Goal: Task Accomplishment & Management: Manage account settings

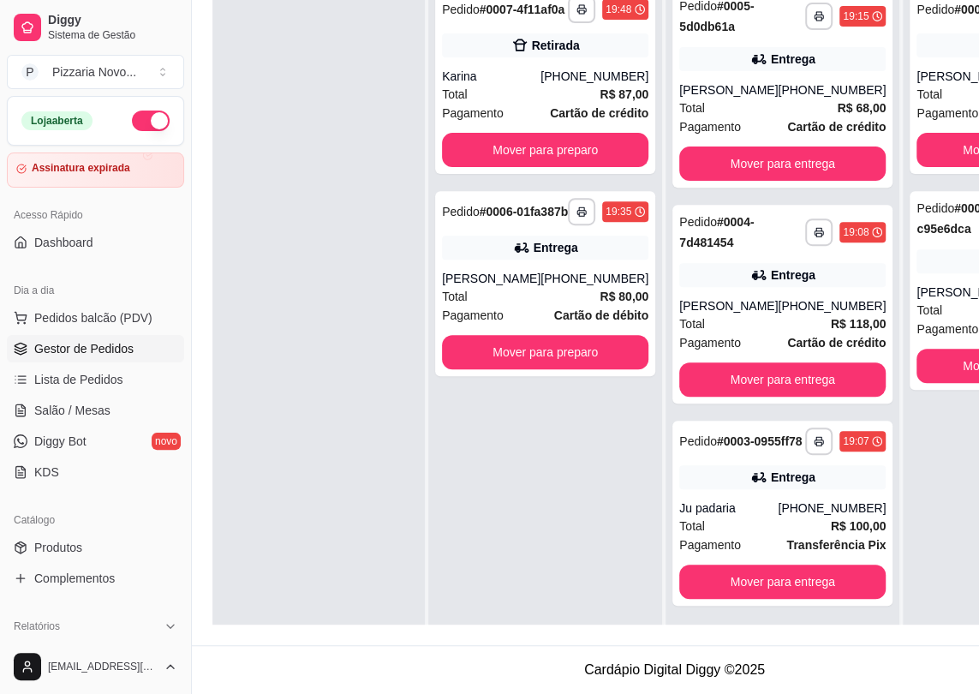
scroll to position [48, 0]
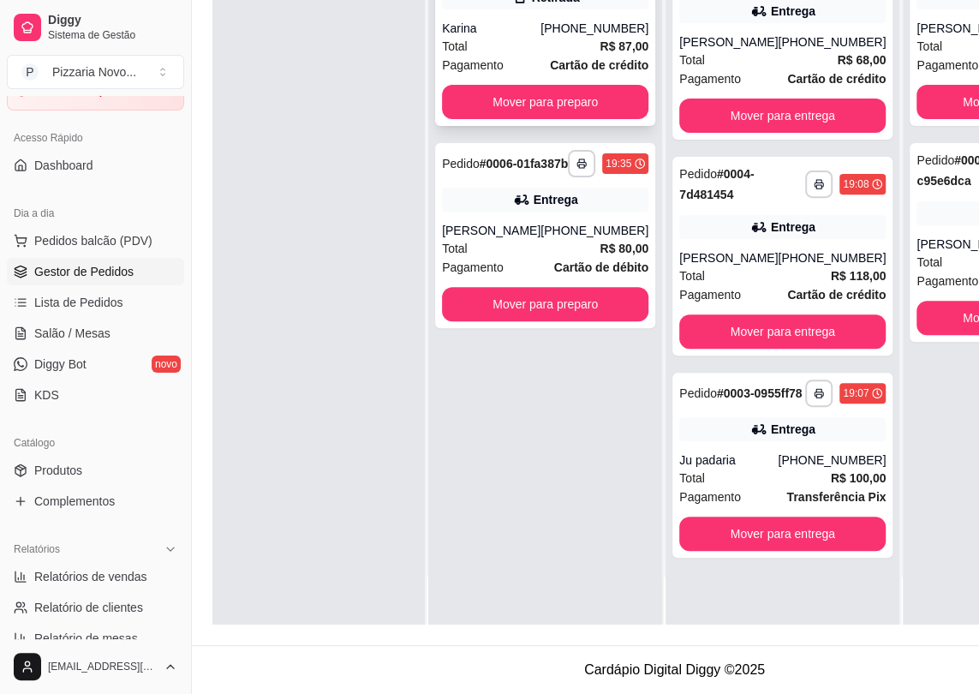
click at [535, 27] on div "Karina" at bounding box center [491, 28] width 99 height 17
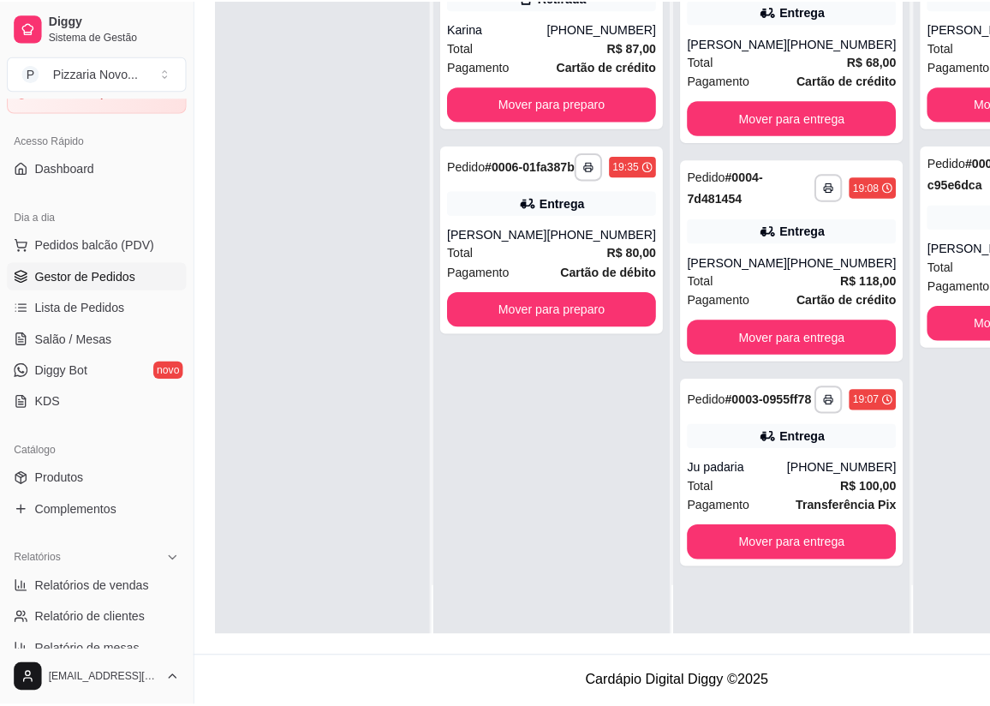
scroll to position [260, 7]
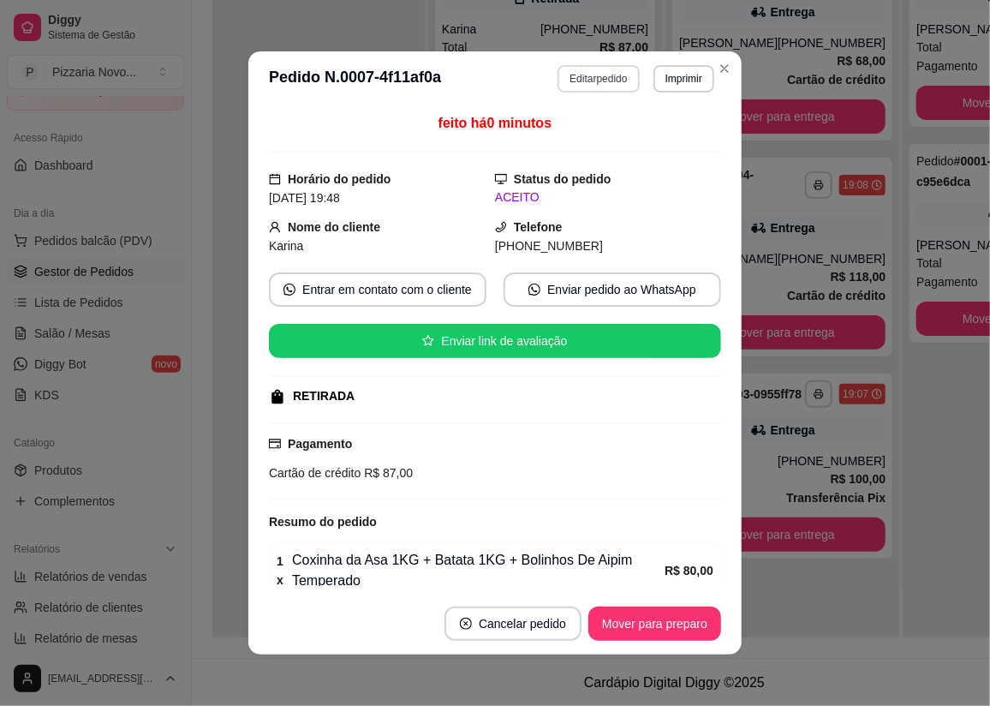
click at [586, 83] on button "Editar pedido" at bounding box center [598, 78] width 81 height 27
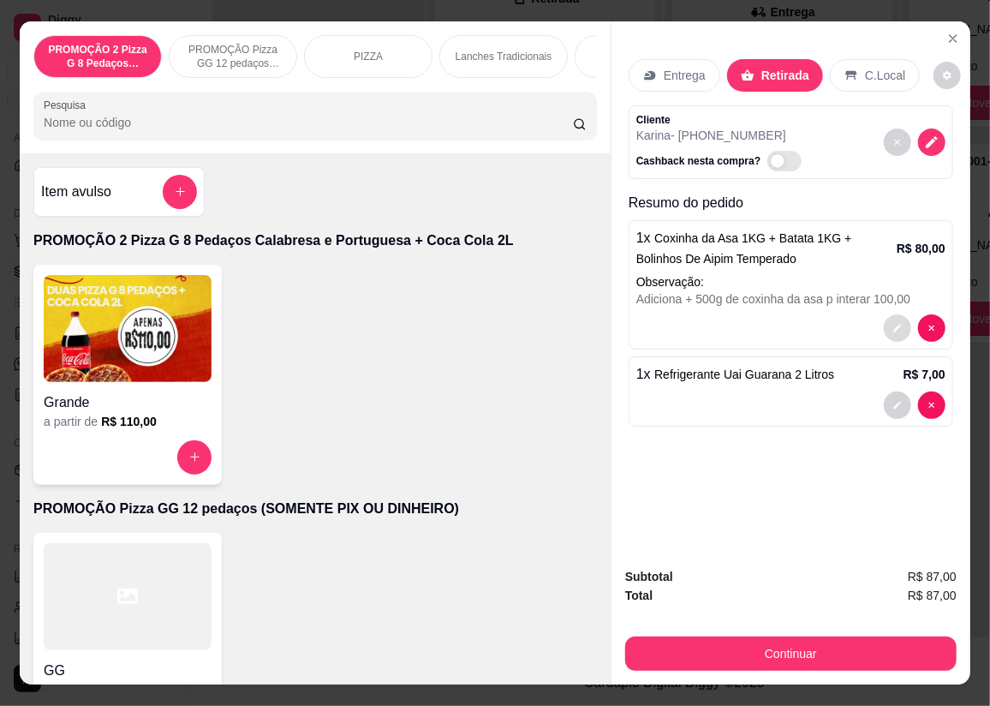
click at [891, 332] on button "decrease-product-quantity" at bounding box center [897, 327] width 27 height 27
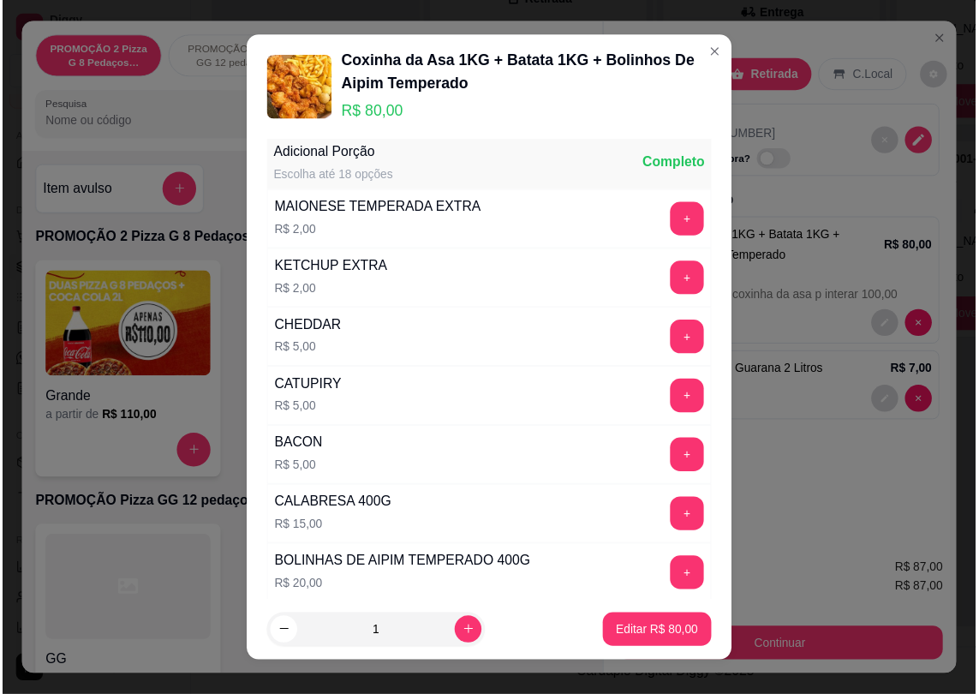
scroll to position [77, 0]
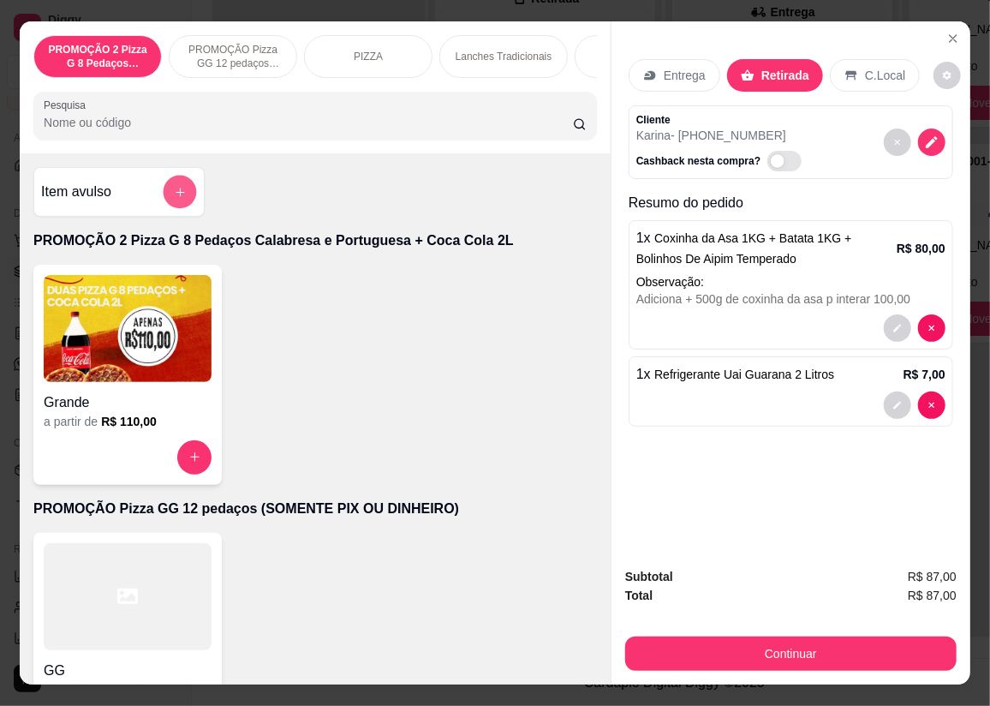
click at [185, 193] on button "add-separate-item" at bounding box center [180, 191] width 33 height 33
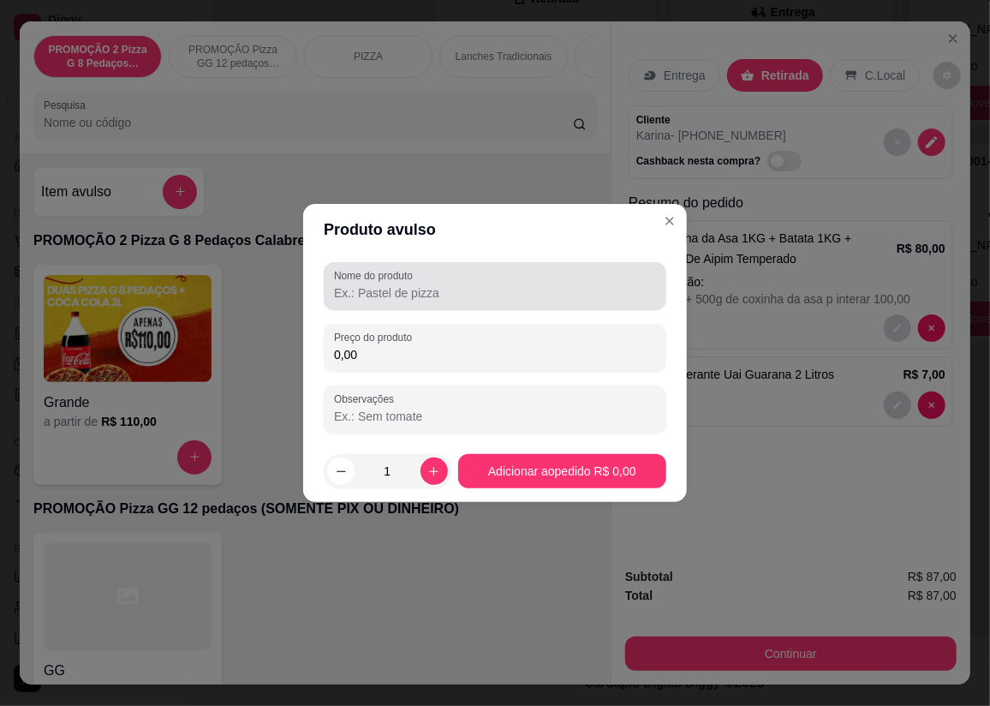
click at [376, 298] on input "Nome do produto" at bounding box center [495, 292] width 322 height 17
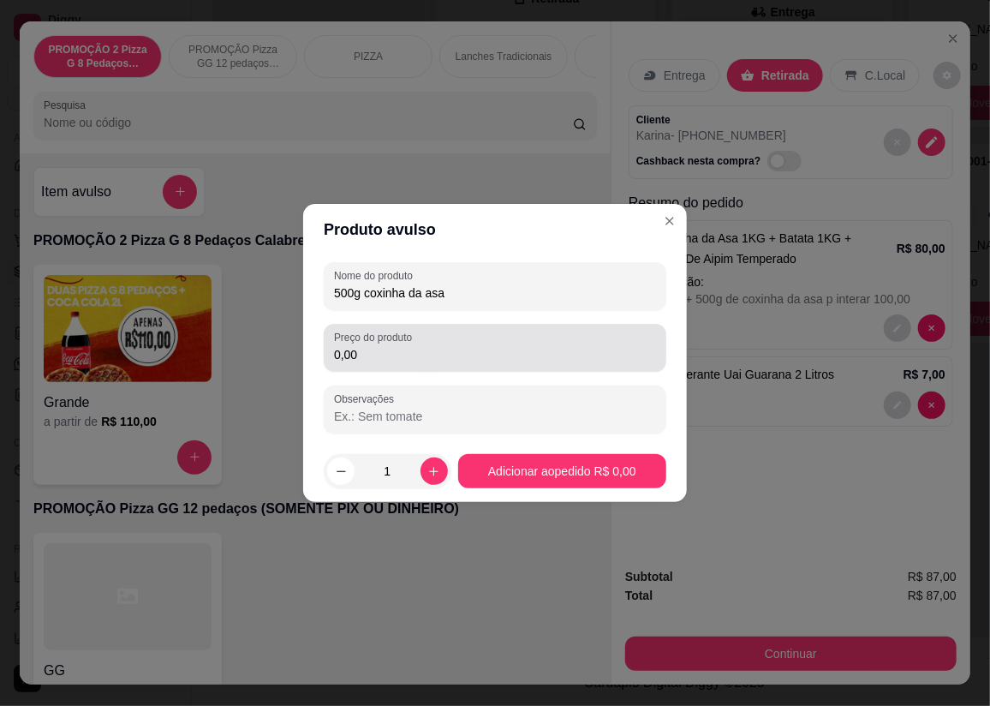
type input "500g coxinha da asa"
click at [362, 358] on input "0,00" at bounding box center [495, 354] width 322 height 17
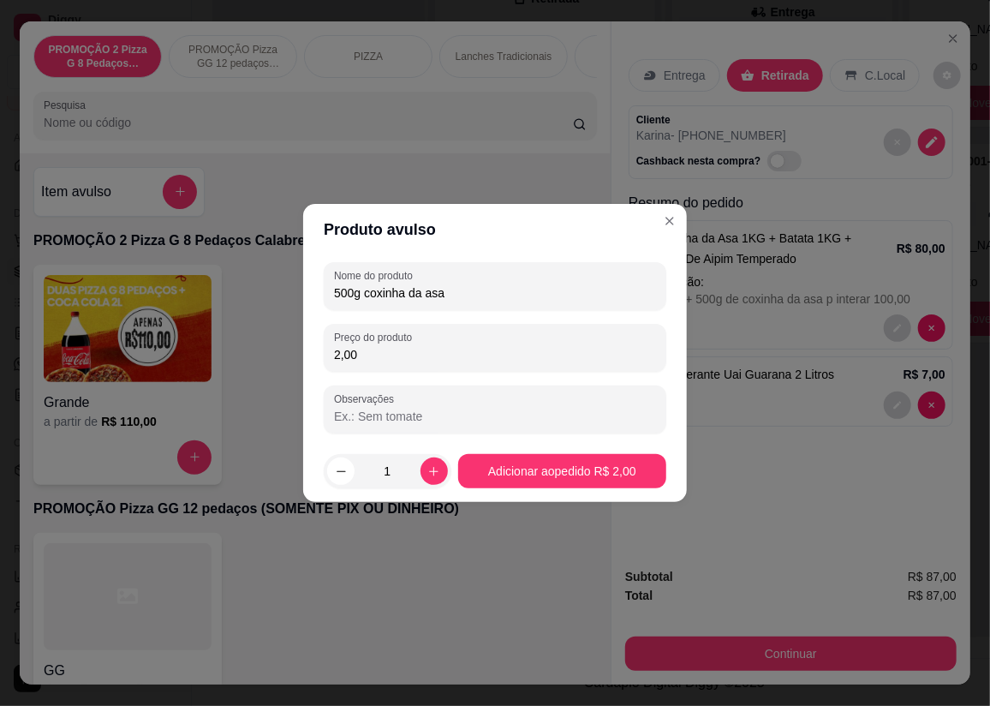
type input "20,00"
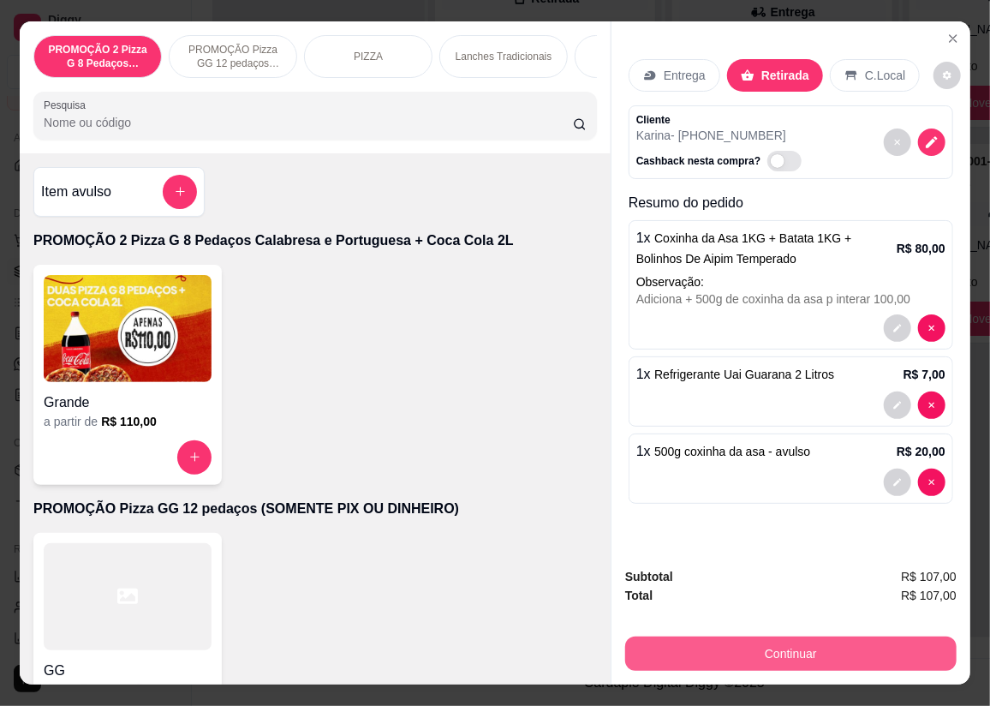
click at [884, 647] on button "Continuar" at bounding box center [791, 653] width 332 height 34
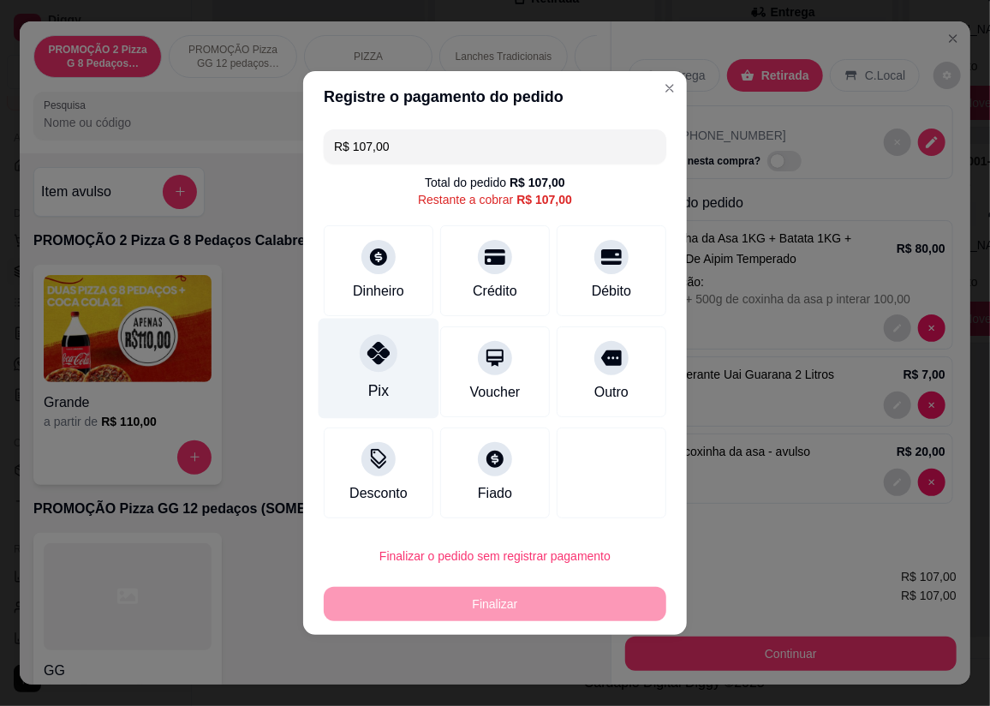
click at [383, 365] on div at bounding box center [379, 353] width 38 height 38
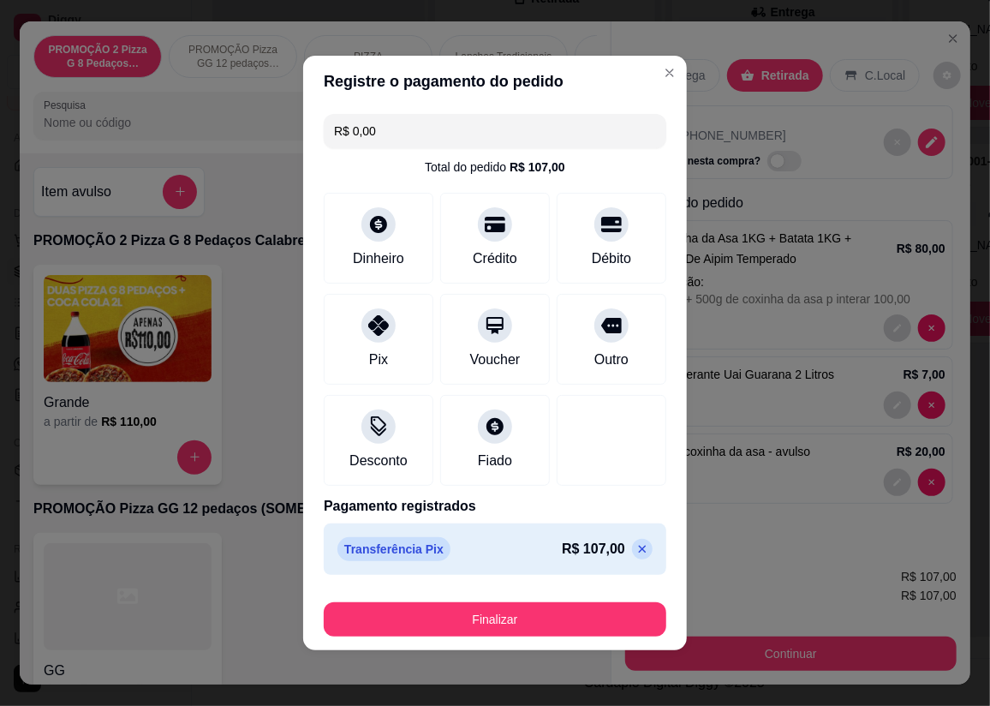
click at [636, 548] on icon at bounding box center [643, 549] width 14 height 14
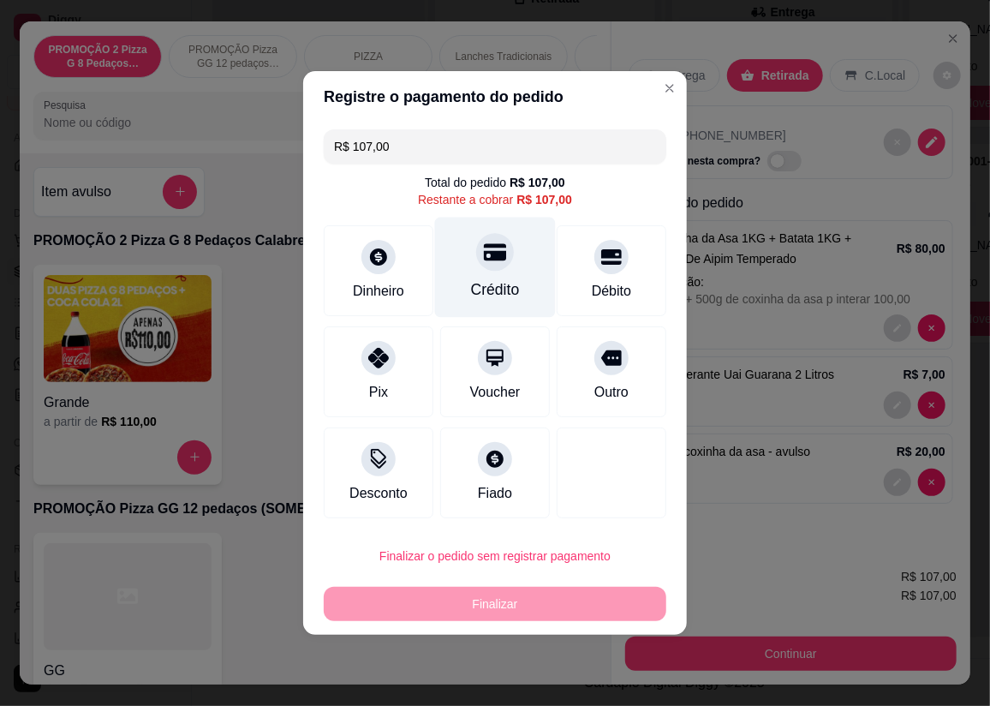
click at [497, 239] on div "Crédito" at bounding box center [495, 268] width 121 height 100
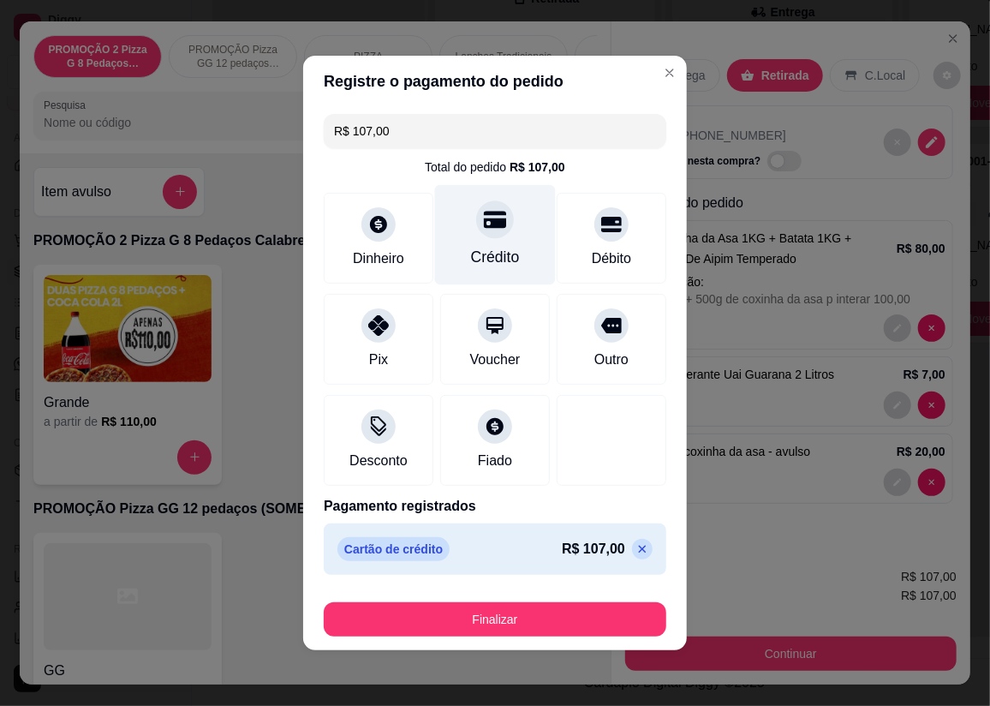
type input "R$ 0,00"
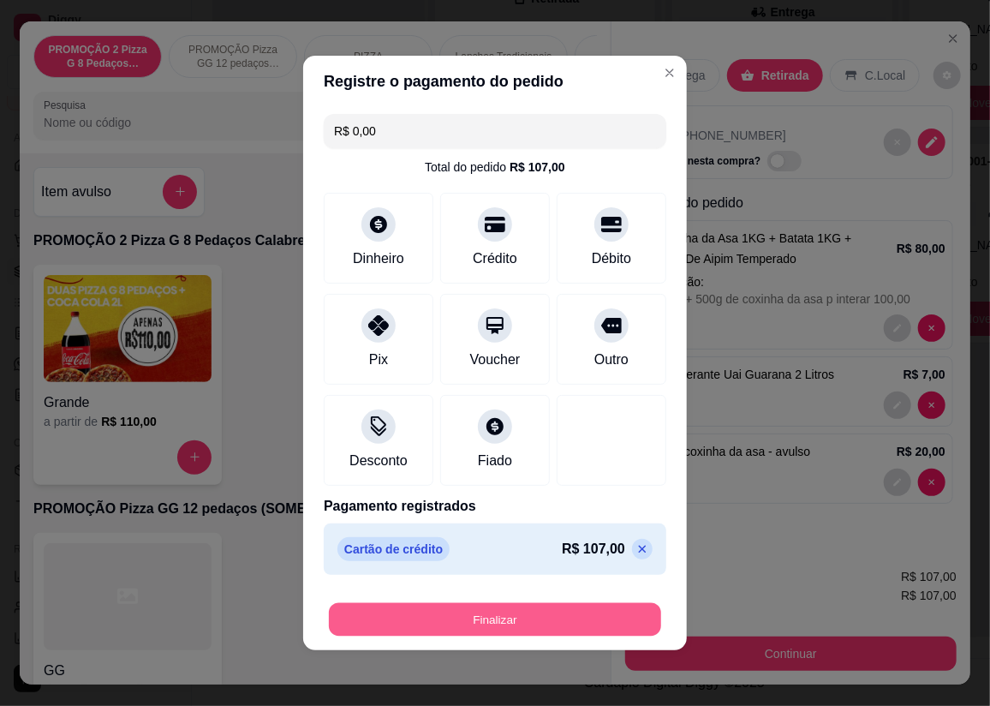
click at [456, 630] on button "Finalizar" at bounding box center [495, 619] width 332 height 33
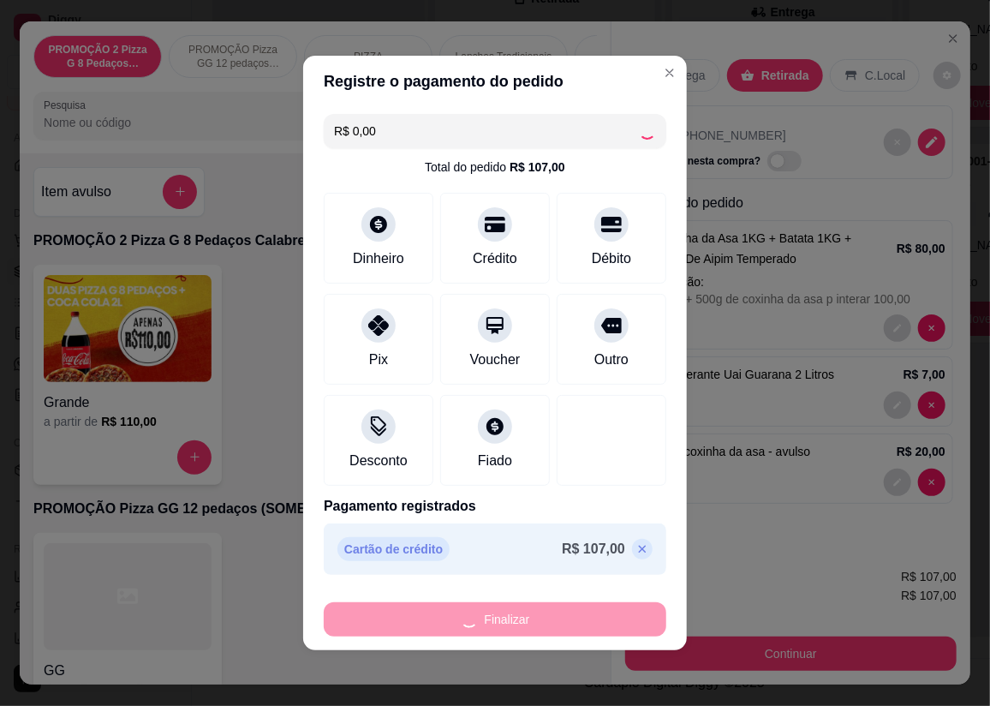
type input "0"
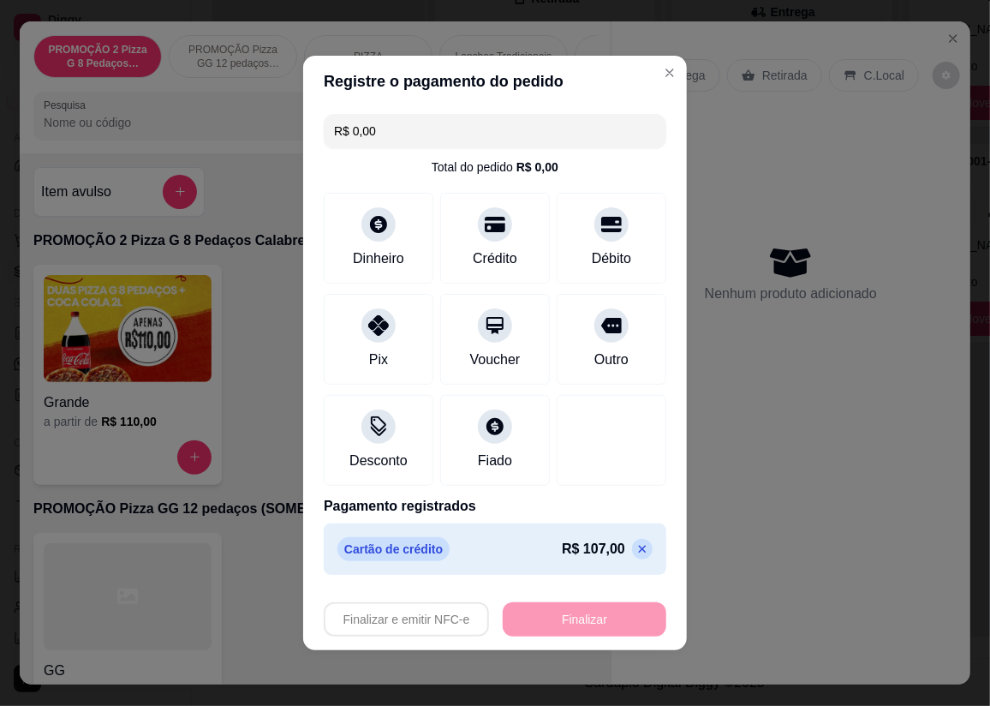
type input "-R$ 107,00"
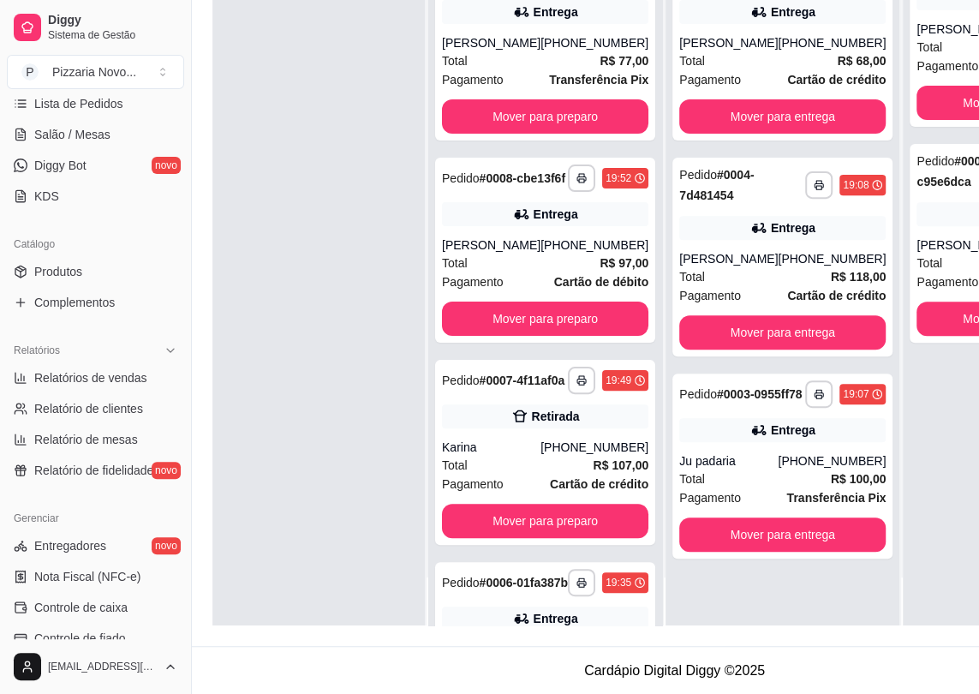
scroll to position [240, 0]
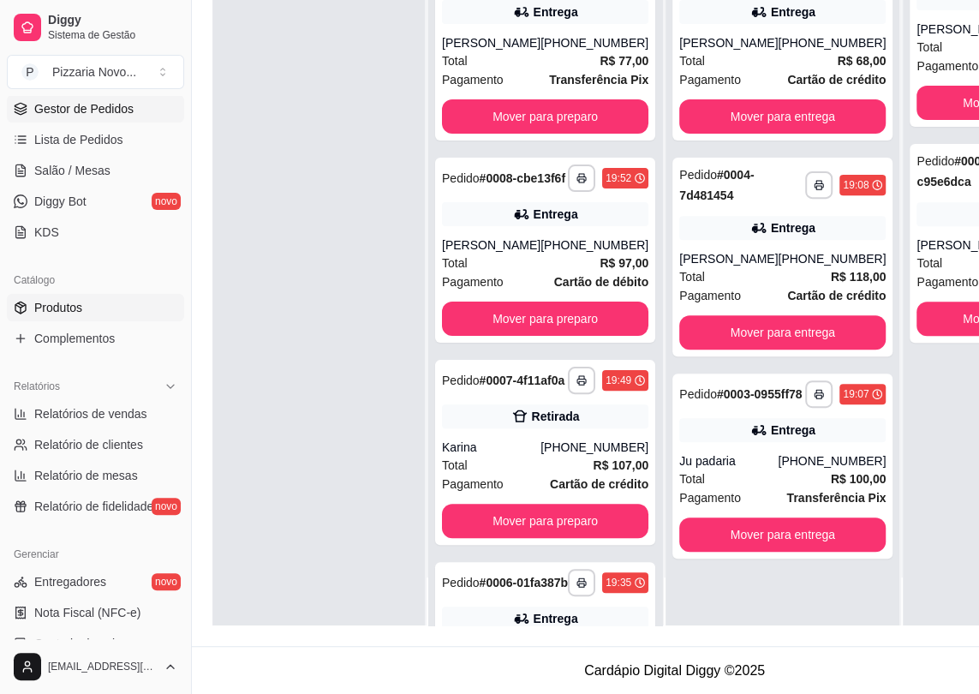
click at [85, 316] on link "Produtos" at bounding box center [95, 307] width 177 height 27
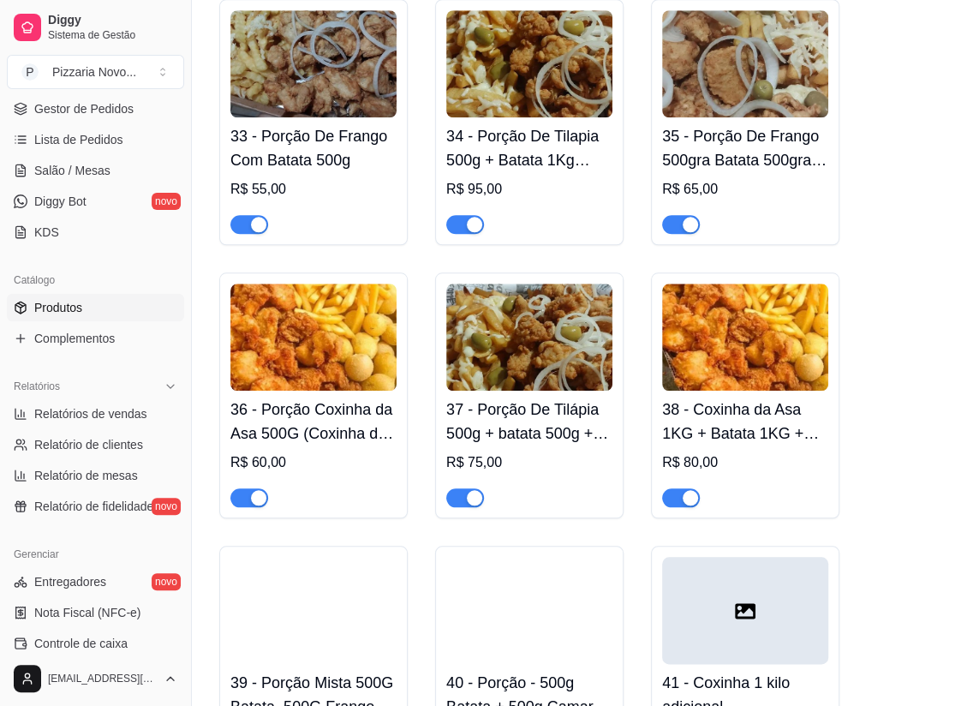
scroll to position [8021, 0]
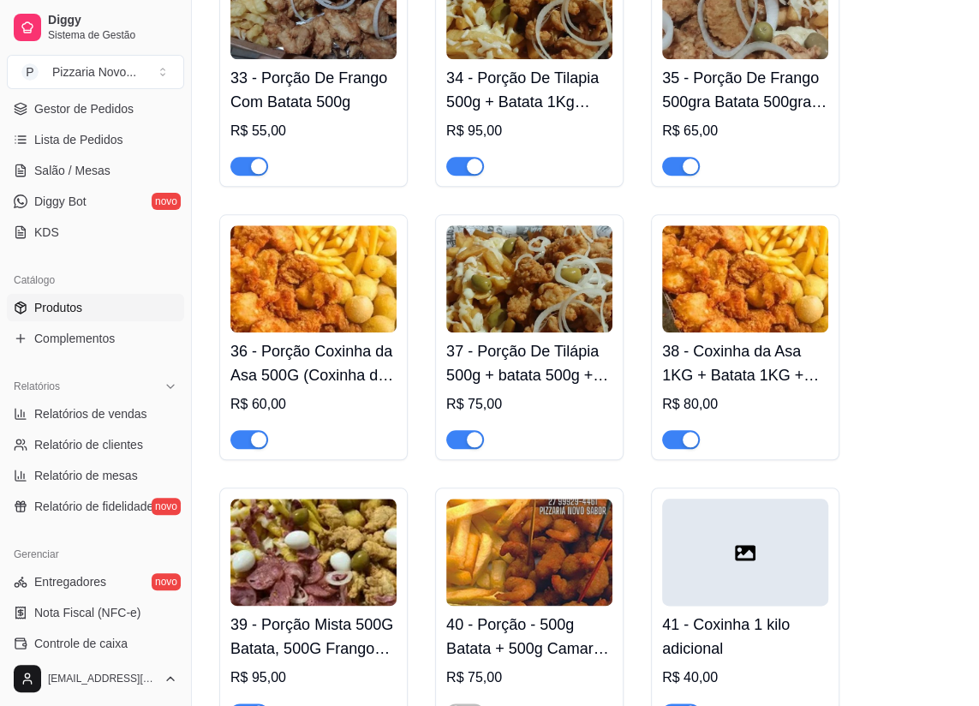
click at [339, 226] on img at bounding box center [313, 278] width 166 height 107
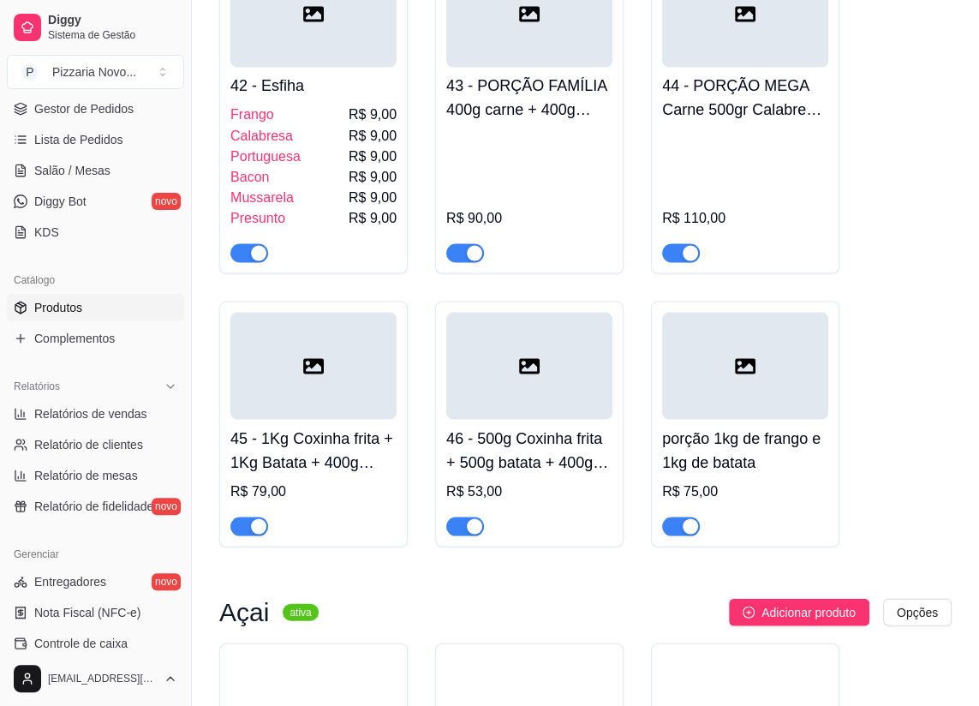
scroll to position [8963, 0]
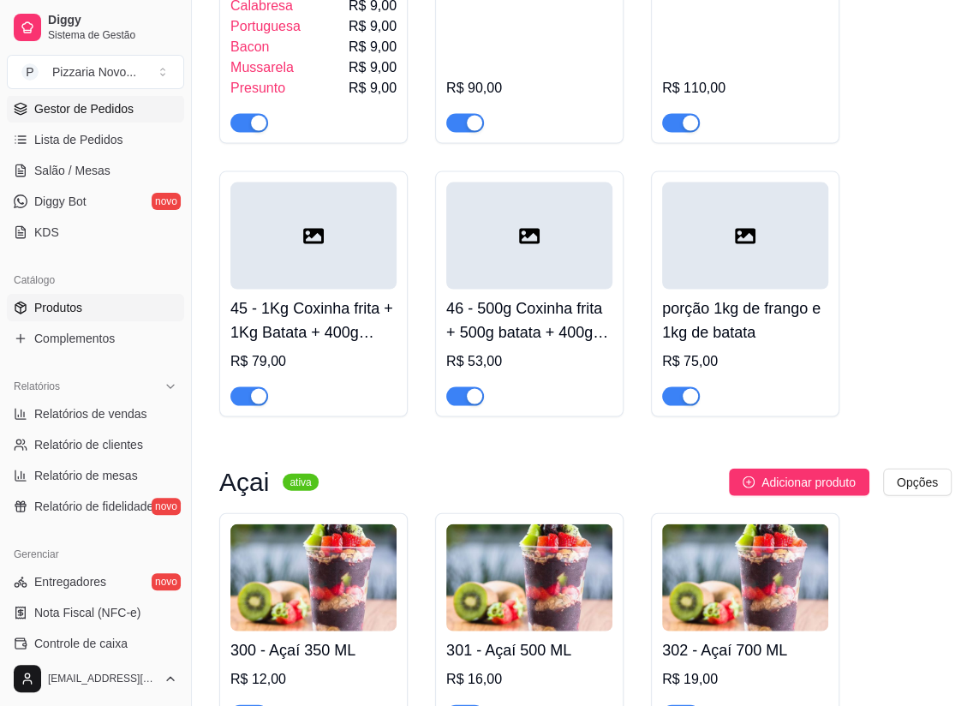
click at [148, 100] on link "Gestor de Pedidos" at bounding box center [95, 108] width 177 height 27
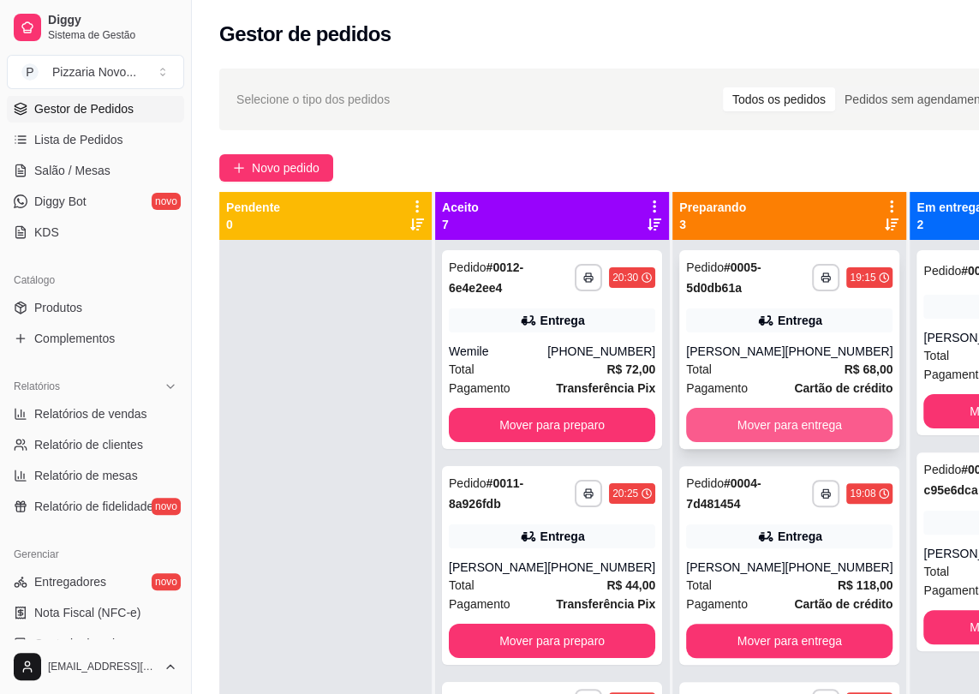
click at [780, 422] on button "Mover para entrega" at bounding box center [789, 425] width 206 height 34
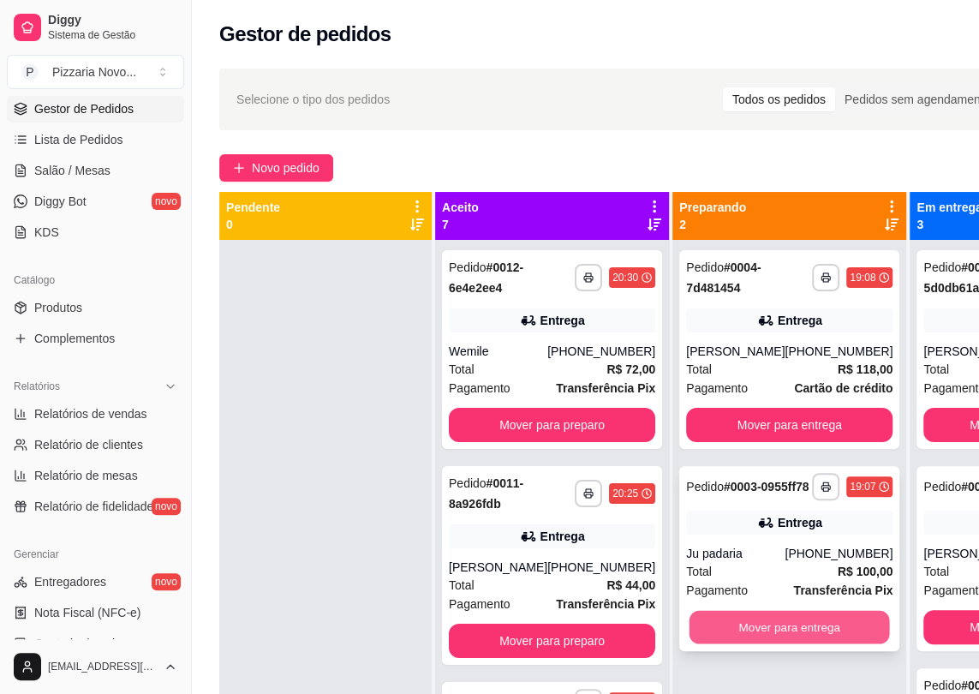
click at [813, 644] on button "Mover para entrega" at bounding box center [790, 627] width 200 height 33
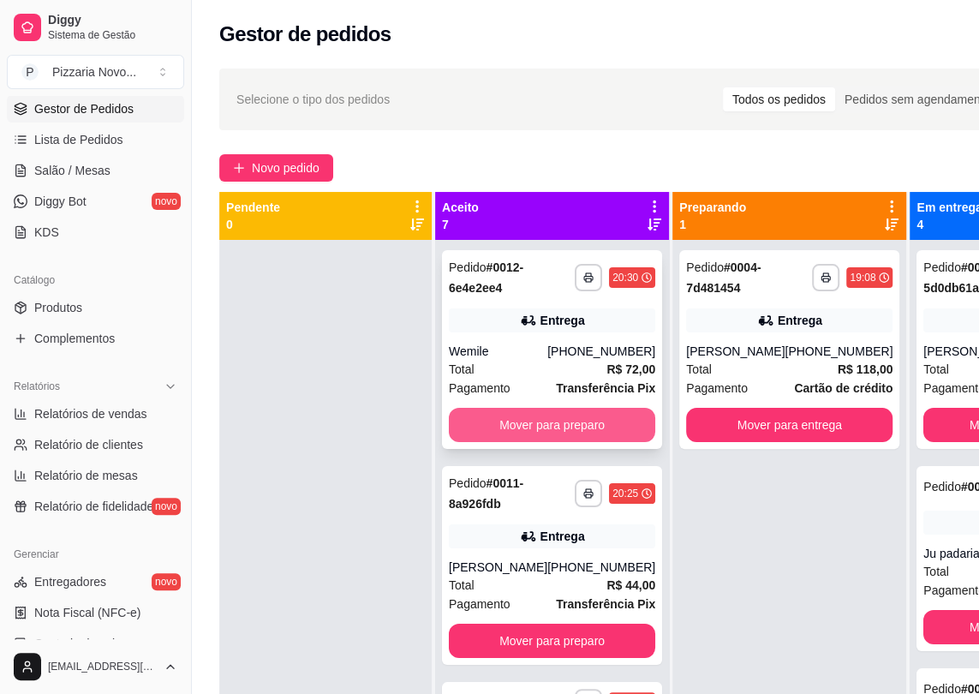
click at [535, 436] on button "Mover para preparo" at bounding box center [552, 425] width 206 height 34
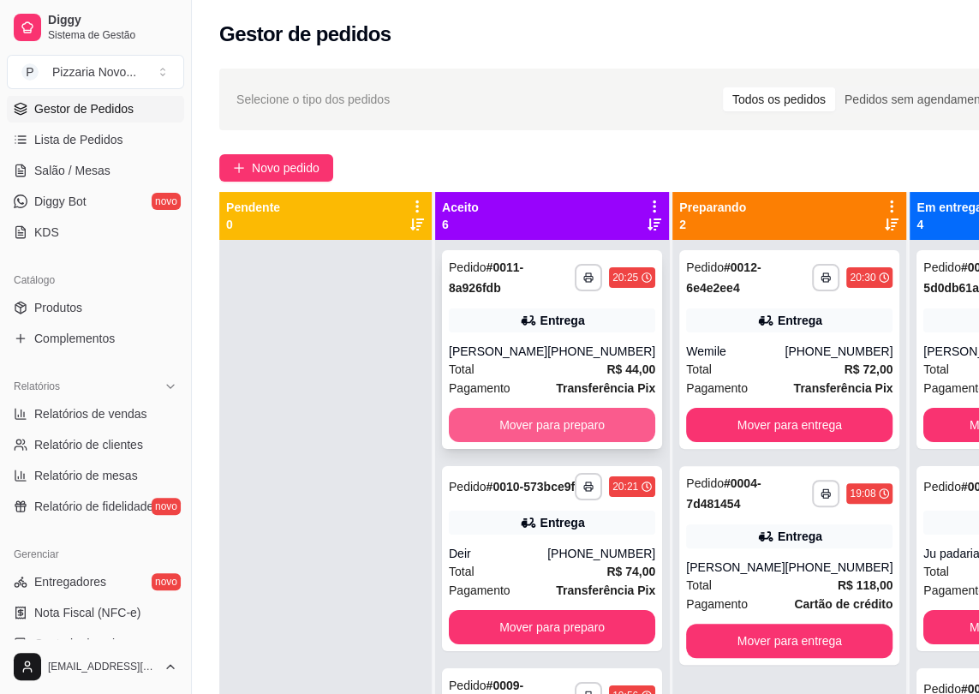
click at [546, 431] on button "Mover para preparo" at bounding box center [552, 425] width 206 height 34
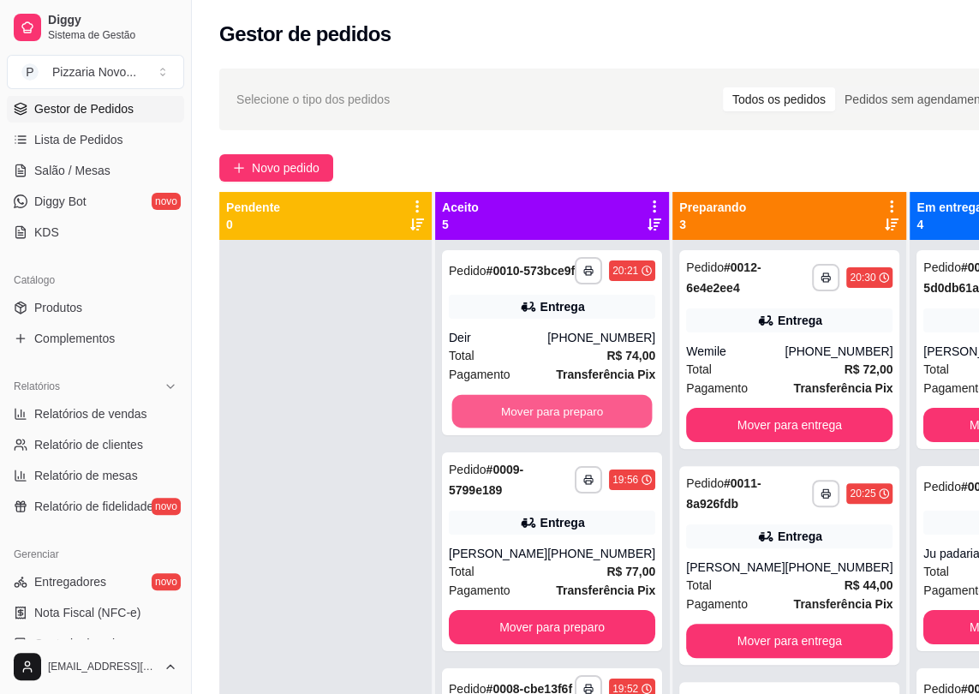
click at [546, 428] on button "Mover para preparo" at bounding box center [552, 411] width 200 height 33
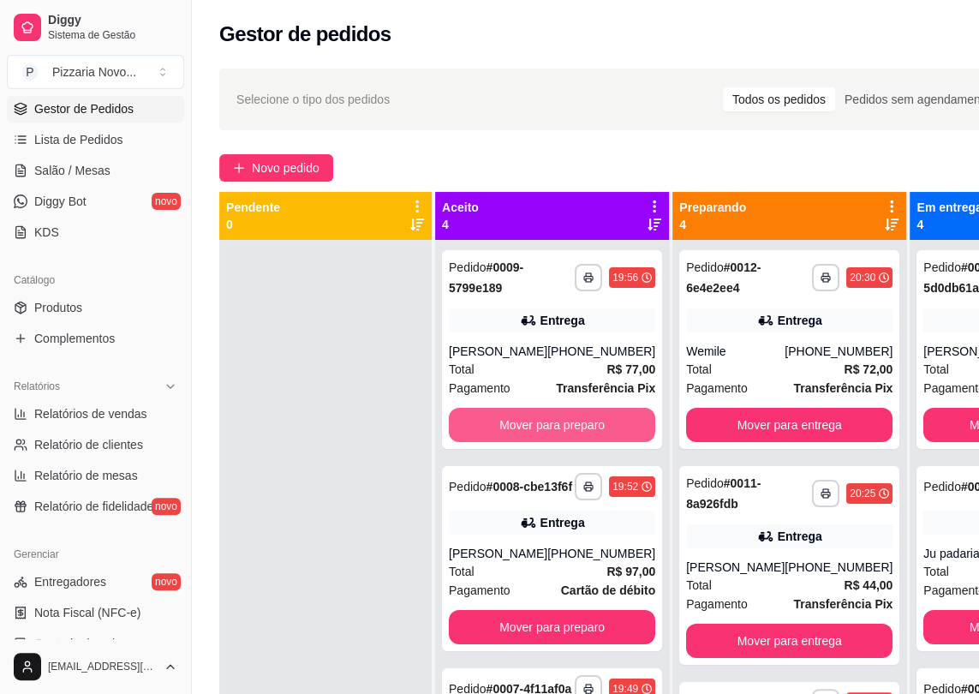
click at [546, 431] on button "Mover para preparo" at bounding box center [552, 425] width 206 height 34
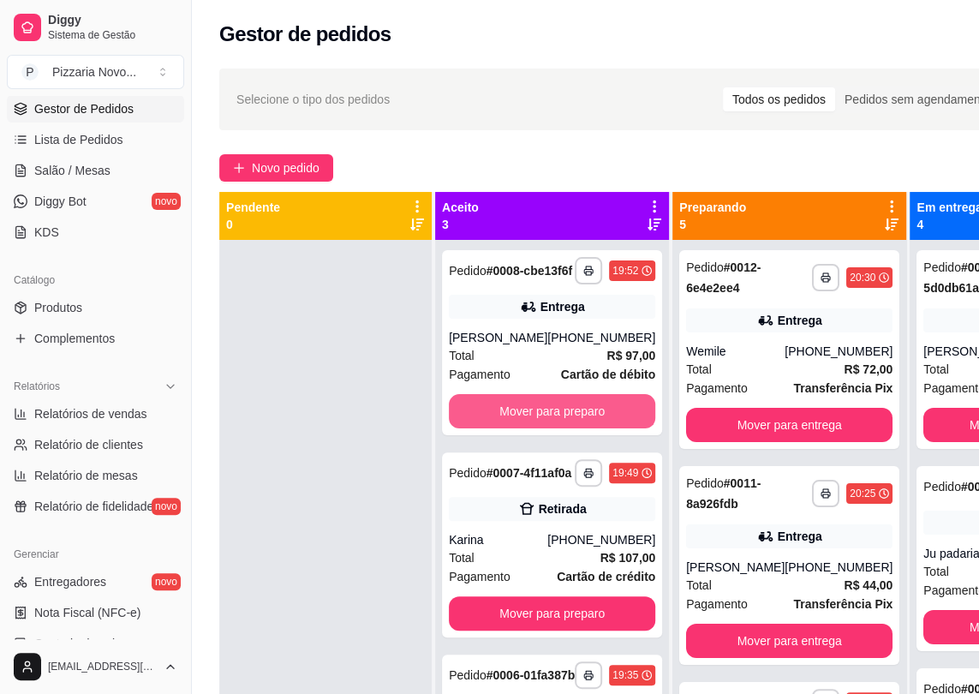
click at [546, 428] on button "Mover para preparo" at bounding box center [552, 411] width 206 height 34
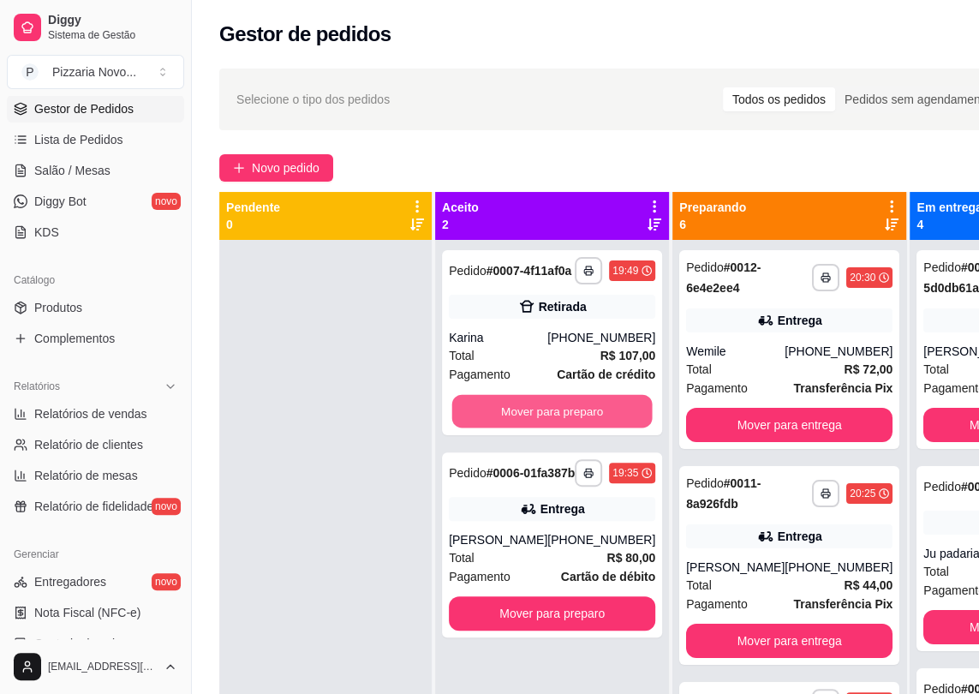
click at [546, 428] on button "Mover para preparo" at bounding box center [552, 411] width 200 height 33
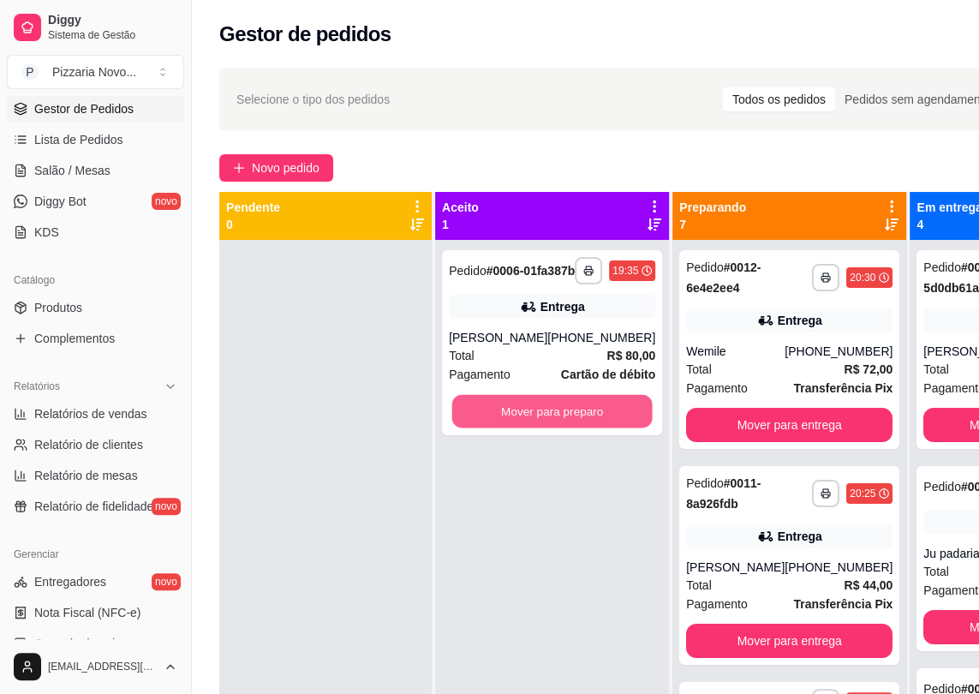
click at [546, 428] on button "Mover para preparo" at bounding box center [552, 411] width 200 height 33
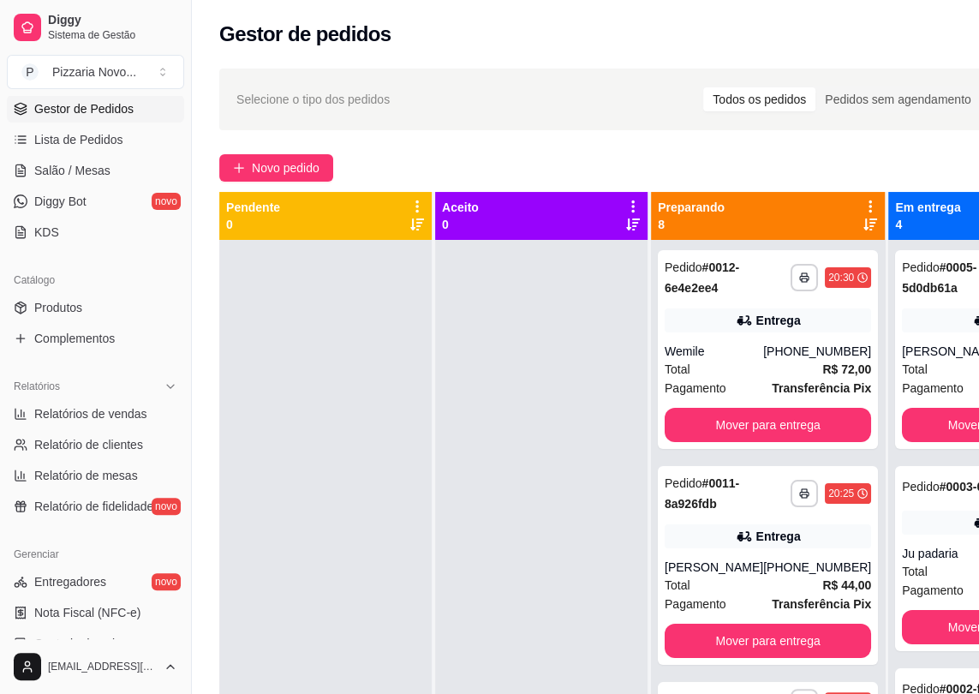
scroll to position [48, 0]
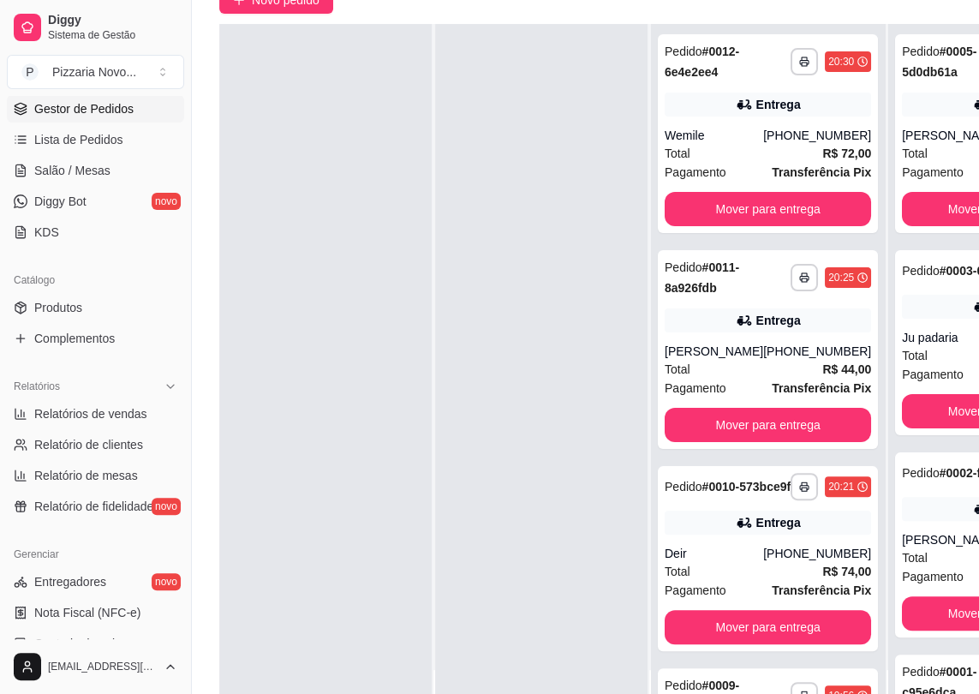
drag, startPoint x: 539, startPoint y: 474, endPoint x: 796, endPoint y: -58, distance: 590.8
click at [796, 0] on html "Diggy Sistema de Gestão P Pizzaria Novo ... Loja aberta Assinatura expirada Ace…" at bounding box center [489, 179] width 979 height 694
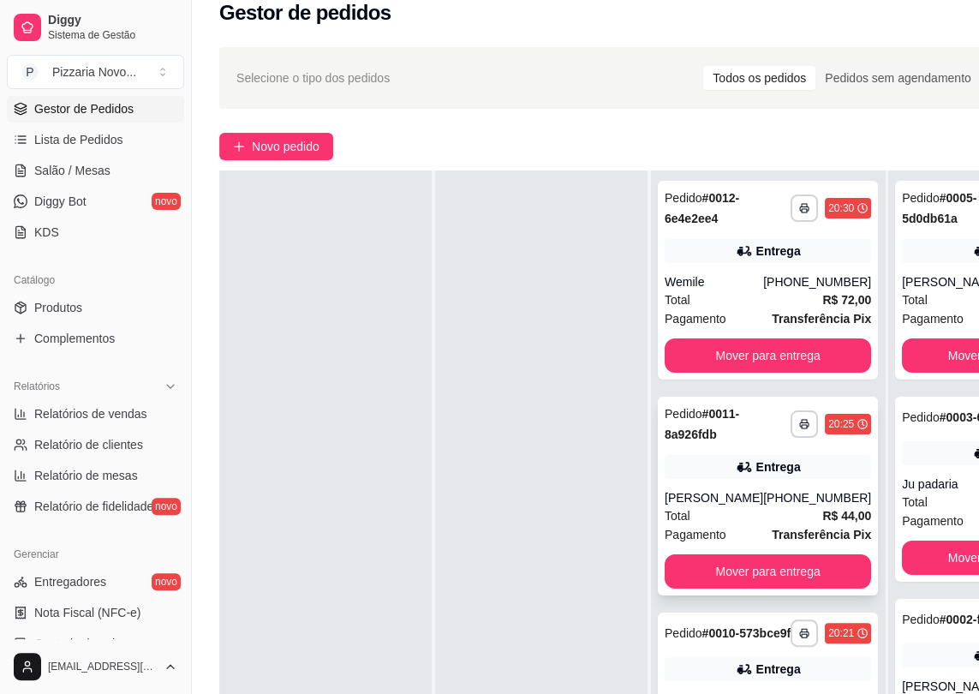
drag, startPoint x: 703, startPoint y: 389, endPoint x: 721, endPoint y: 458, distance: 71.7
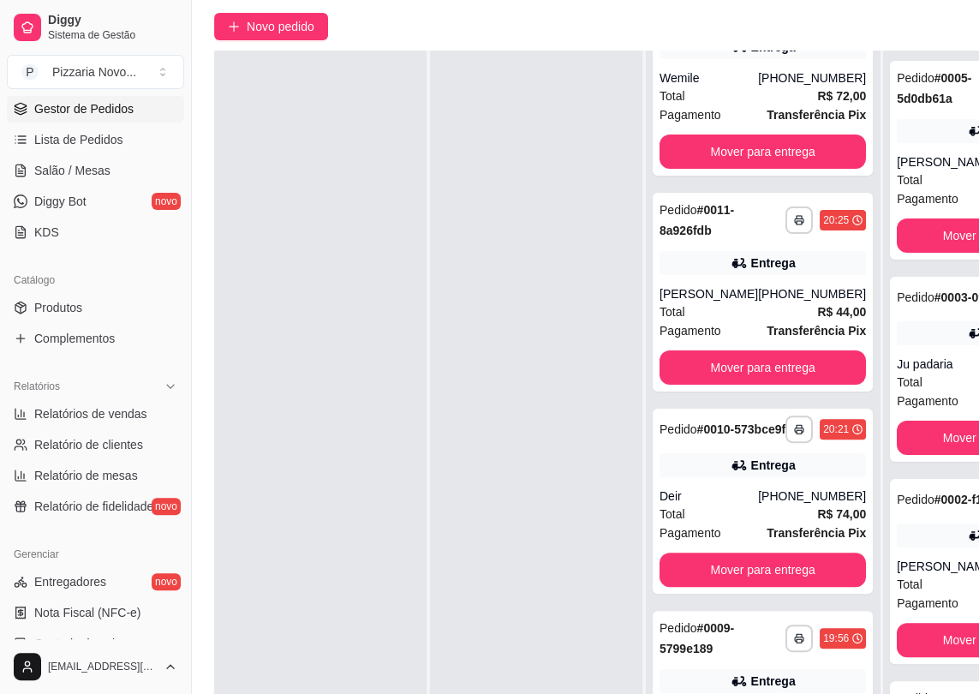
scroll to position [1072, 0]
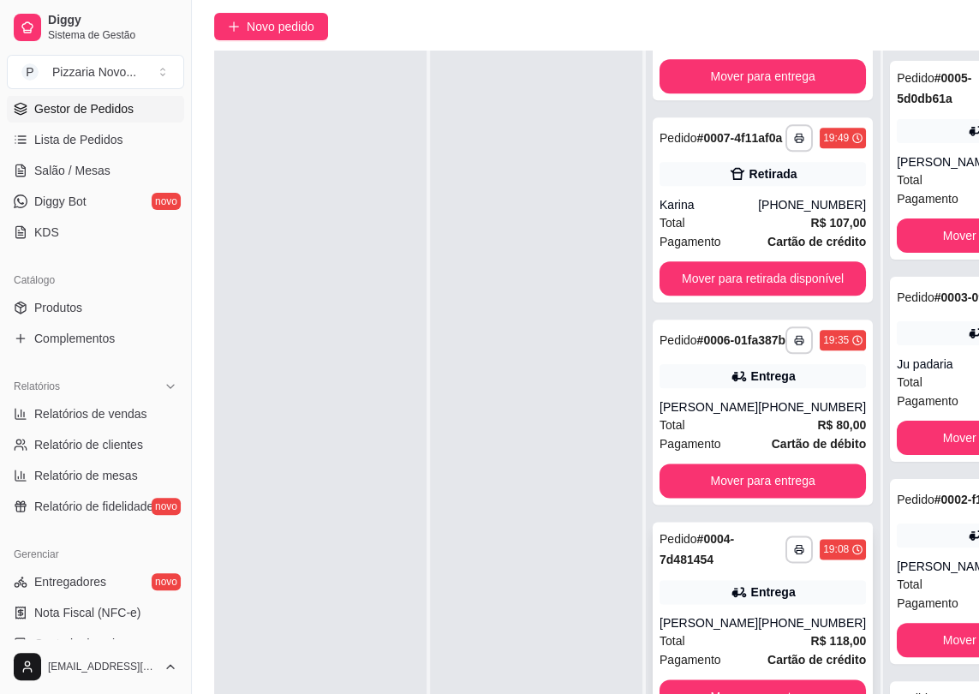
drag, startPoint x: 740, startPoint y: 457, endPoint x: 669, endPoint y: 684, distance: 238.7
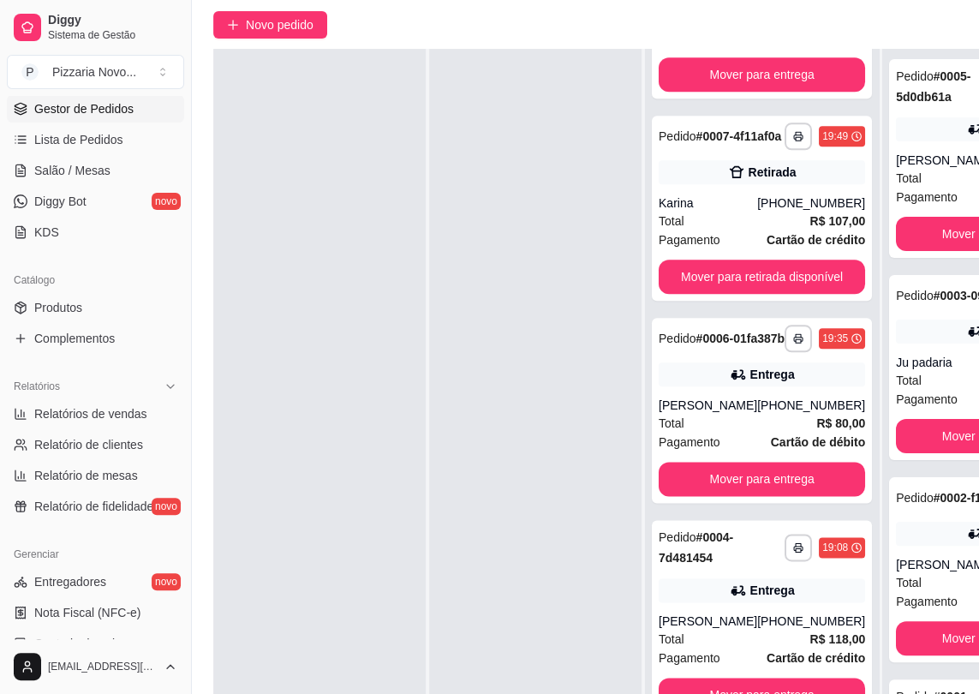
scroll to position [272, 156]
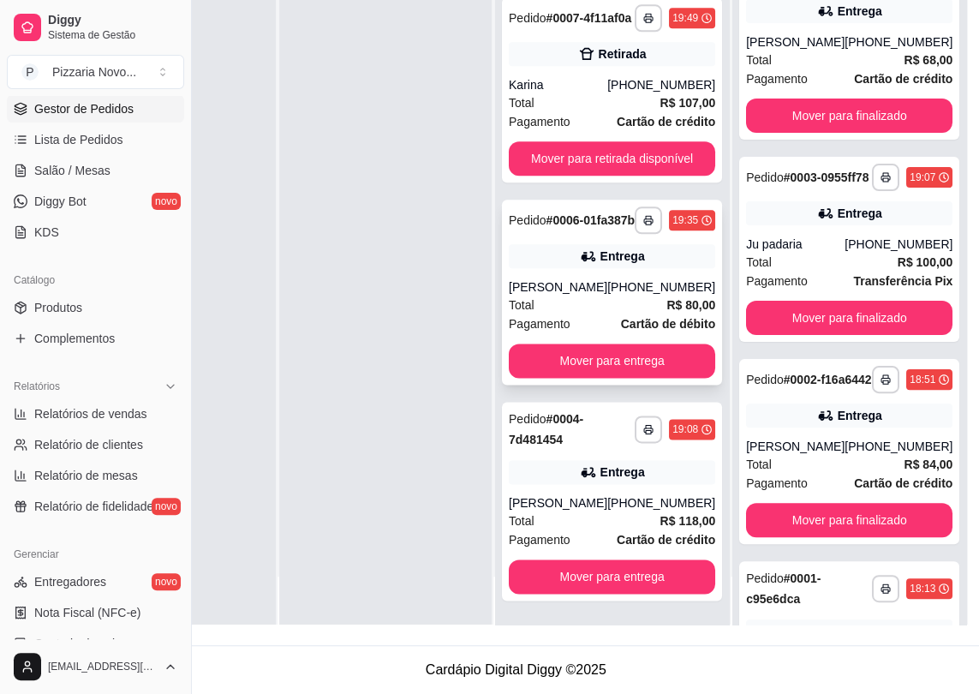
drag, startPoint x: 709, startPoint y: 214, endPoint x: 607, endPoint y: 218, distance: 102.9
drag, startPoint x: 628, startPoint y: 102, endPoint x: 703, endPoint y: 587, distance: 490.7
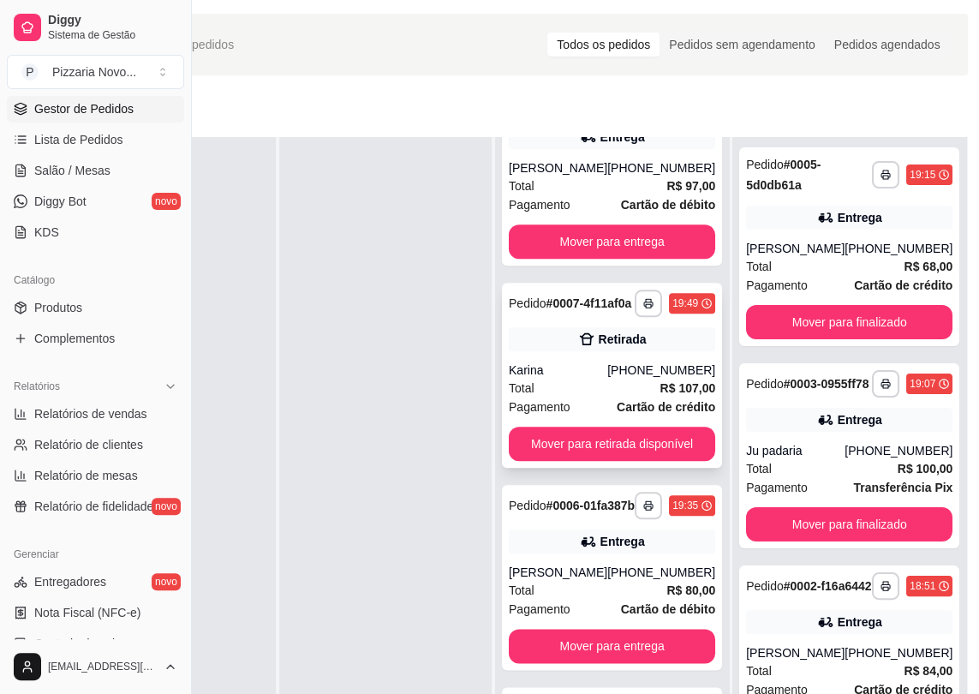
scroll to position [0, 156]
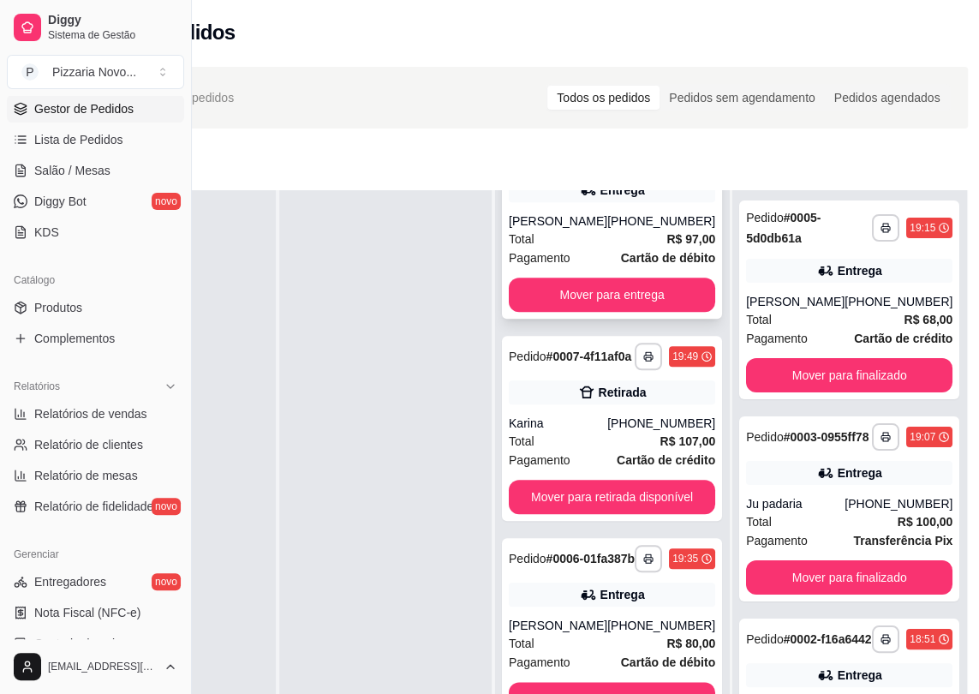
drag, startPoint x: 657, startPoint y: 439, endPoint x: 630, endPoint y: 352, distance: 91.3
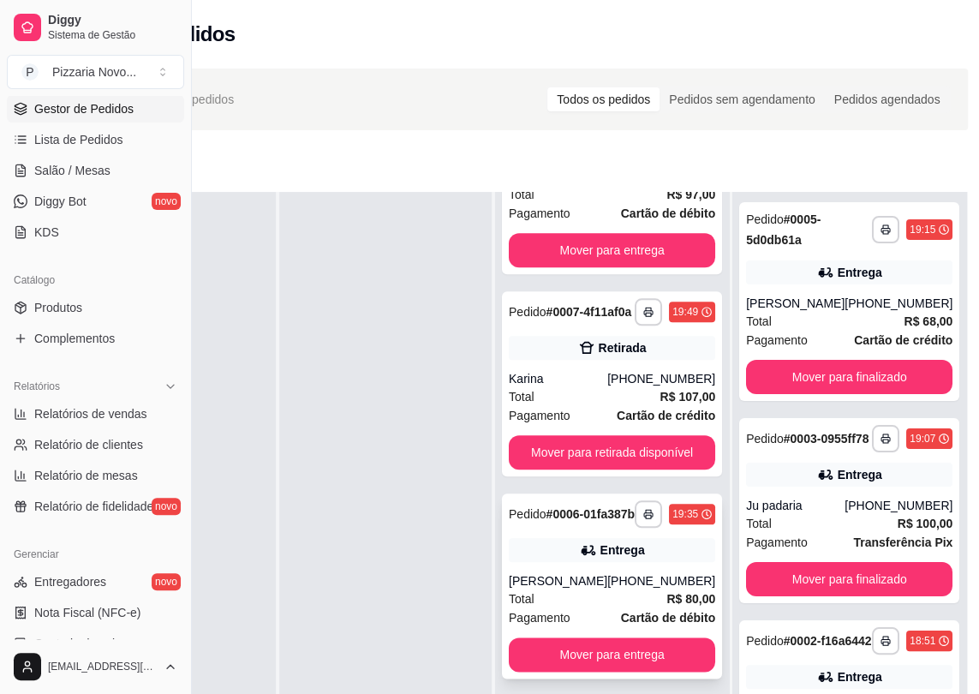
scroll to position [1072, 0]
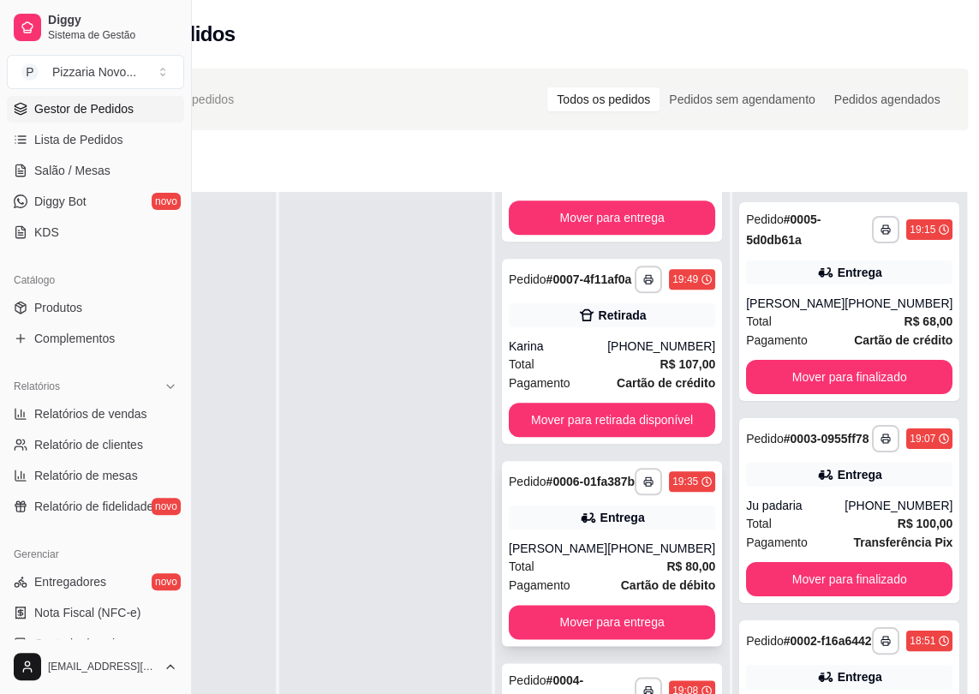
drag, startPoint x: 626, startPoint y: 352, endPoint x: 659, endPoint y: 580, distance: 230.2
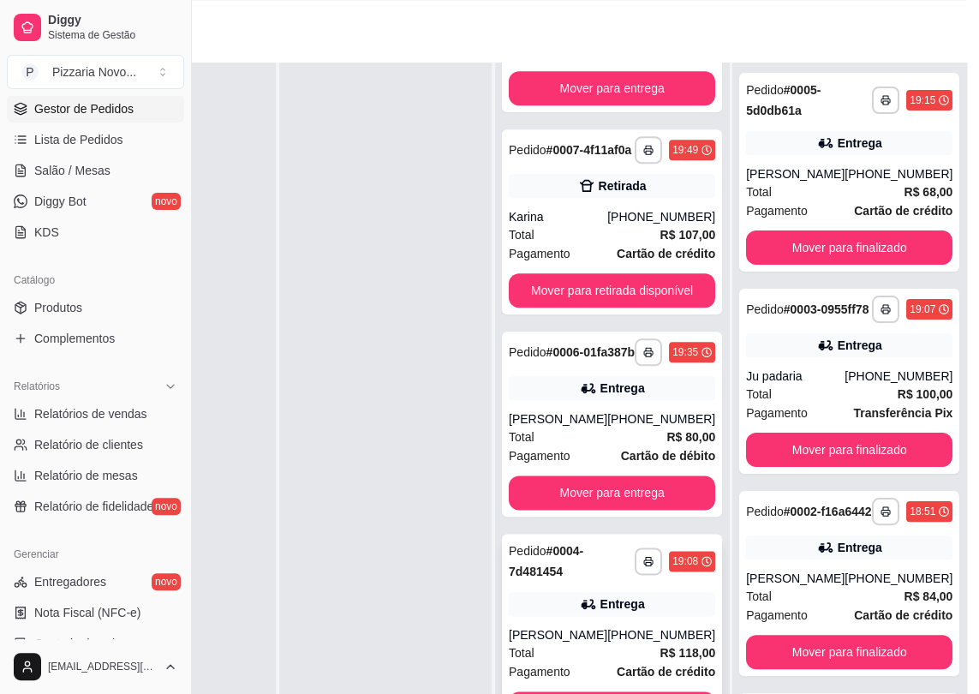
scroll to position [272, 156]
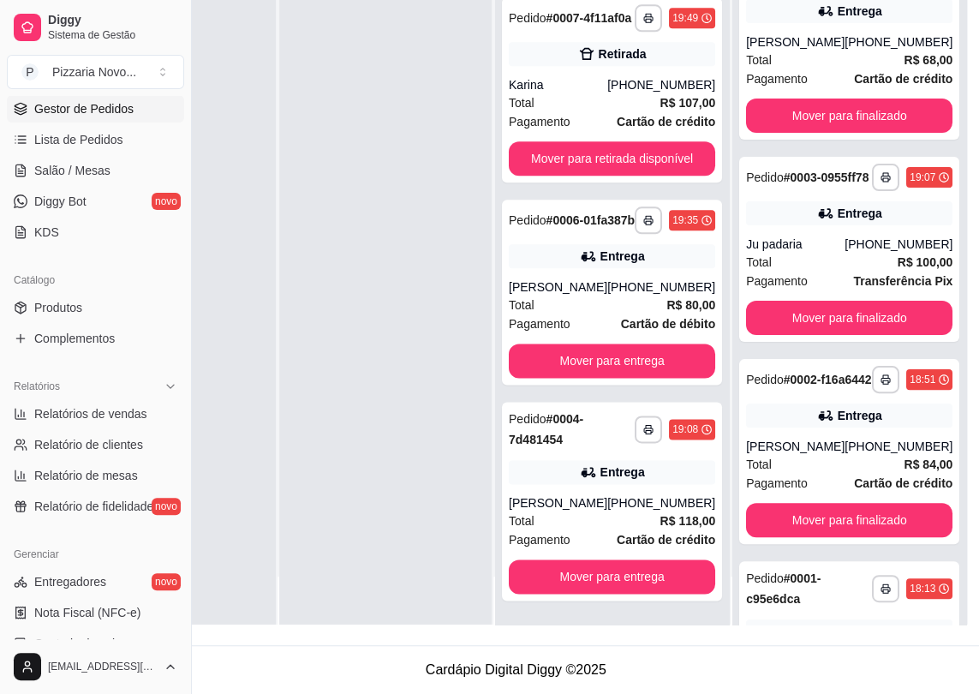
drag, startPoint x: 684, startPoint y: 486, endPoint x: 680, endPoint y: 602, distance: 116.6
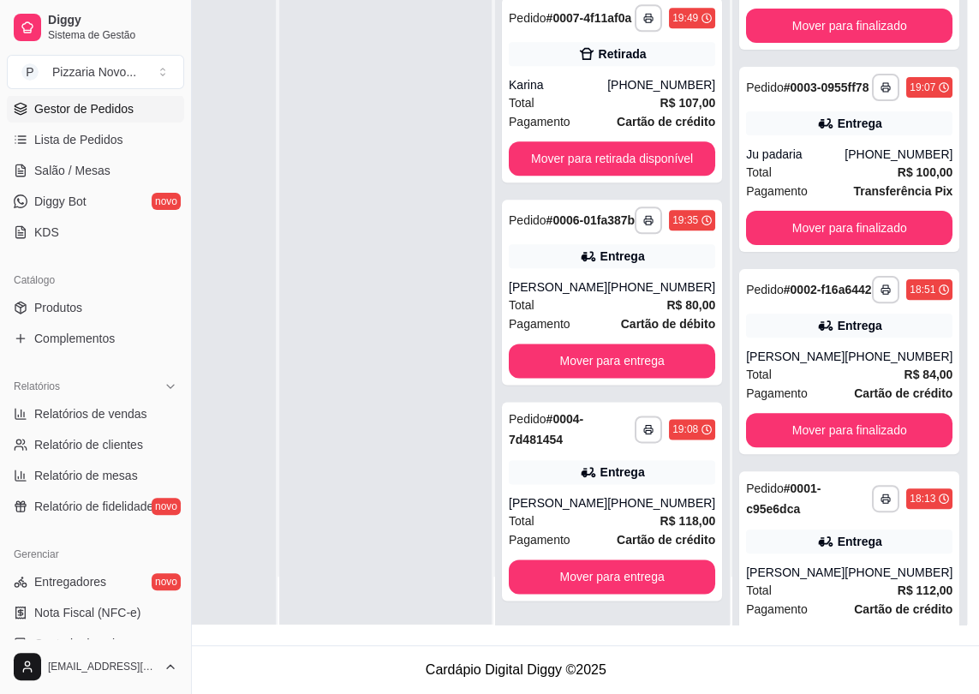
scroll to position [174, 0]
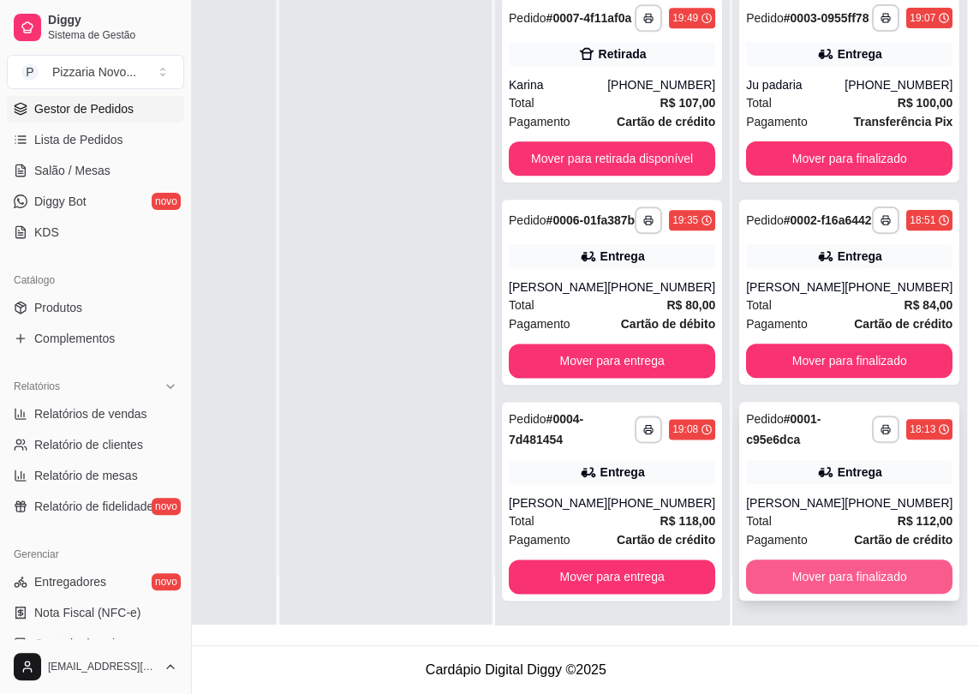
drag, startPoint x: 857, startPoint y: 431, endPoint x: 806, endPoint y: 600, distance: 176.2
click at [801, 583] on button "Mover para finalizado" at bounding box center [850, 576] width 200 height 33
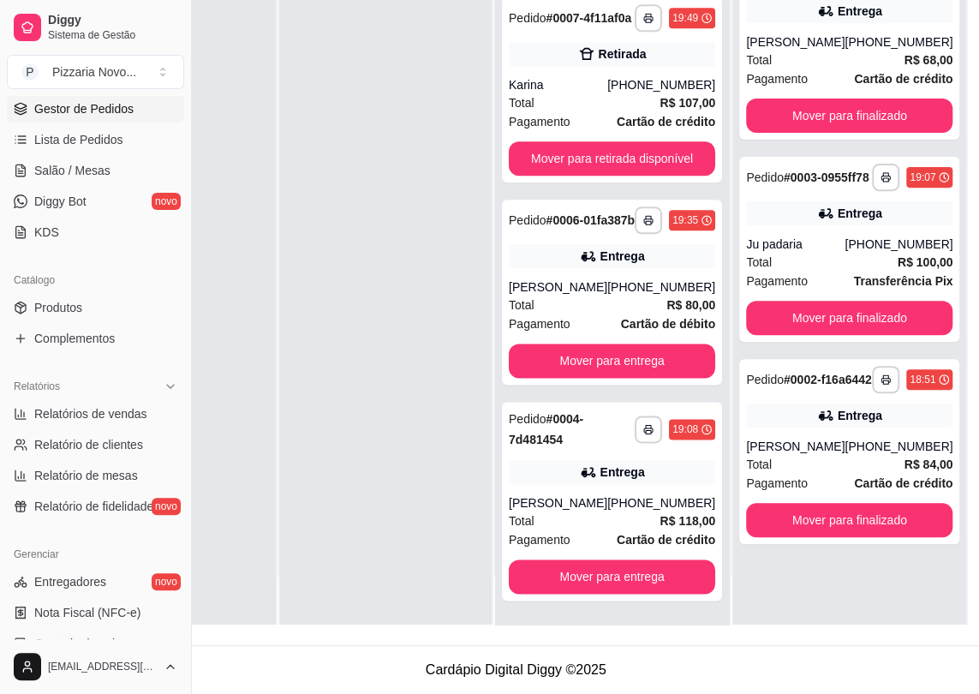
scroll to position [0, 0]
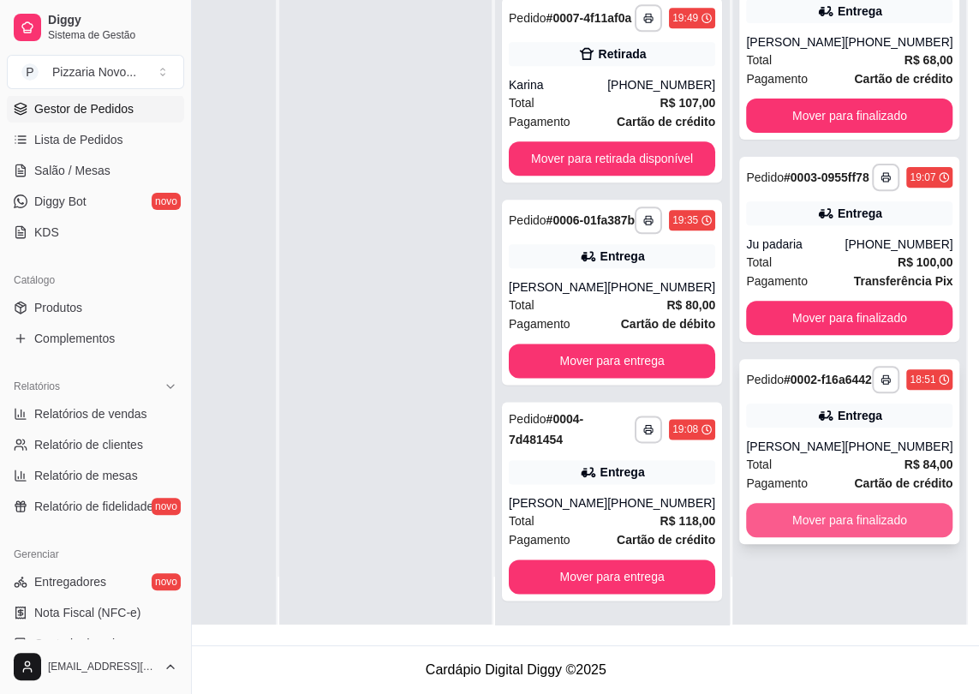
click at [809, 537] on button "Mover para finalizado" at bounding box center [849, 520] width 206 height 34
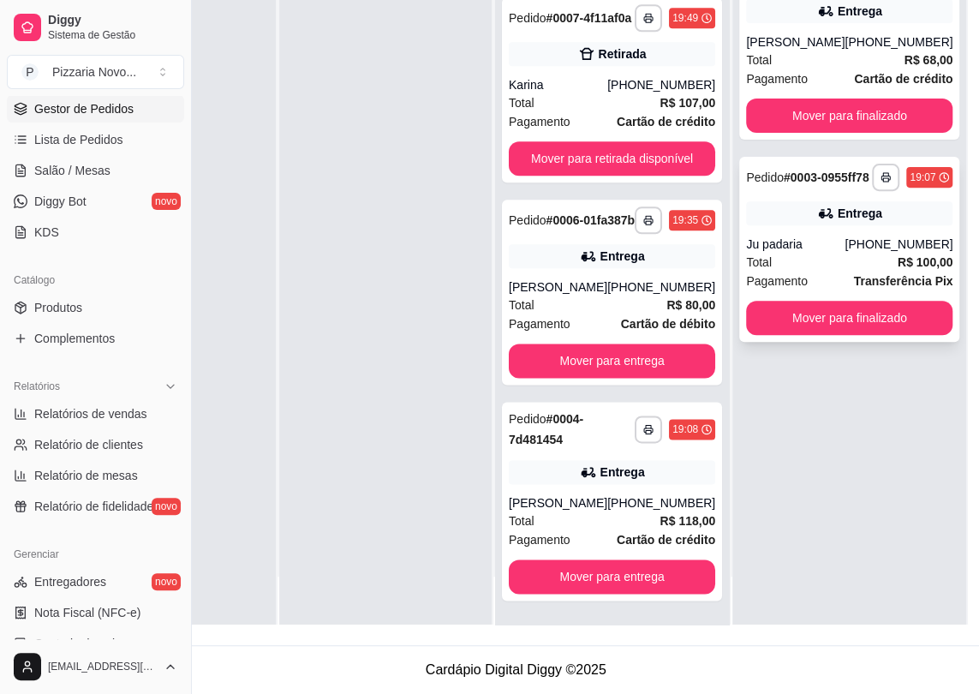
drag, startPoint x: 880, startPoint y: 188, endPoint x: 894, endPoint y: 276, distance: 89.4
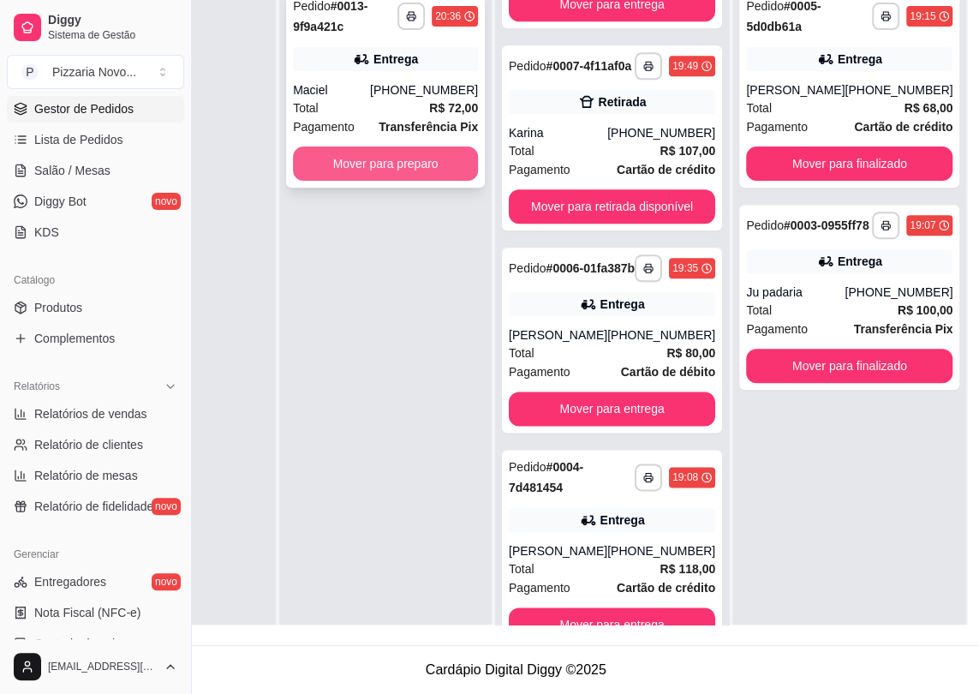
click at [434, 150] on button "Mover para preparo" at bounding box center [385, 163] width 185 height 34
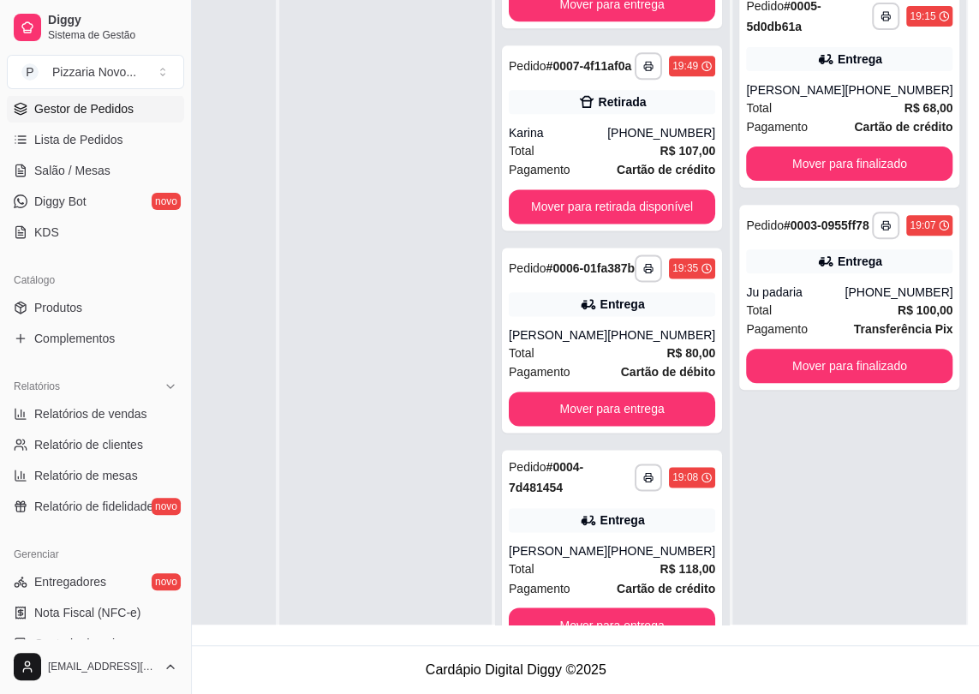
click at [442, 192] on div at bounding box center [385, 326] width 212 height 694
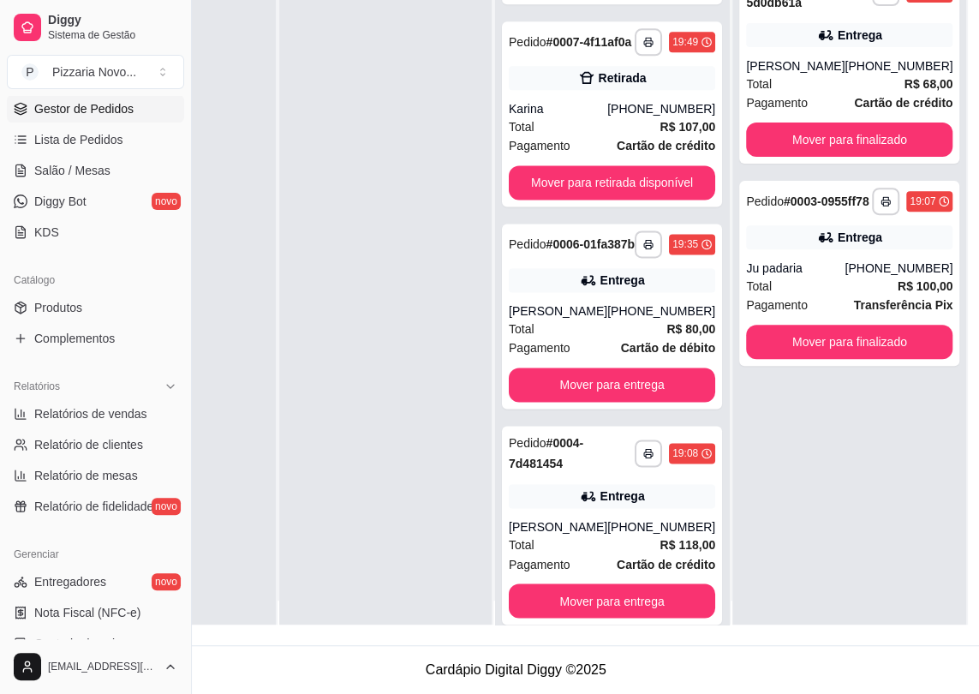
scroll to position [48, 0]
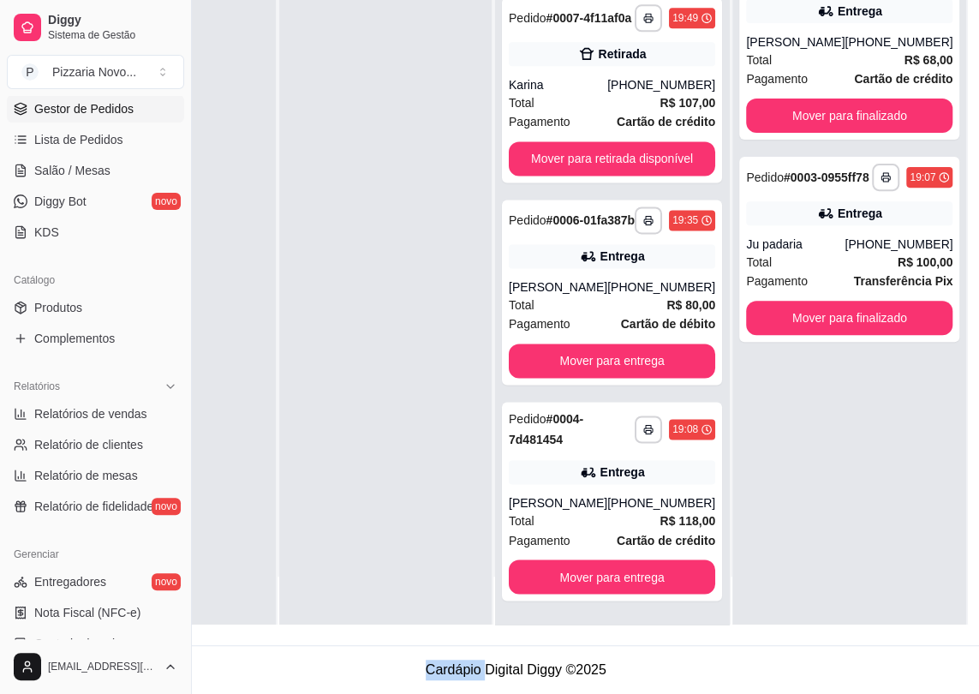
click at [786, 520] on div "**********" at bounding box center [849, 278] width 234 height 694
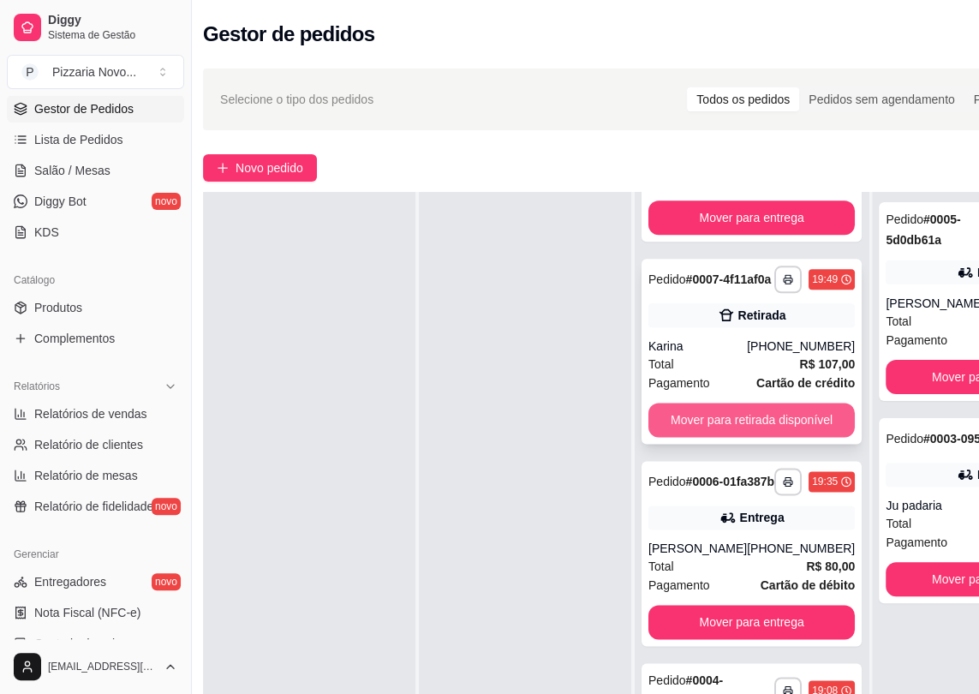
scroll to position [0, 15]
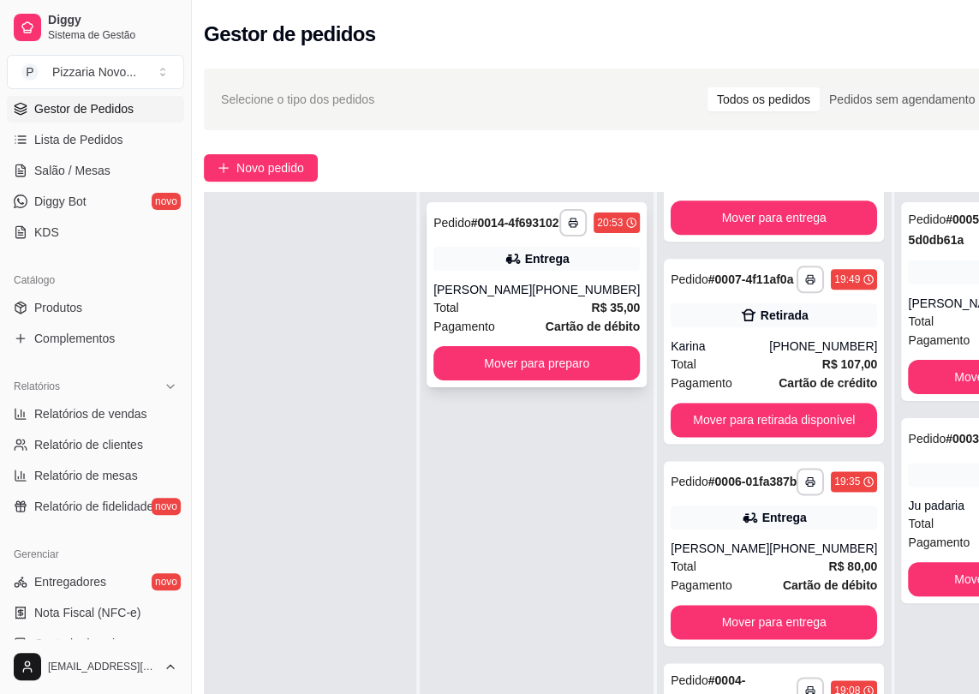
click at [546, 331] on strong "Cartão de débito" at bounding box center [593, 327] width 94 height 14
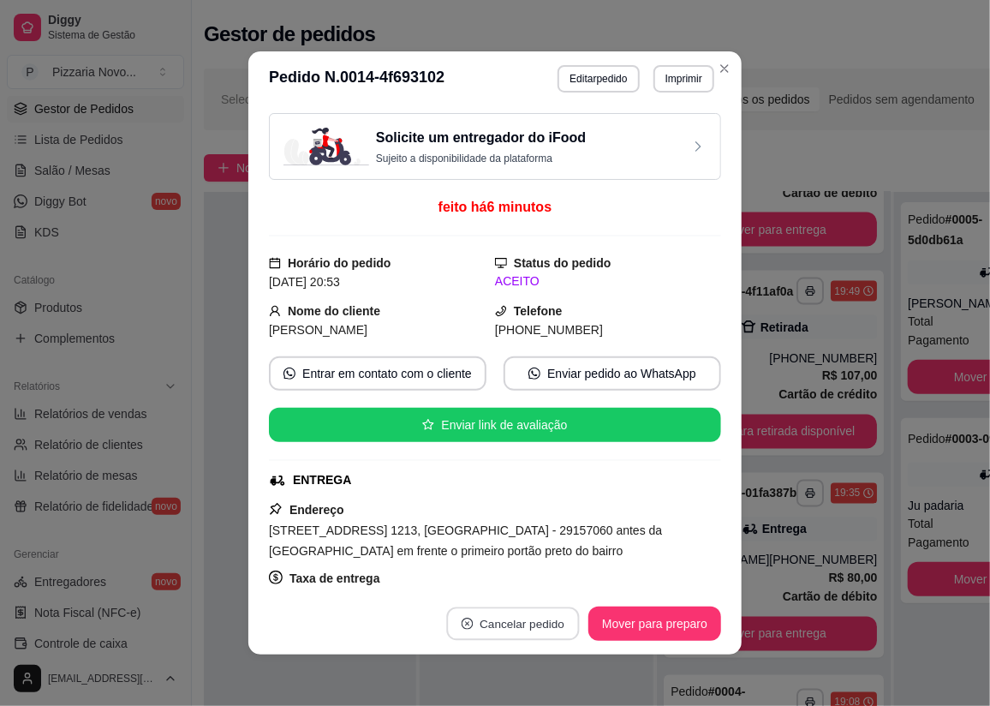
click at [541, 617] on button "Cancelar pedido" at bounding box center [512, 623] width 133 height 33
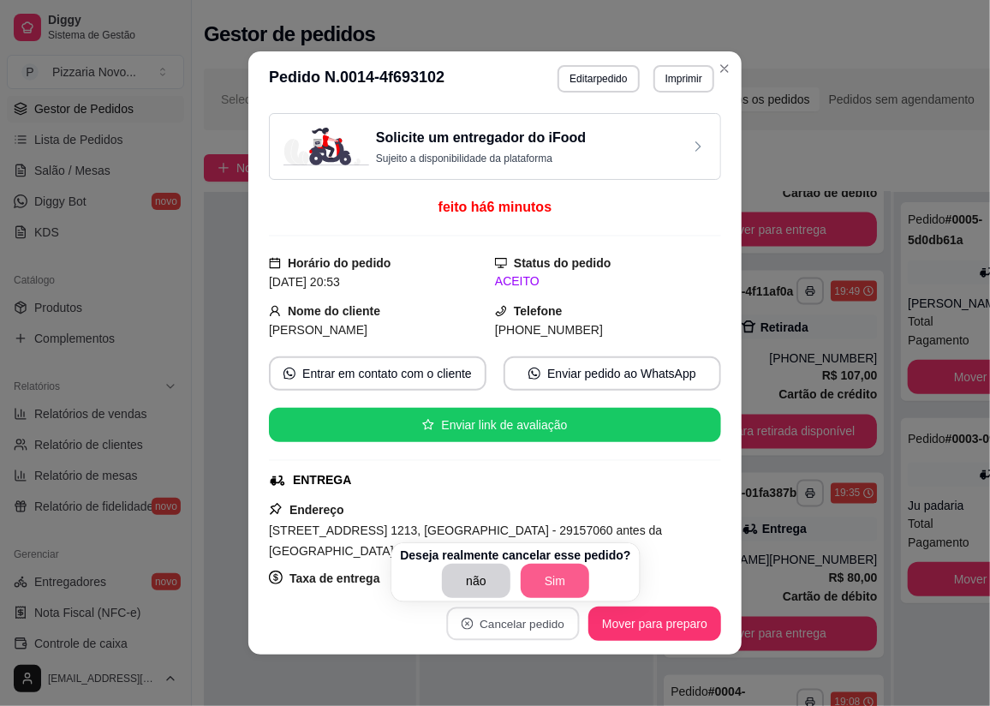
click at [534, 577] on button "Sim" at bounding box center [555, 581] width 69 height 34
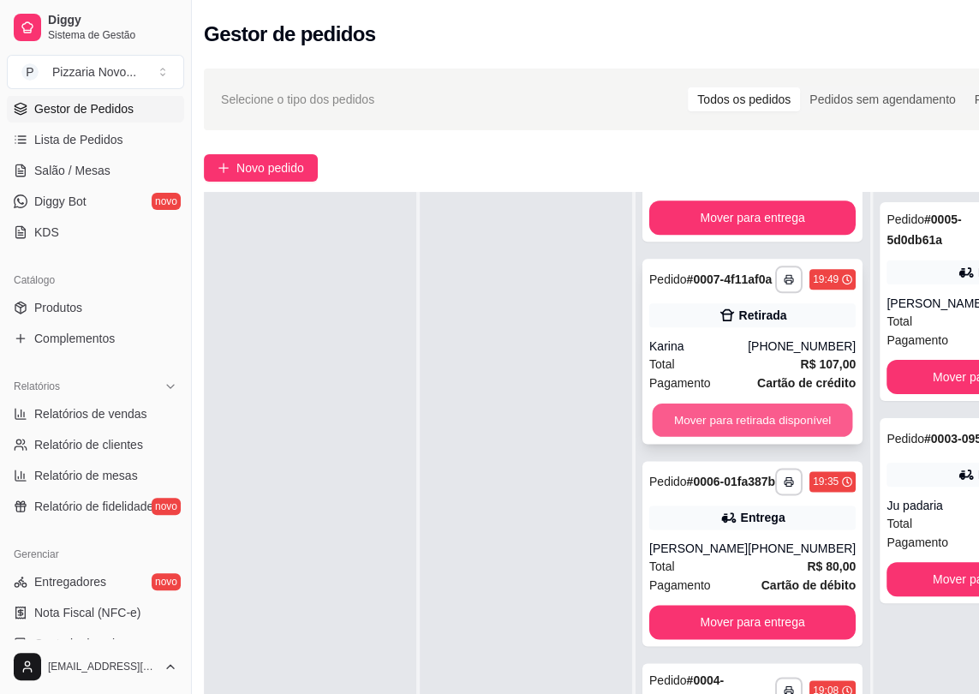
click at [751, 403] on button "Mover para retirada disponível" at bounding box center [753, 419] width 200 height 33
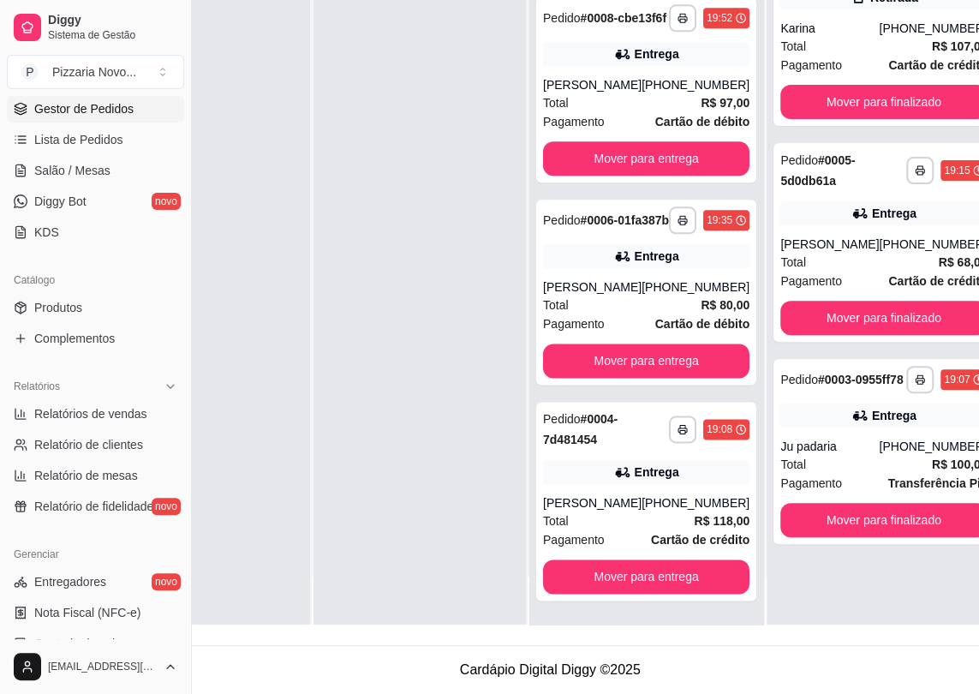
scroll to position [272, 140]
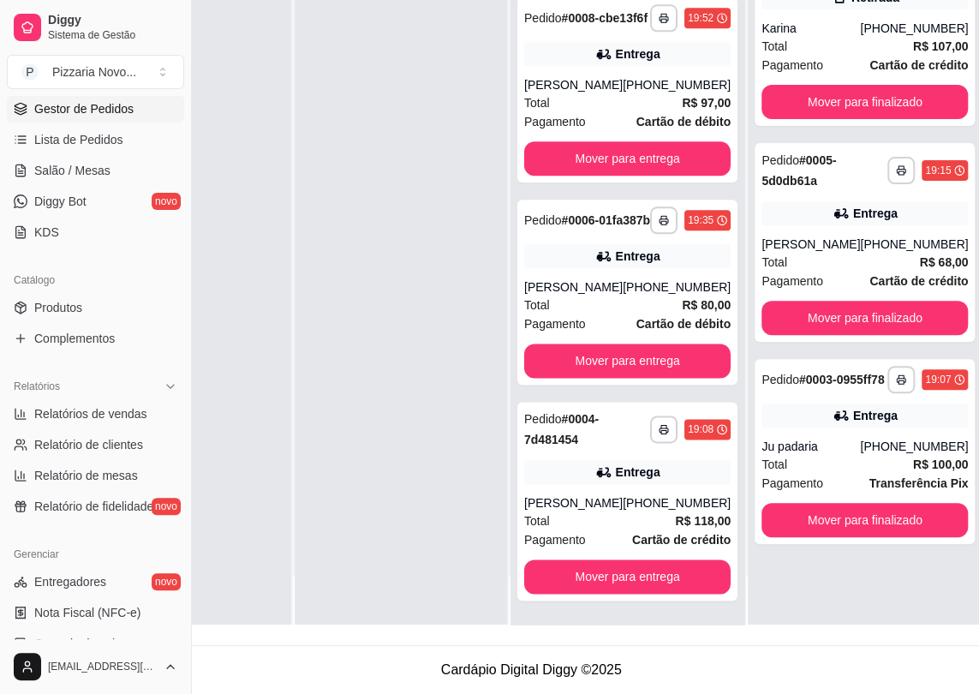
drag, startPoint x: 747, startPoint y: 430, endPoint x: 820, endPoint y: 634, distance: 216.5
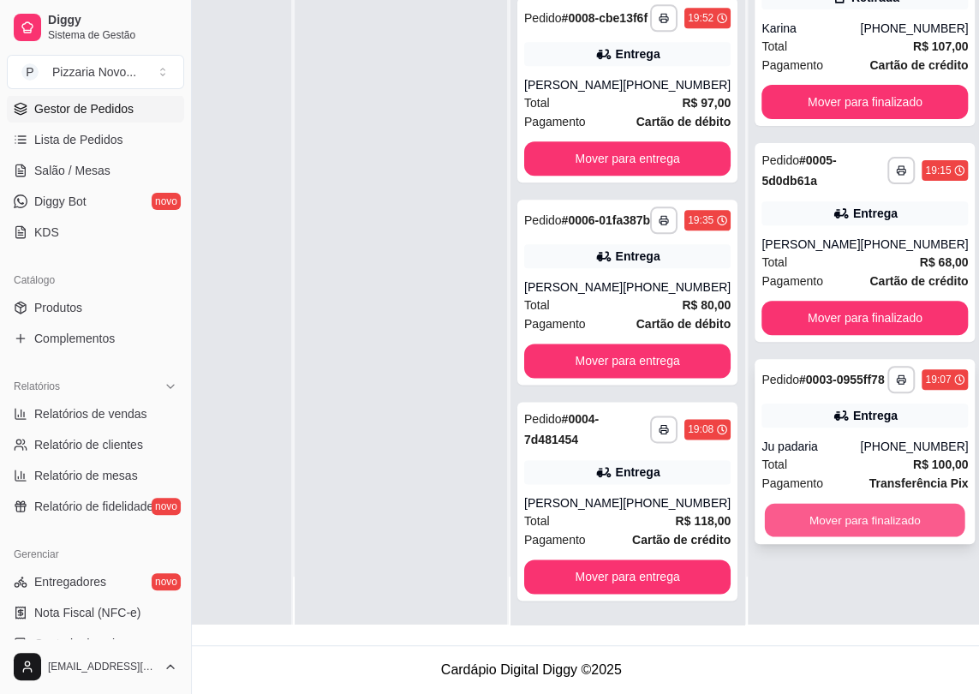
click at [800, 531] on button "Mover para finalizado" at bounding box center [865, 520] width 200 height 33
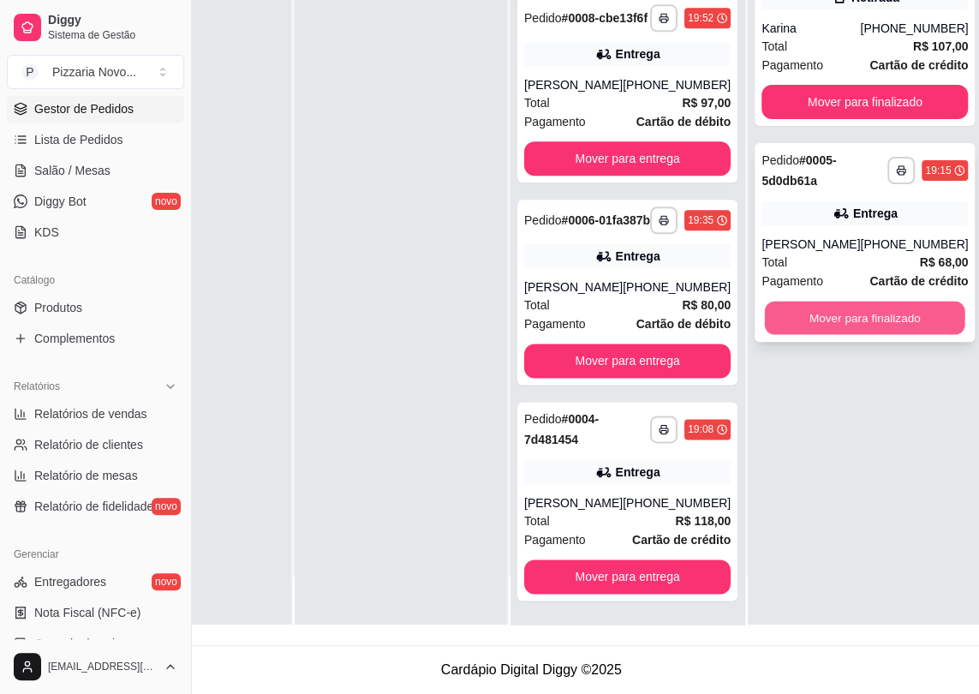
click at [796, 309] on button "Mover para finalizado" at bounding box center [865, 318] width 200 height 33
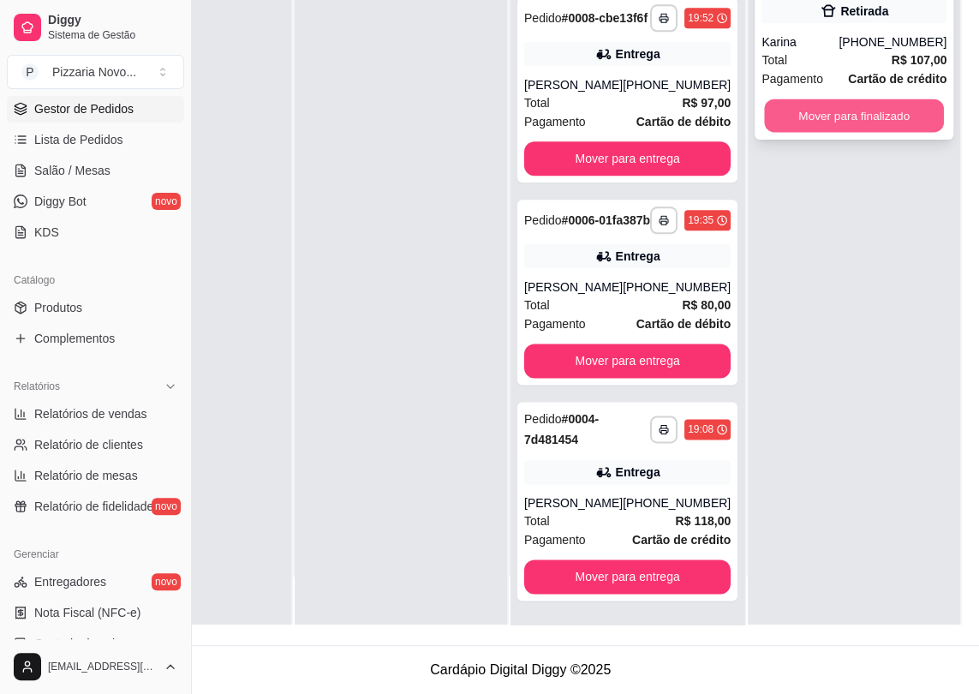
click at [820, 108] on button "Mover para finalizado" at bounding box center [854, 115] width 180 height 33
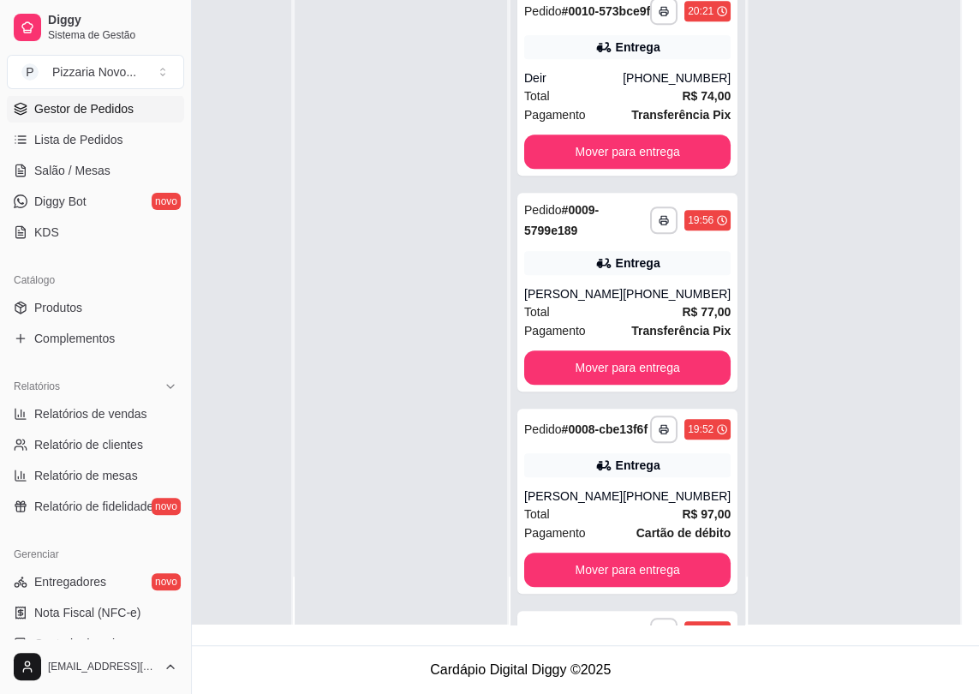
scroll to position [0, 0]
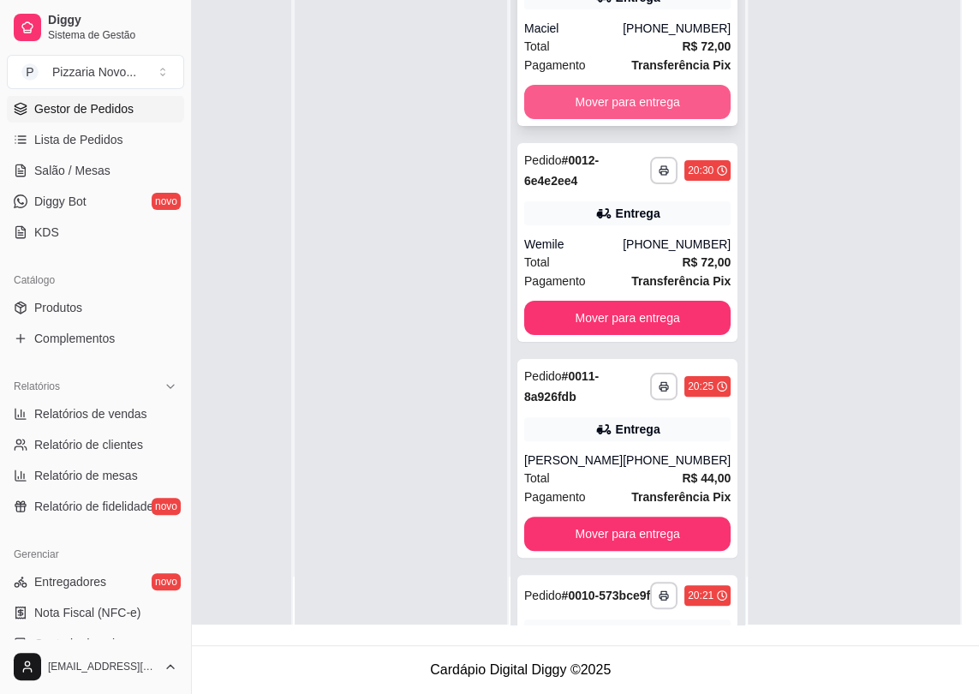
drag, startPoint x: 569, startPoint y: 384, endPoint x: 524, endPoint y: 90, distance: 297.2
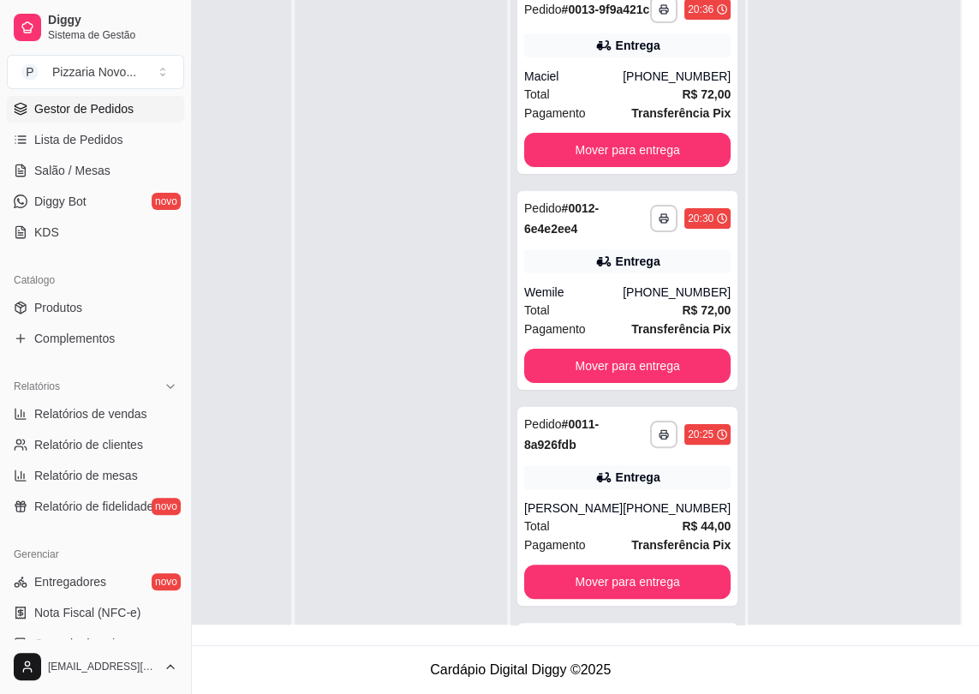
drag, startPoint x: 524, startPoint y: 96, endPoint x: 505, endPoint y: -58, distance: 155.5
drag, startPoint x: 634, startPoint y: 213, endPoint x: 634, endPoint y: 54, distance: 159.3
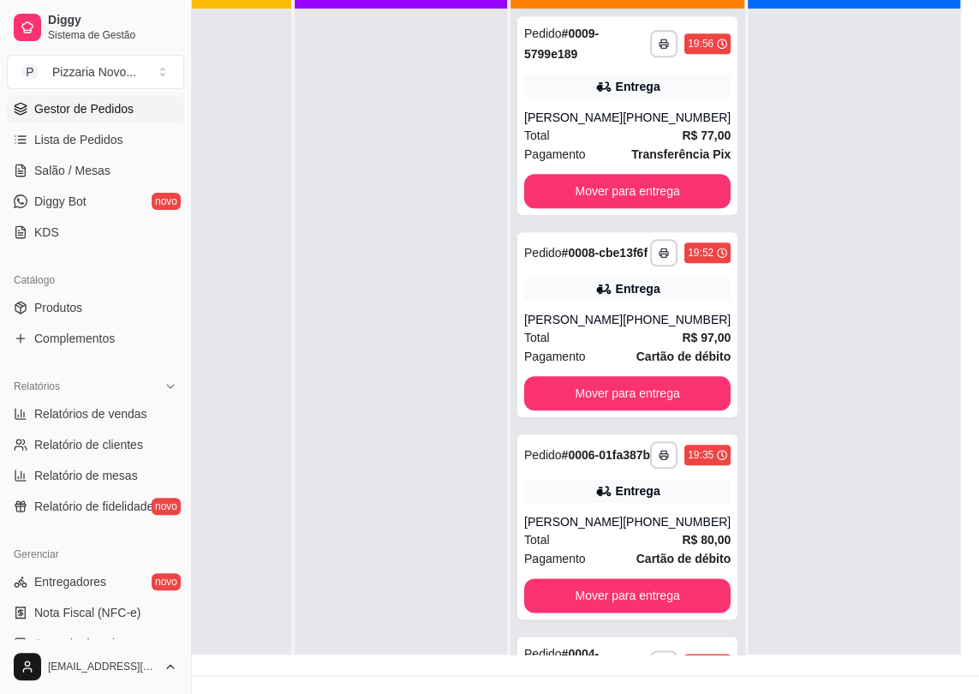
scroll to position [1072, 0]
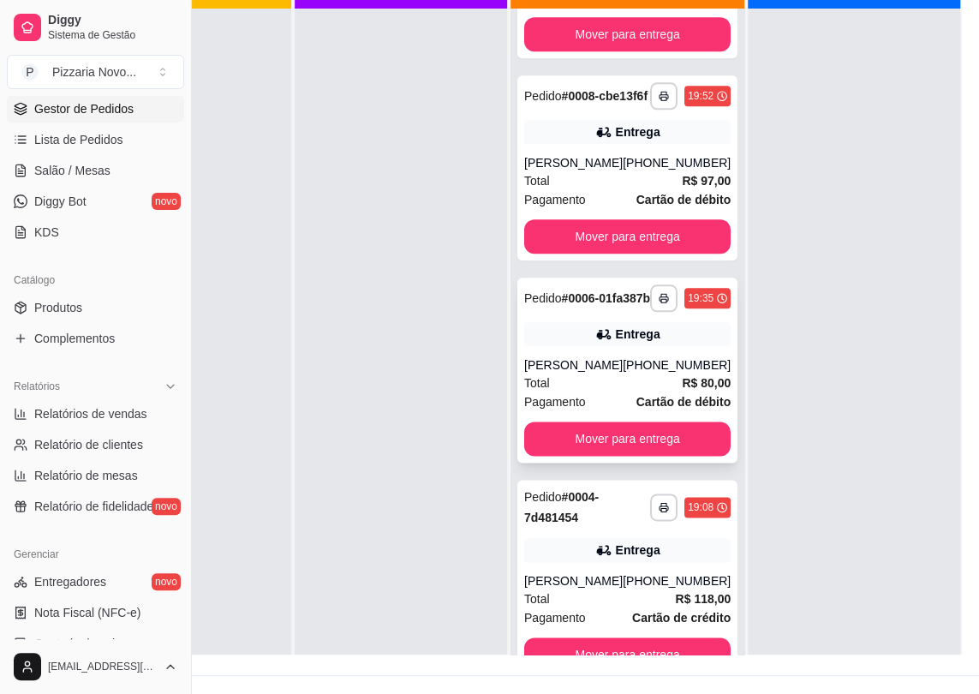
drag, startPoint x: 637, startPoint y: 179, endPoint x: 616, endPoint y: 323, distance: 145.5
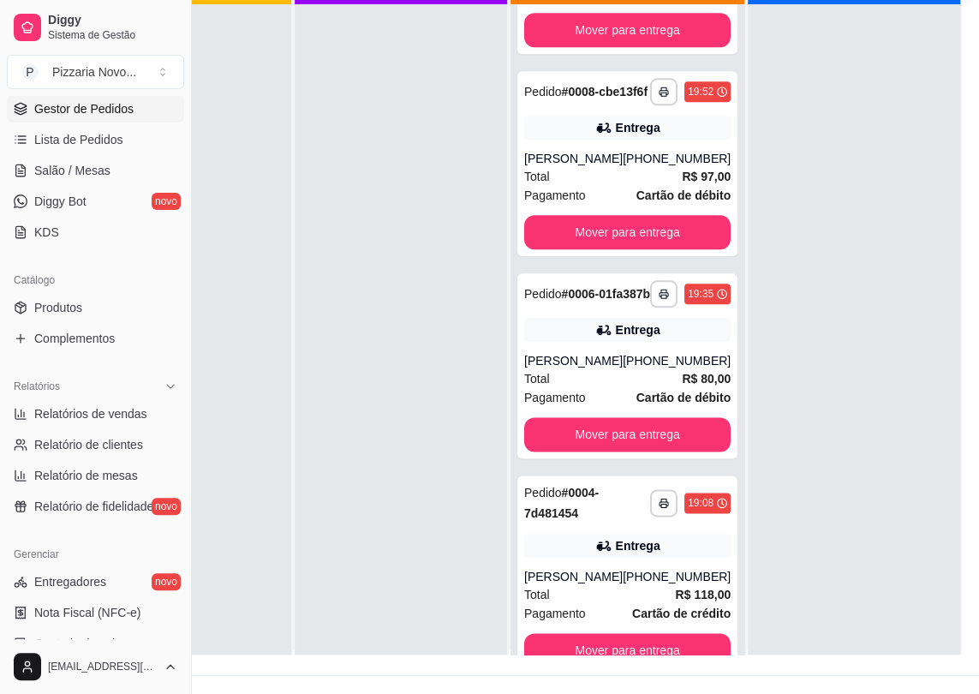
drag, startPoint x: 713, startPoint y: 410, endPoint x: 735, endPoint y: 457, distance: 52.1
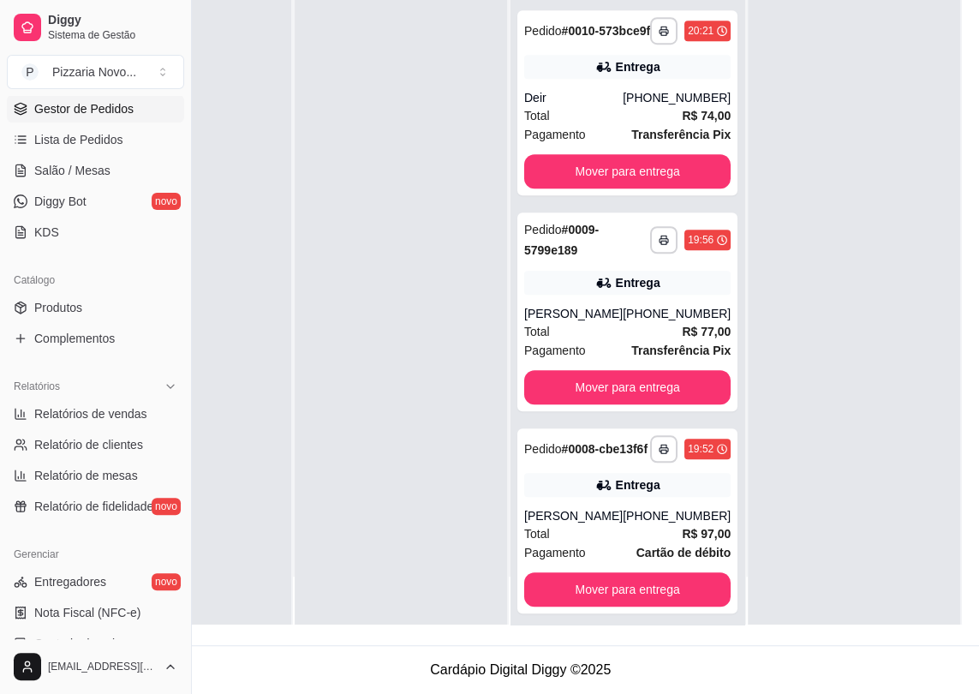
scroll to position [0, 0]
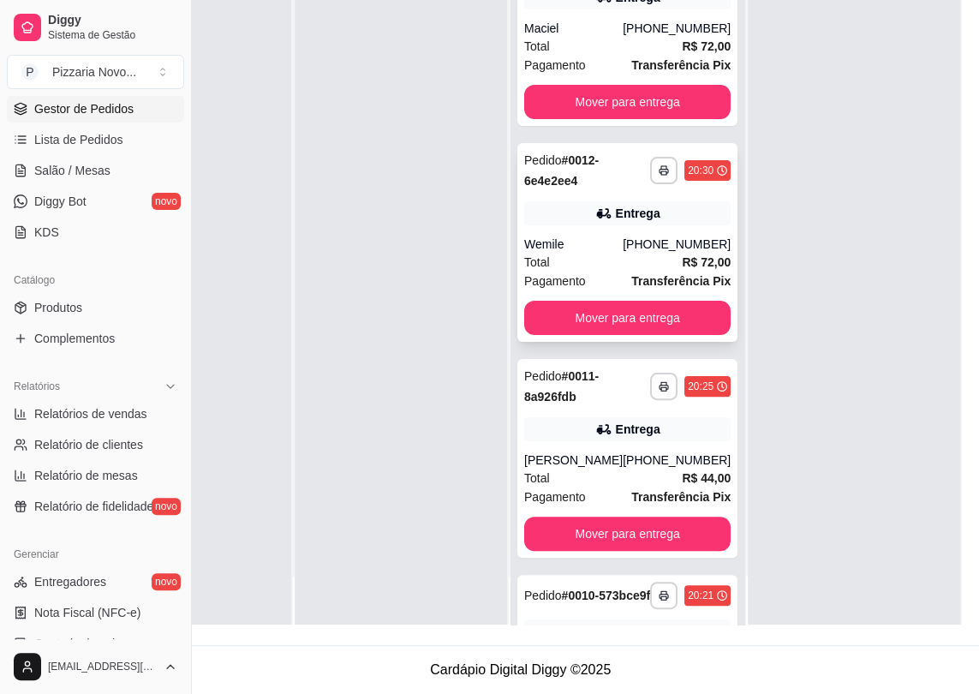
drag, startPoint x: 684, startPoint y: 319, endPoint x: 685, endPoint y: 164, distance: 154.2
drag, startPoint x: 670, startPoint y: 84, endPoint x: 669, endPoint y: 152, distance: 67.7
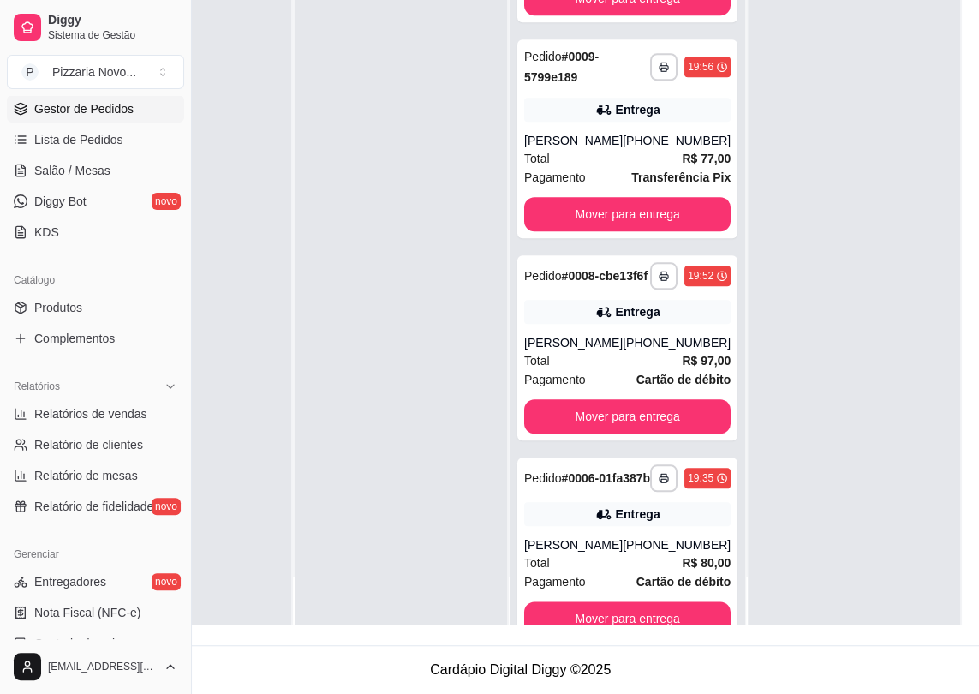
scroll to position [712, 0]
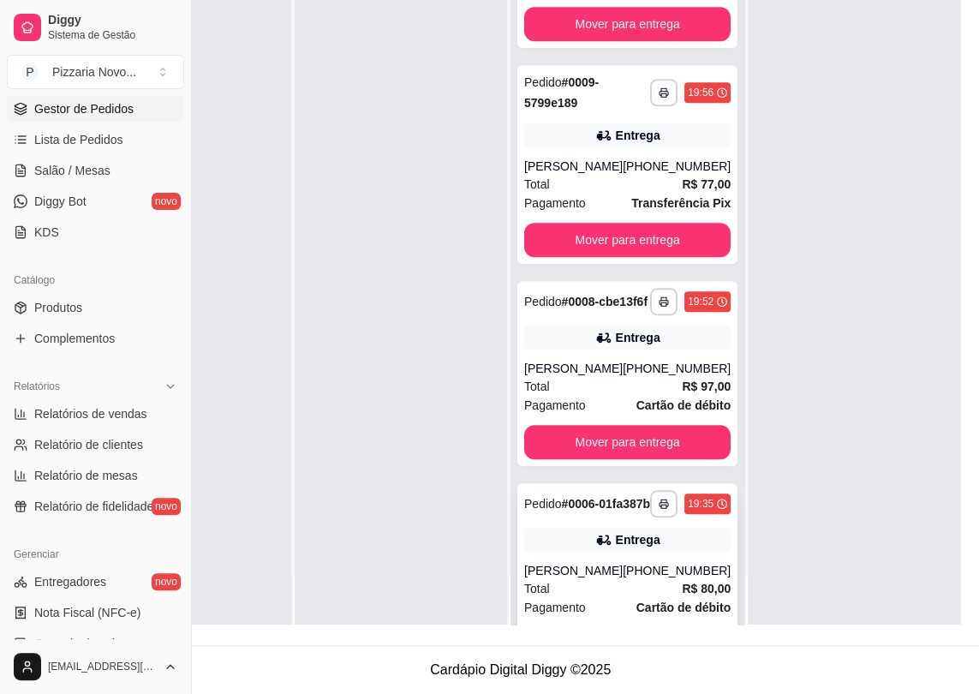
drag, startPoint x: 557, startPoint y: 505, endPoint x: 592, endPoint y: 595, distance: 96.6
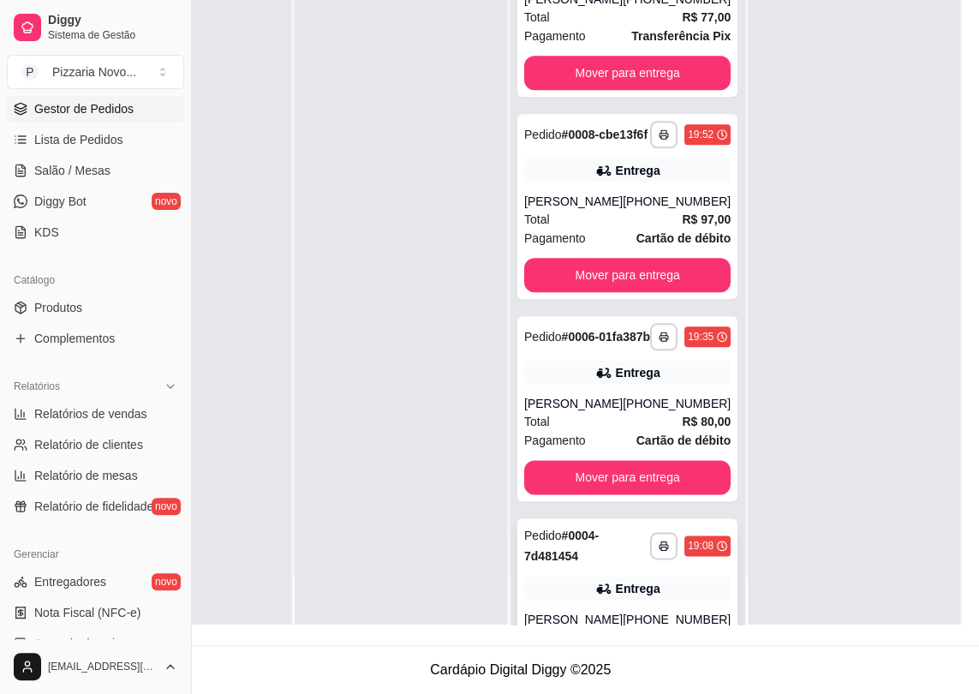
scroll to position [1072, 0]
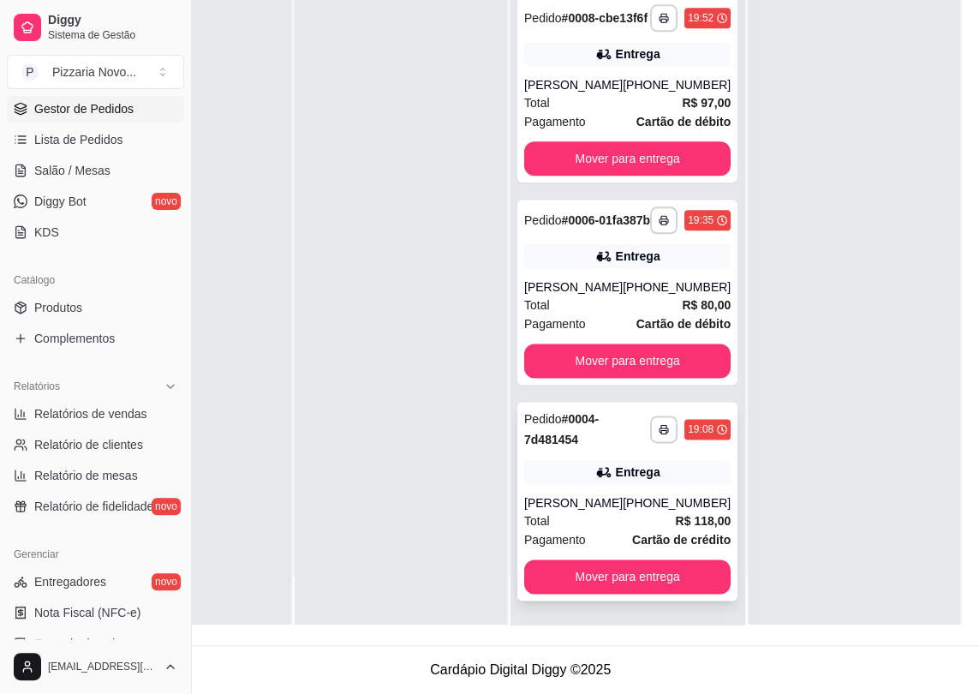
drag, startPoint x: 628, startPoint y: 314, endPoint x: 649, endPoint y: 556, distance: 242.5
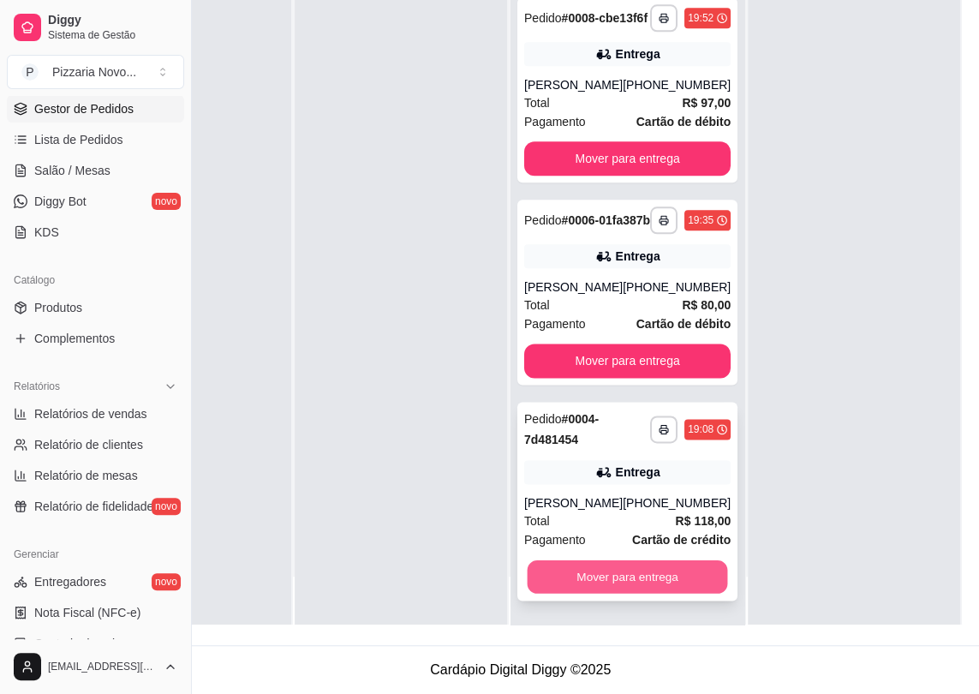
click at [577, 583] on button "Mover para entrega" at bounding box center [628, 576] width 200 height 33
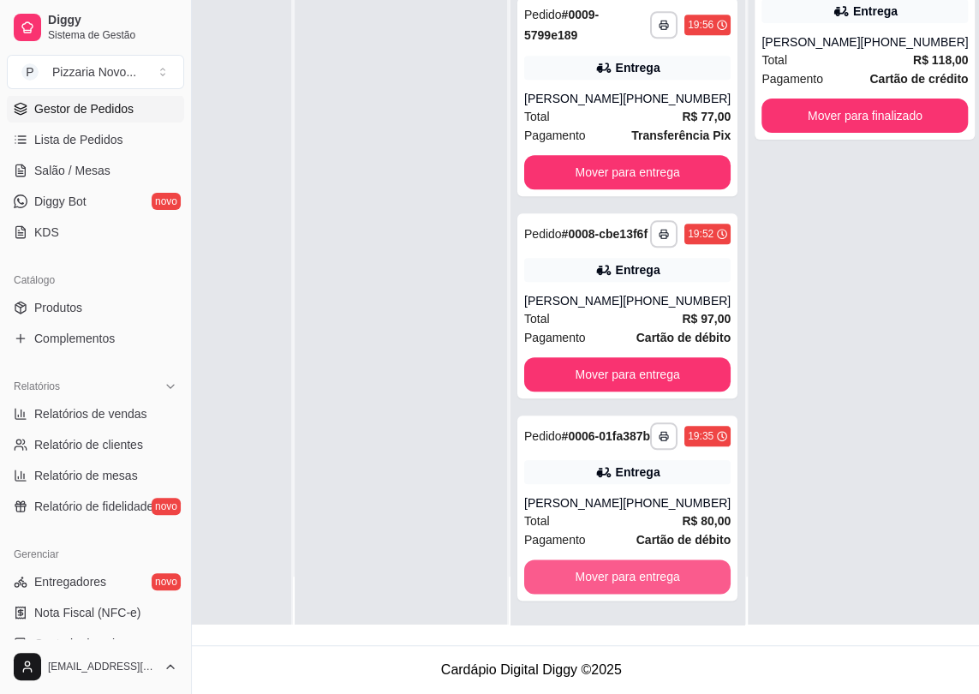
scroll to position [840, 0]
click at [577, 583] on button "Mover para entrega" at bounding box center [627, 576] width 206 height 34
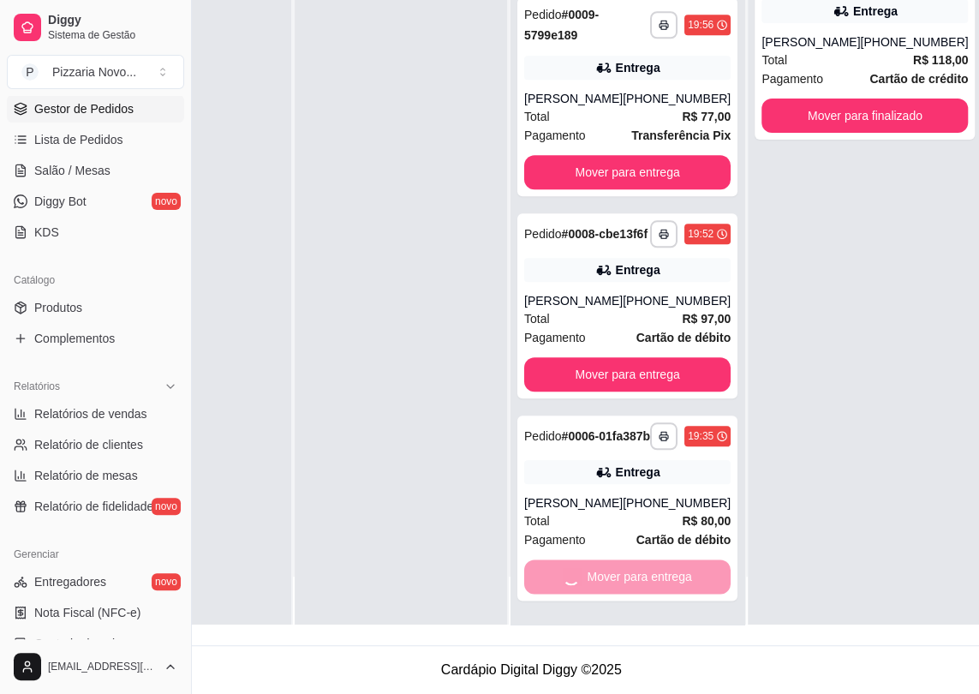
scroll to position [624, 0]
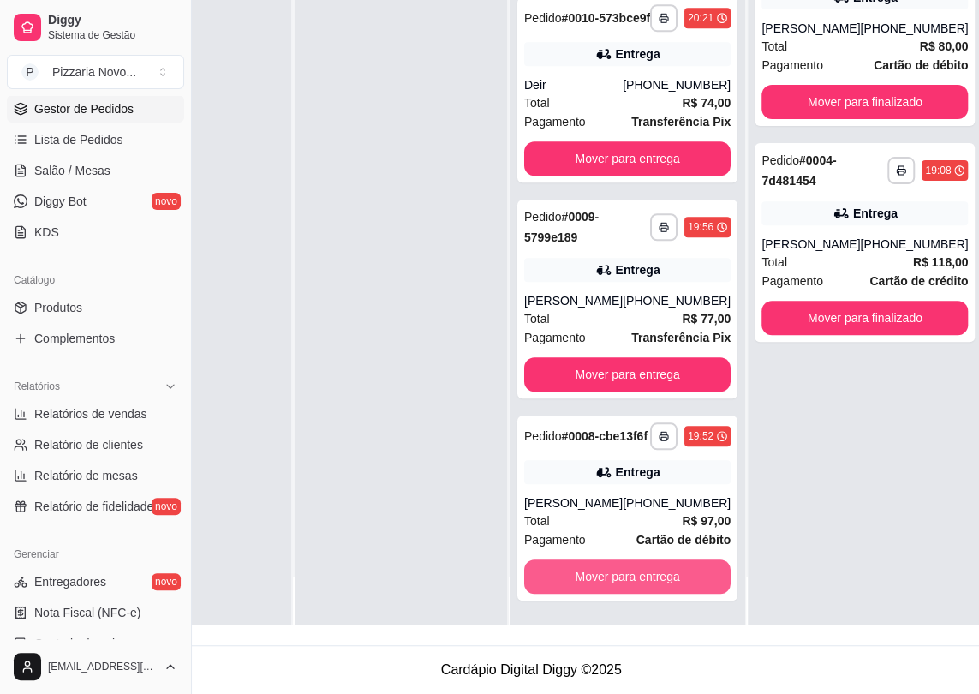
click at [577, 583] on button "Mover para entrega" at bounding box center [627, 576] width 206 height 34
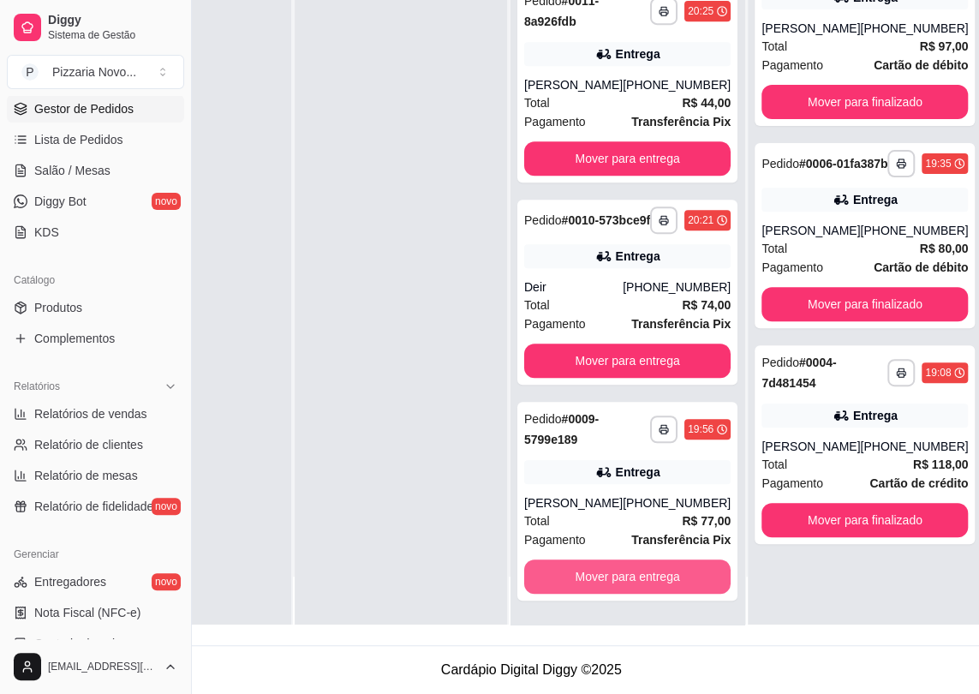
scroll to position [391, 0]
click at [577, 583] on button "Mover para entrega" at bounding box center [628, 576] width 200 height 33
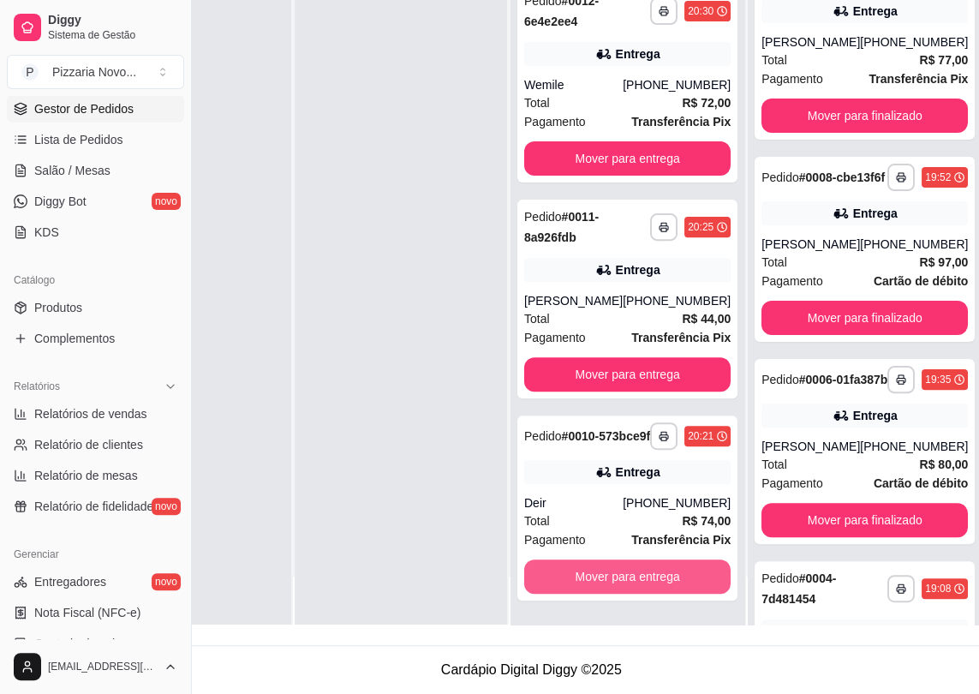
scroll to position [174, 0]
click at [577, 583] on button "Mover para entrega" at bounding box center [627, 576] width 206 height 34
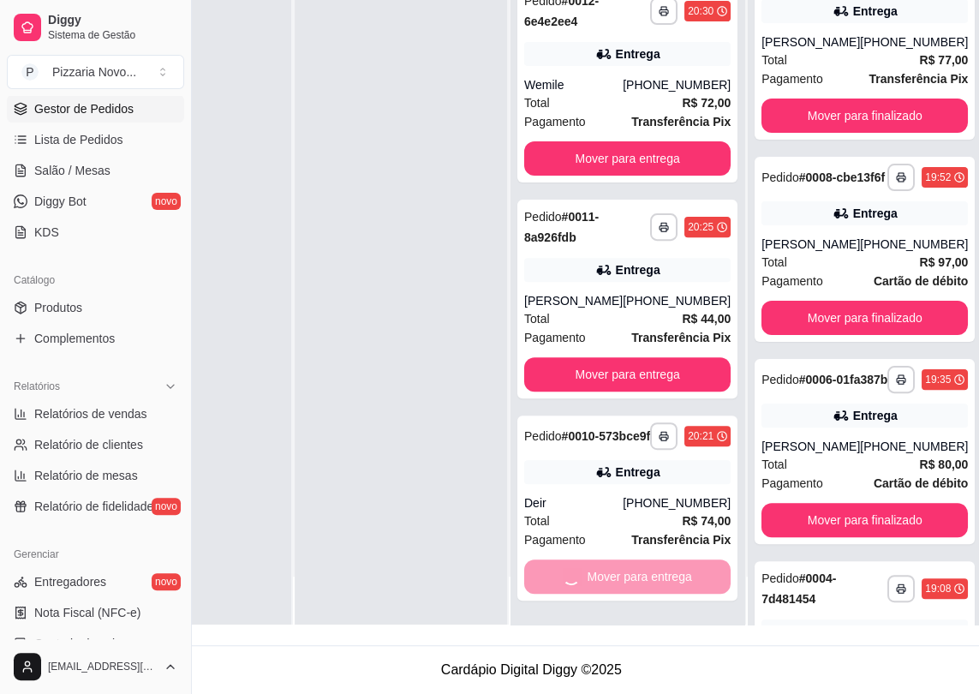
scroll to position [0, 0]
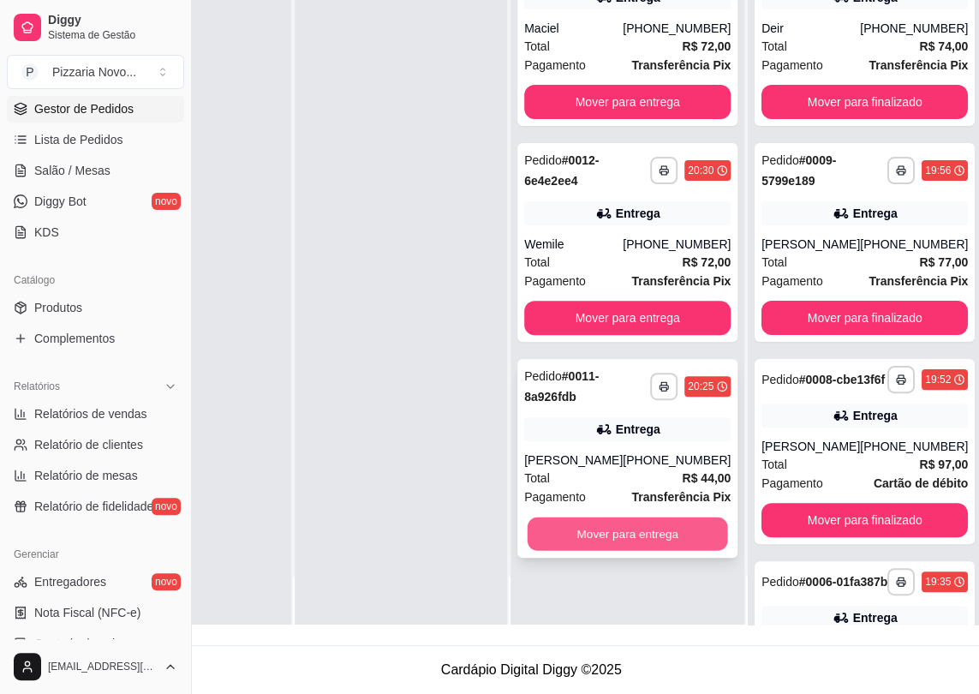
click at [594, 541] on button "Mover para entrega" at bounding box center [628, 533] width 200 height 33
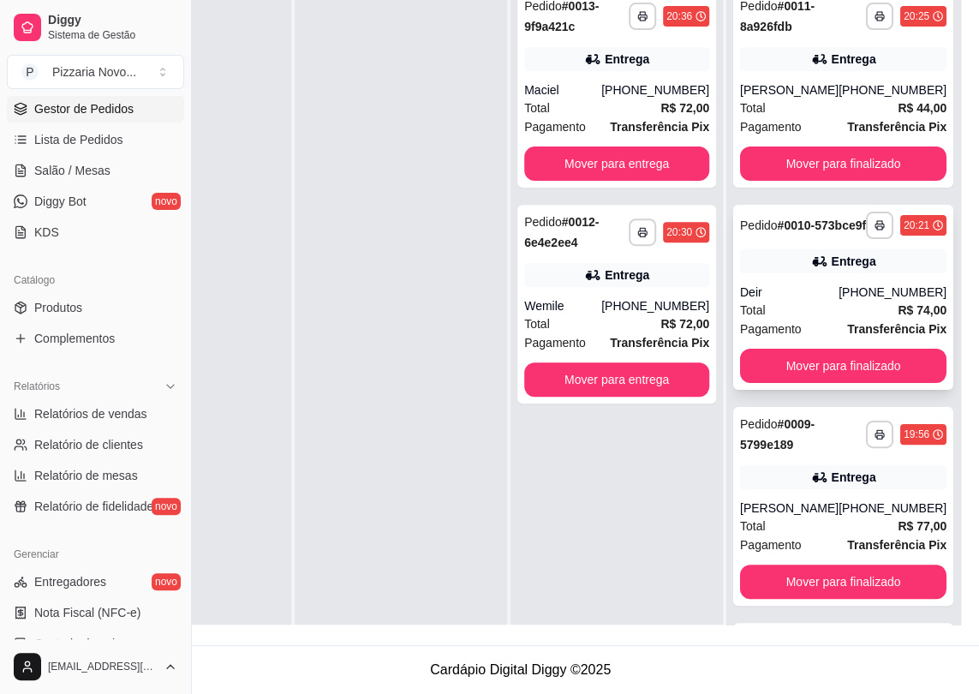
drag, startPoint x: 795, startPoint y: 451, endPoint x: 780, endPoint y: 283, distance: 169.4
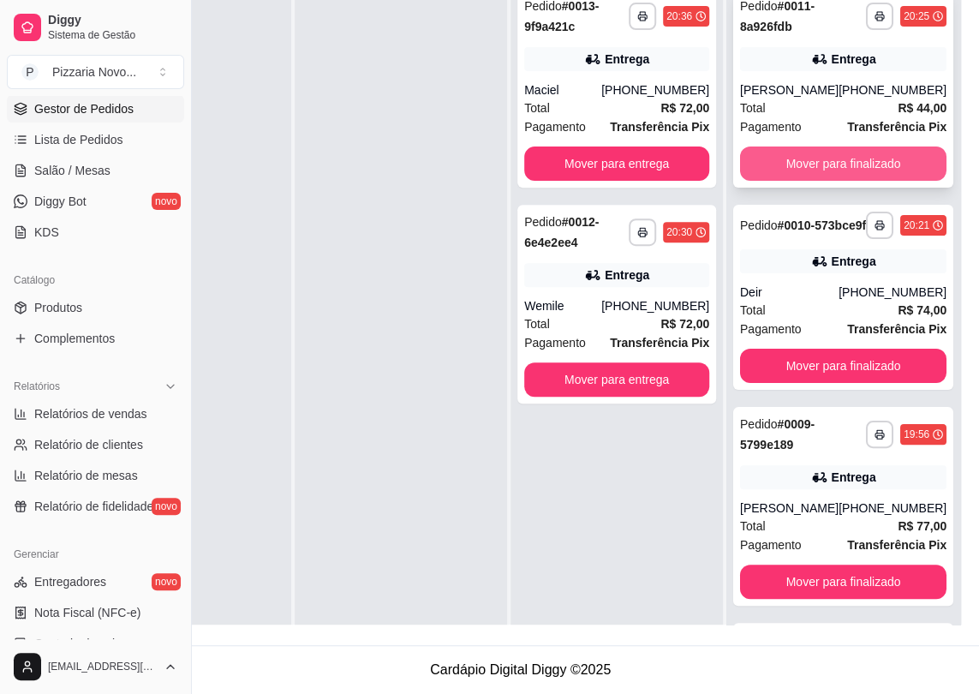
scroll to position [269, 140]
click at [837, 147] on button "Mover para finalizado" at bounding box center [844, 163] width 200 height 33
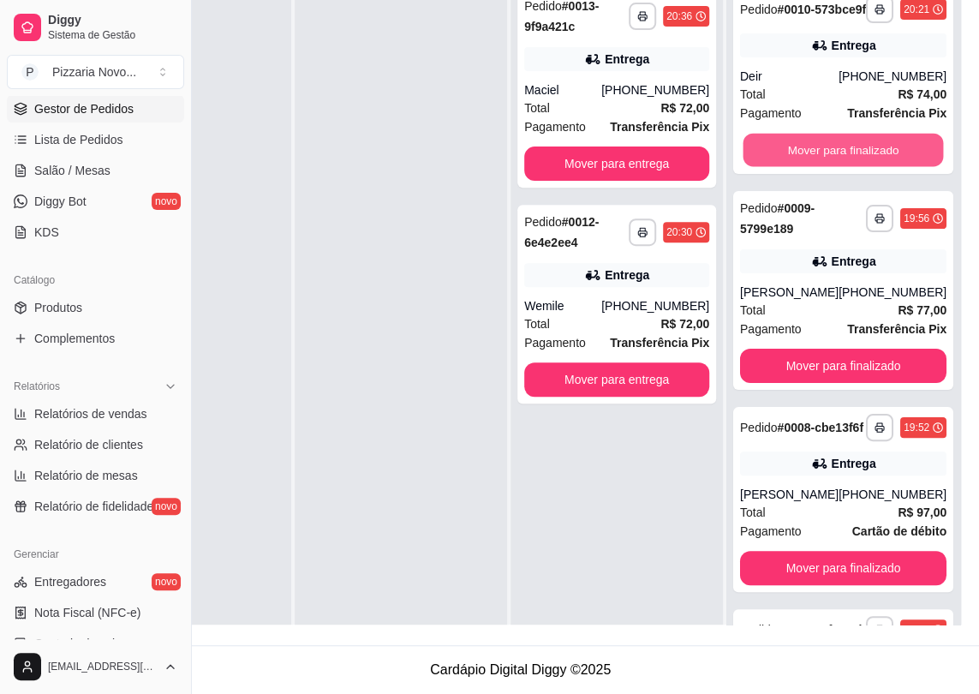
click at [837, 143] on button "Mover para finalizado" at bounding box center [844, 150] width 200 height 33
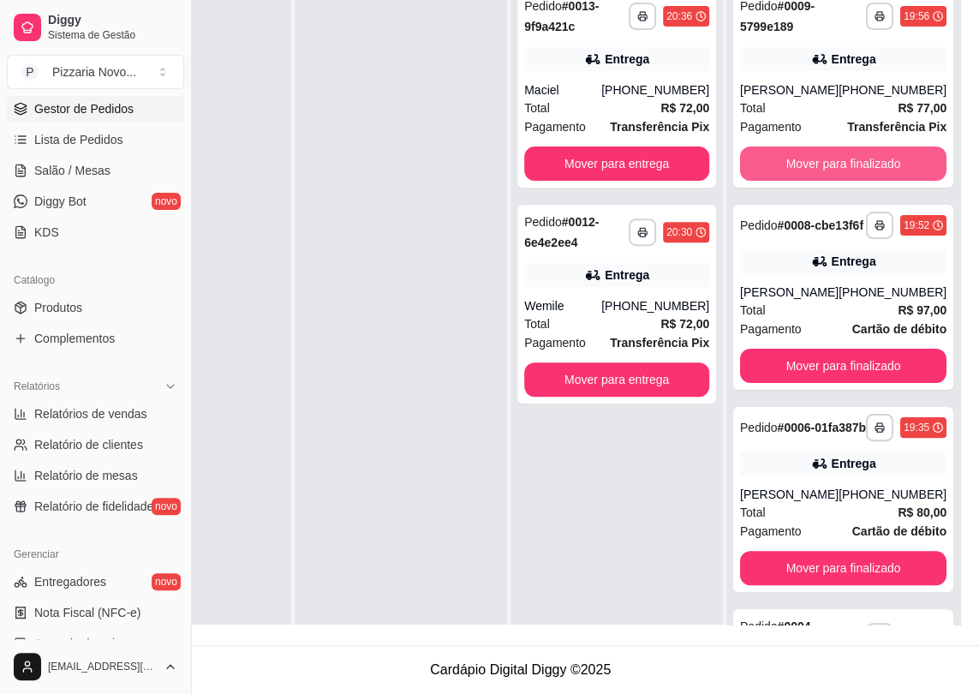
click at [837, 146] on button "Mover para finalizado" at bounding box center [843, 163] width 206 height 34
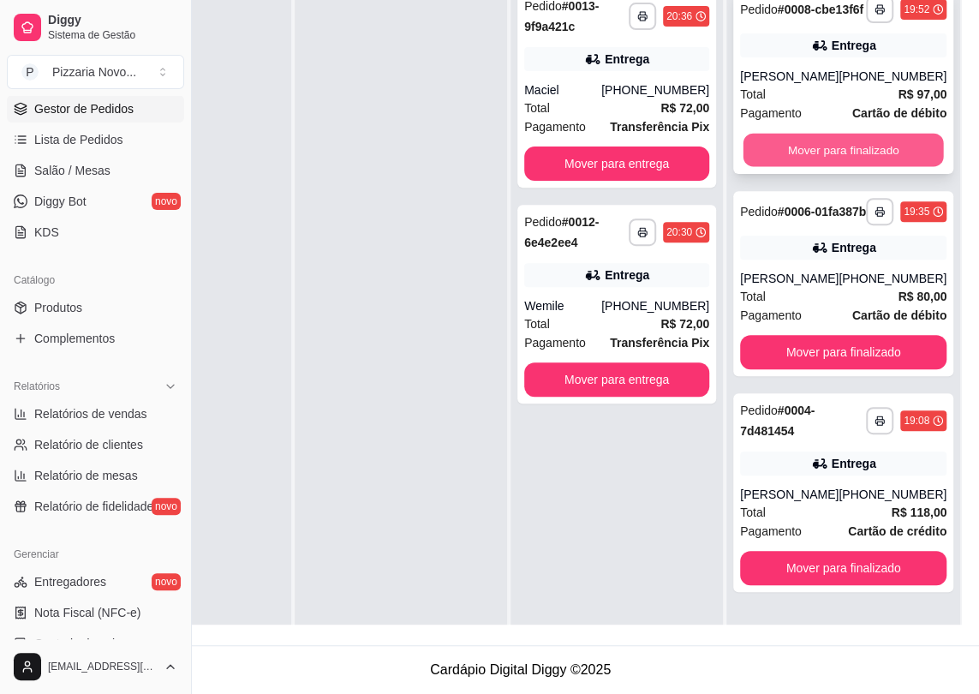
click at [830, 160] on button "Mover para finalizado" at bounding box center [844, 150] width 200 height 33
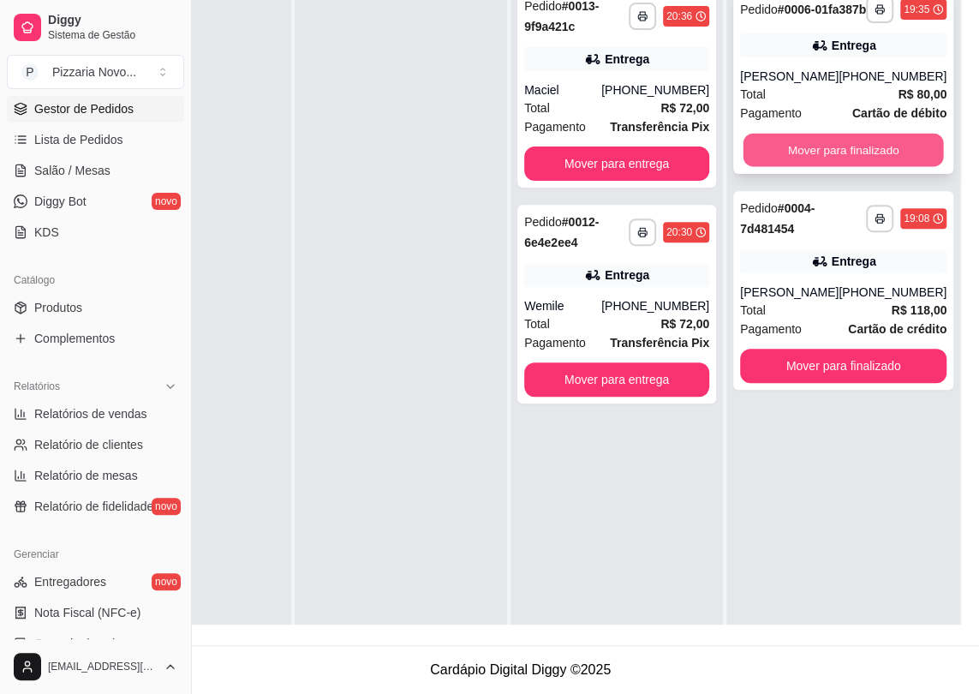
click at [818, 147] on button "Mover para finalizado" at bounding box center [844, 150] width 200 height 33
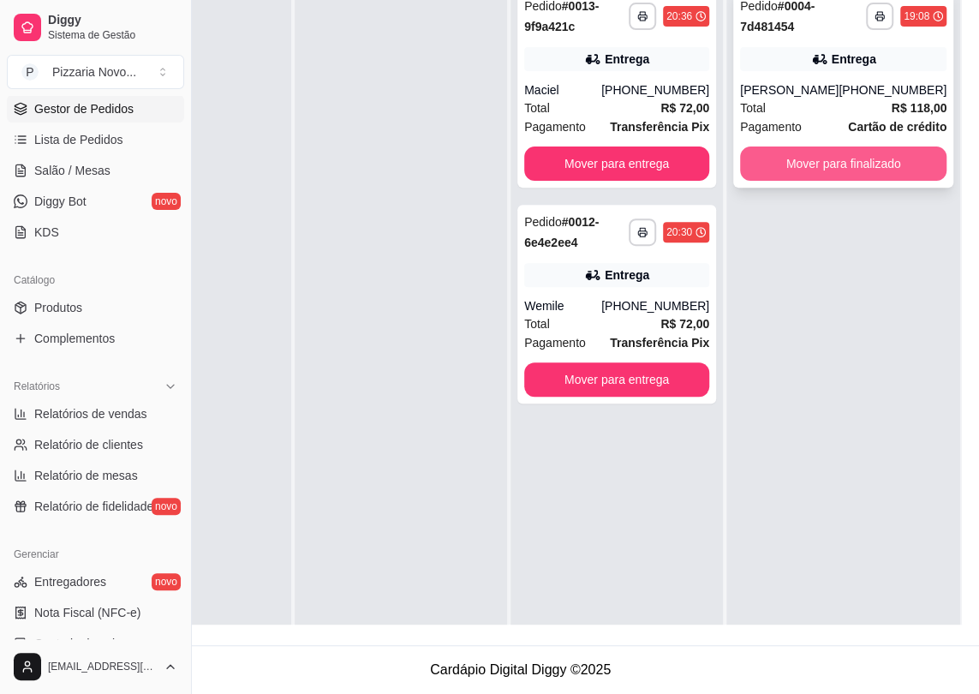
click at [807, 171] on button "Mover para finalizado" at bounding box center [843, 163] width 206 height 34
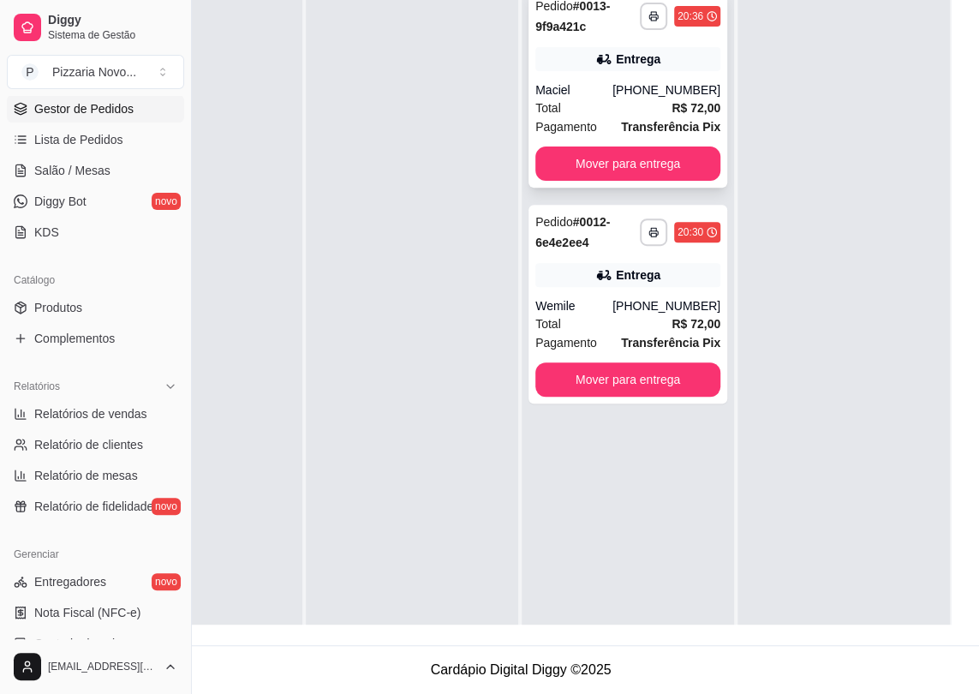
click at [593, 117] on div "Pagamento Transferência Pix" at bounding box center [627, 126] width 185 height 19
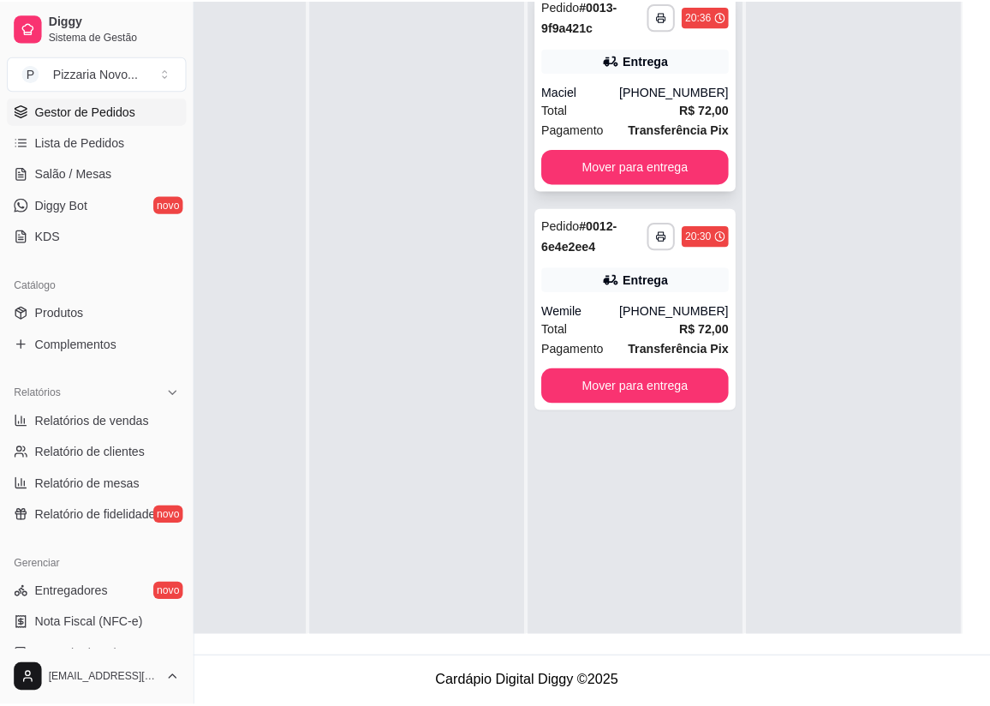
scroll to position [260, 128]
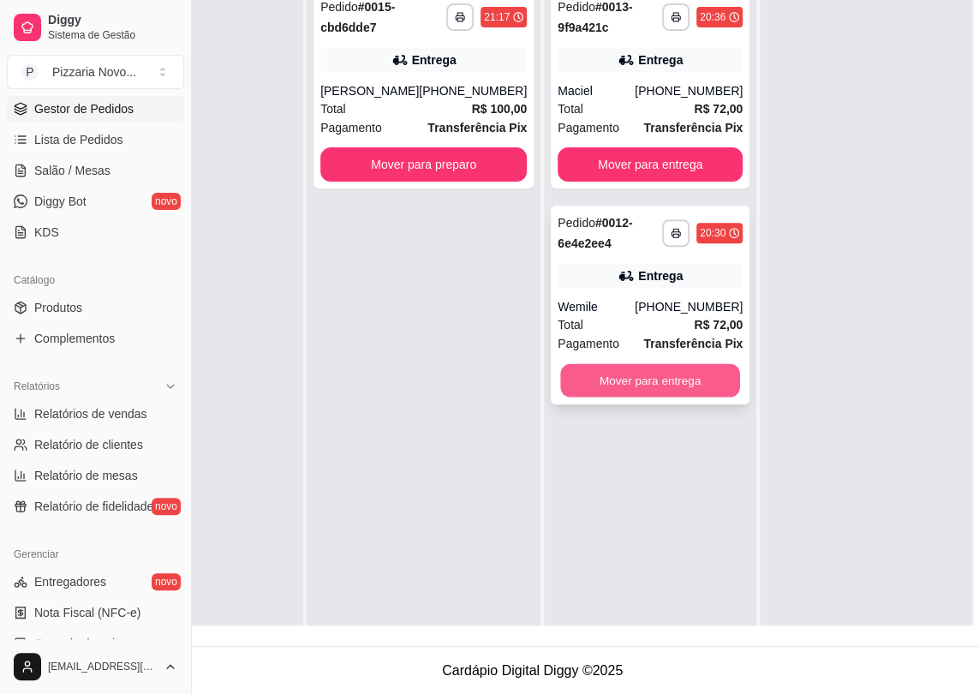
click at [603, 385] on button "Mover para entrega" at bounding box center [650, 380] width 180 height 33
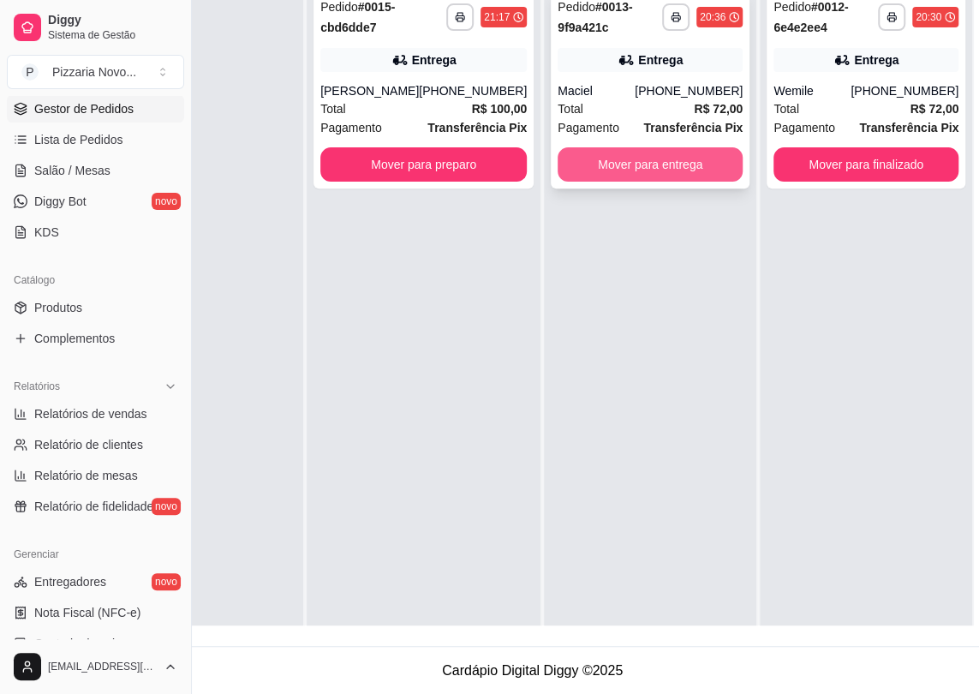
click at [657, 167] on button "Mover para entrega" at bounding box center [650, 164] width 185 height 34
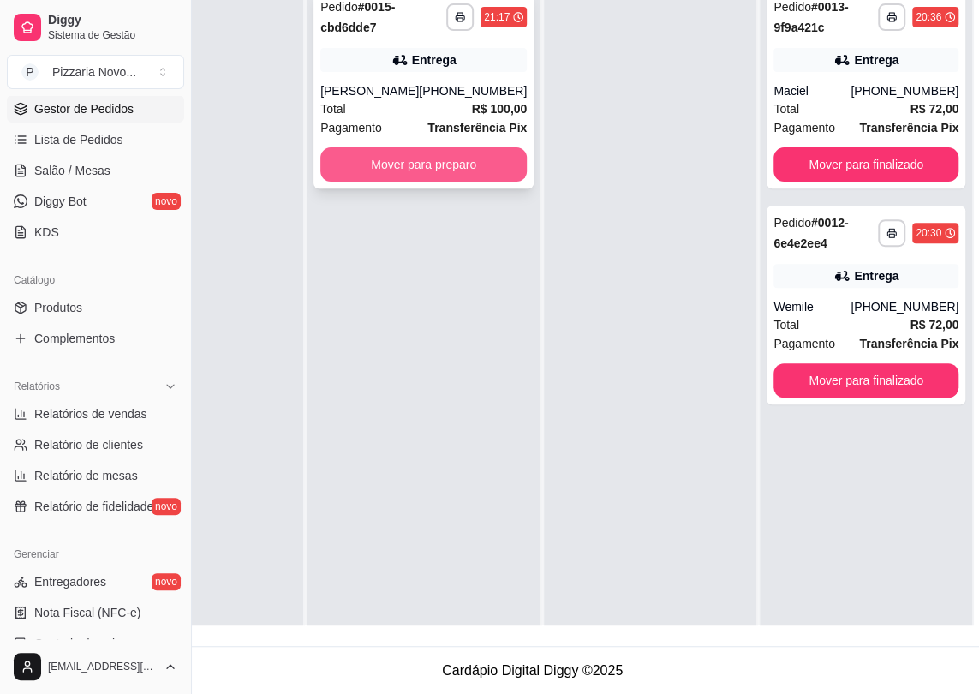
click at [458, 155] on button "Mover para preparo" at bounding box center [423, 164] width 206 height 34
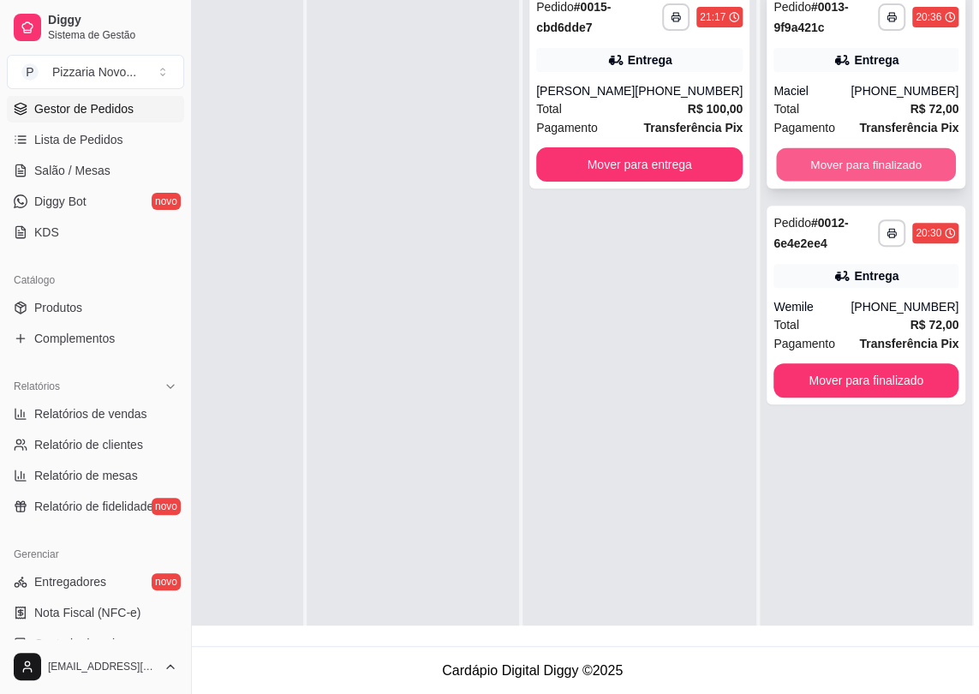
click at [776, 165] on button "Mover para finalizado" at bounding box center [866, 164] width 180 height 33
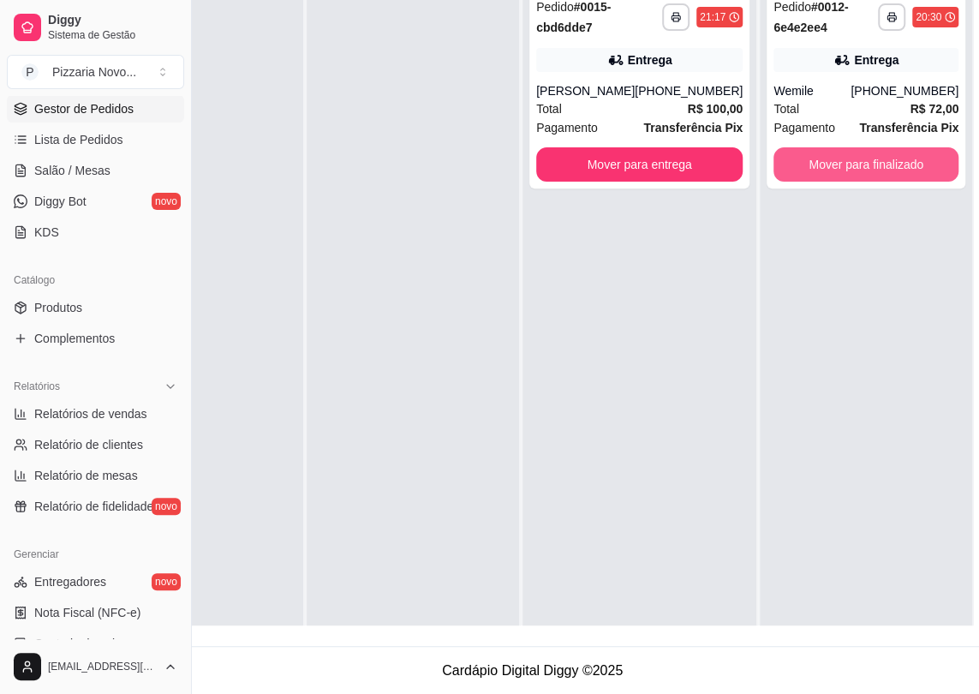
click at [774, 166] on button "Mover para finalizado" at bounding box center [866, 164] width 185 height 34
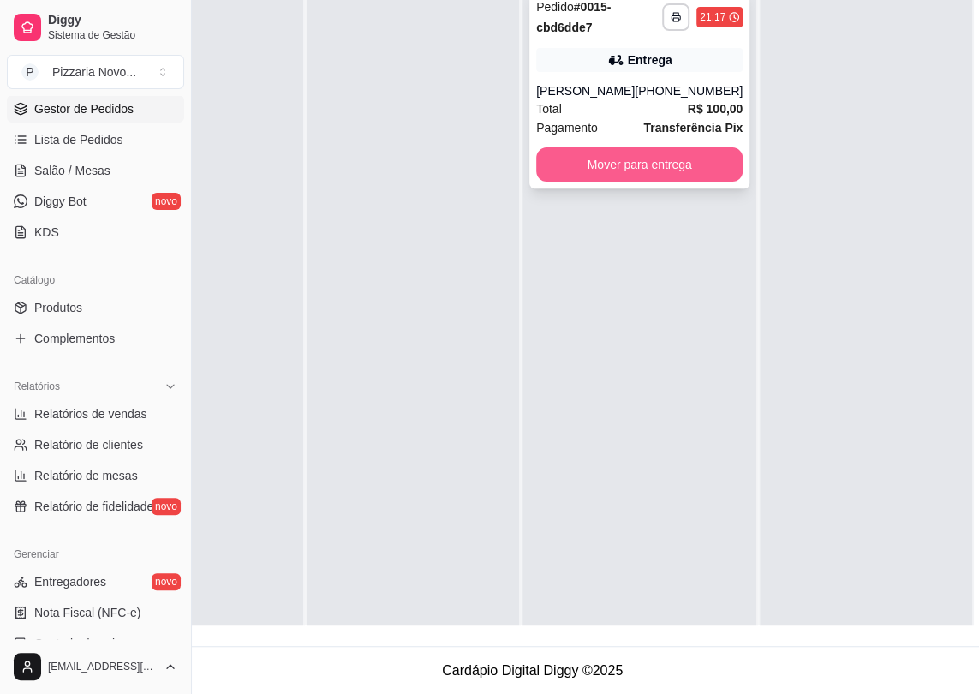
click at [685, 160] on button "Mover para entrega" at bounding box center [639, 164] width 206 height 34
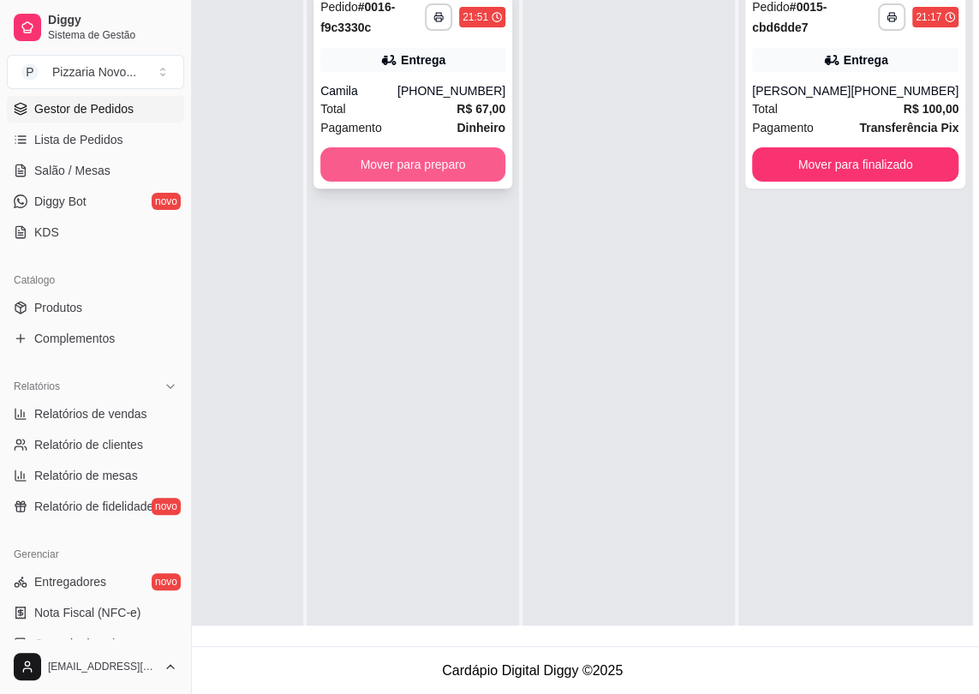
click at [454, 170] on button "Mover para preparo" at bounding box center [412, 164] width 185 height 34
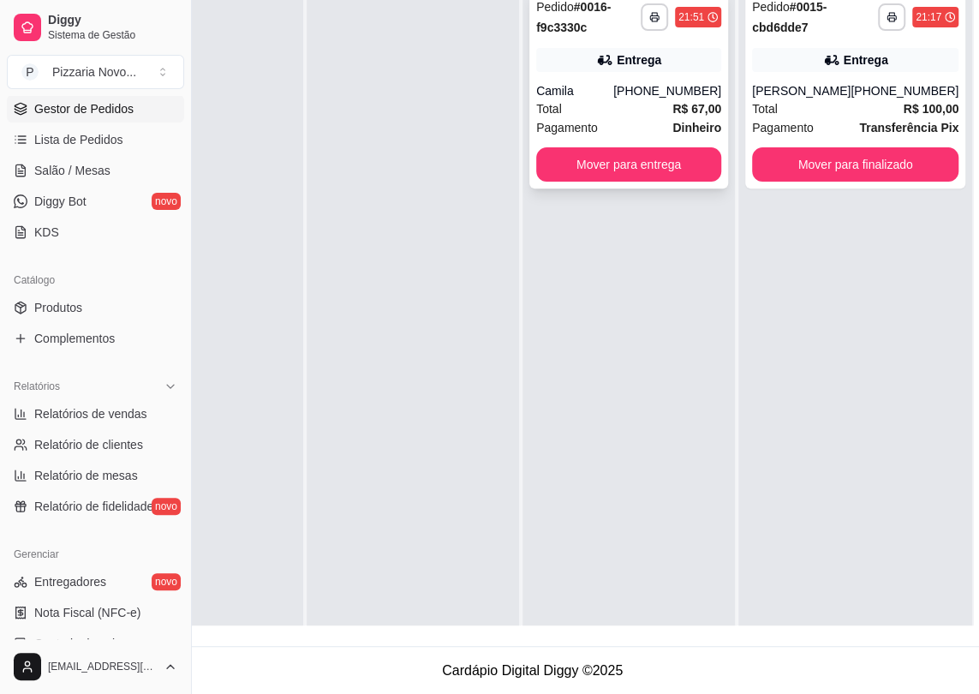
click at [613, 87] on div "Camila" at bounding box center [574, 90] width 77 height 17
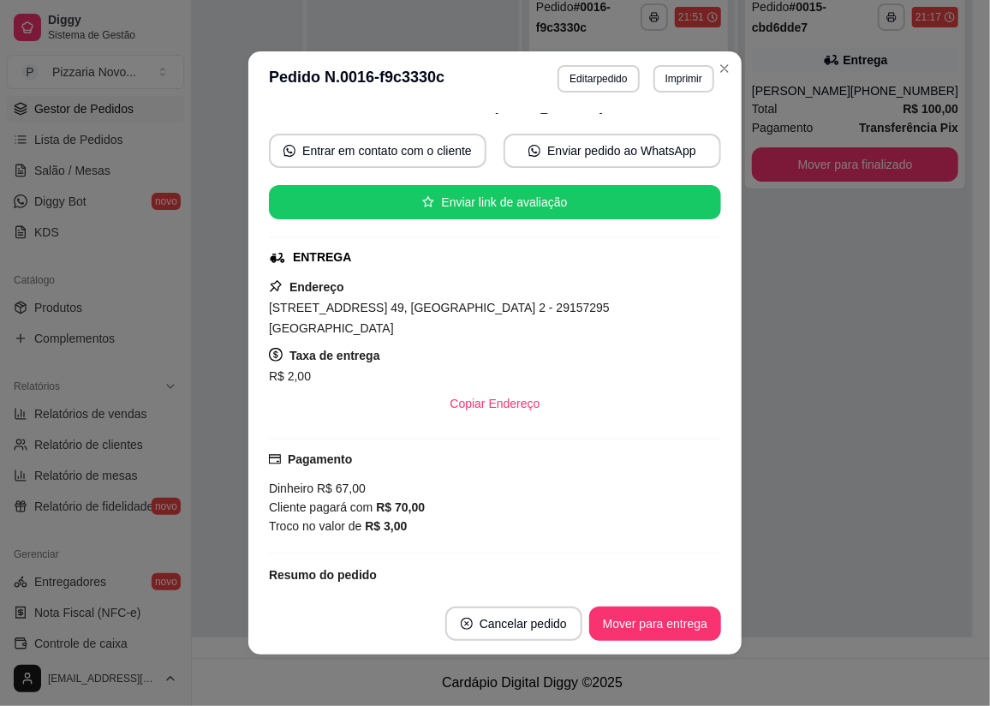
drag, startPoint x: 412, startPoint y: 285, endPoint x: 898, endPoint y: 407, distance: 500.7
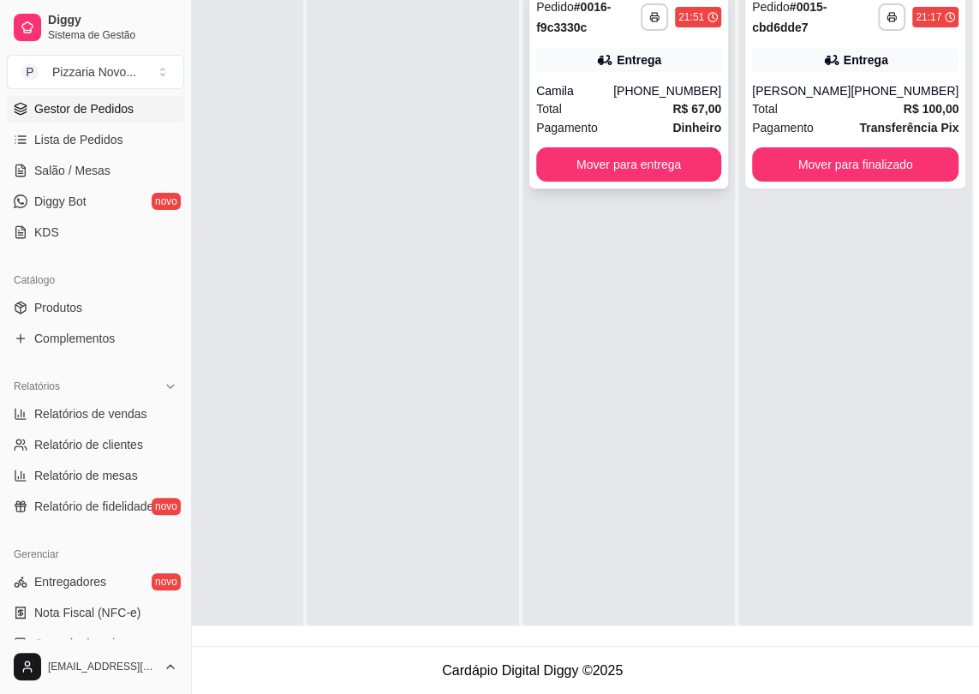
click at [557, 99] on span "Total" at bounding box center [549, 108] width 26 height 19
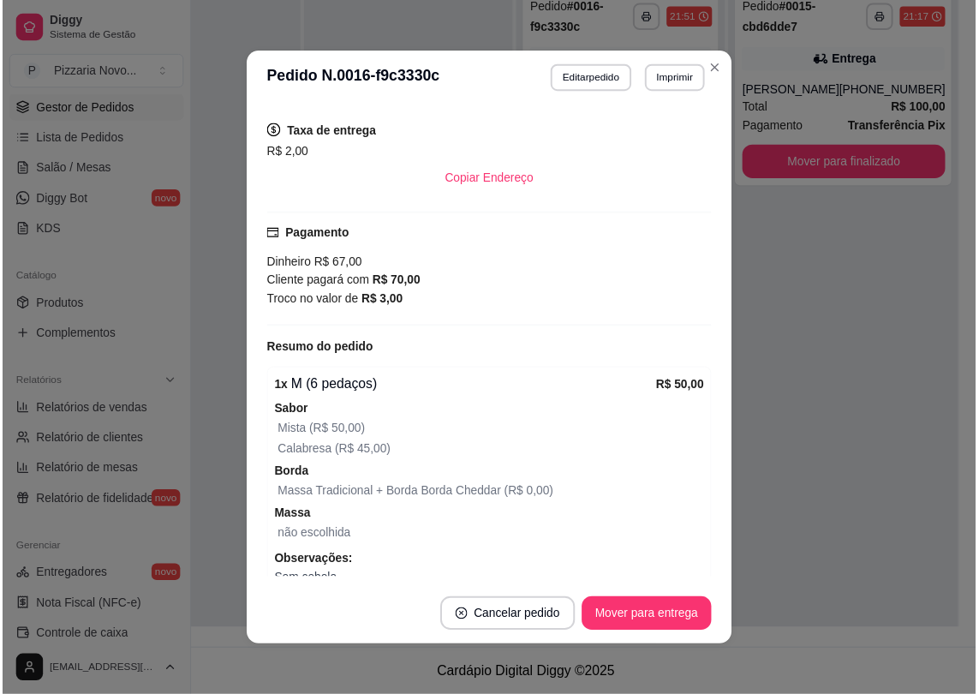
scroll to position [626, 0]
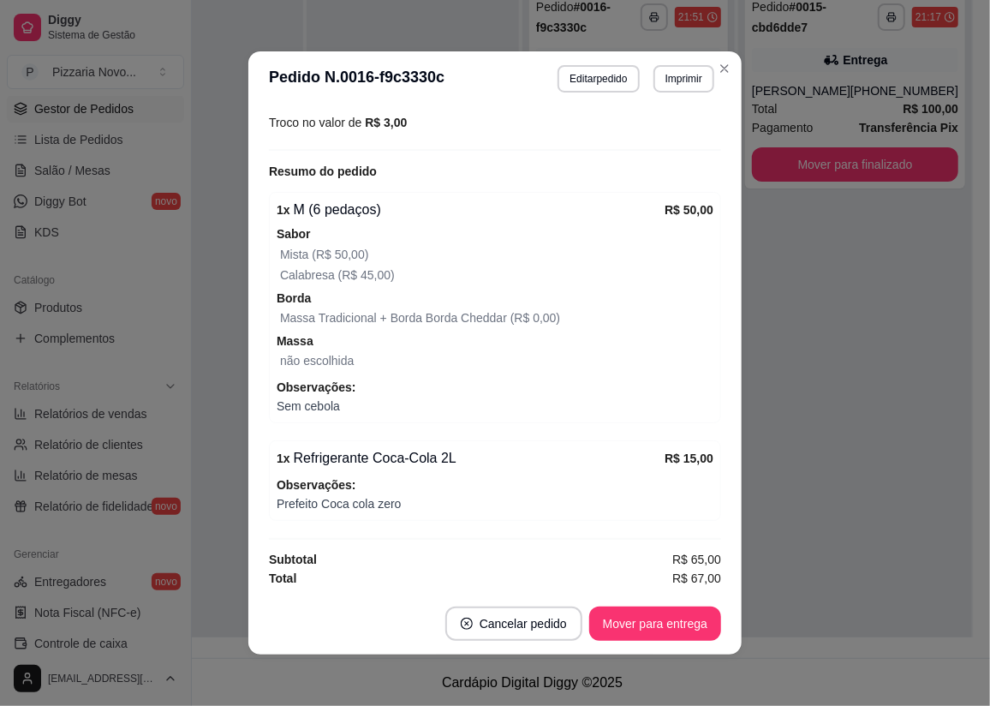
drag, startPoint x: 427, startPoint y: 436, endPoint x: 523, endPoint y: 499, distance: 114.5
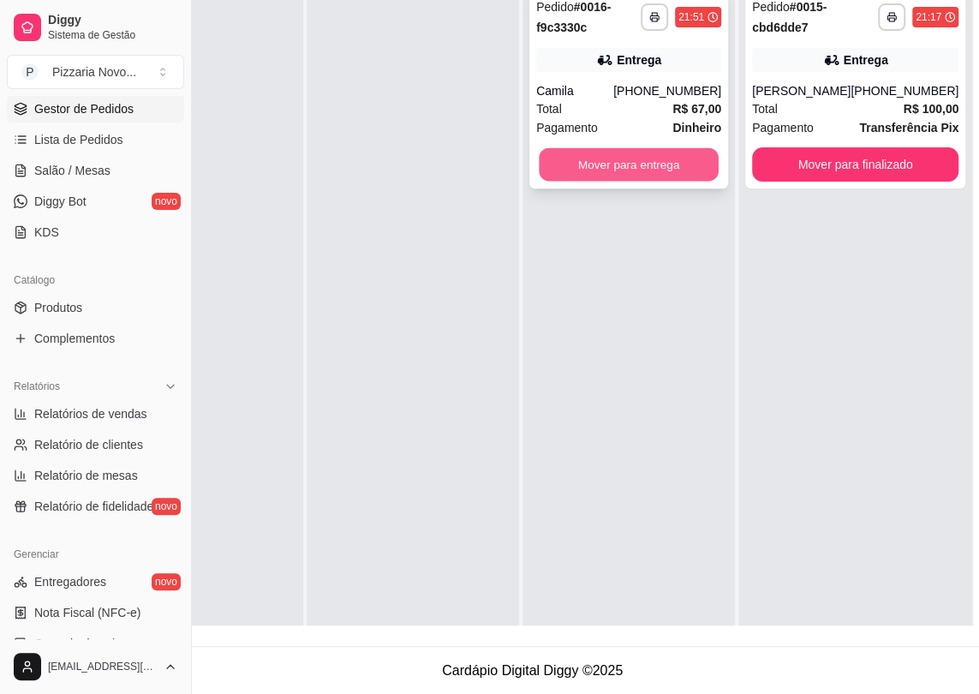
click at [680, 151] on button "Mover para entrega" at bounding box center [629, 164] width 180 height 33
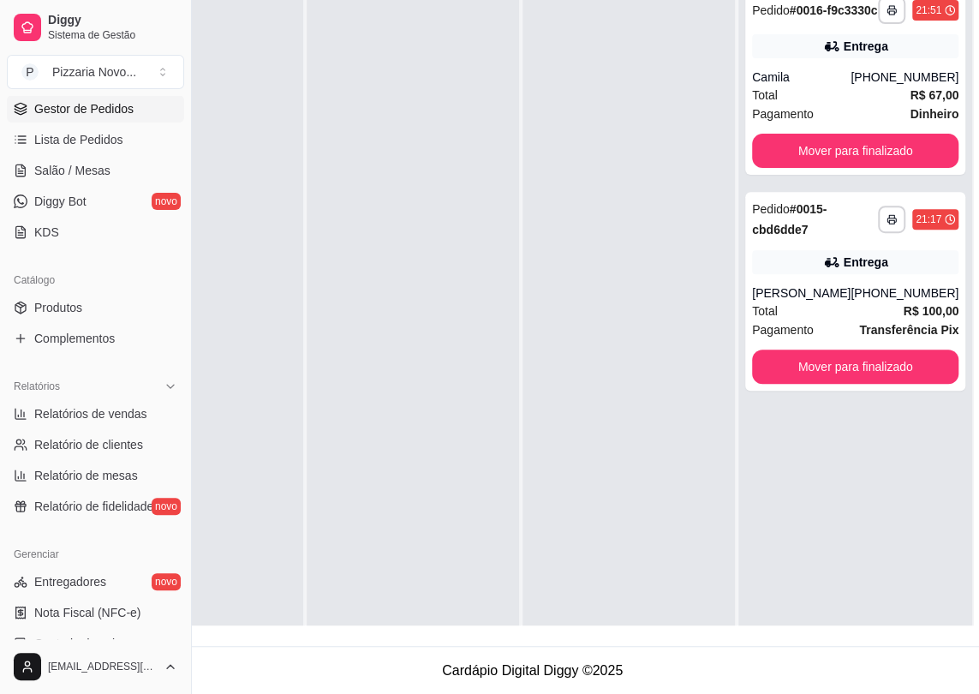
drag, startPoint x: 102, startPoint y: 415, endPoint x: 127, endPoint y: 111, distance: 304.3
click at [523, 308] on div at bounding box center [629, 326] width 212 height 694
drag, startPoint x: 504, startPoint y: 318, endPoint x: 104, endPoint y: 316, distance: 400.1
drag, startPoint x: 132, startPoint y: 364, endPoint x: 132, endPoint y: 375, distance: 11.1
click at [132, 375] on div "Loja aberta Assinatura expirada Acesso Rápido Dashboard Dia a dia Pedidos balcã…" at bounding box center [95, 367] width 191 height 543
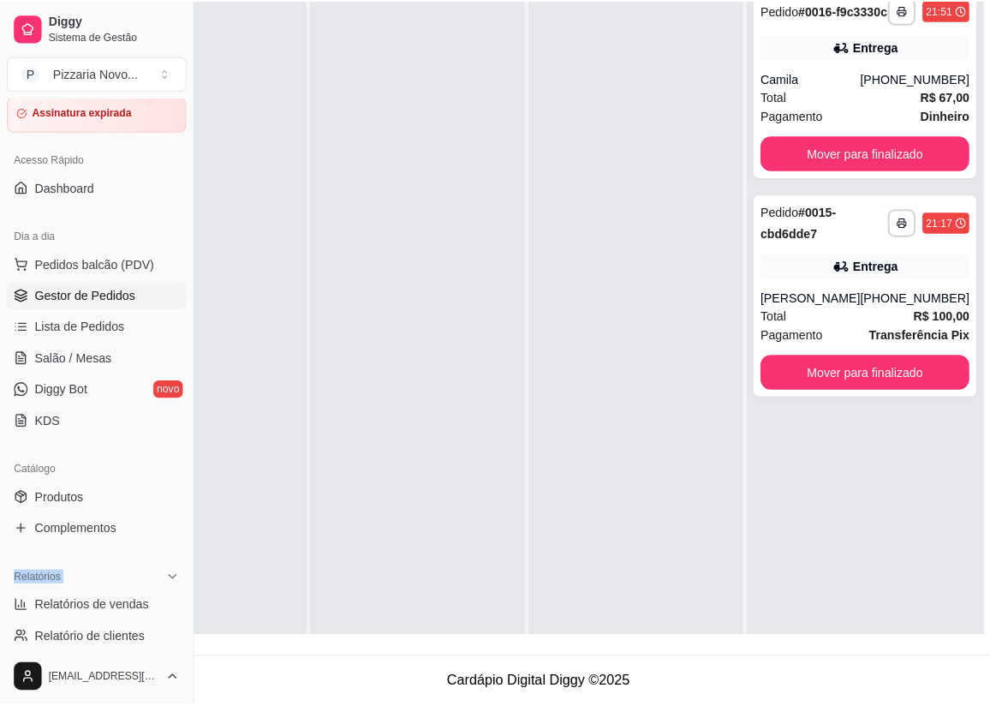
scroll to position [0, 0]
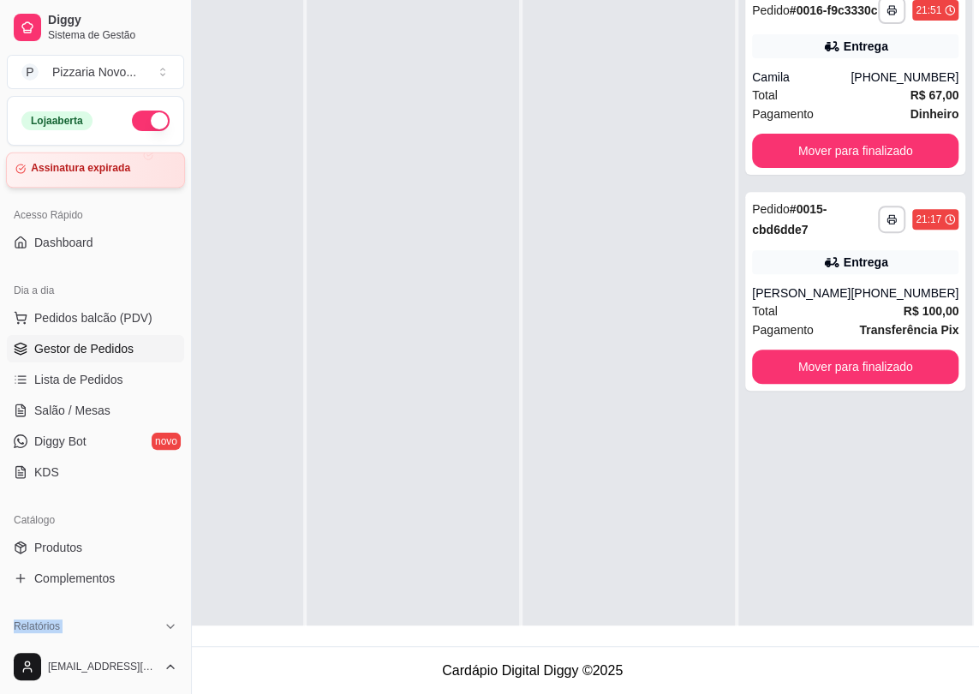
drag, startPoint x: 132, startPoint y: 375, endPoint x: 166, endPoint y: 168, distance: 210.1
click at [96, 322] on span "Pedidos balcão (PDV)" at bounding box center [93, 317] width 118 height 17
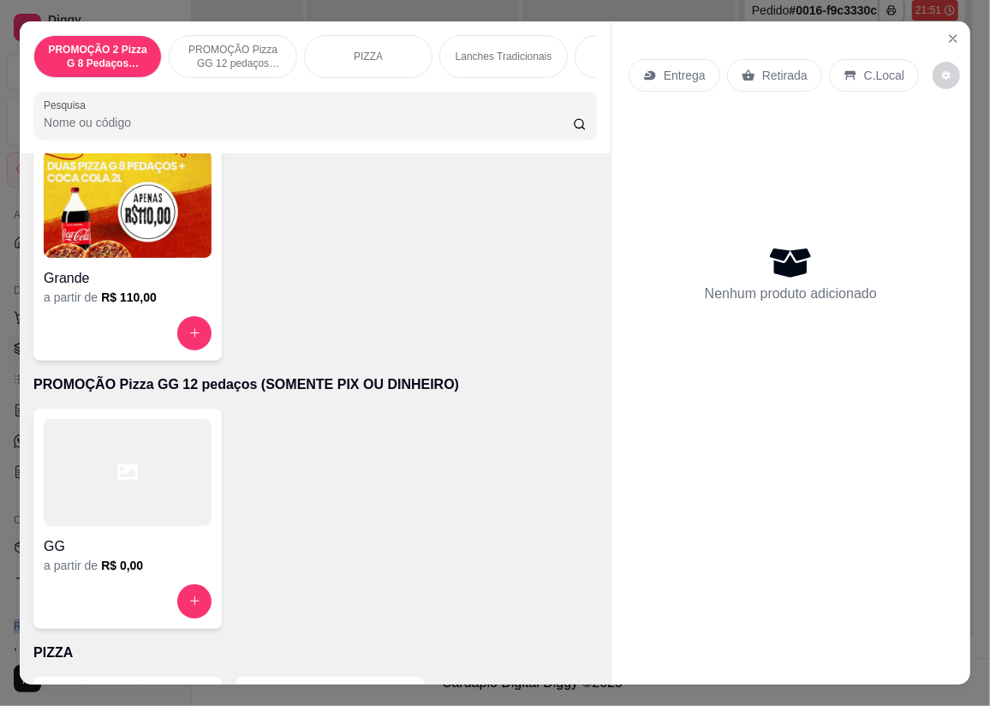
scroll to position [155, 0]
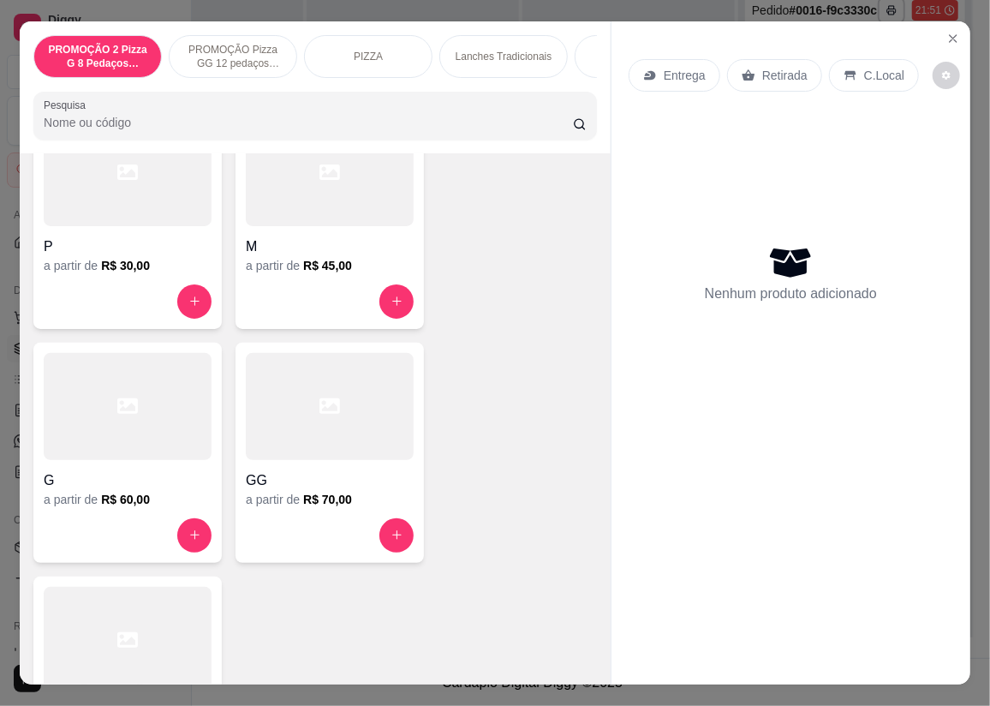
drag, startPoint x: 216, startPoint y: 528, endPoint x: 266, endPoint y: 630, distance: 113.4
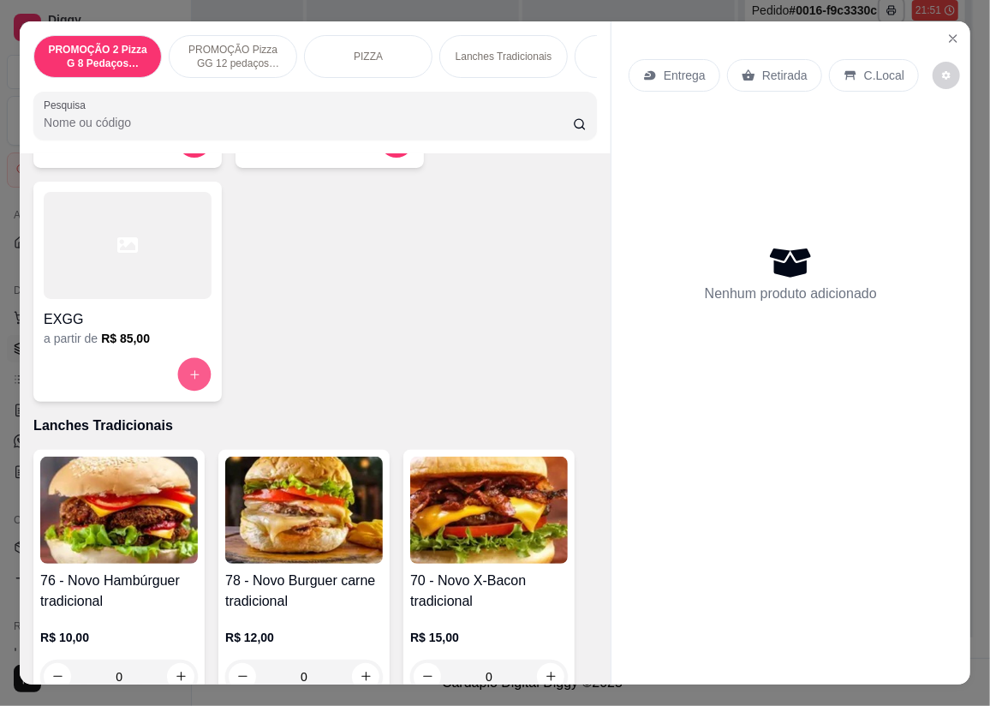
click at [191, 380] on icon "increase-product-quantity" at bounding box center [194, 374] width 13 height 13
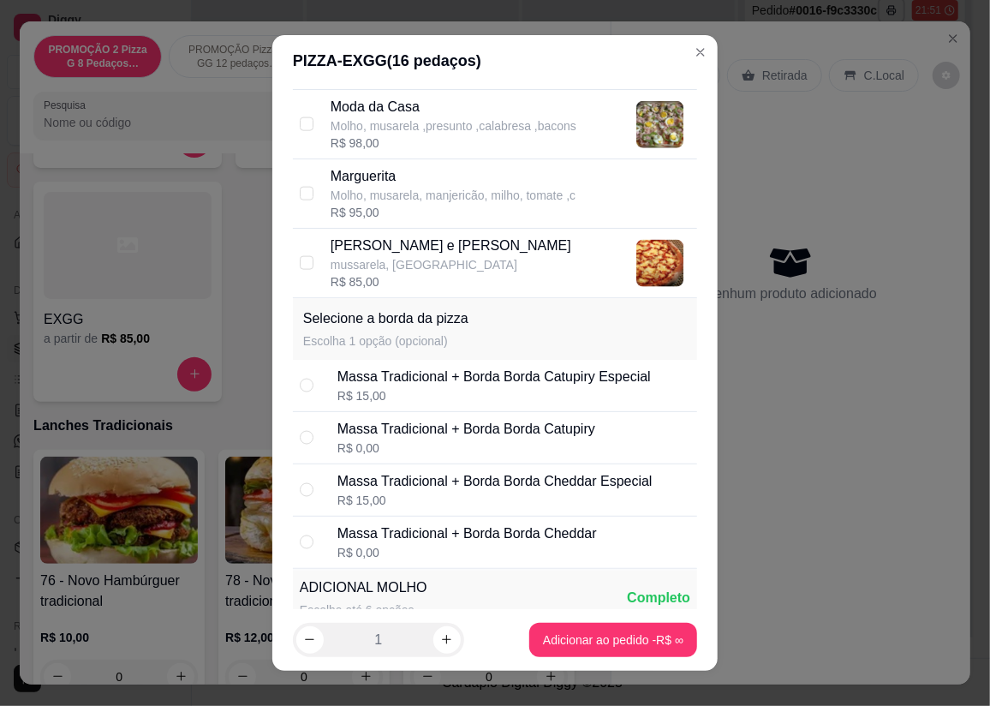
drag, startPoint x: 370, startPoint y: 480, endPoint x: 365, endPoint y: 562, distance: 82.4
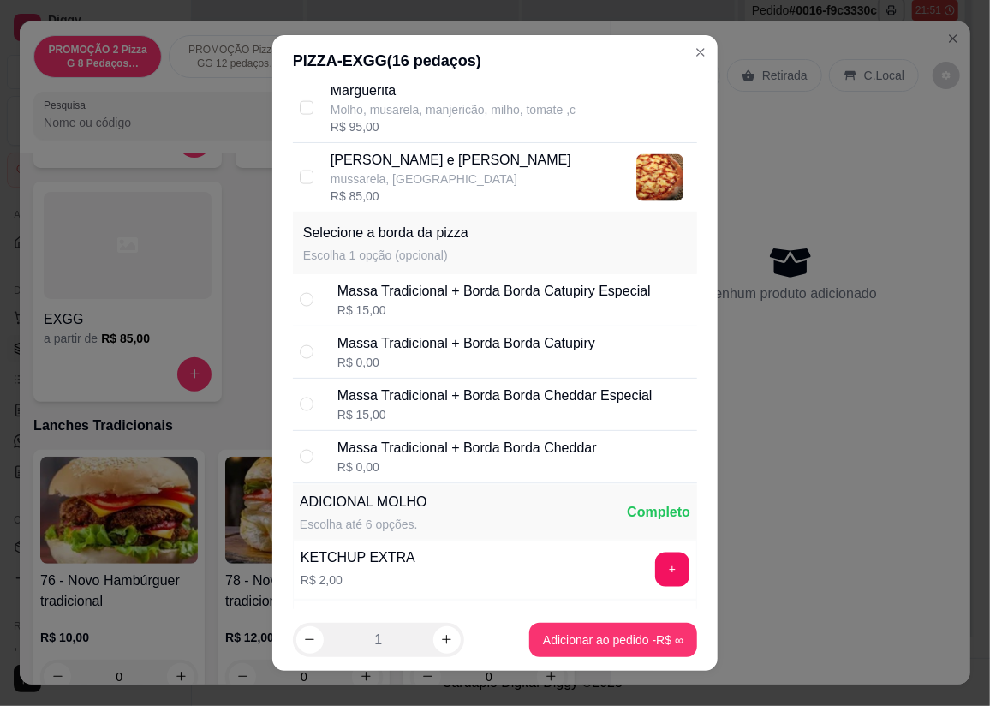
drag, startPoint x: 418, startPoint y: 212, endPoint x: 417, endPoint y: 199, distance: 13.7
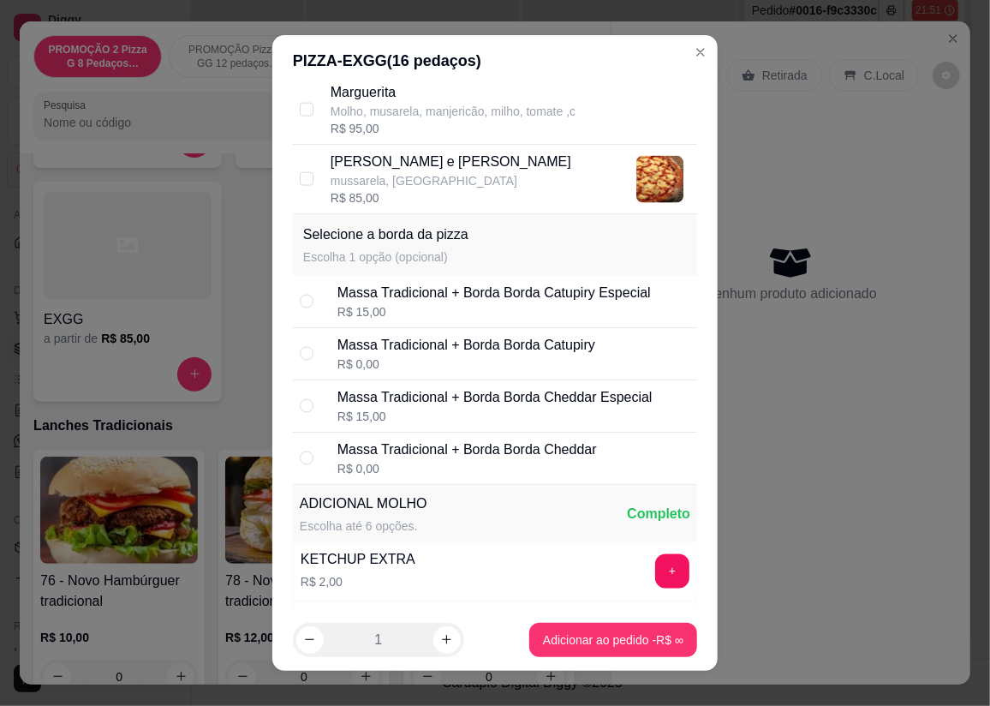
drag, startPoint x: 393, startPoint y: 376, endPoint x: 387, endPoint y: 300, distance: 76.5
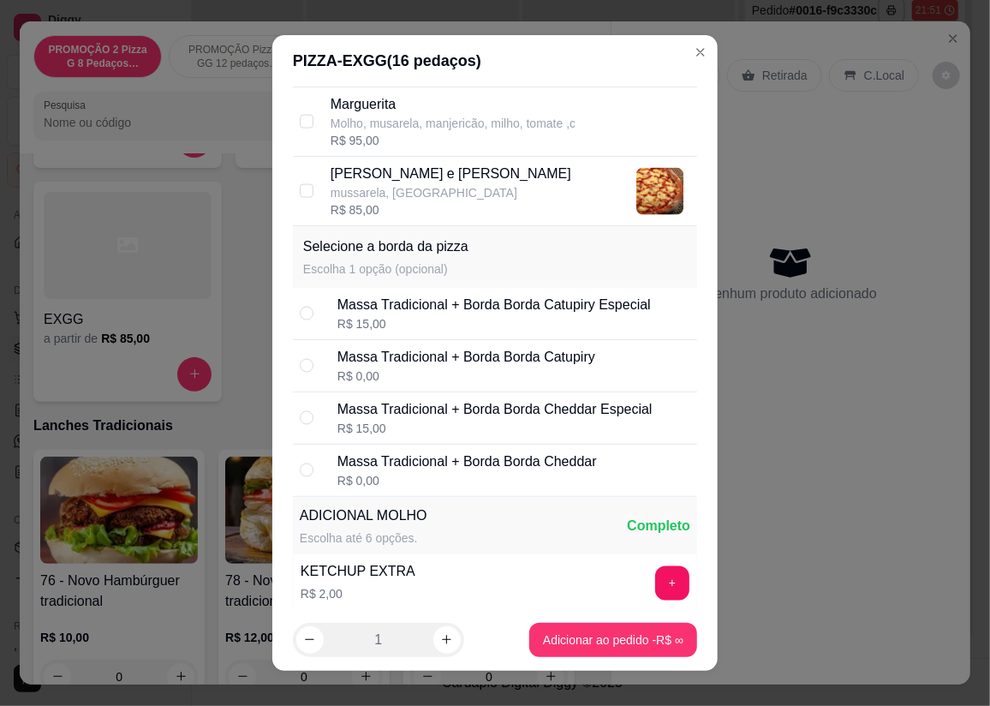
drag, startPoint x: 427, startPoint y: 328, endPoint x: 425, endPoint y: 255, distance: 72.9
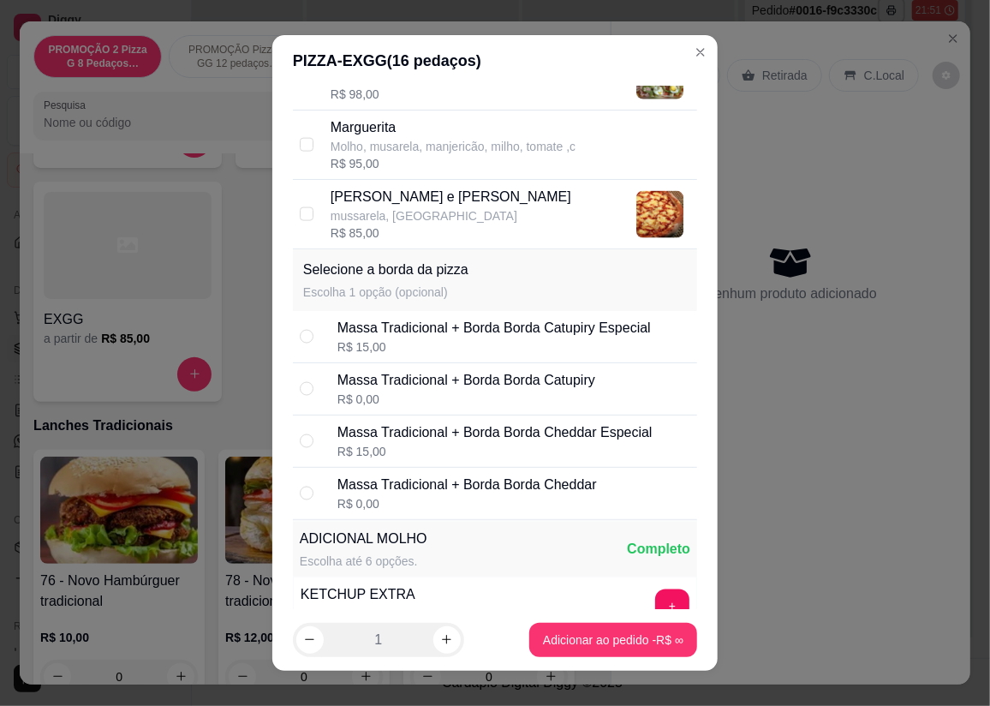
drag, startPoint x: 399, startPoint y: 296, endPoint x: 419, endPoint y: 224, distance: 73.8
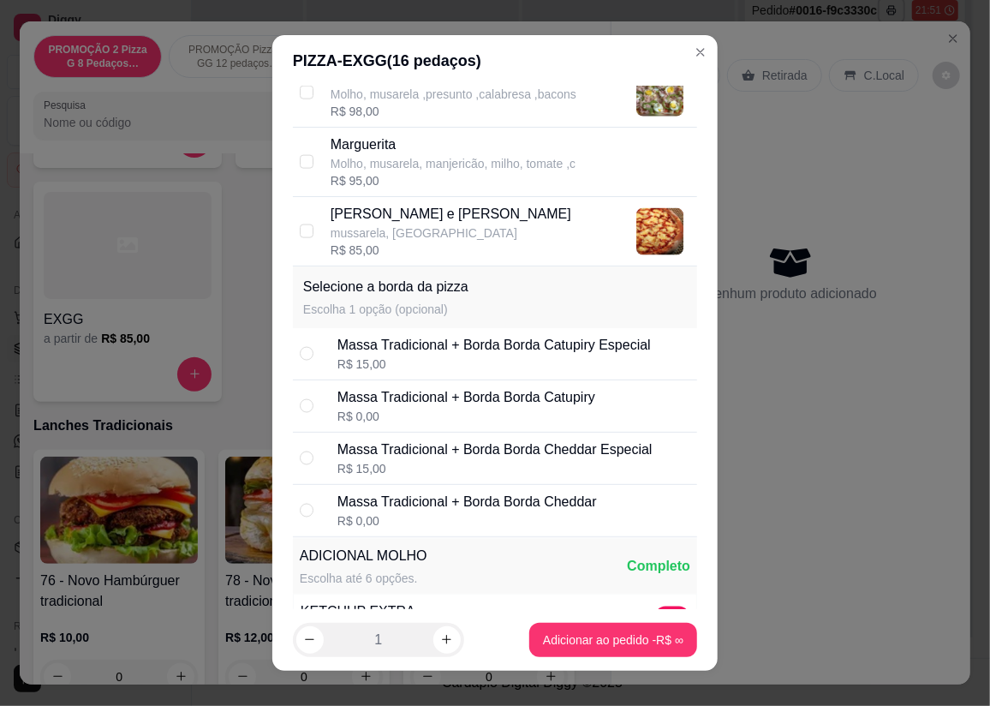
drag, startPoint x: 442, startPoint y: 317, endPoint x: 445, endPoint y: 196, distance: 120.8
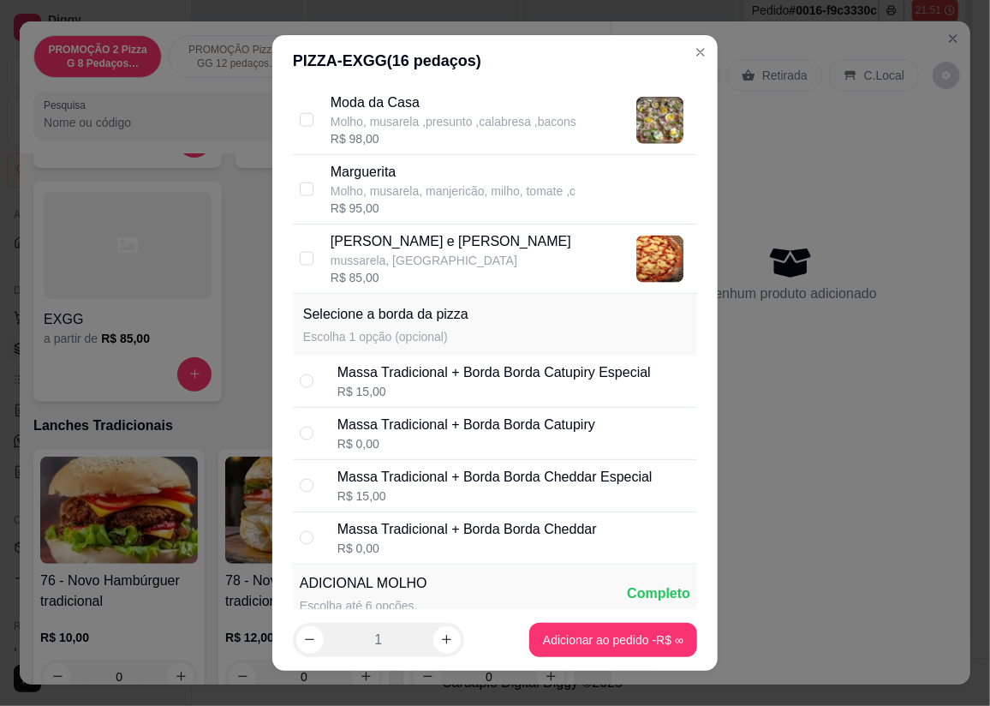
click at [442, 126] on p "Molho, musarela ,presunto ,calabresa ,bacons" at bounding box center [454, 121] width 246 height 17
checkbox input "true"
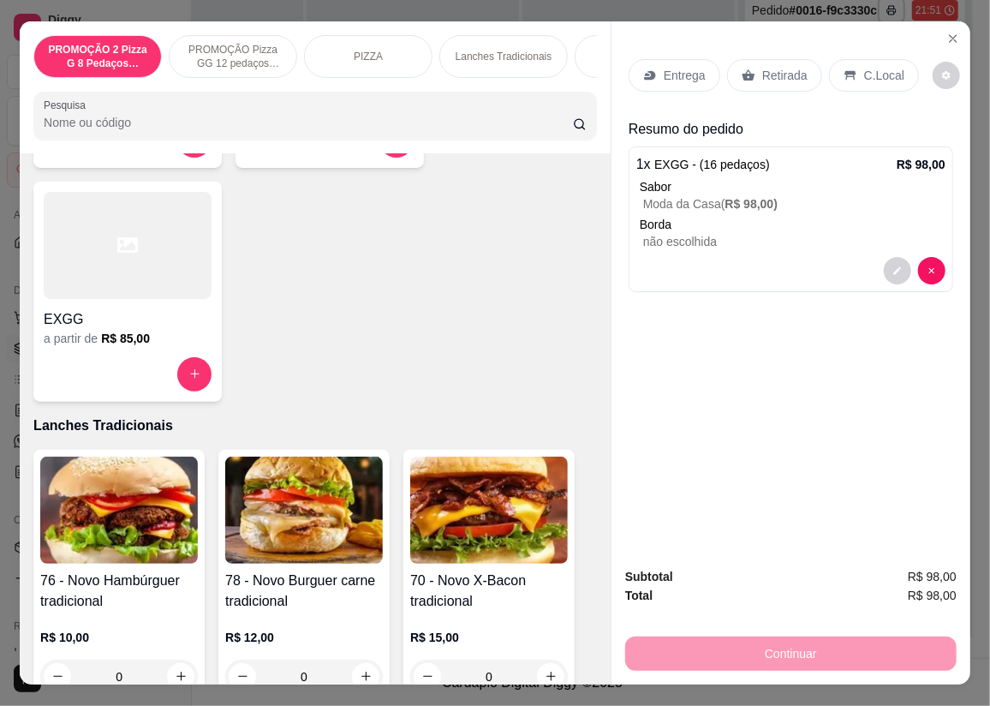
click at [668, 69] on p "Entrega" at bounding box center [685, 75] width 42 height 17
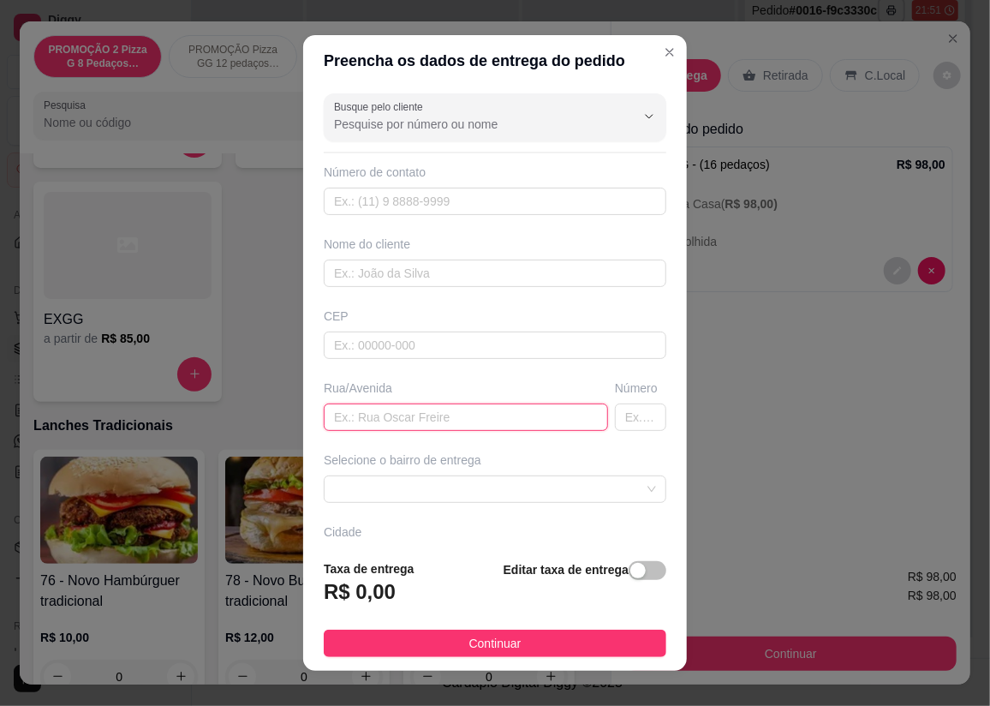
click at [351, 407] on input "text" at bounding box center [466, 416] width 284 height 27
click at [625, 421] on input "text" at bounding box center [640, 416] width 51 height 27
click at [488, 426] on input "rua esperança" at bounding box center [466, 416] width 284 height 27
type input "rua esperança entregar no ramps bar"
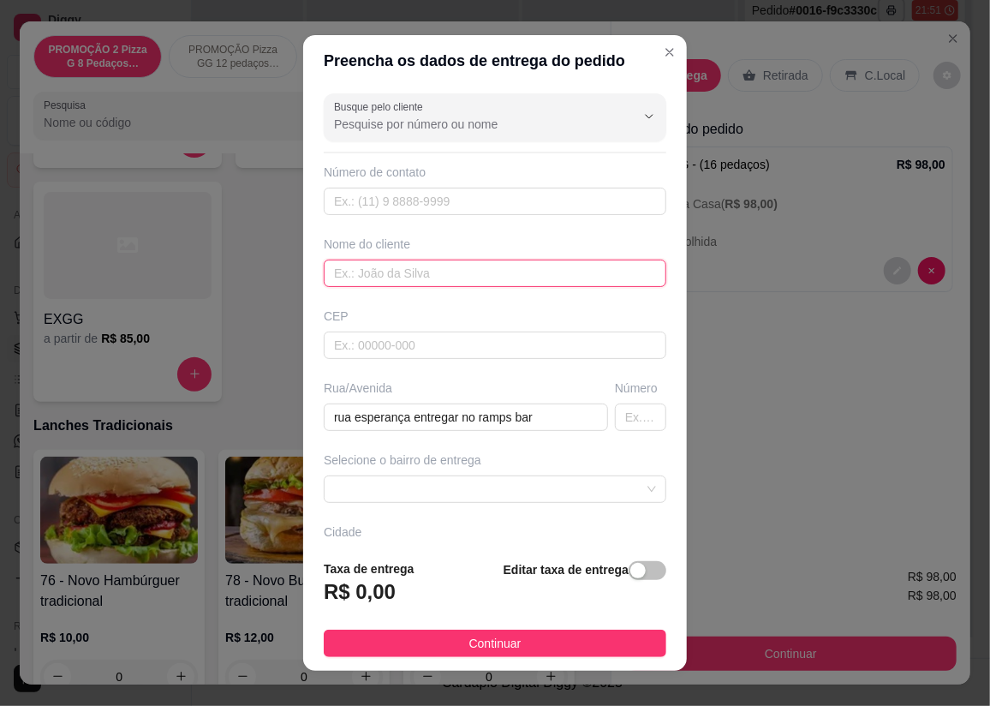
click at [431, 266] on input "text" at bounding box center [495, 273] width 343 height 27
click at [451, 487] on span at bounding box center [495, 489] width 322 height 26
type input "[PERSON_NAME]"
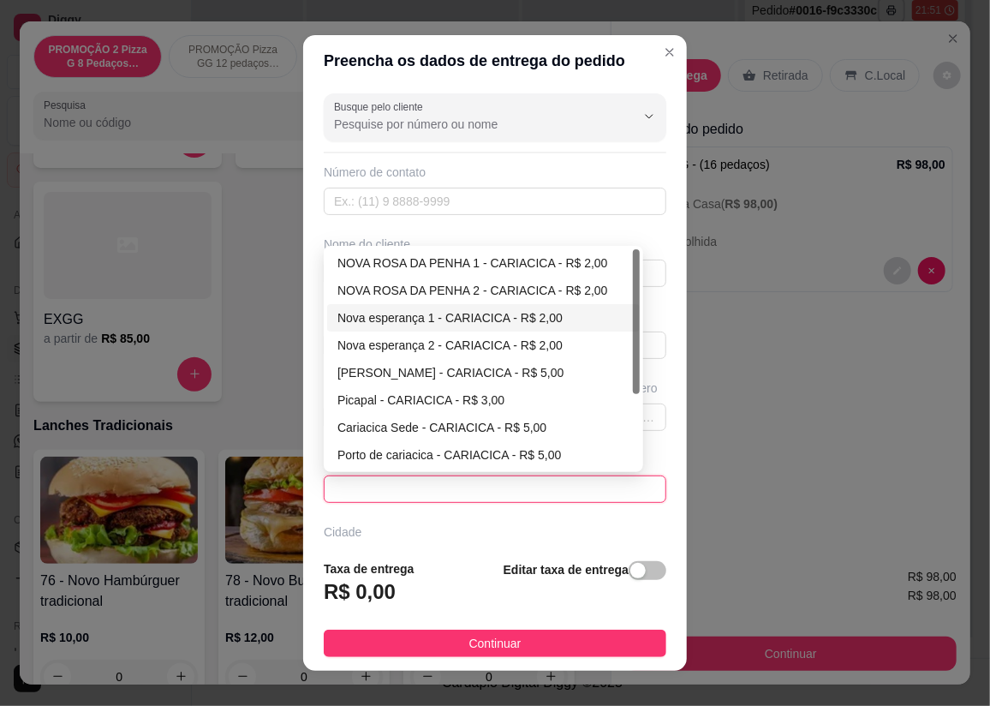
click at [408, 313] on div "Nova esperança 1 - CARIACICA - R$ 2,00" at bounding box center [484, 317] width 292 height 19
type input "CARIACICA"
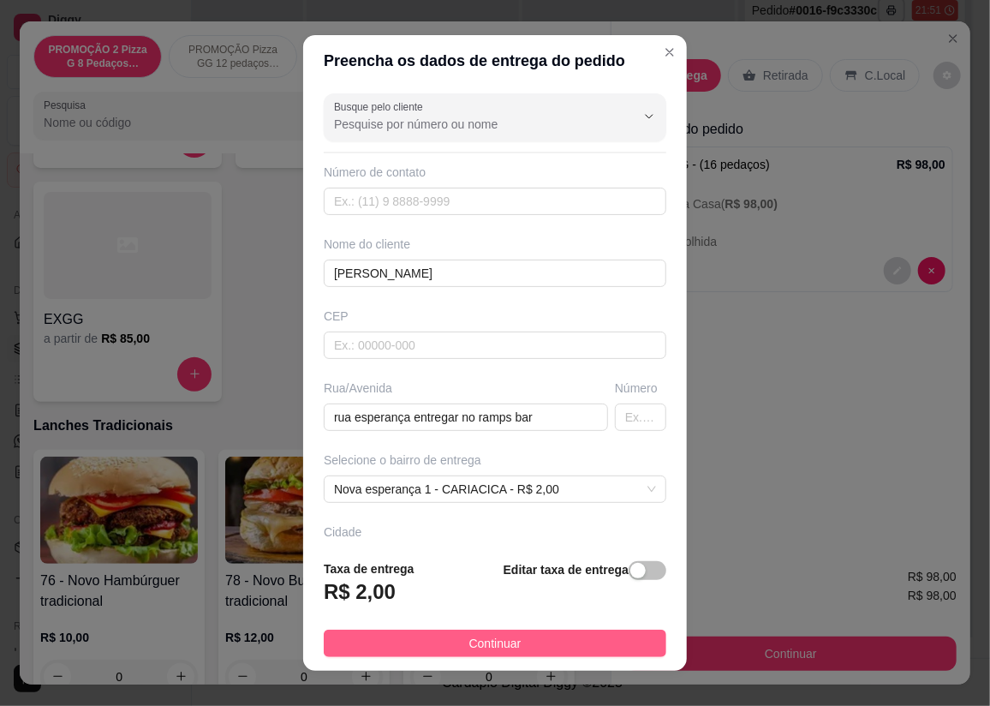
click at [469, 645] on span "Continuar" at bounding box center [495, 643] width 52 height 19
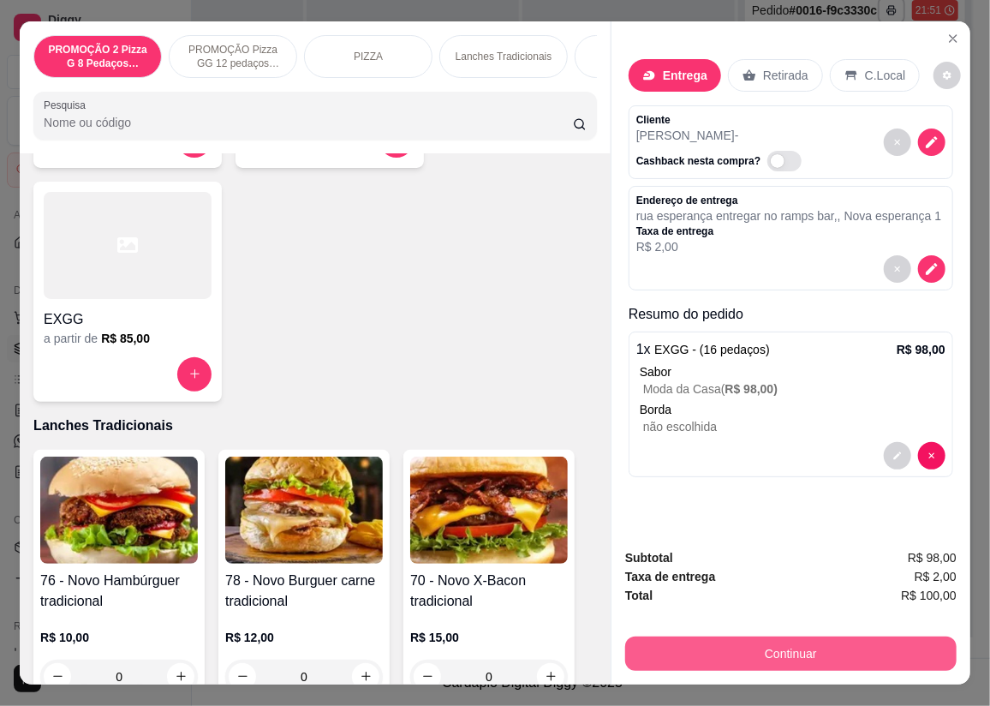
click at [807, 642] on button "Continuar" at bounding box center [791, 653] width 332 height 34
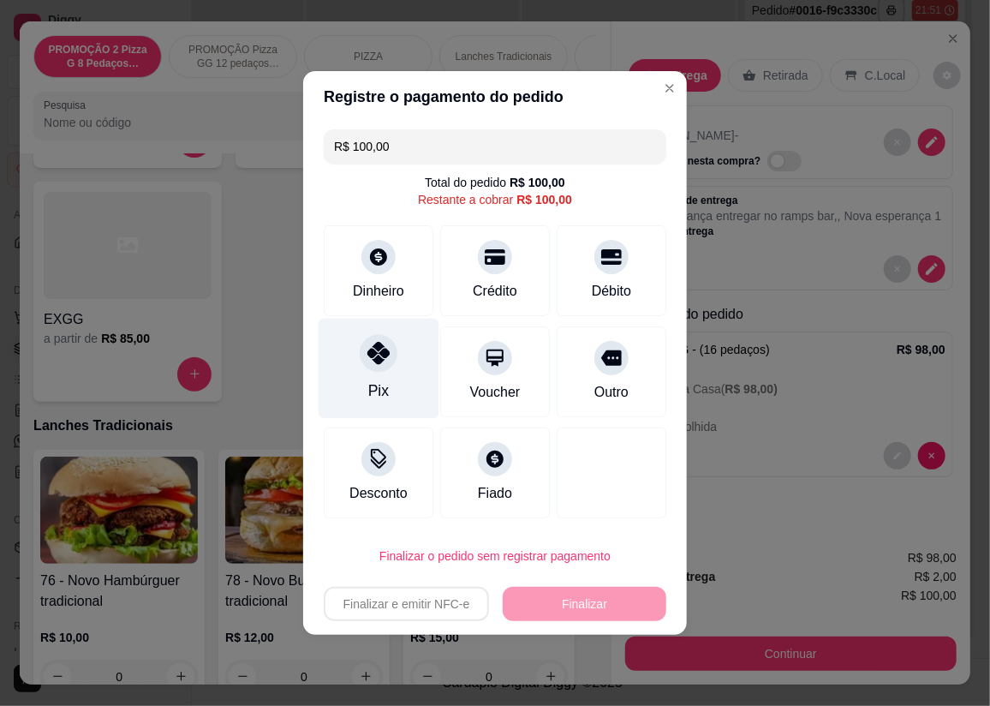
click at [397, 383] on div "Pix" at bounding box center [379, 369] width 121 height 100
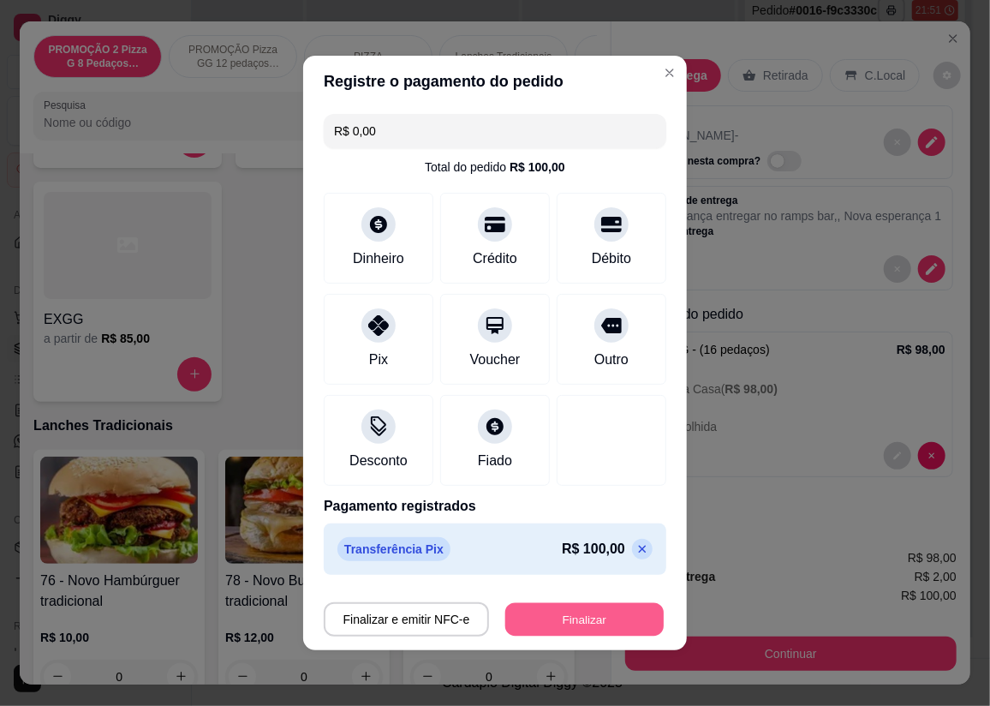
click at [585, 617] on button "Finalizar" at bounding box center [584, 619] width 158 height 33
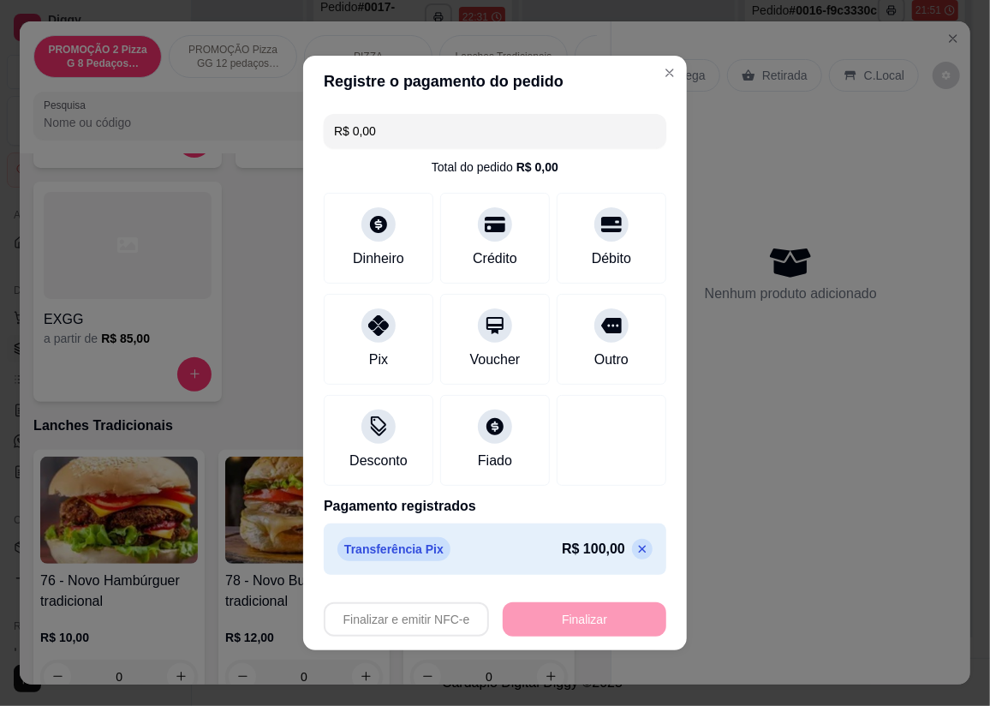
type input "-R$ 100,00"
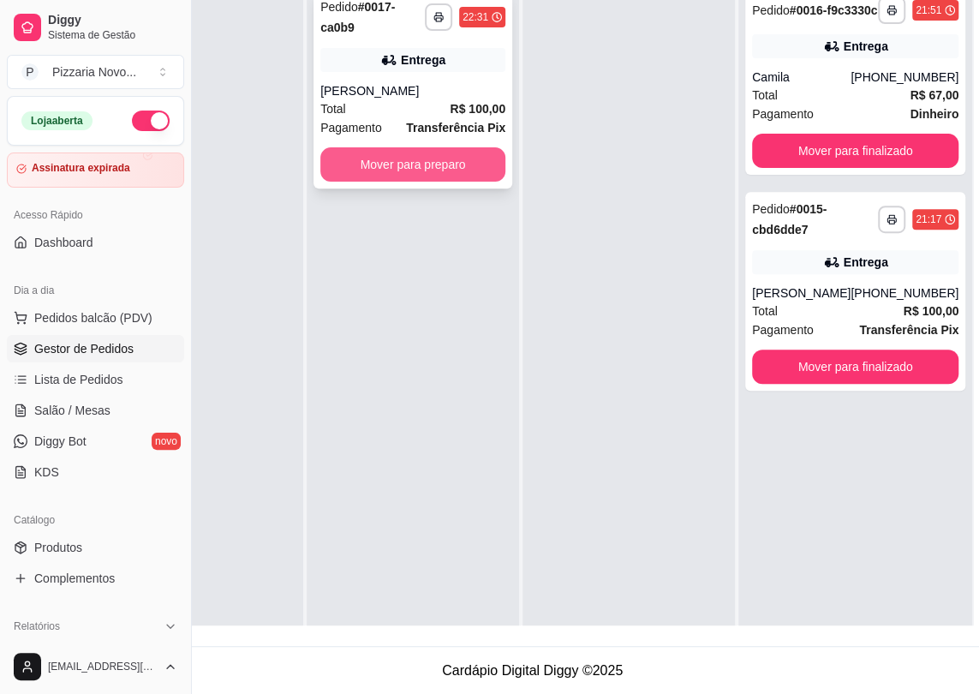
click at [364, 178] on button "Mover para preparo" at bounding box center [412, 164] width 185 height 34
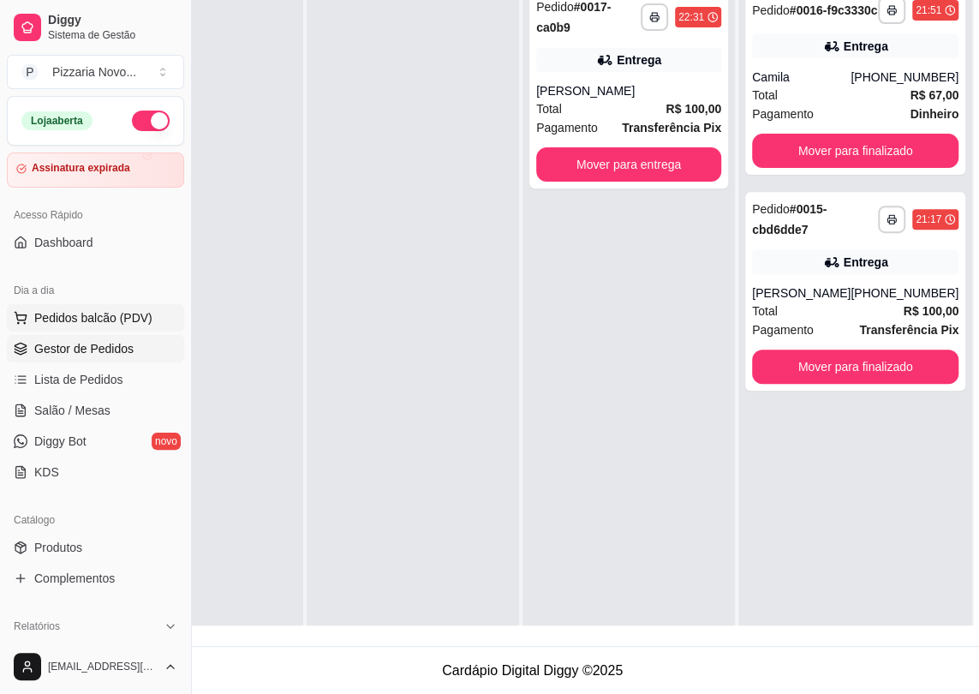
click at [128, 321] on span "Pedidos balcão (PDV)" at bounding box center [93, 317] width 118 height 17
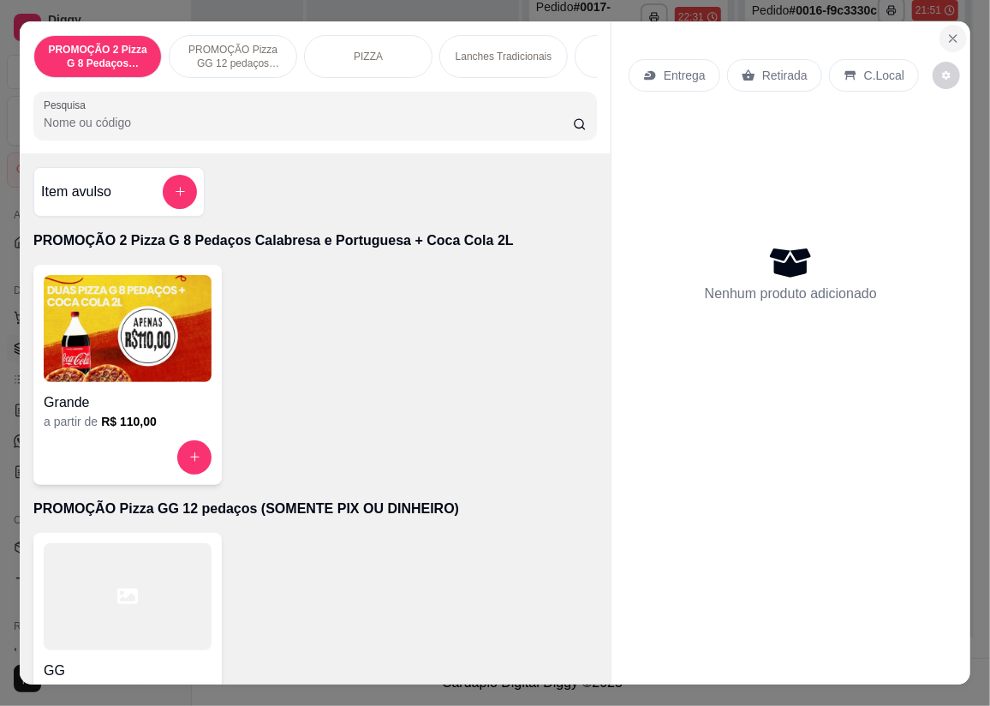
click at [952, 32] on icon "Close" at bounding box center [954, 39] width 14 height 14
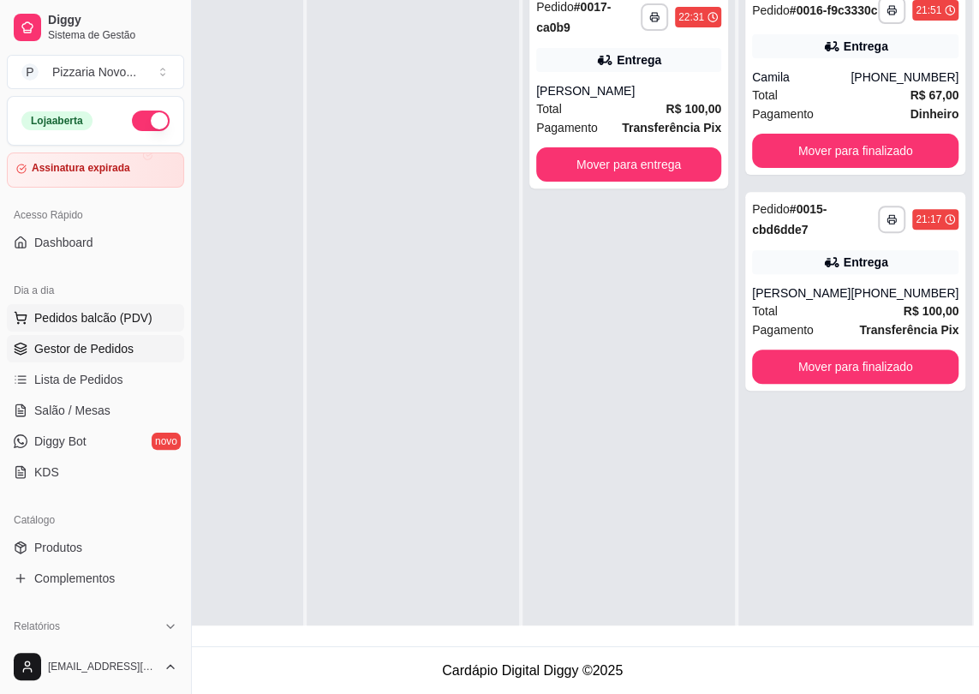
click at [134, 312] on span "Pedidos balcão (PDV)" at bounding box center [93, 317] width 118 height 17
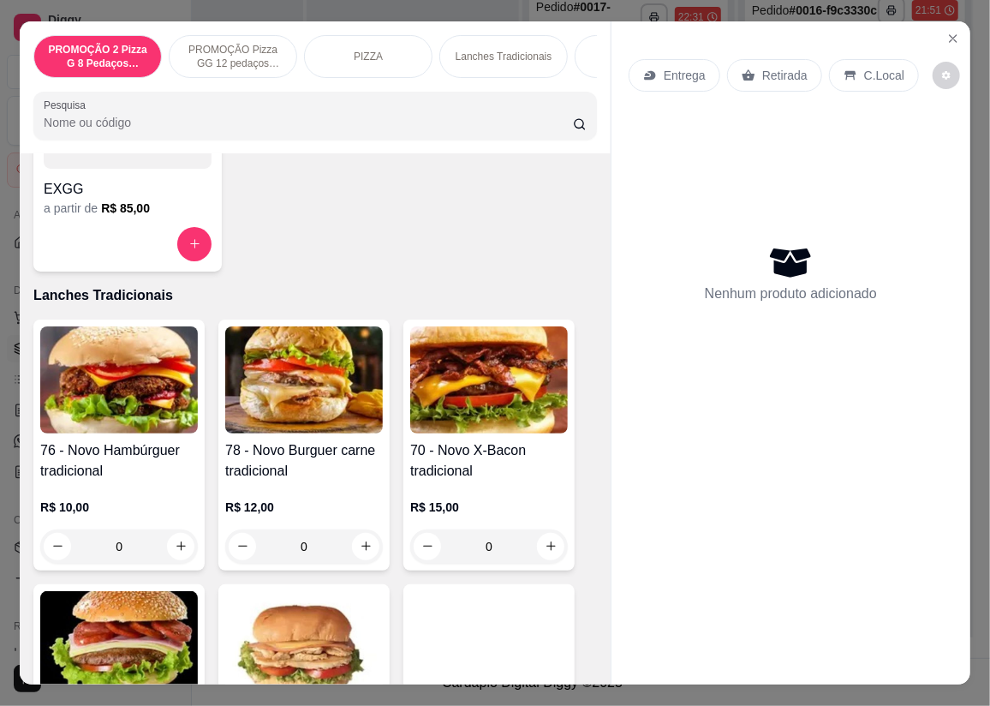
scroll to position [1239, 0]
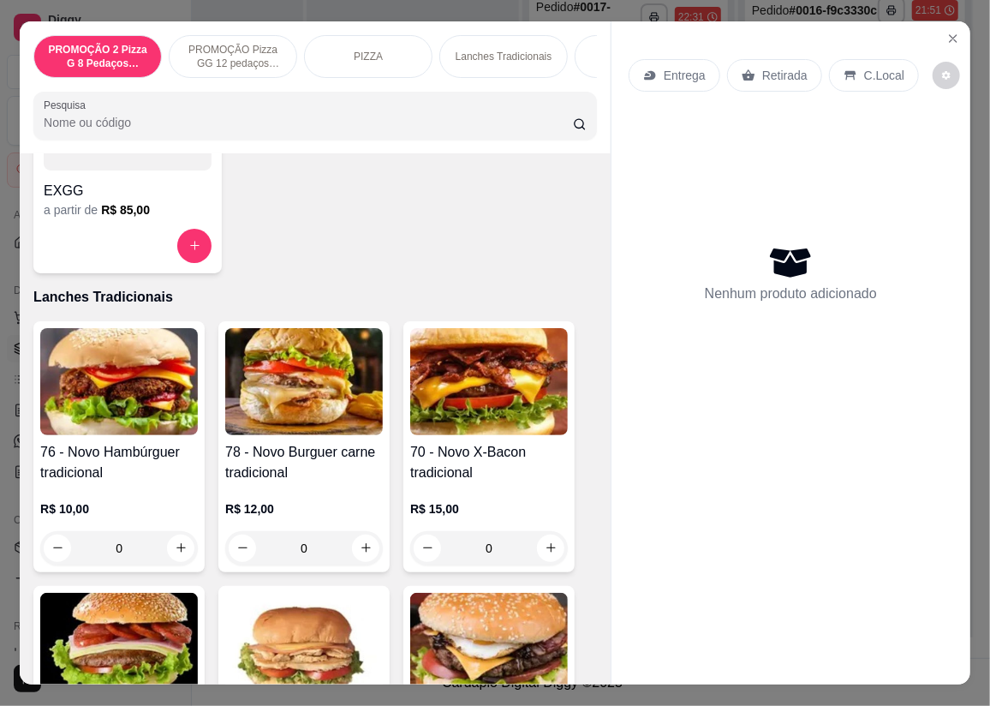
drag, startPoint x: 266, startPoint y: 434, endPoint x: 256, endPoint y: 311, distance: 123.7
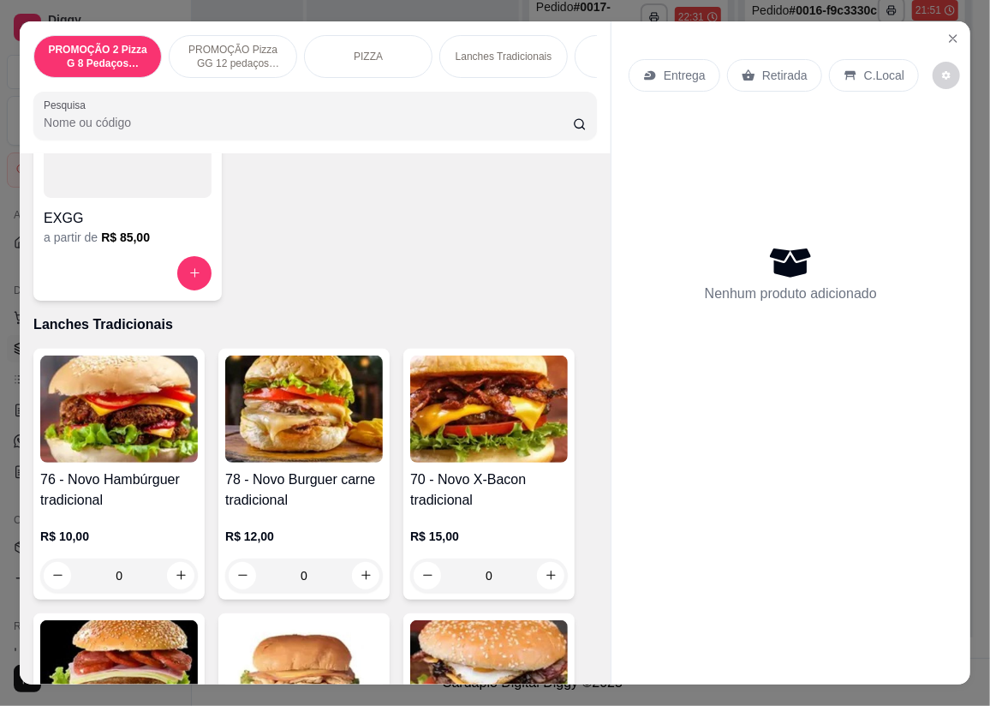
drag, startPoint x: 266, startPoint y: 322, endPoint x: 230, endPoint y: 233, distance: 96.1
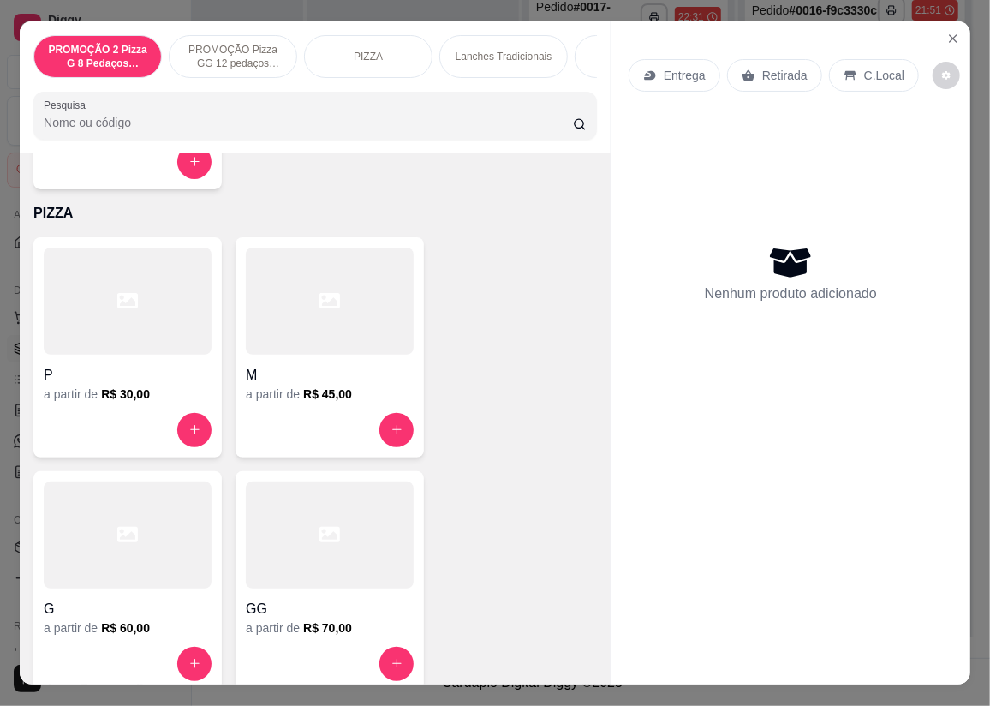
drag, startPoint x: 221, startPoint y: 264, endPoint x: 216, endPoint y: 150, distance: 114.1
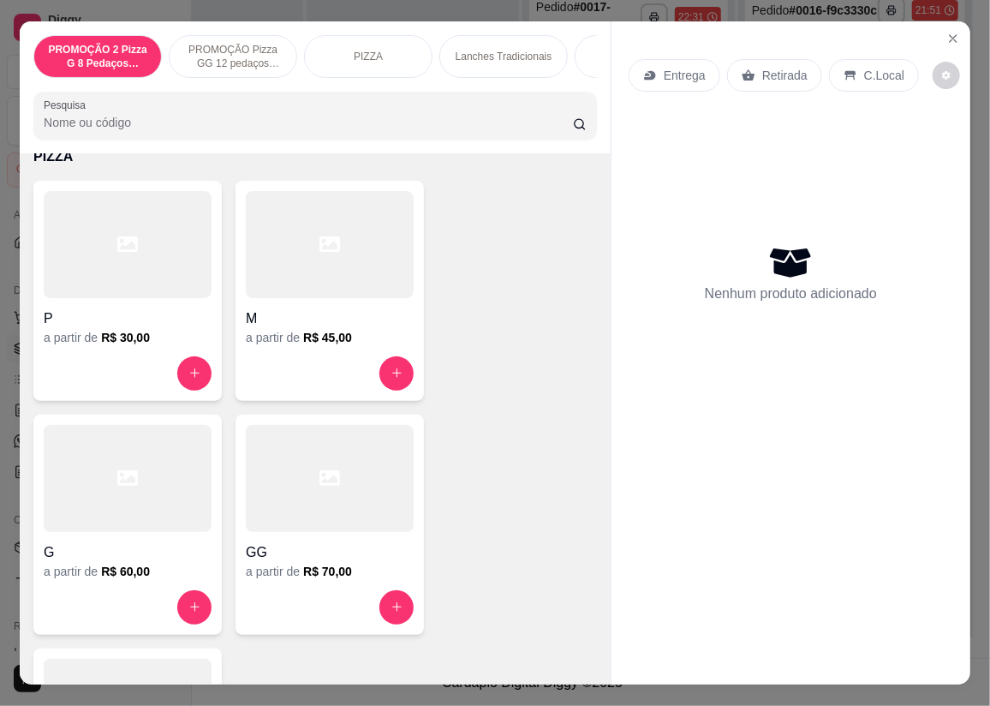
scroll to position [776, 0]
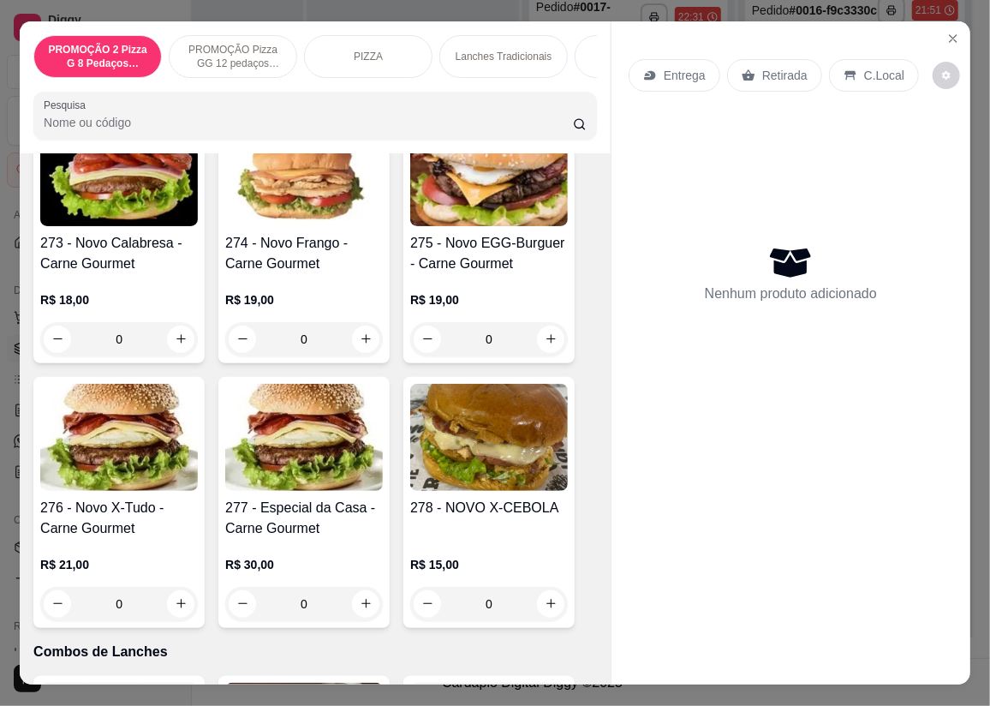
drag, startPoint x: 346, startPoint y: 351, endPoint x: 360, endPoint y: 477, distance: 126.7
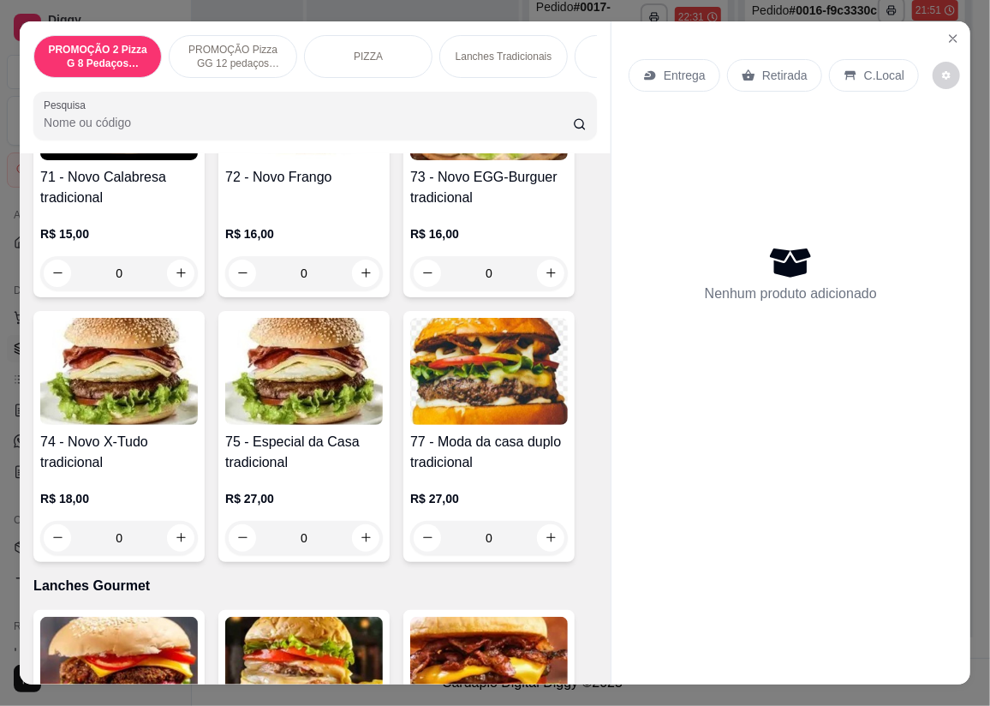
drag, startPoint x: 427, startPoint y: 474, endPoint x: 376, endPoint y: 316, distance: 165.8
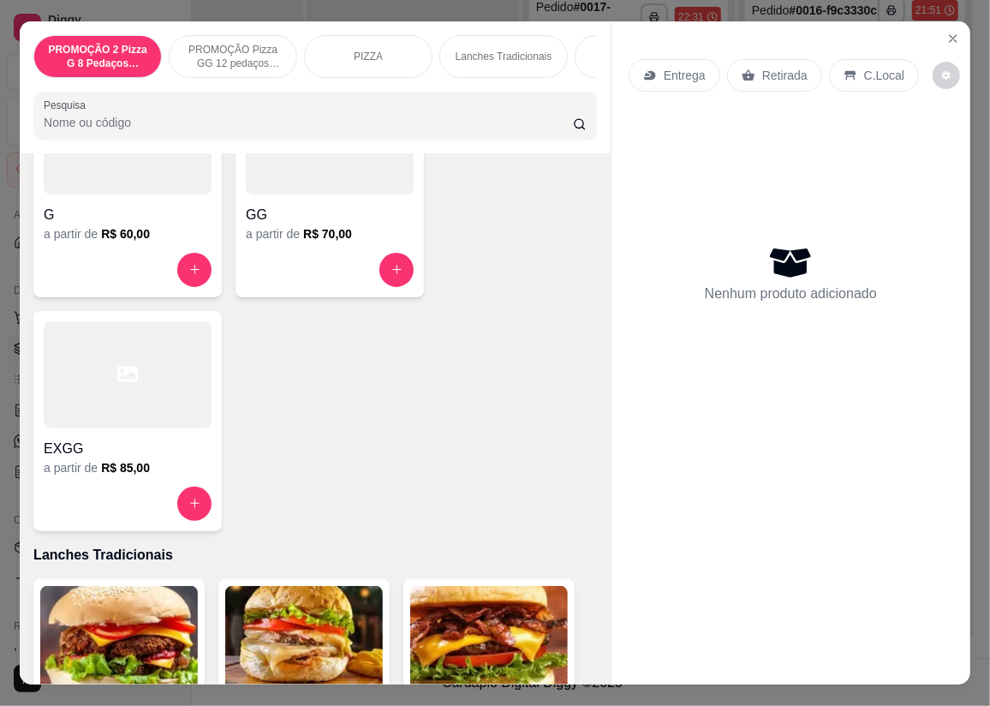
drag, startPoint x: 381, startPoint y: 355, endPoint x: 368, endPoint y: 393, distance: 40.6
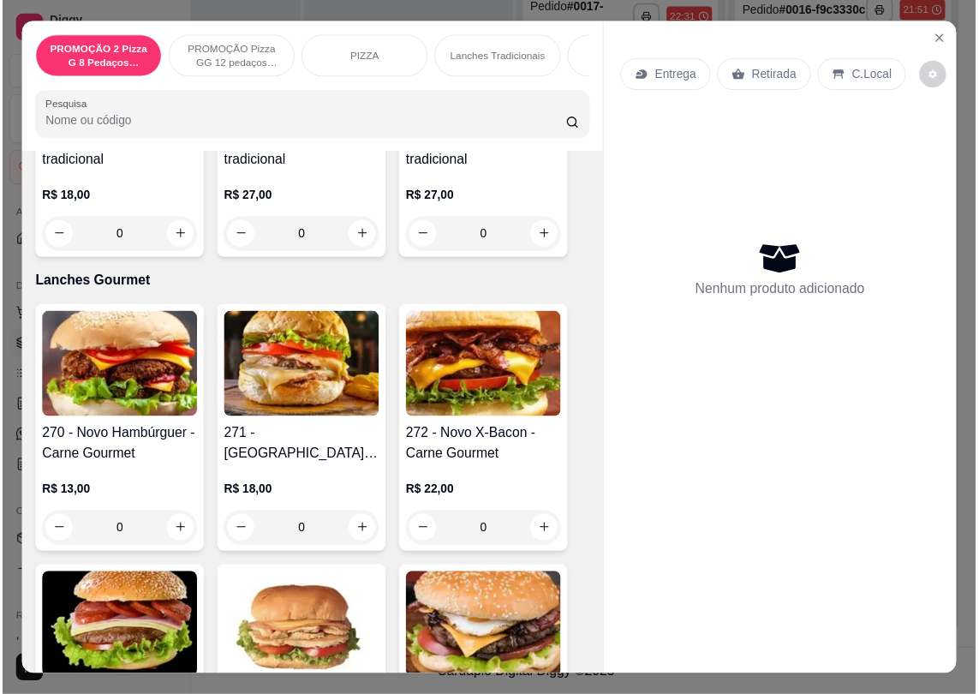
scroll to position [2104, 0]
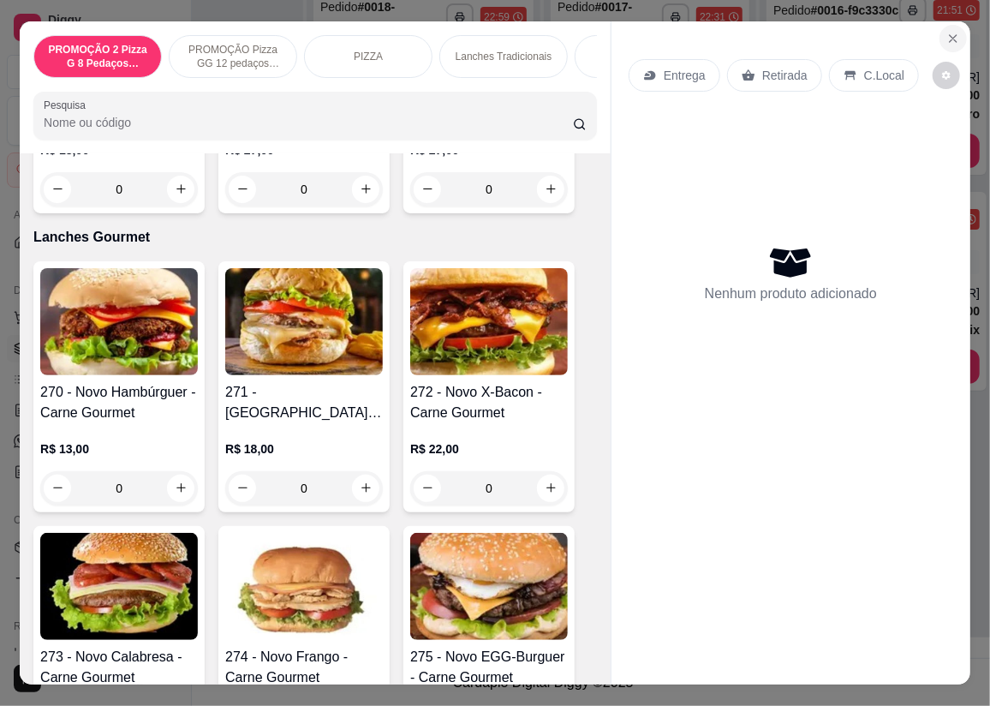
click at [940, 30] on button "Close" at bounding box center [953, 38] width 27 height 27
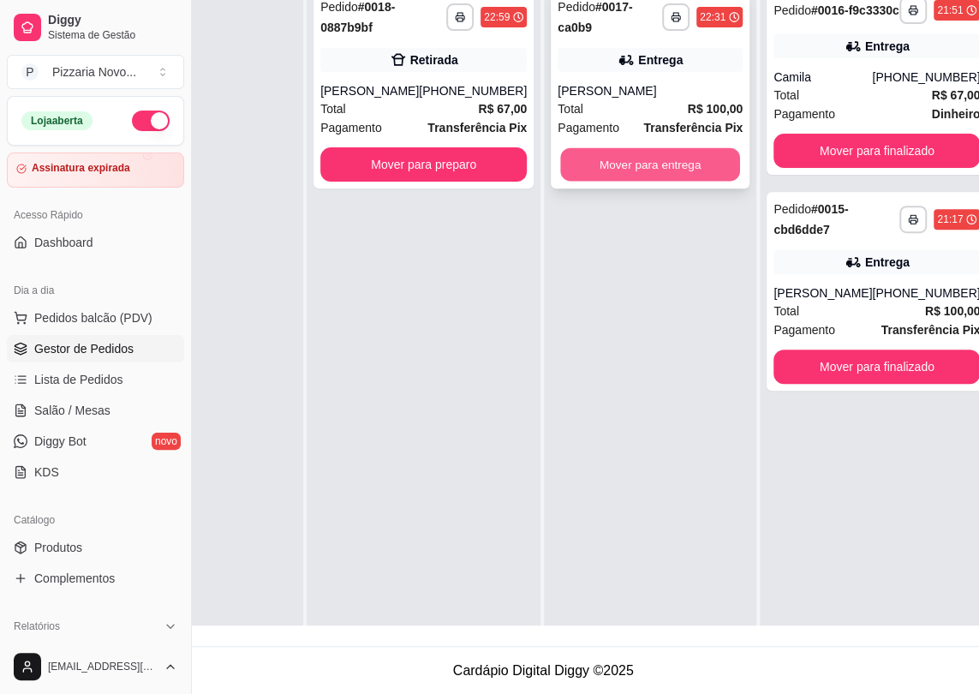
click at [691, 159] on button "Mover para entrega" at bounding box center [650, 164] width 180 height 33
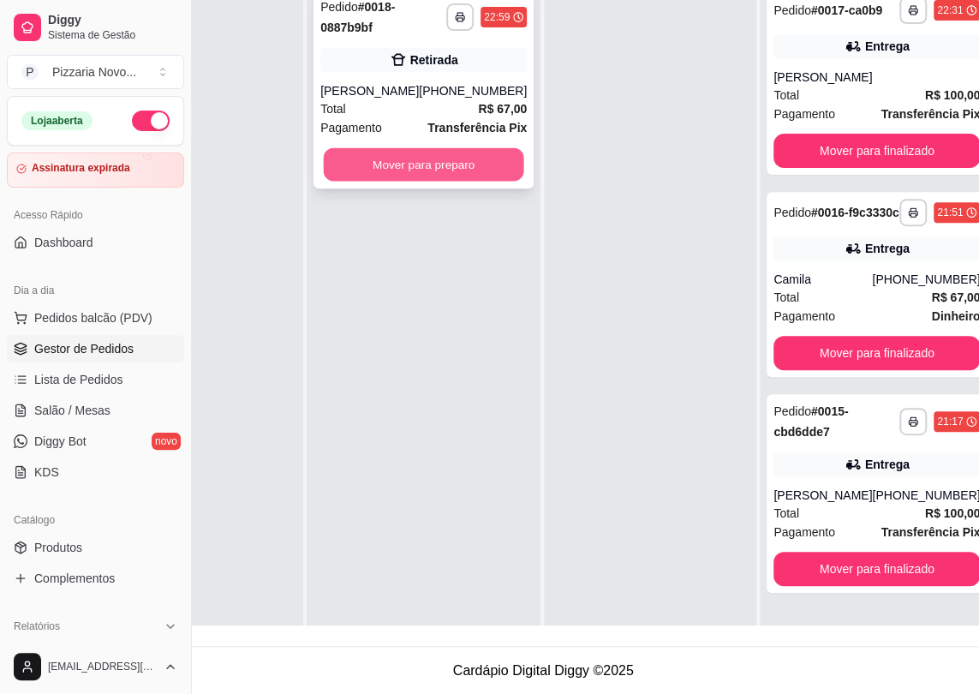
click at [483, 158] on button "Mover para preparo" at bounding box center [424, 164] width 200 height 33
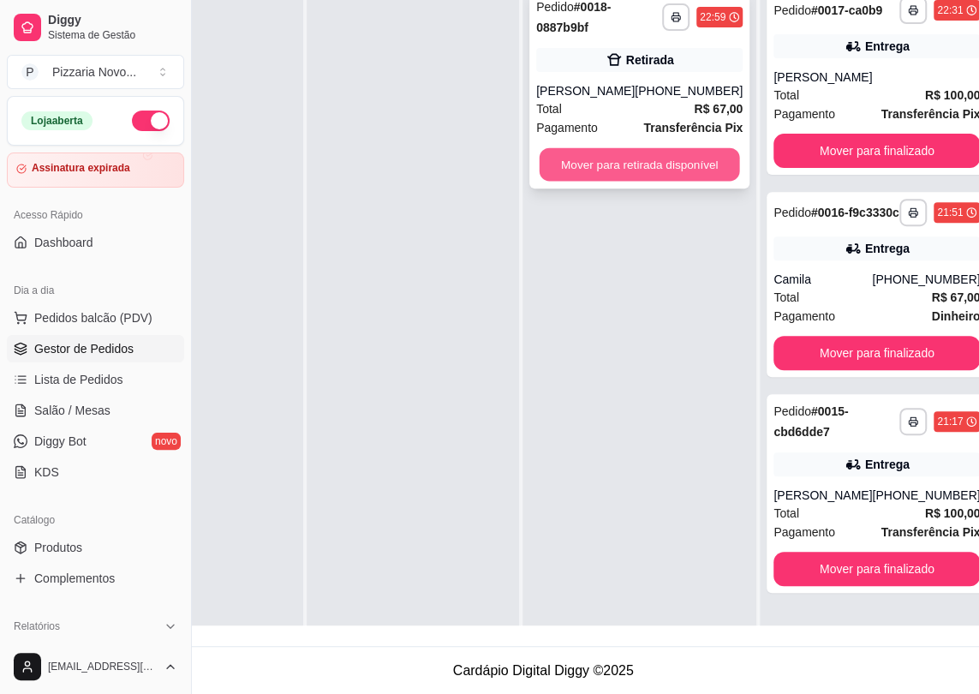
click at [700, 166] on button "Mover para retirada disponível" at bounding box center [640, 164] width 200 height 33
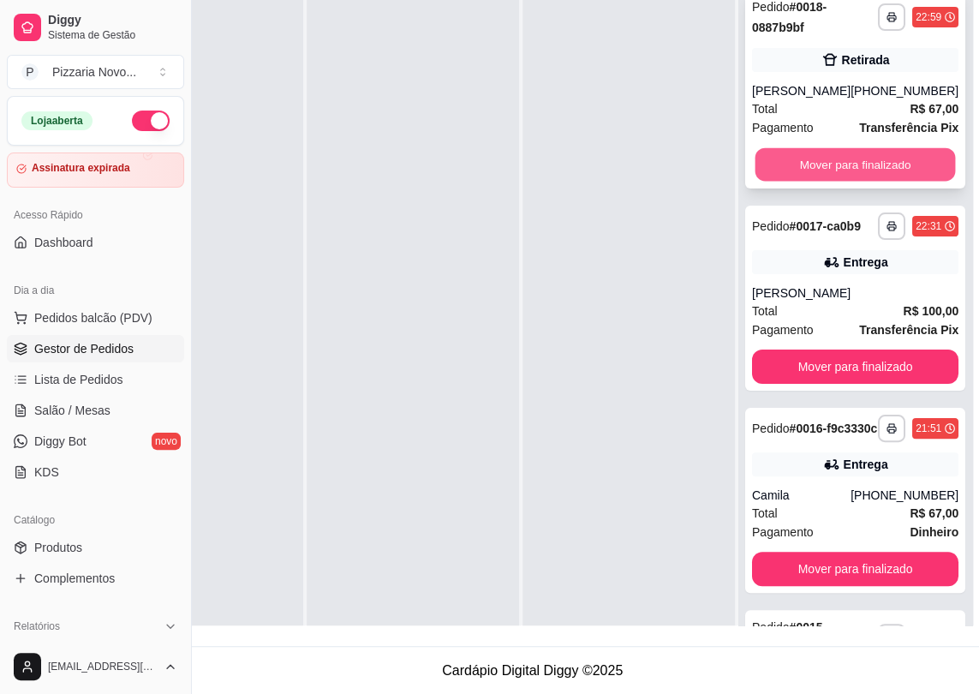
click at [794, 164] on button "Mover para finalizado" at bounding box center [856, 164] width 200 height 33
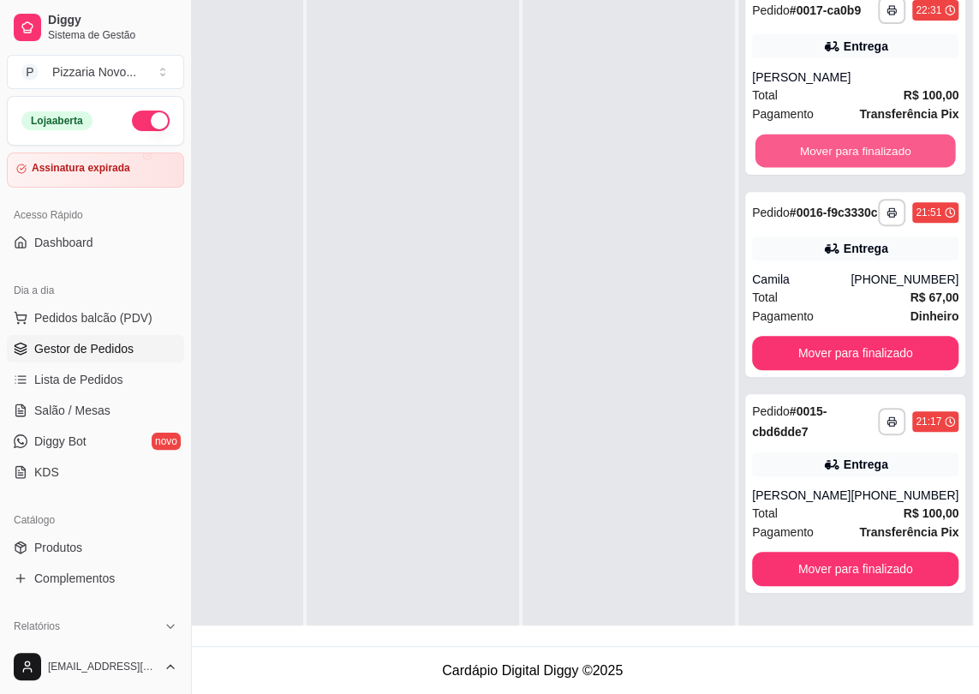
click at [794, 164] on button "Mover para finalizado" at bounding box center [856, 150] width 200 height 33
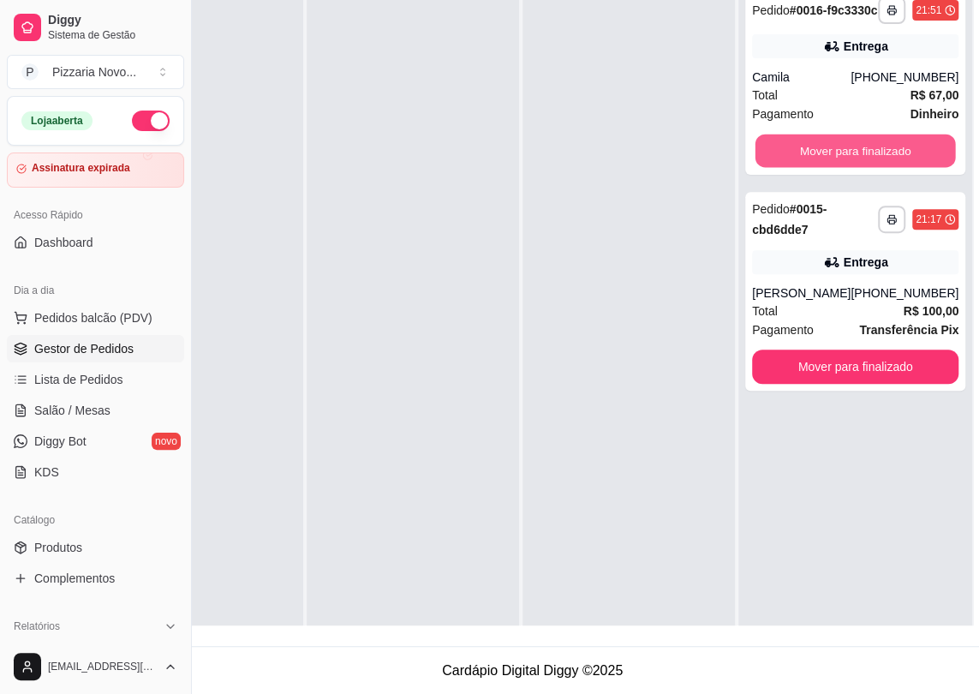
click at [794, 164] on button "Mover para finalizado" at bounding box center [856, 150] width 200 height 33
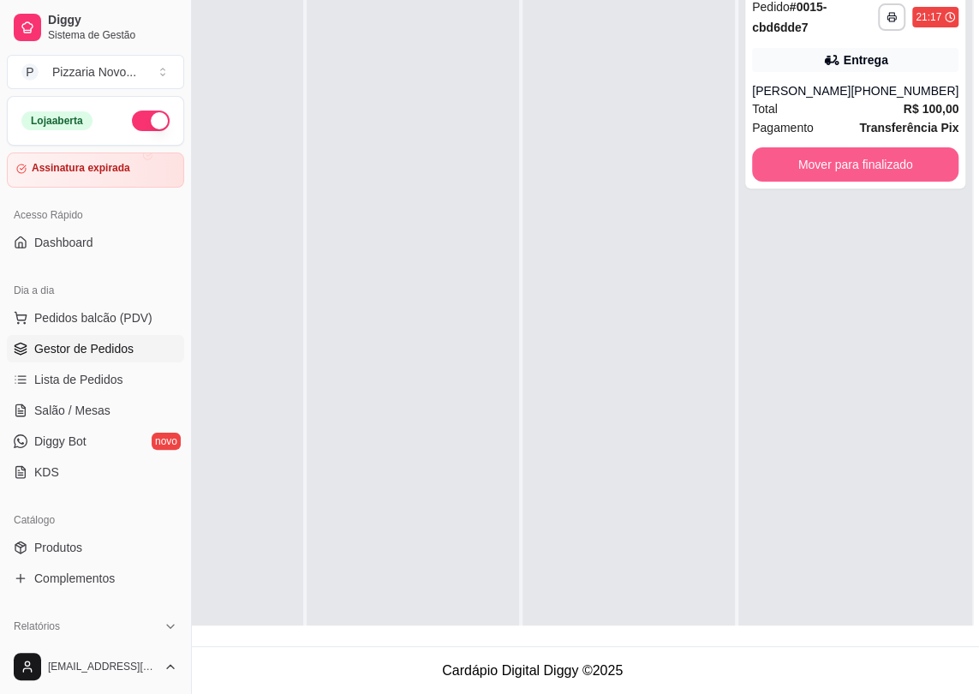
click at [794, 164] on button "Mover para finalizado" at bounding box center [855, 164] width 206 height 34
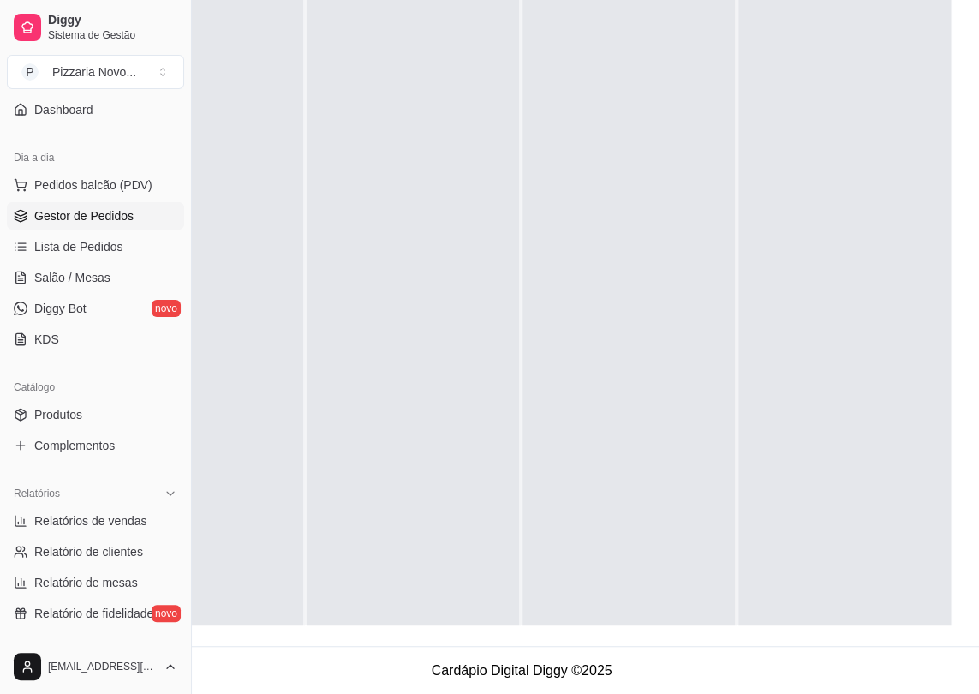
scroll to position [150, 0]
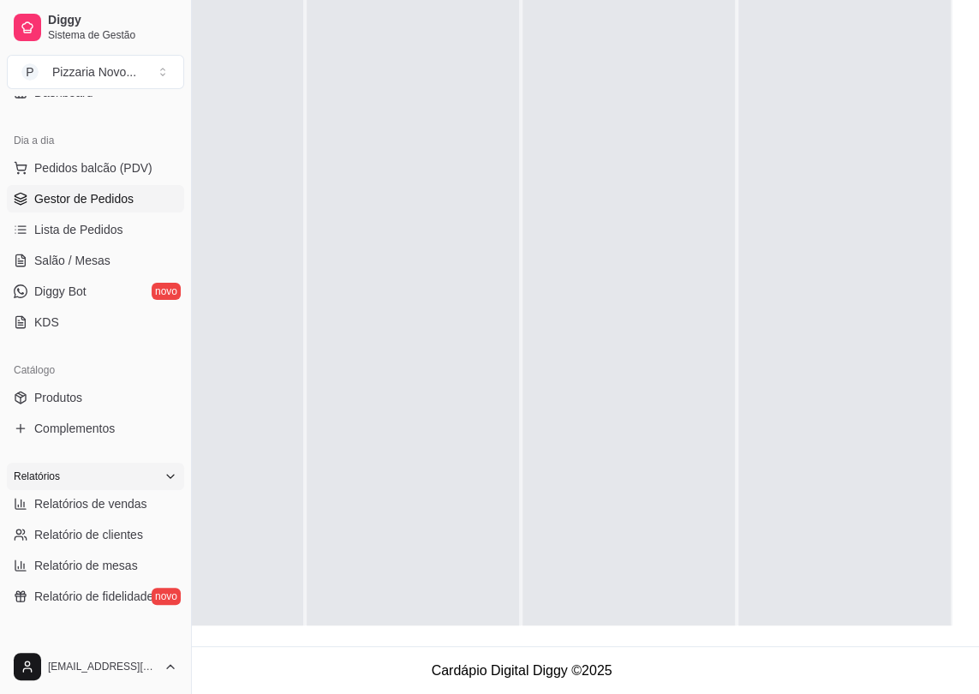
click at [164, 479] on icon at bounding box center [171, 476] width 14 height 14
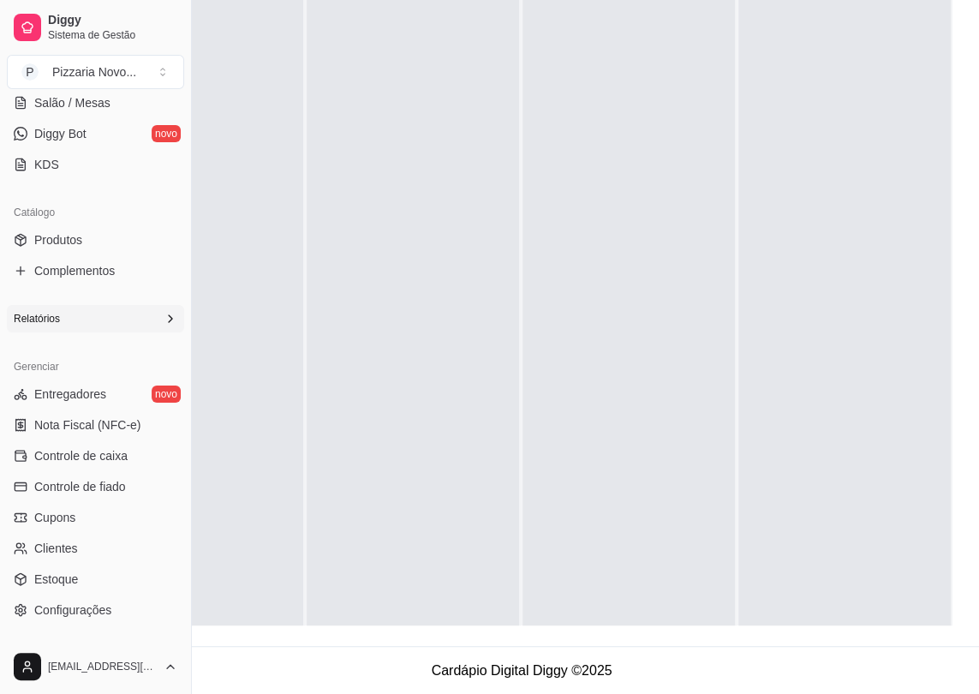
scroll to position [316, 0]
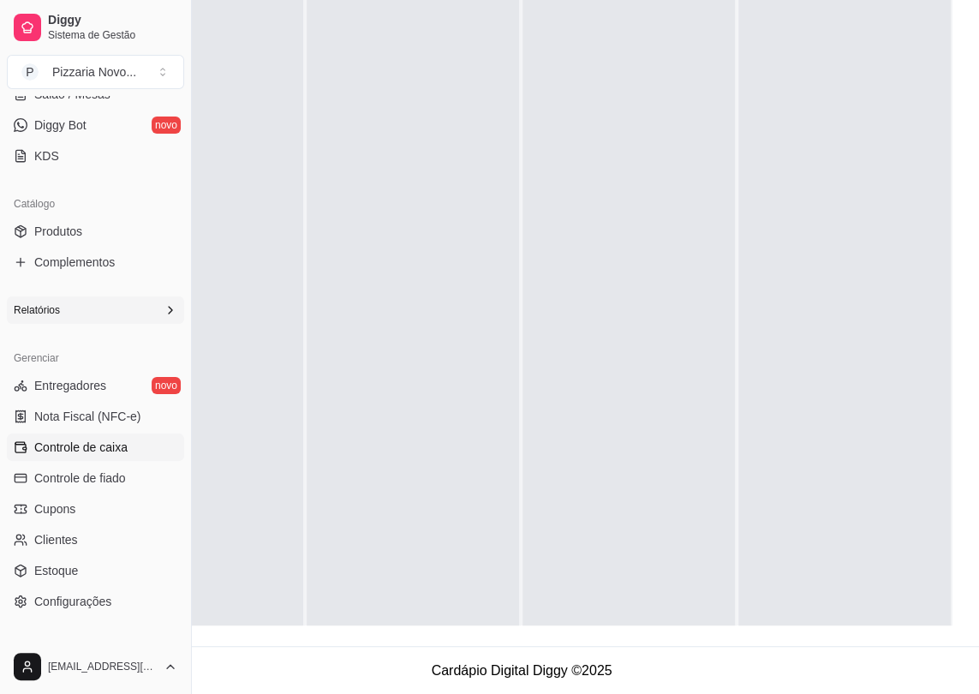
click at [103, 452] on span "Controle de caixa" at bounding box center [80, 447] width 93 height 17
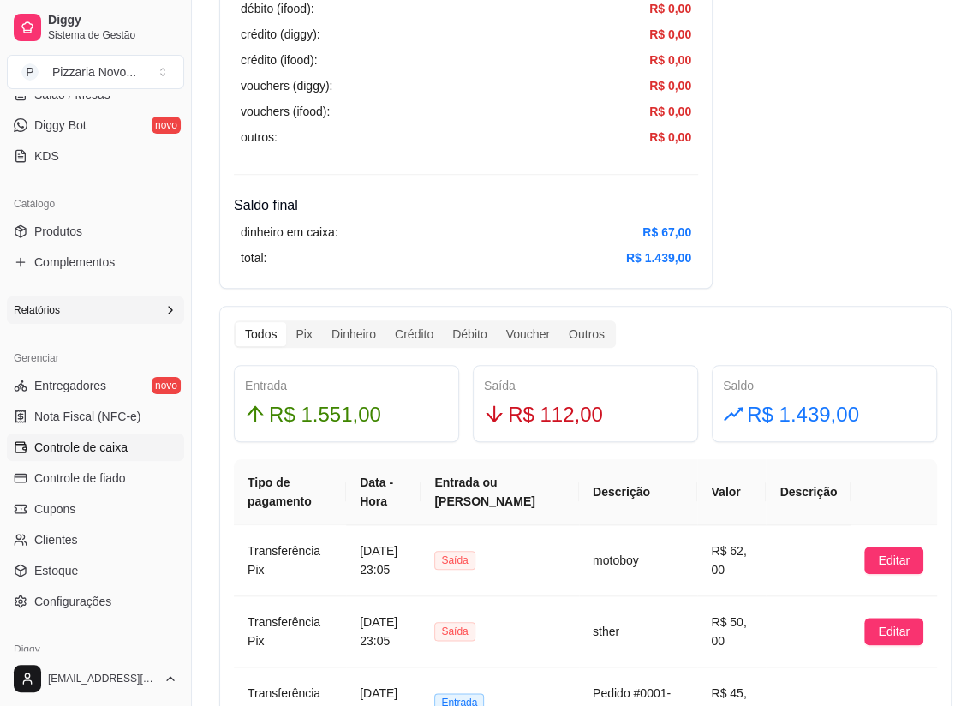
scroll to position [729, 0]
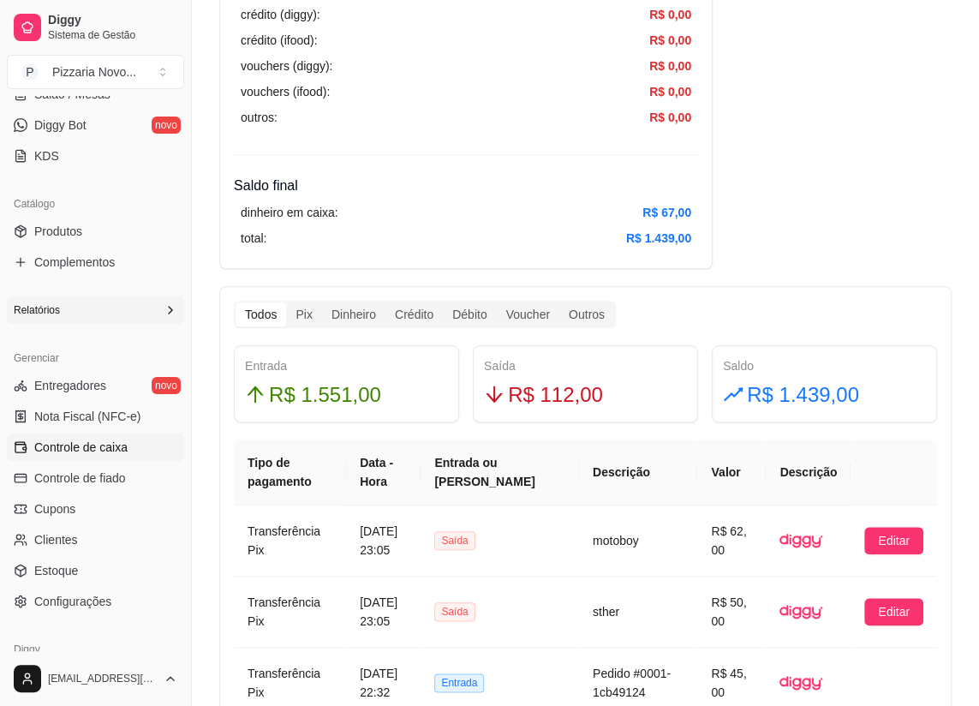
drag, startPoint x: 529, startPoint y: 442, endPoint x: 548, endPoint y: 399, distance: 47.1
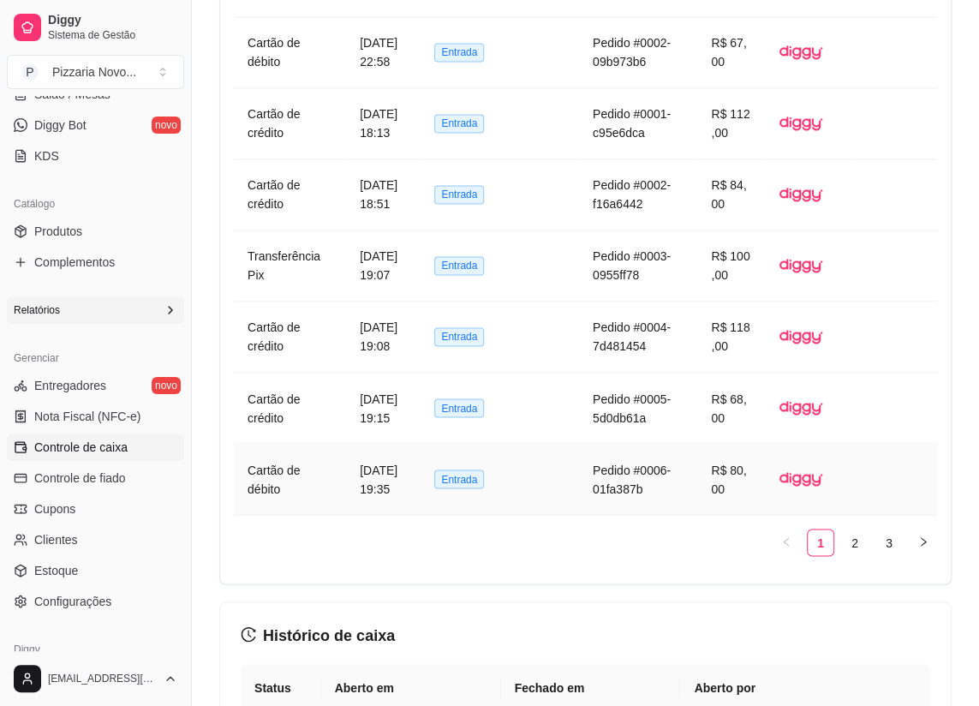
scroll to position [1353, 0]
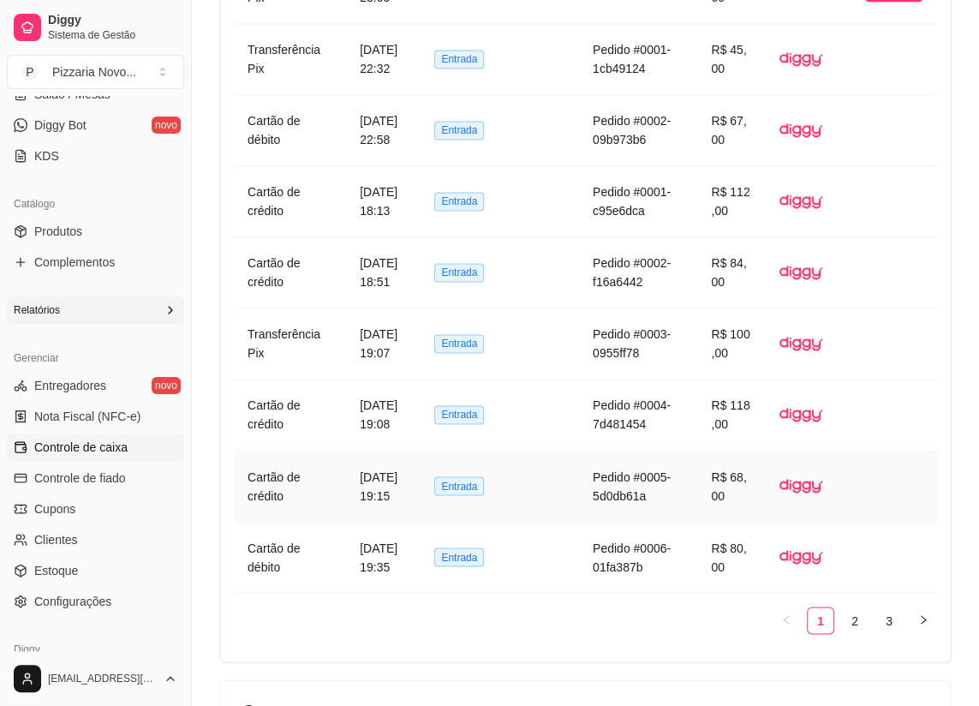
click at [652, 456] on td "Pedido #0005-5d0db61a" at bounding box center [638, 486] width 118 height 71
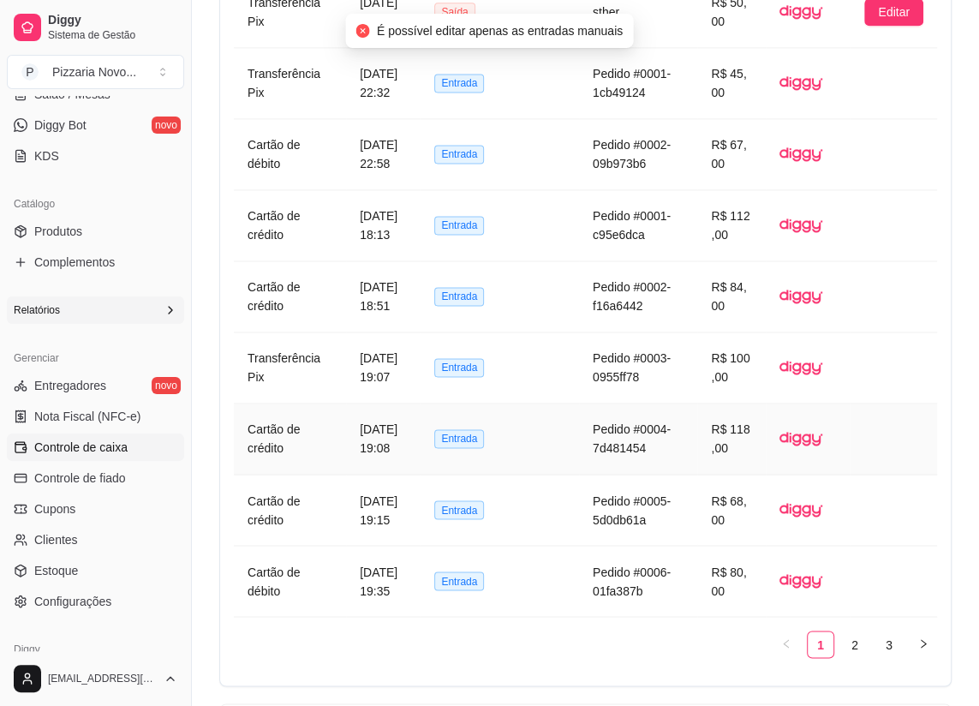
drag, startPoint x: 652, startPoint y: 456, endPoint x: 657, endPoint y: 417, distance: 38.9
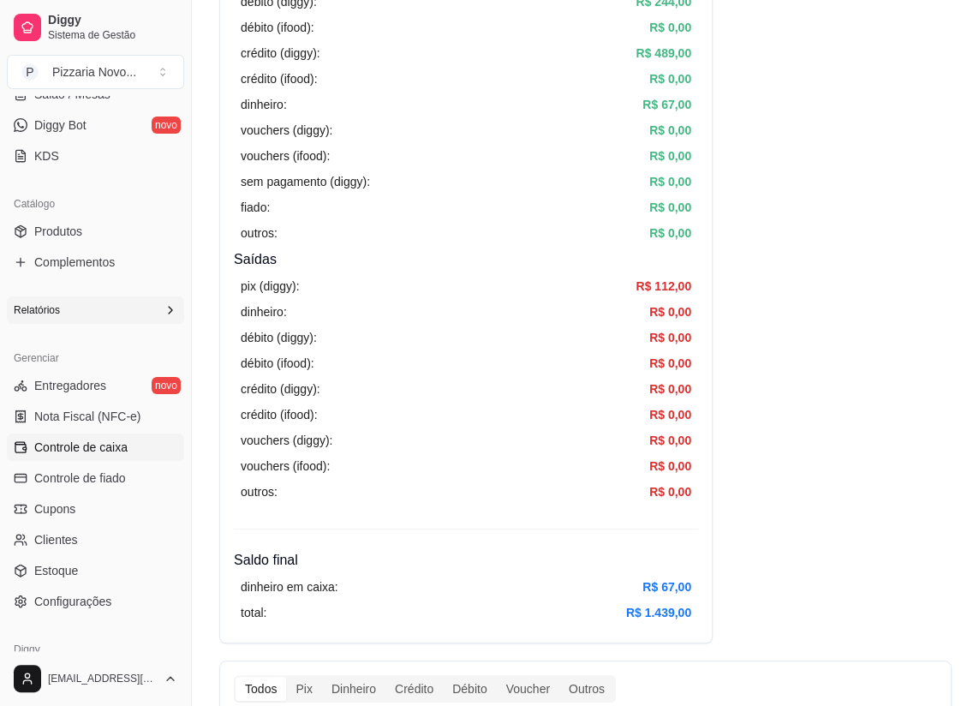
scroll to position [0, 0]
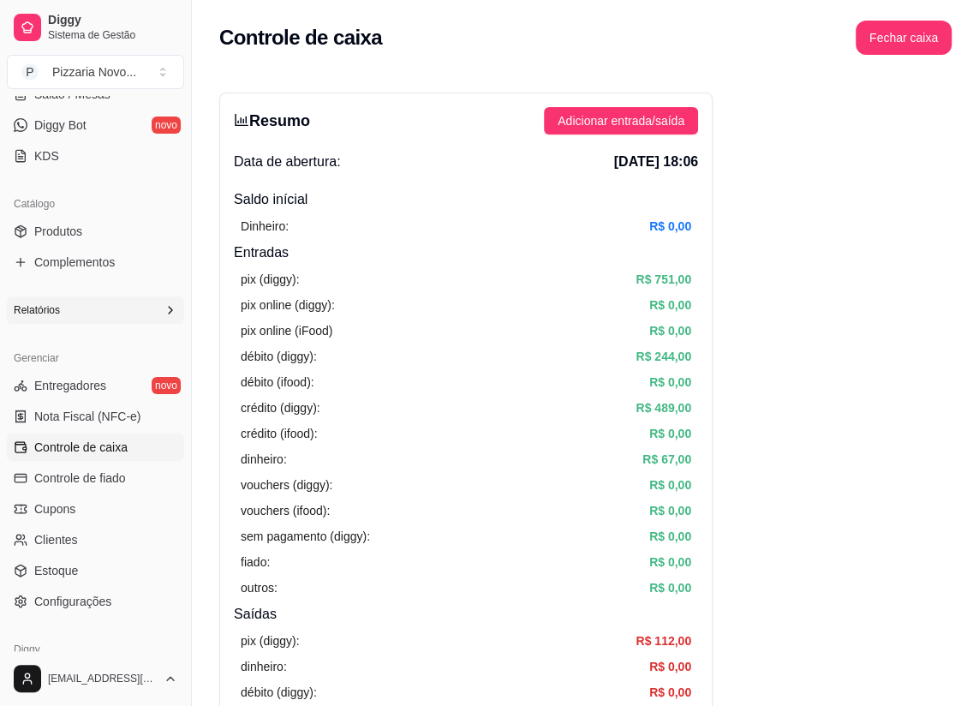
drag, startPoint x: 448, startPoint y: 375, endPoint x: 479, endPoint y: 146, distance: 230.8
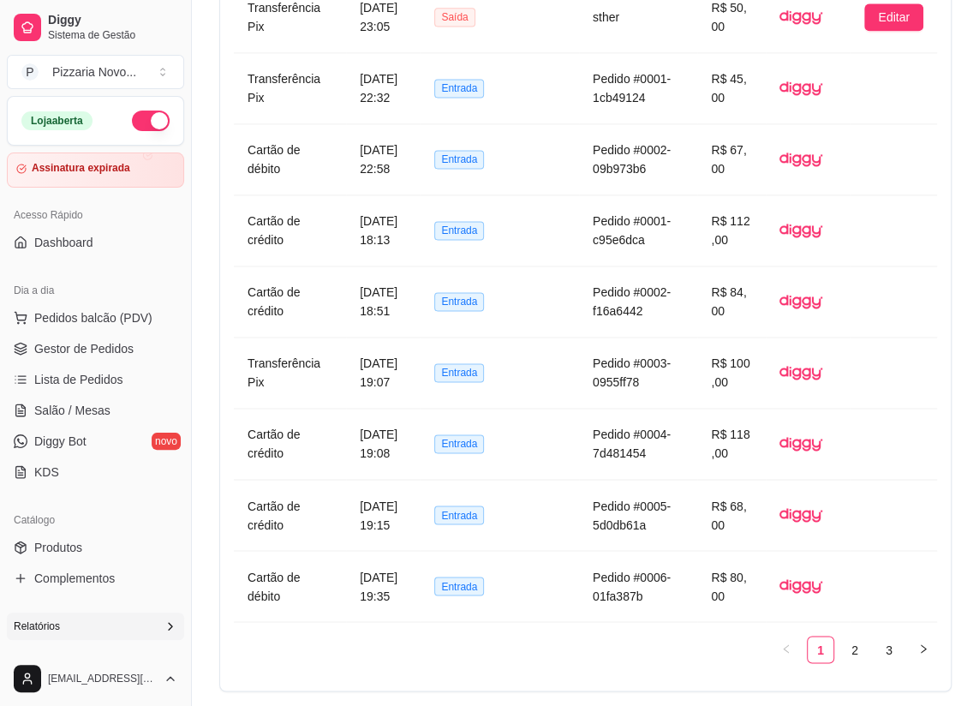
drag, startPoint x: 434, startPoint y: 397, endPoint x: 88, endPoint y: 438, distance: 348.5
drag, startPoint x: 89, startPoint y: 349, endPoint x: 211, endPoint y: 286, distance: 136.8
click at [89, 348] on span "Gestor de Pedidos" at bounding box center [83, 348] width 99 height 17
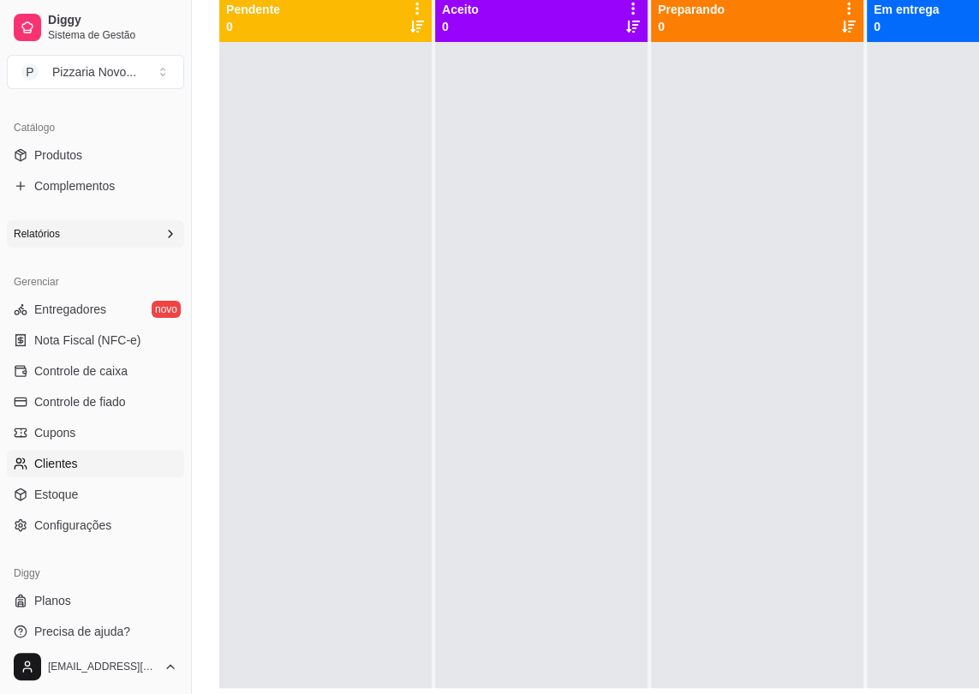
scroll to position [272, 0]
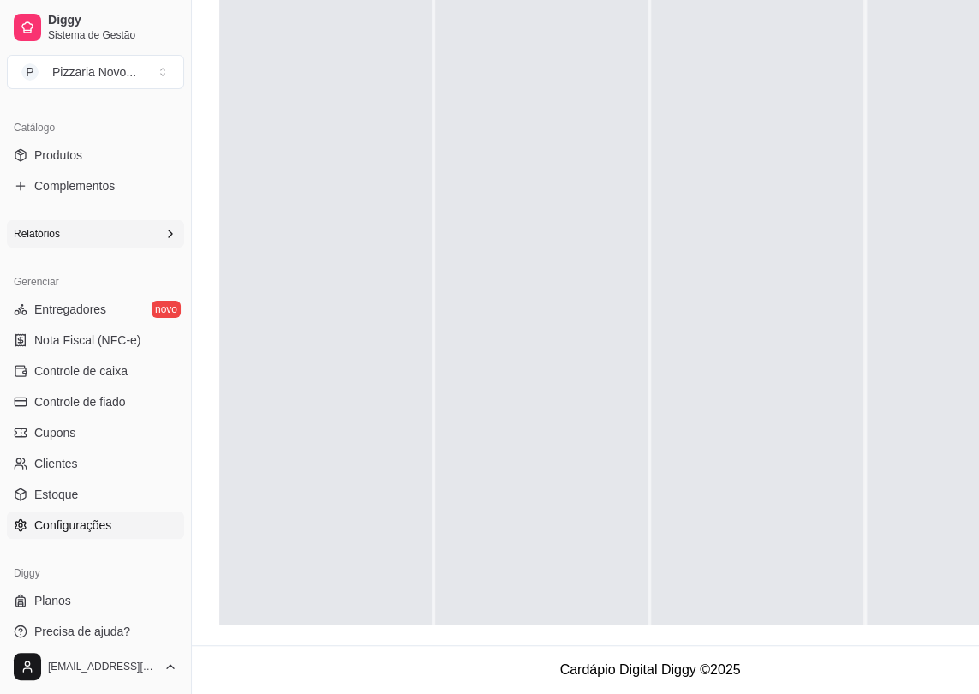
drag, startPoint x: 93, startPoint y: 391, endPoint x: 73, endPoint y: 510, distance: 120.7
drag, startPoint x: 74, startPoint y: 396, endPoint x: 91, endPoint y: 287, distance: 110.1
drag, startPoint x: 103, startPoint y: 480, endPoint x: 17, endPoint y: -9, distance: 496.6
drag, startPoint x: 132, startPoint y: 294, endPoint x: 125, endPoint y: 316, distance: 23.3
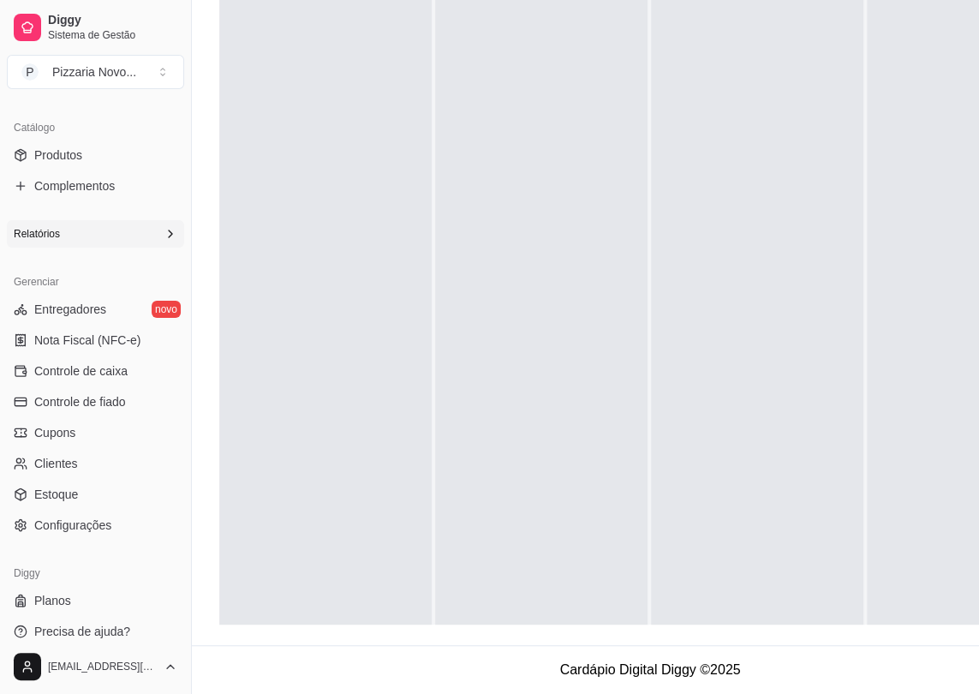
drag, startPoint x: 125, startPoint y: 316, endPoint x: 237, endPoint y: 93, distance: 249.4
click at [220, 89] on div "Selecione o tipo dos pedidos Todos os pedidos Pedidos sem agendamento Pedidos a…" at bounding box center [650, 221] width 917 height 848
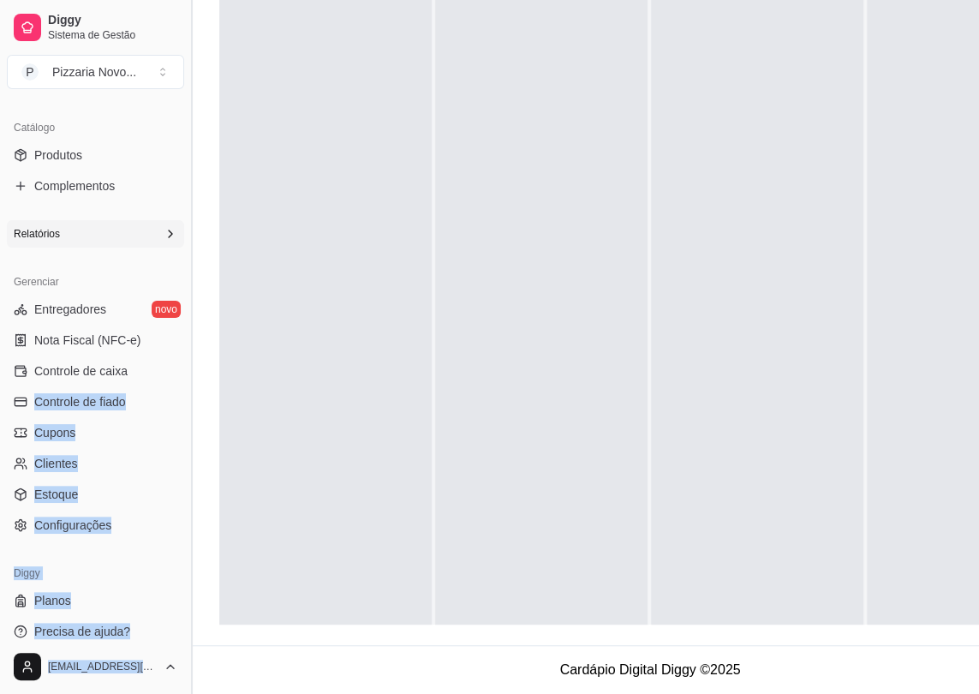
drag, startPoint x: 179, startPoint y: 364, endPoint x: 194, endPoint y: 240, distance: 125.1
click at [191, 240] on div "Diggy Sistema de Gestão P Pizzaria Novo ... Loja aberta Assinatura expirada Ace…" at bounding box center [95, 347] width 191 height 694
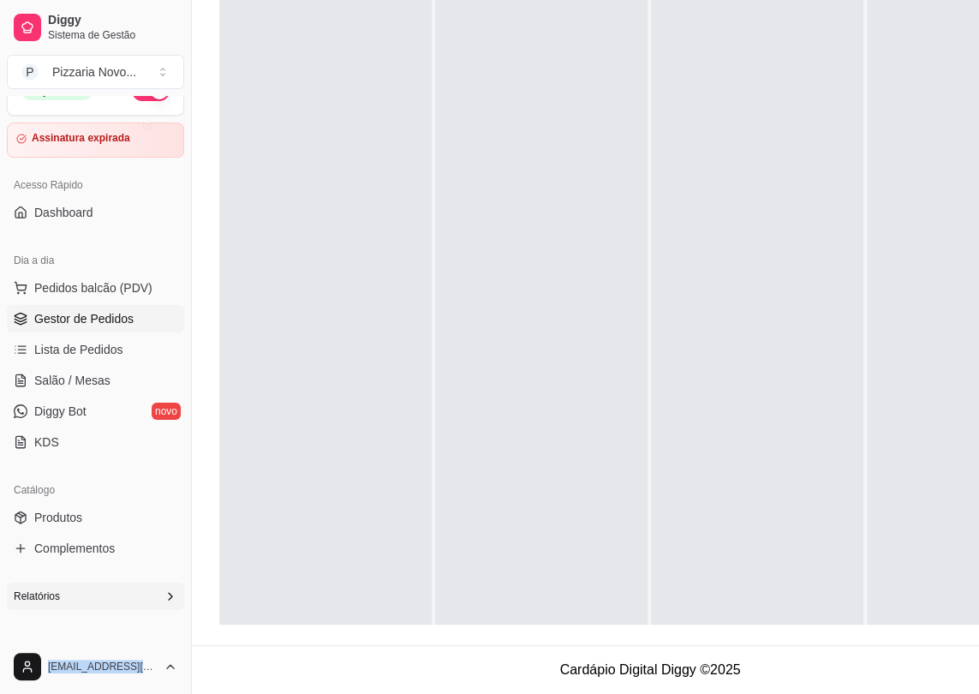
scroll to position [0, 0]
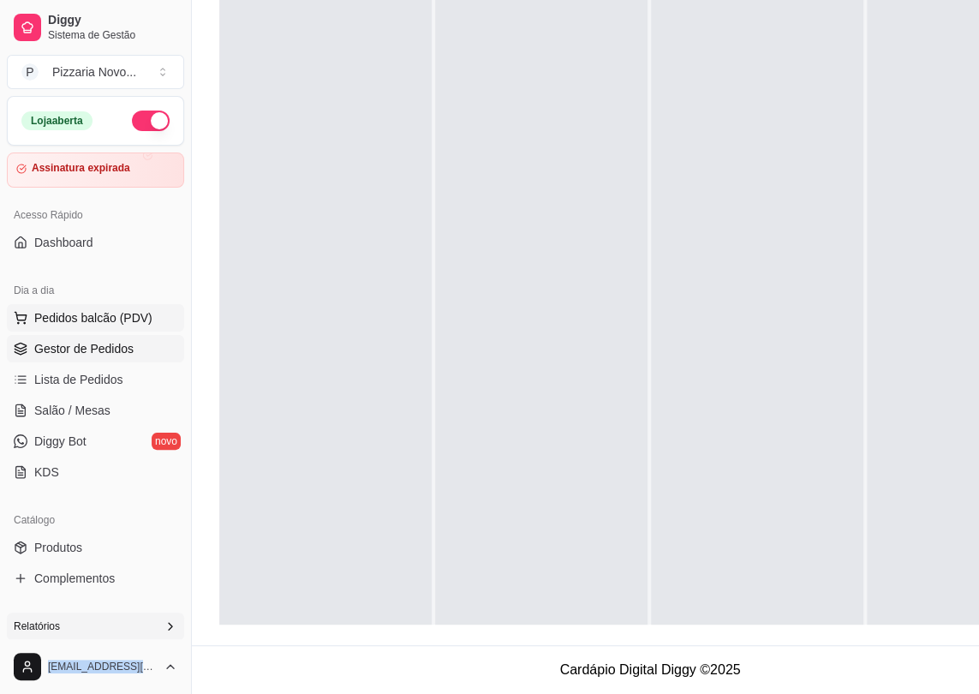
click at [99, 320] on span "Pedidos balcão (PDV)" at bounding box center [93, 317] width 118 height 17
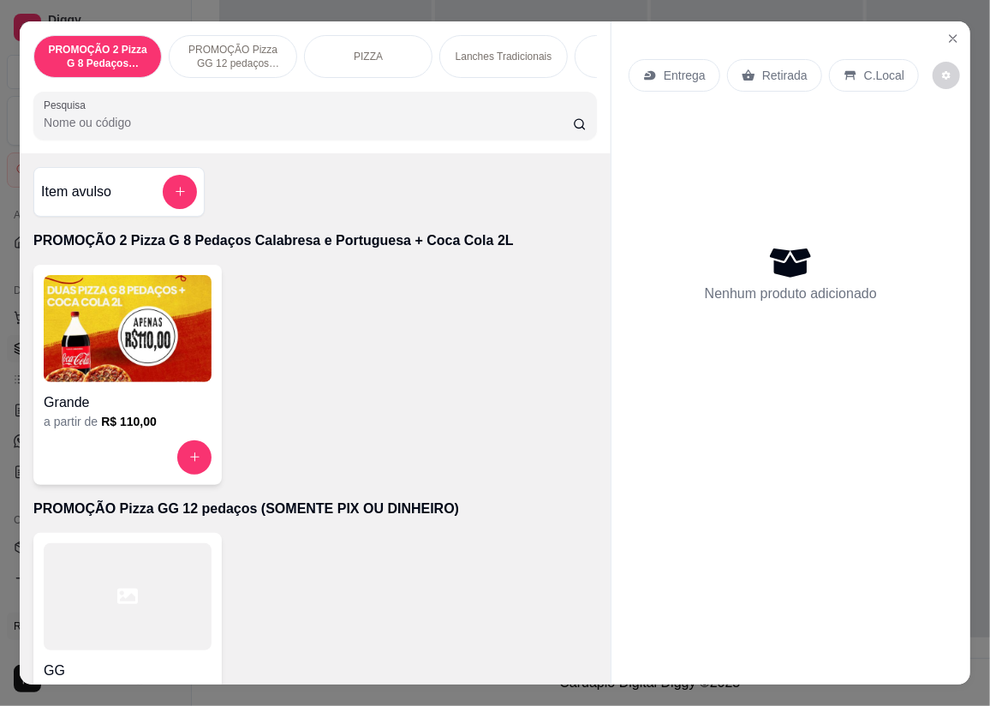
click at [469, 50] on p "Lanches Tradicionais" at bounding box center [504, 57] width 97 height 14
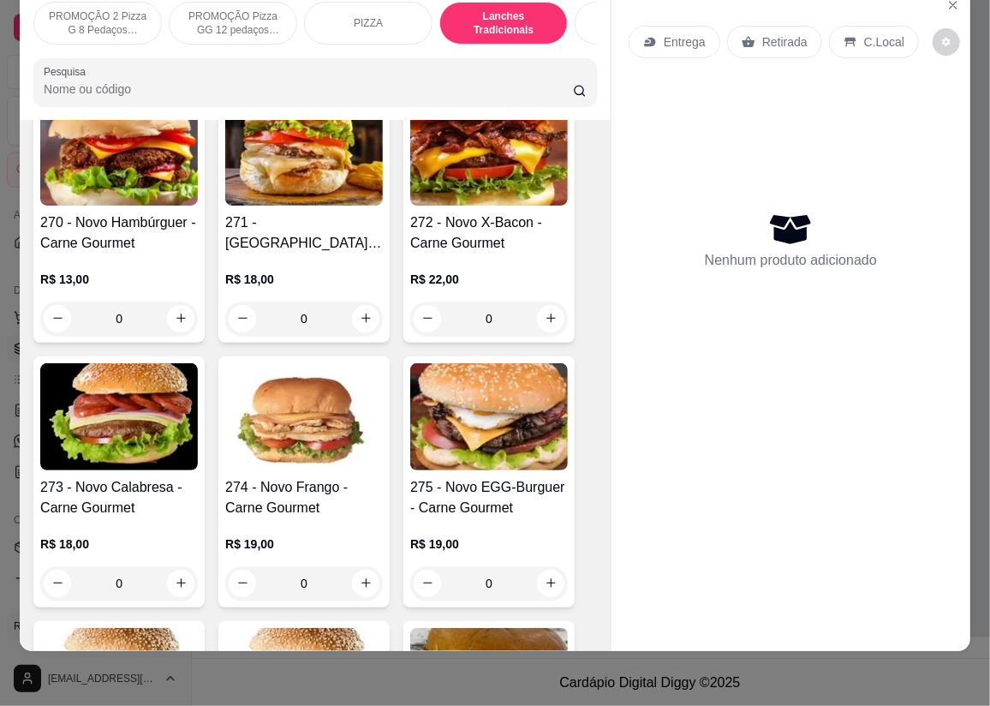
scroll to position [2393, 0]
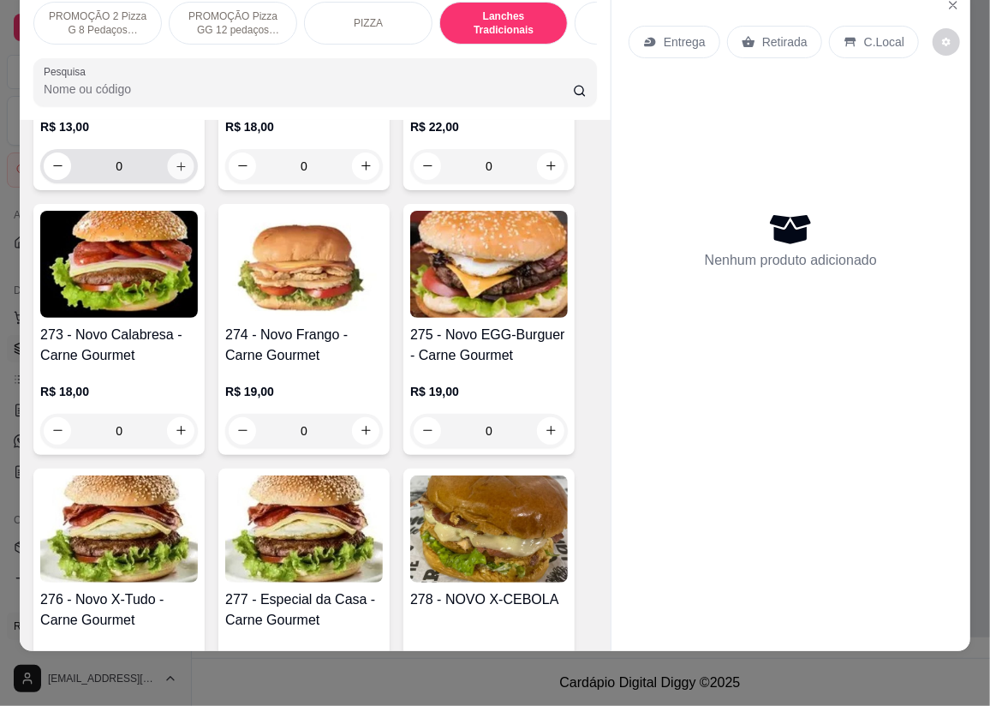
click at [175, 161] on icon "increase-product-quantity" at bounding box center [181, 165] width 13 height 13
type input "1"
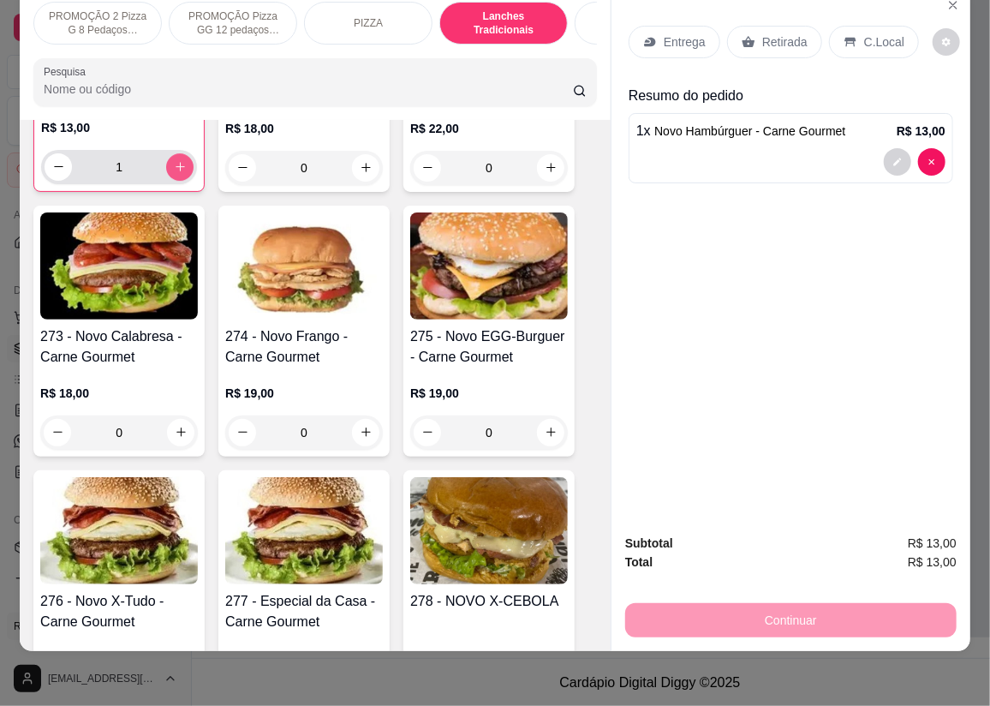
scroll to position [2393, 0]
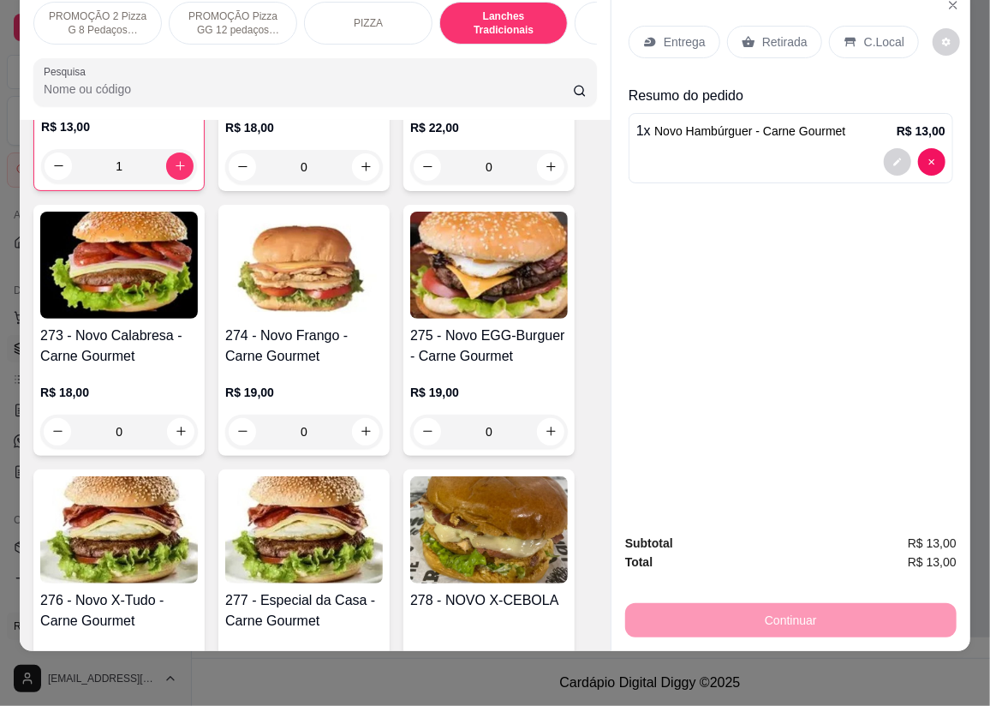
click at [756, 607] on div "Continuar" at bounding box center [791, 618] width 332 height 39
click at [830, 599] on div "Continuar" at bounding box center [791, 618] width 332 height 39
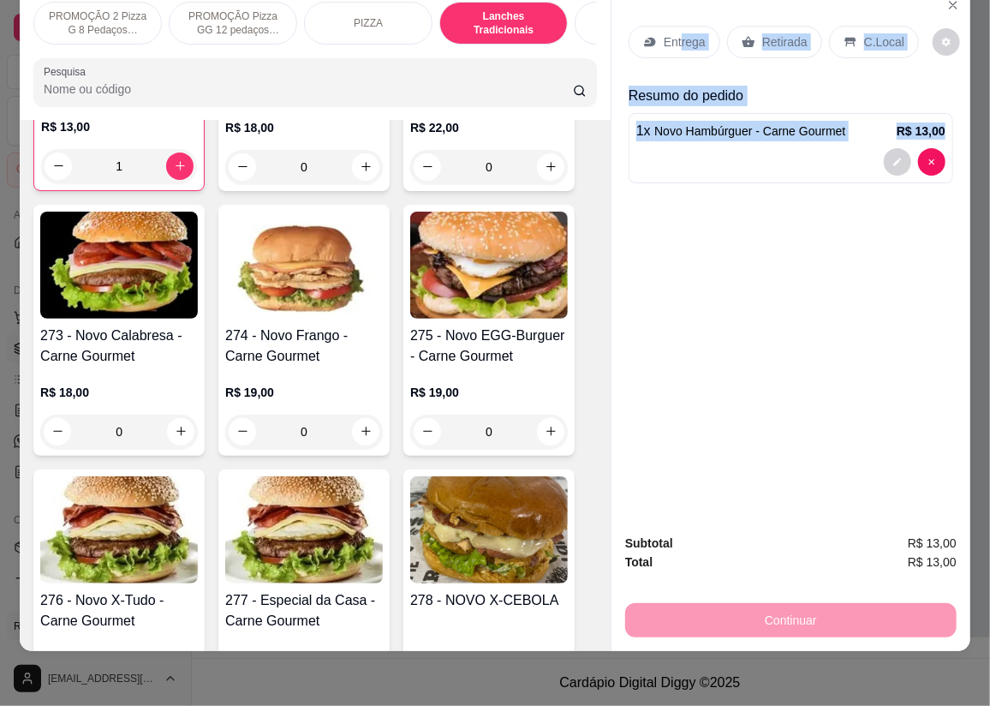
drag, startPoint x: 673, startPoint y: 27, endPoint x: 728, endPoint y: 142, distance: 127.2
click at [728, 142] on div "Entrega Retirada C.Local Resumo do pedido 1 x Novo Hambúrguer - Carne Gourmet R…" at bounding box center [791, 101] width 325 height 178
click at [770, 33] on p "Retirada" at bounding box center [784, 41] width 45 height 17
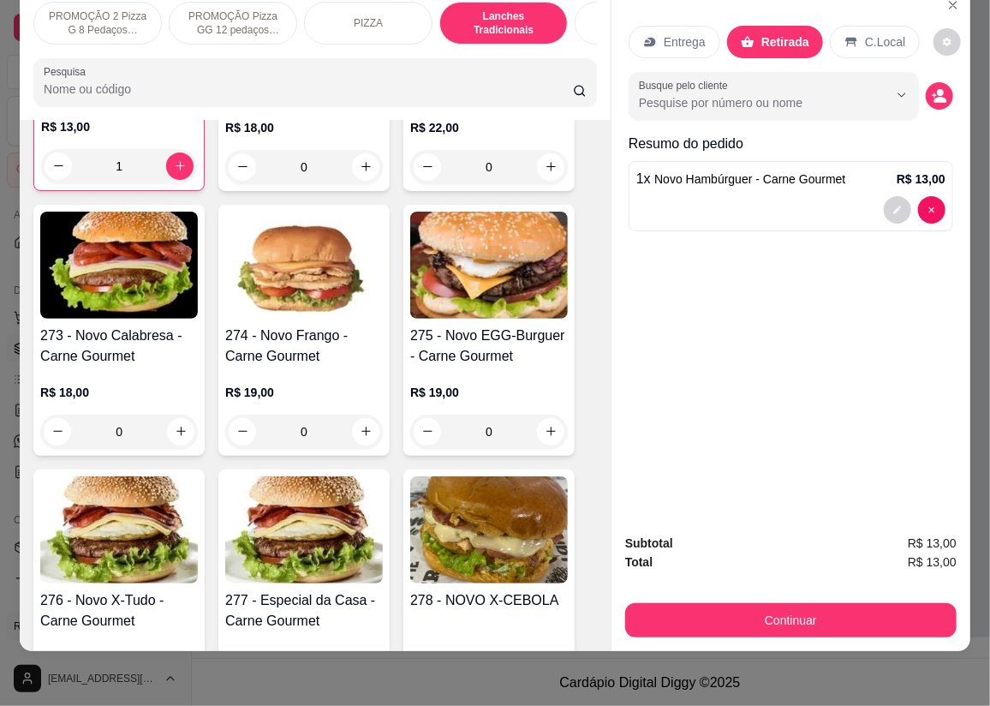
click at [853, 468] on div "Entrega Retirada C.Local Busque pelo cliente Resumo do pedido 1 x Novo Hambúrgu…" at bounding box center [791, 254] width 359 height 533
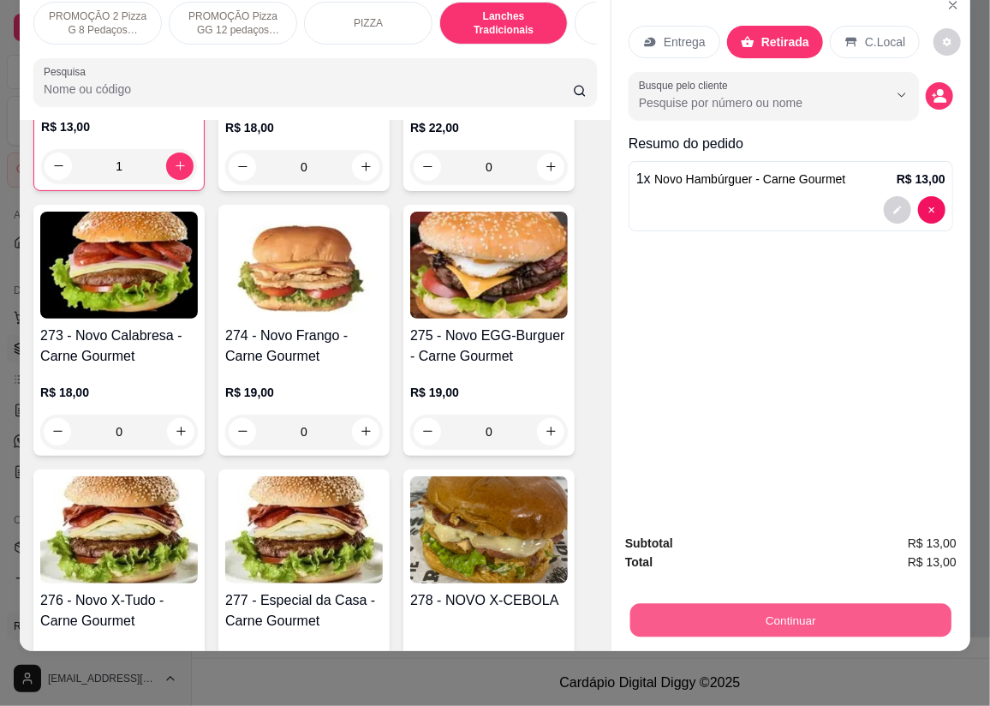
click at [804, 607] on button "Continuar" at bounding box center [790, 620] width 321 height 33
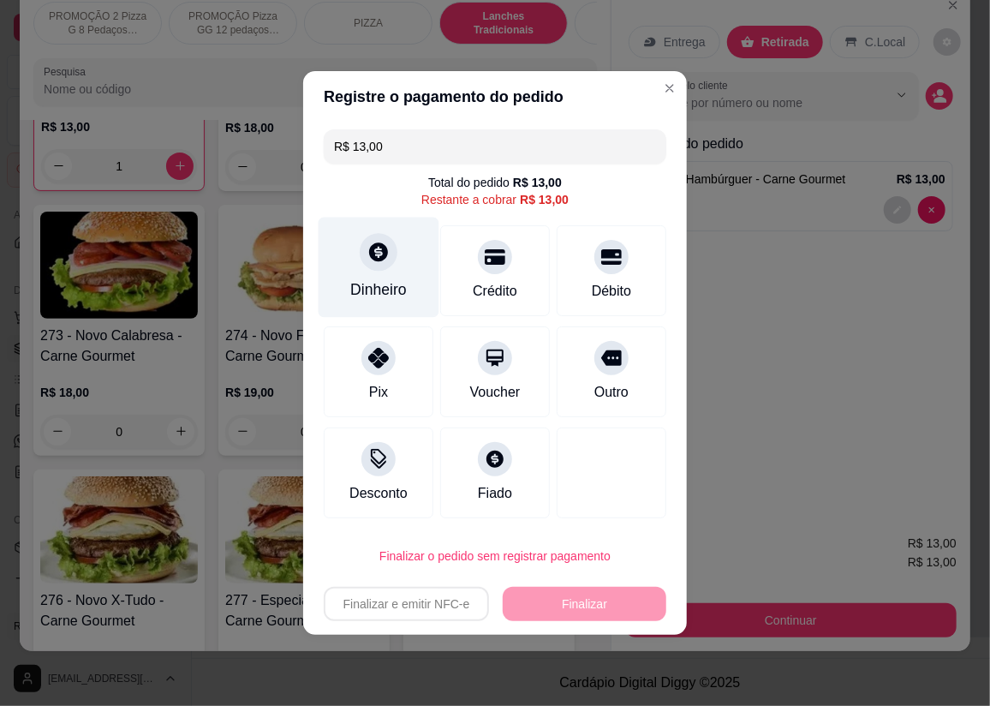
click at [376, 266] on div at bounding box center [379, 252] width 38 height 38
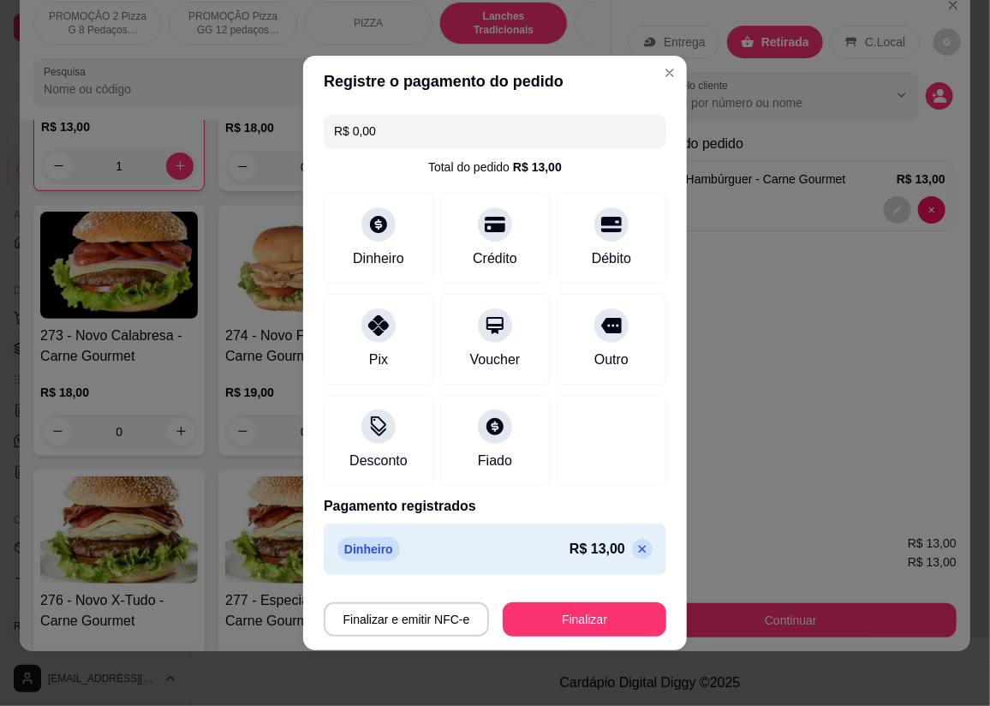
type input "R$ 0,00"
click at [581, 617] on button "Finalizar" at bounding box center [584, 619] width 158 height 33
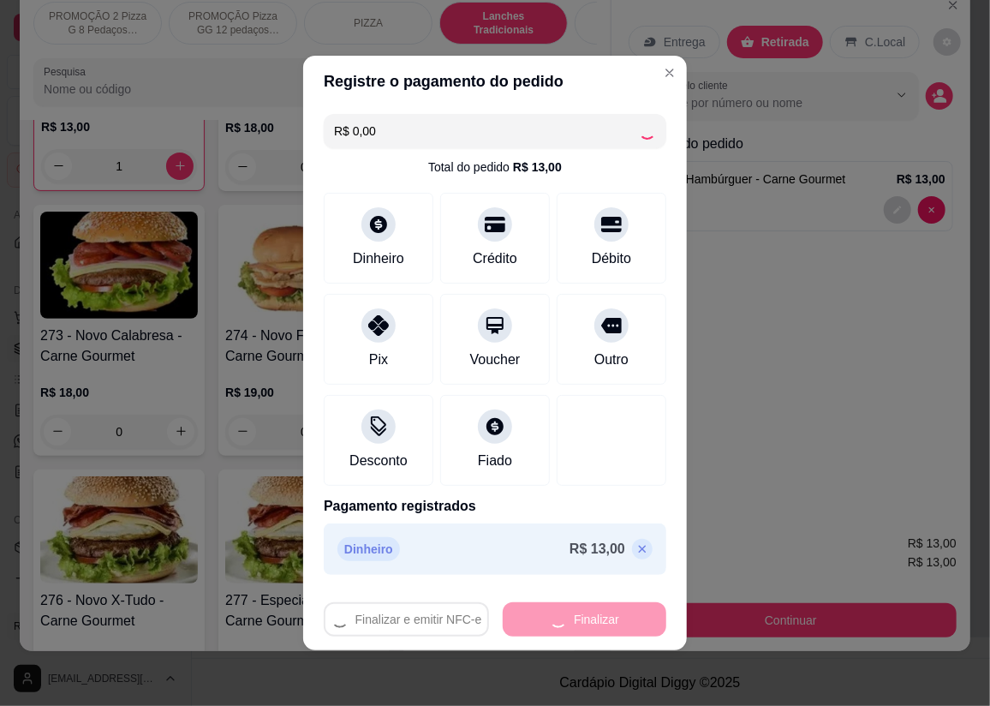
type input "0"
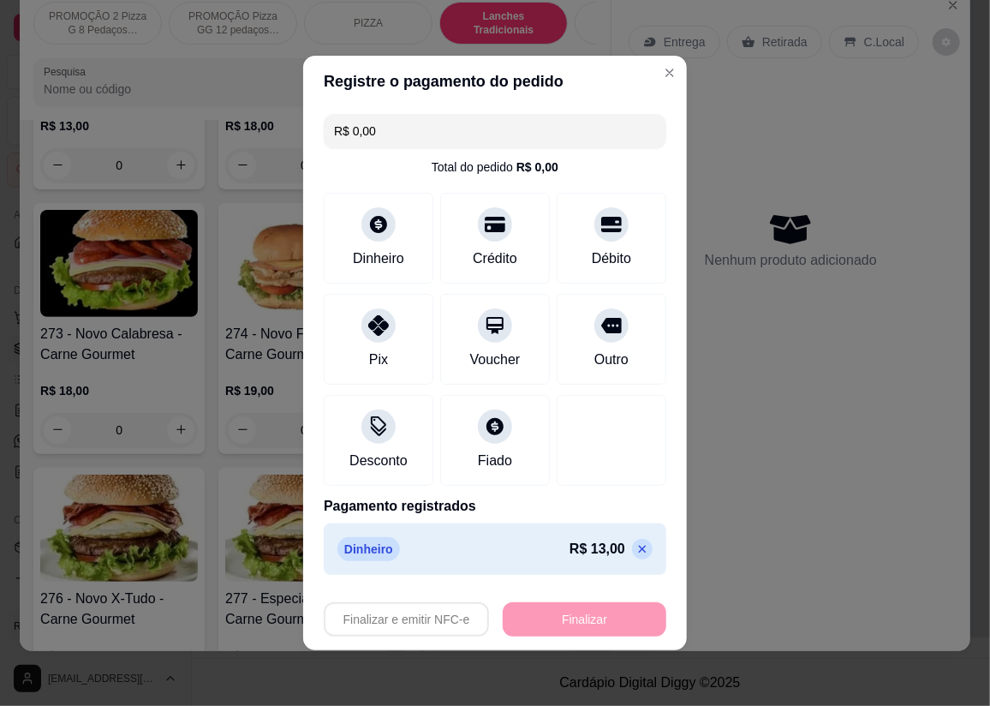
type input "-R$ 13,00"
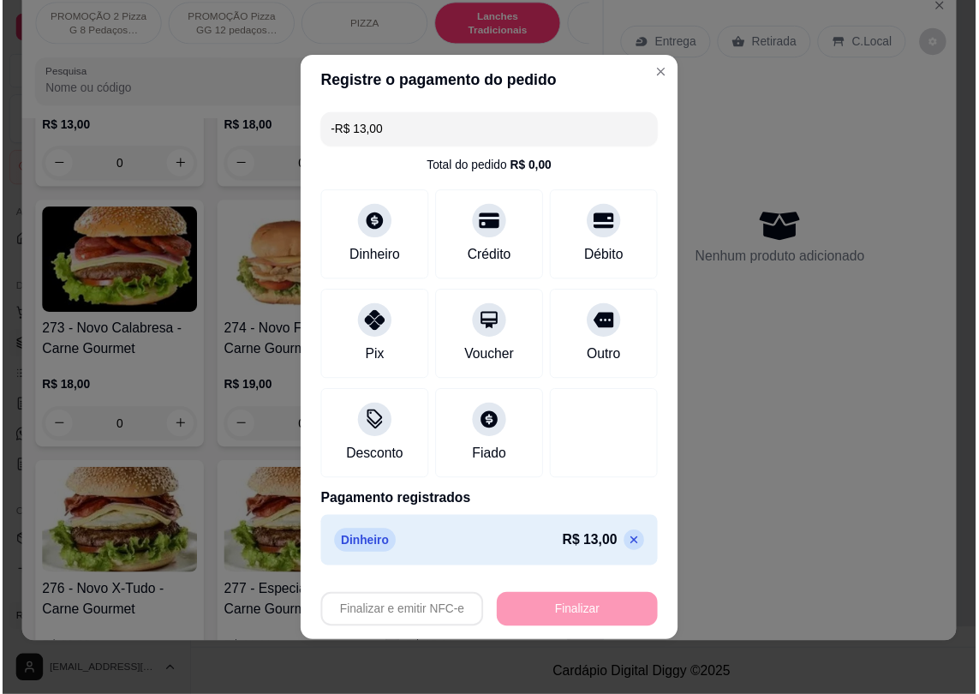
scroll to position [2393, 0]
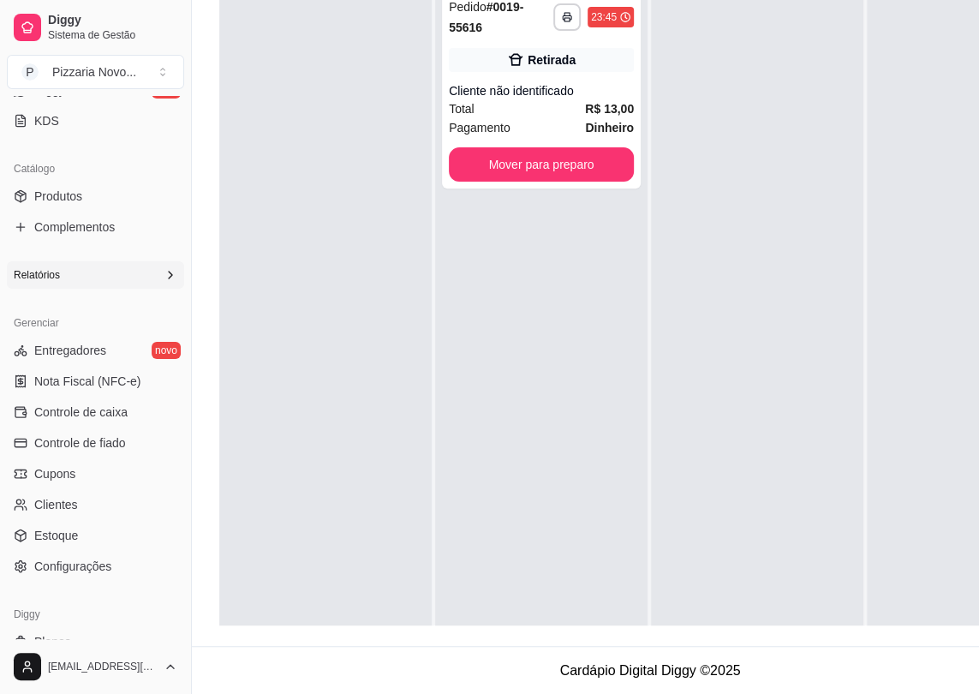
scroll to position [392, 0]
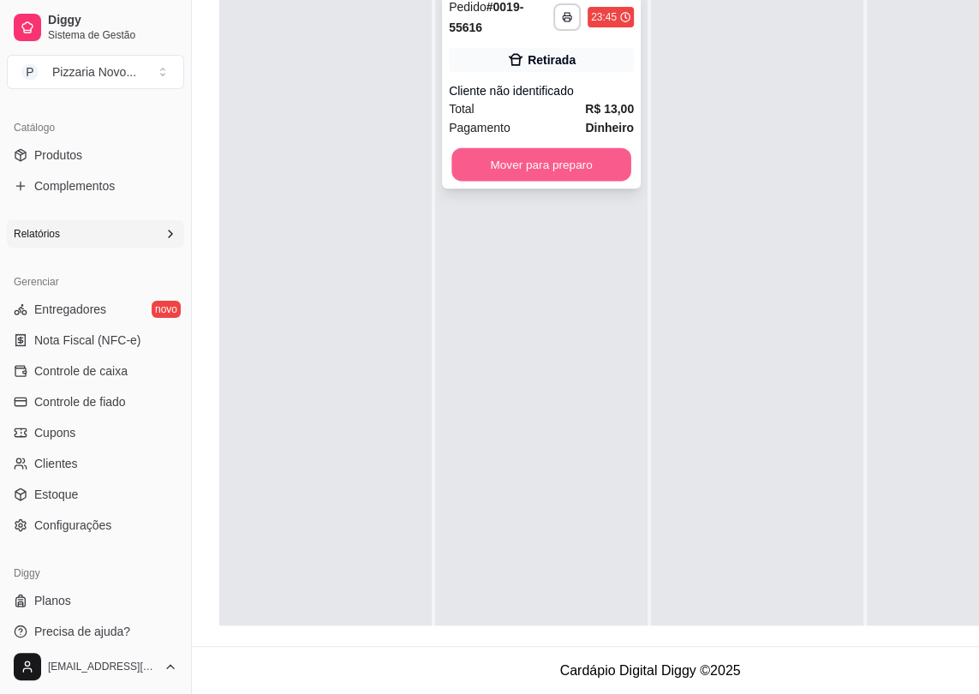
click at [555, 154] on button "Mover para preparo" at bounding box center [541, 164] width 180 height 33
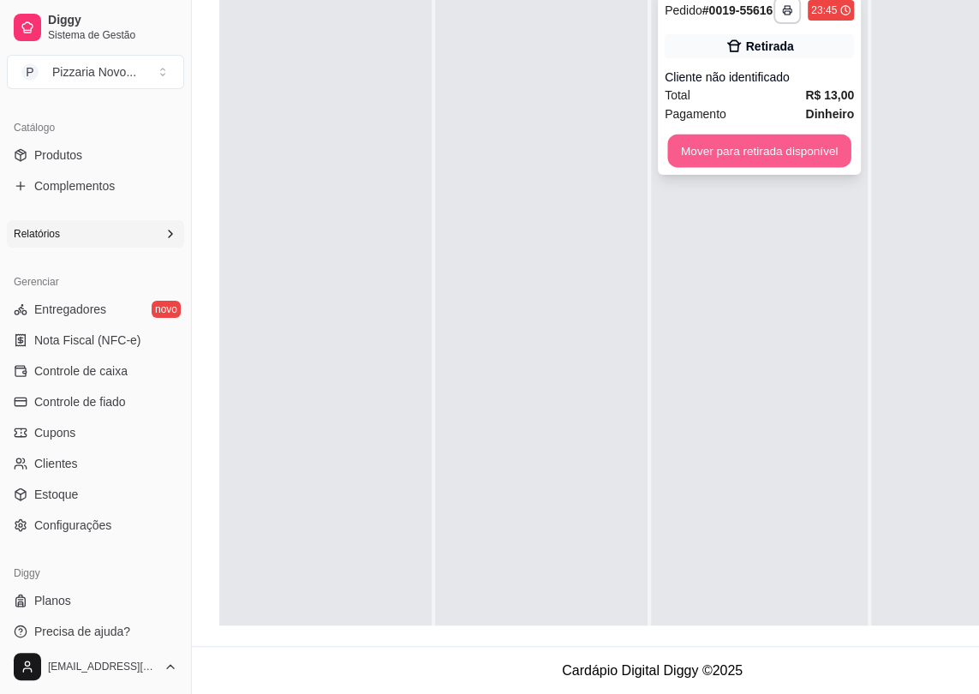
click at [711, 162] on button "Mover para retirada disponível" at bounding box center [758, 150] width 183 height 33
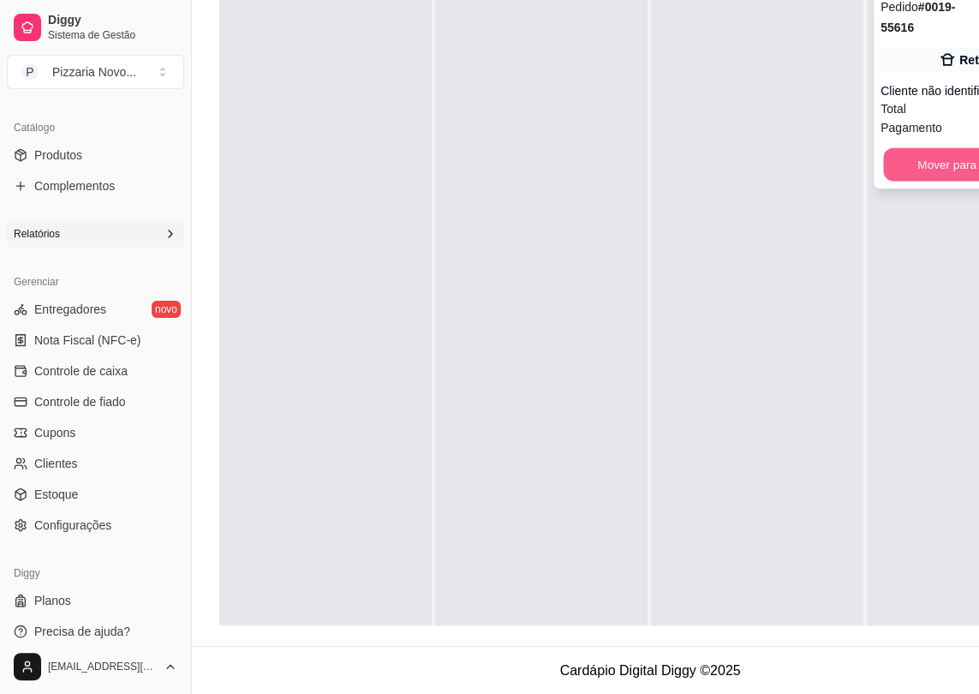
click at [947, 160] on button "Mover para finalizado" at bounding box center [973, 164] width 180 height 33
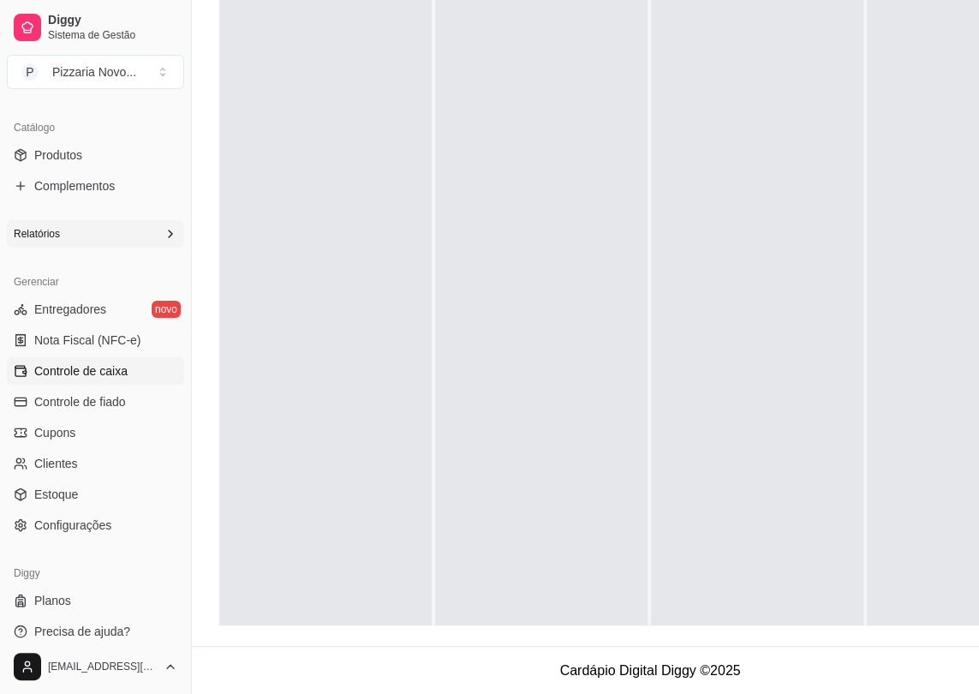
click at [77, 375] on span "Controle de caixa" at bounding box center [80, 370] width 93 height 17
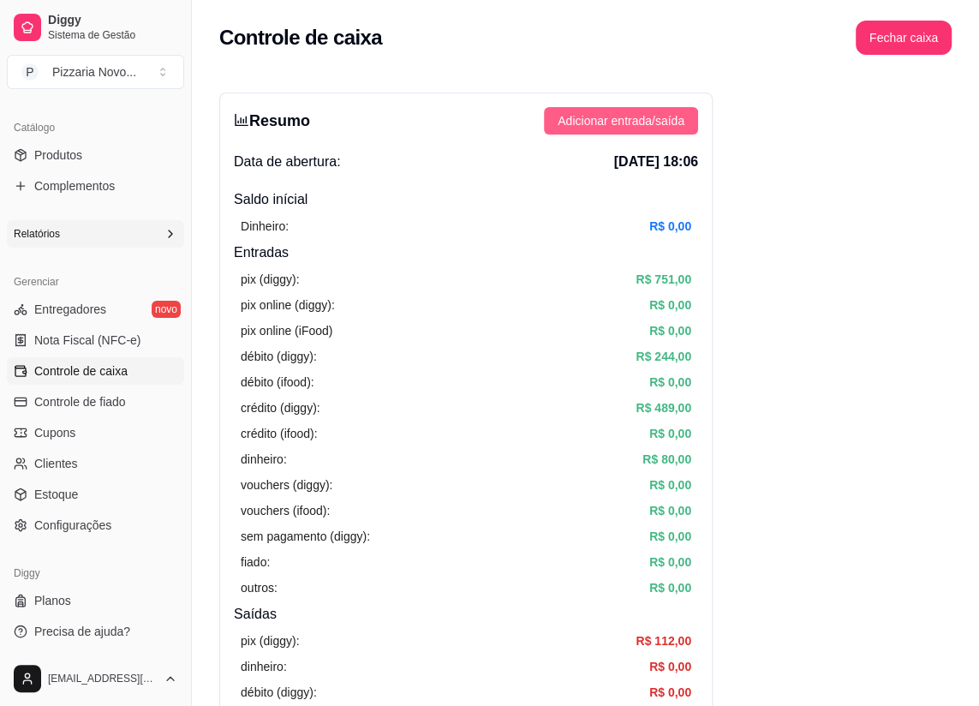
click at [651, 123] on span "Adicionar entrada/saída" at bounding box center [621, 120] width 127 height 19
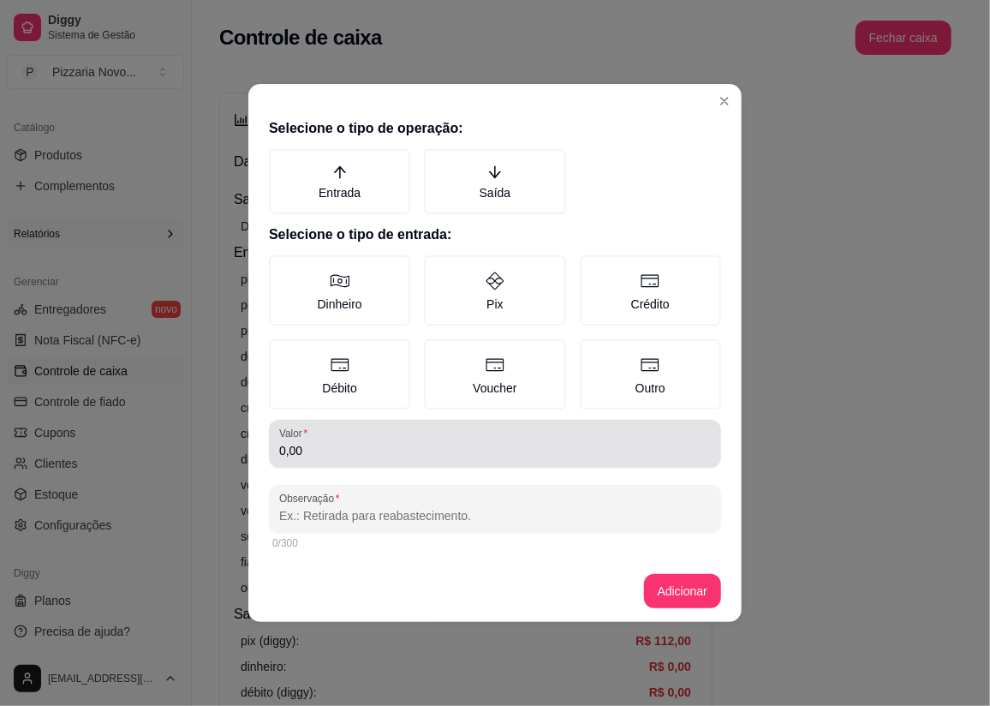
click at [317, 435] on div "0,00" at bounding box center [495, 444] width 432 height 34
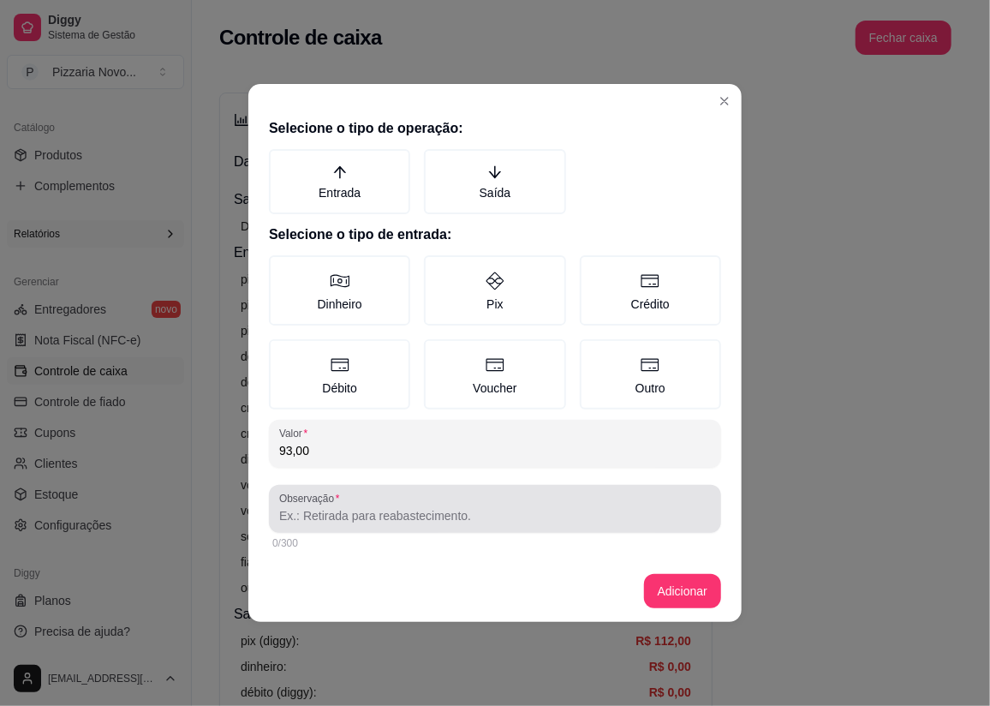
type input "93,00"
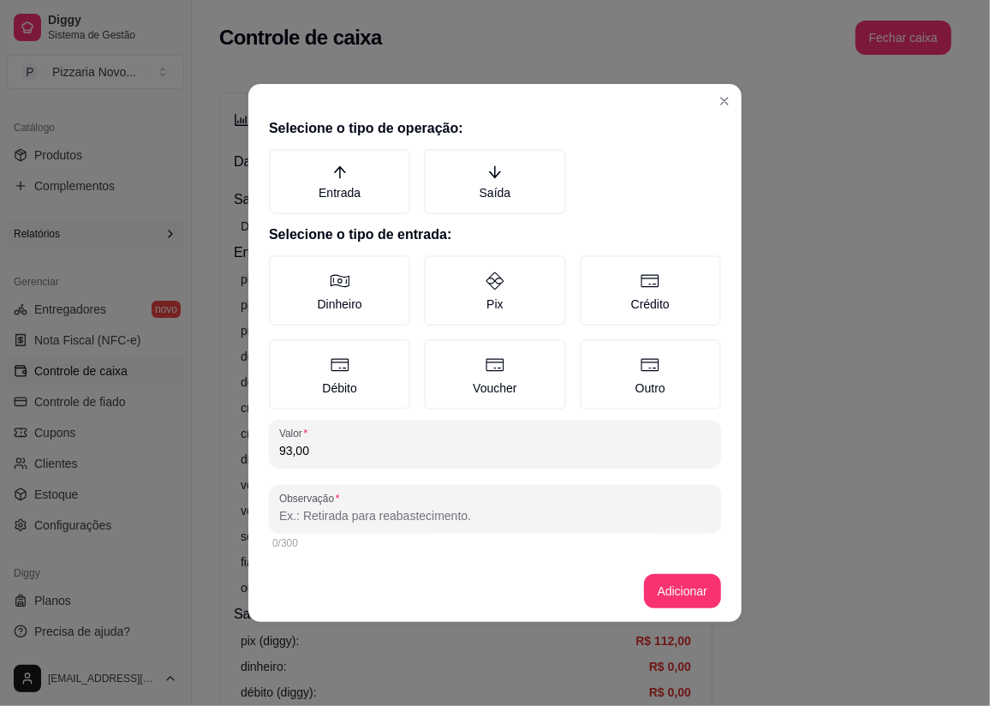
click at [338, 521] on input "Observação" at bounding box center [495, 515] width 432 height 17
type input "MOTO BOY"
click at [670, 589] on button "Adicionar" at bounding box center [682, 591] width 75 height 33
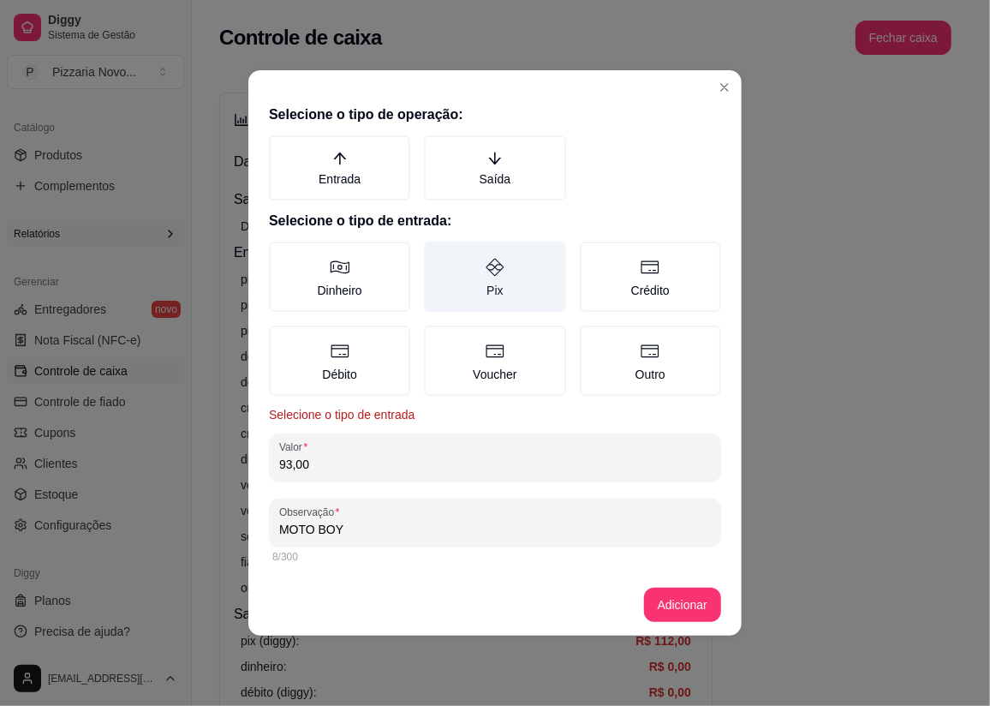
click at [488, 266] on icon at bounding box center [495, 267] width 21 height 21
click at [437, 254] on button "Pix" at bounding box center [430, 248] width 14 height 14
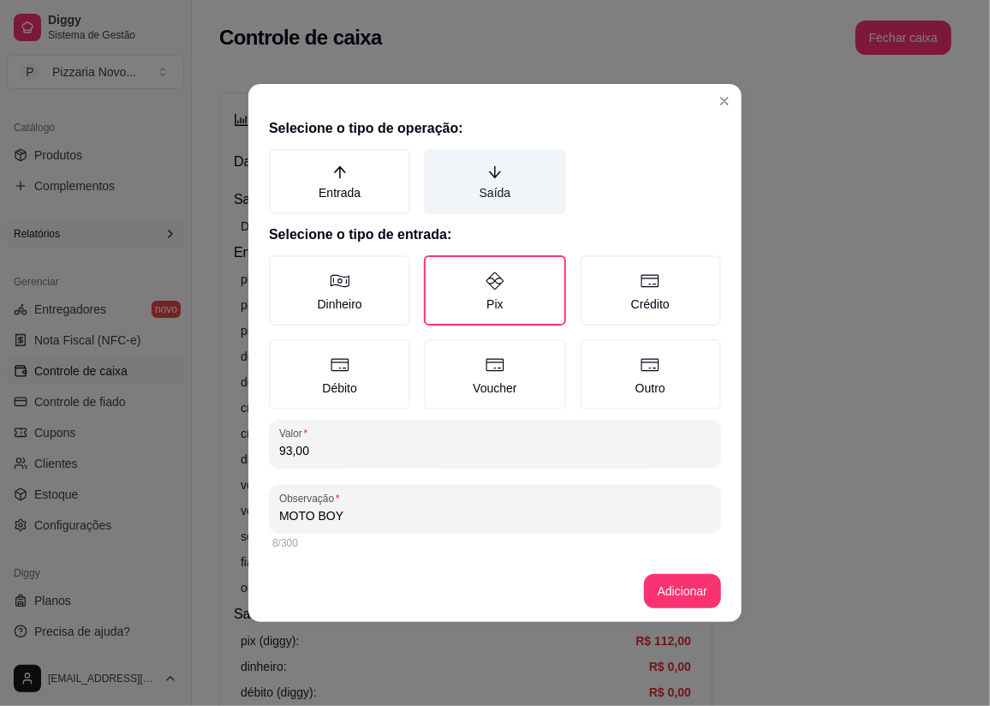
click at [488, 172] on icon "arrow-down" at bounding box center [494, 171] width 15 height 15
click at [437, 162] on button "Saída" at bounding box center [430, 155] width 14 height 14
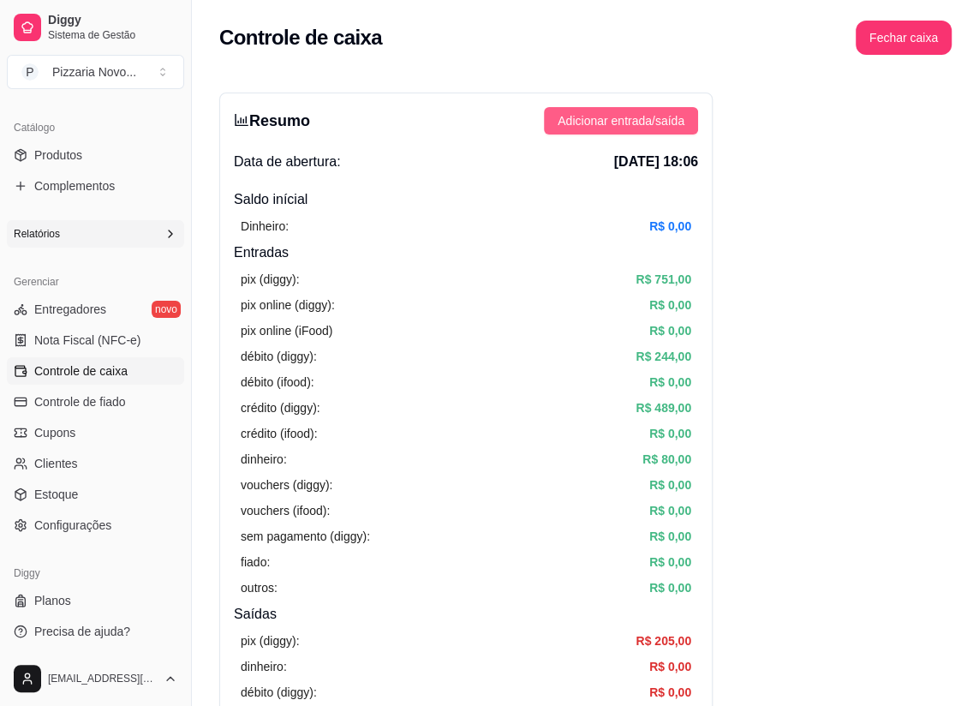
click at [613, 113] on span "Adicionar entrada/saída" at bounding box center [621, 120] width 127 height 19
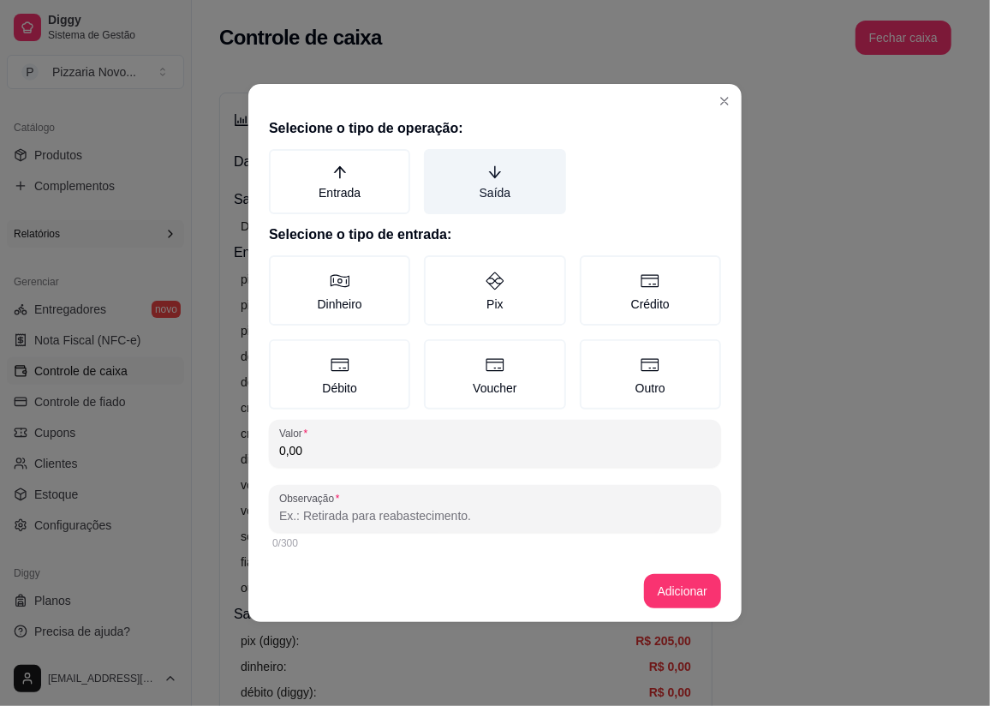
click at [481, 182] on label "Saída" at bounding box center [494, 181] width 141 height 65
click at [437, 162] on button "Saída" at bounding box center [430, 155] width 14 height 14
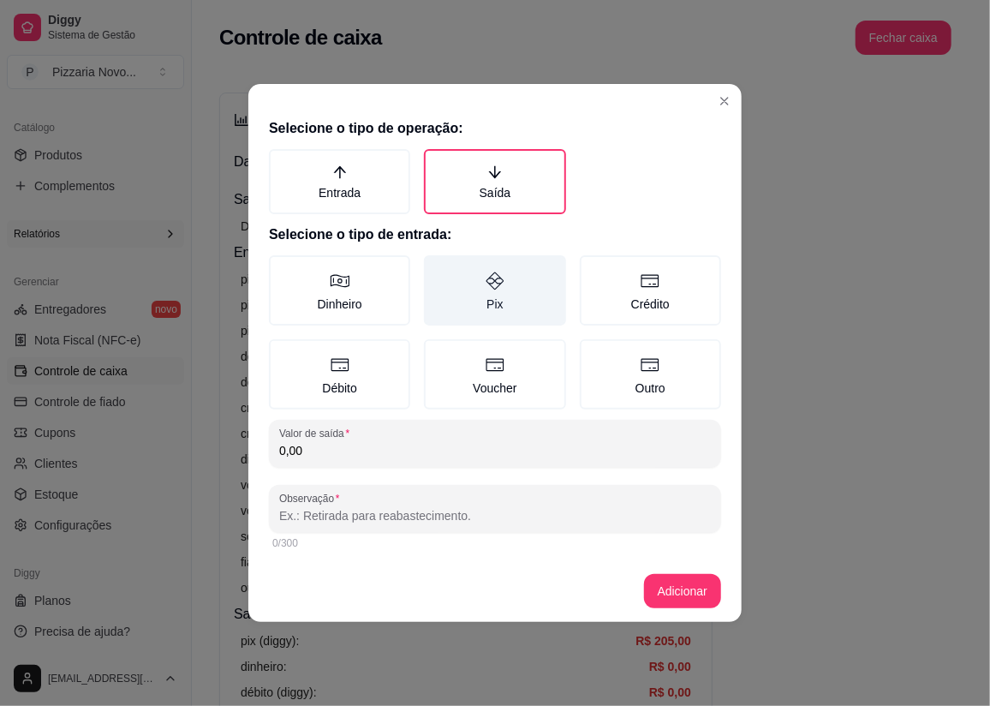
click at [494, 282] on icon at bounding box center [496, 281] width 18 height 18
click at [437, 268] on button "Pix" at bounding box center [430, 261] width 14 height 14
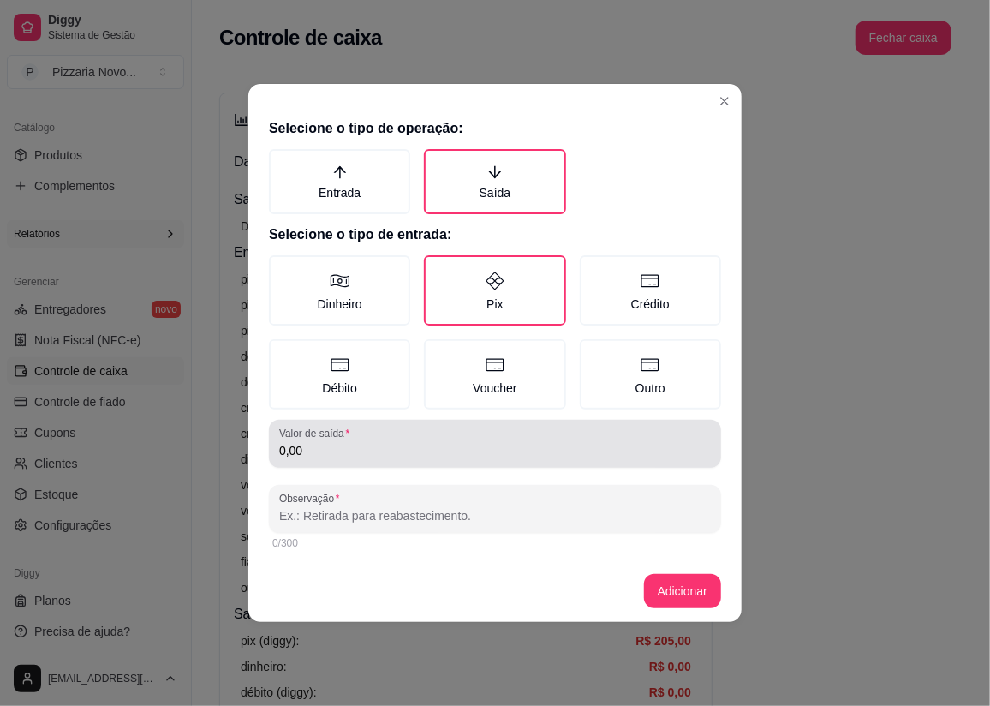
click at [340, 439] on label "Valor de saída" at bounding box center [317, 433] width 76 height 15
click at [340, 442] on input "0,00" at bounding box center [495, 450] width 432 height 17
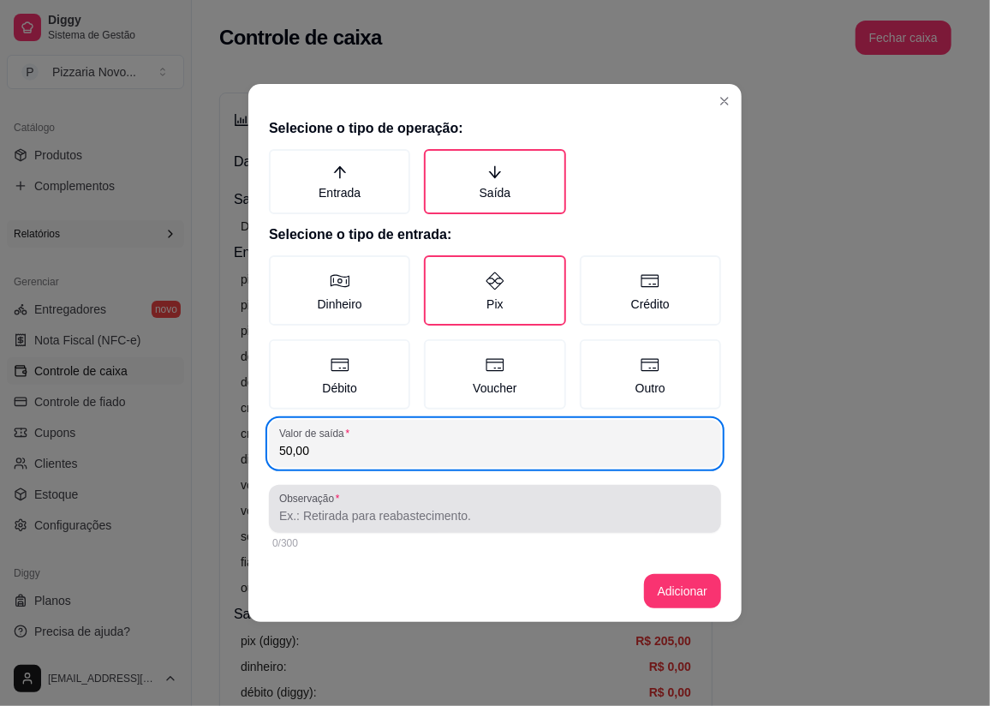
type input "50,00"
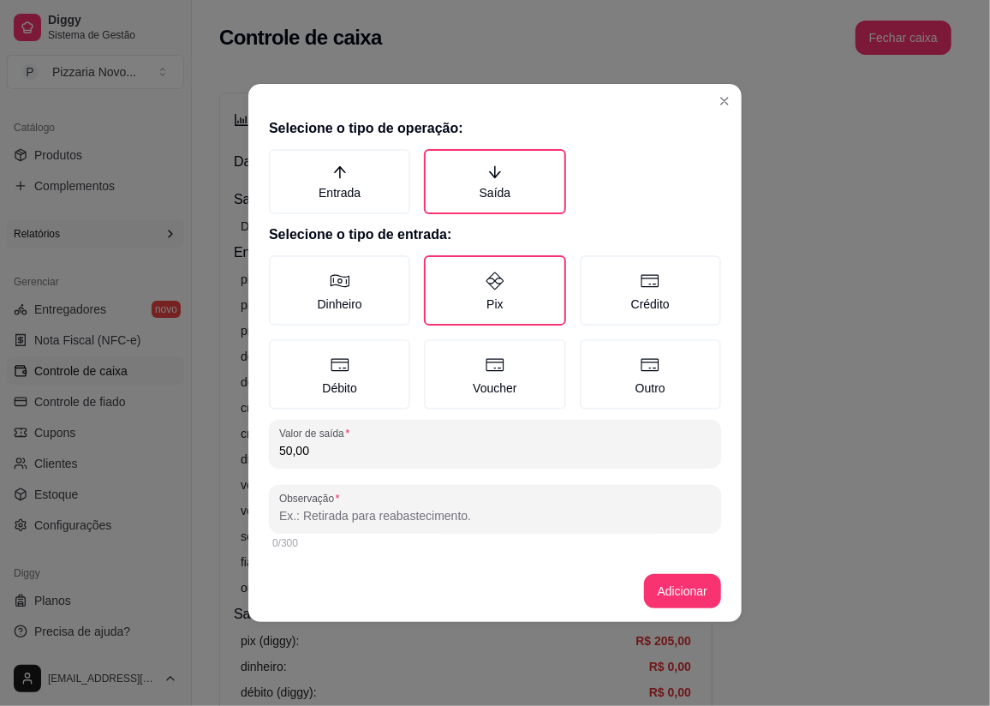
drag, startPoint x: 345, startPoint y: 522, endPoint x: 355, endPoint y: 517, distance: 10.7
click at [347, 521] on input "Observação" at bounding box center [495, 515] width 432 height 17
type input "ESTER"
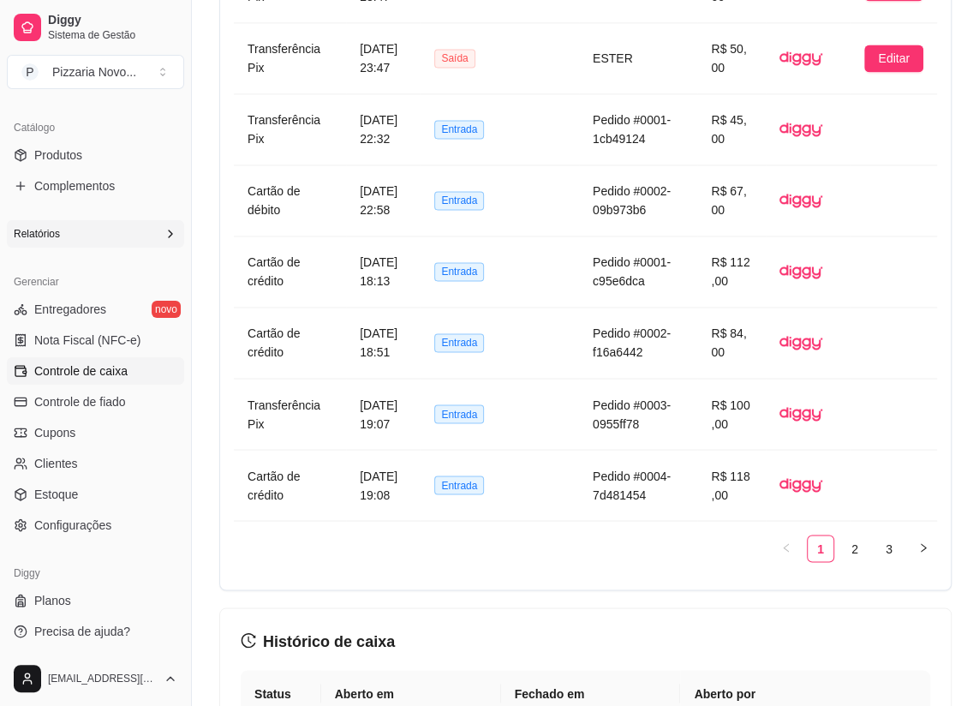
scroll to position [1358, 0]
